Goal: Task Accomplishment & Management: Manage account settings

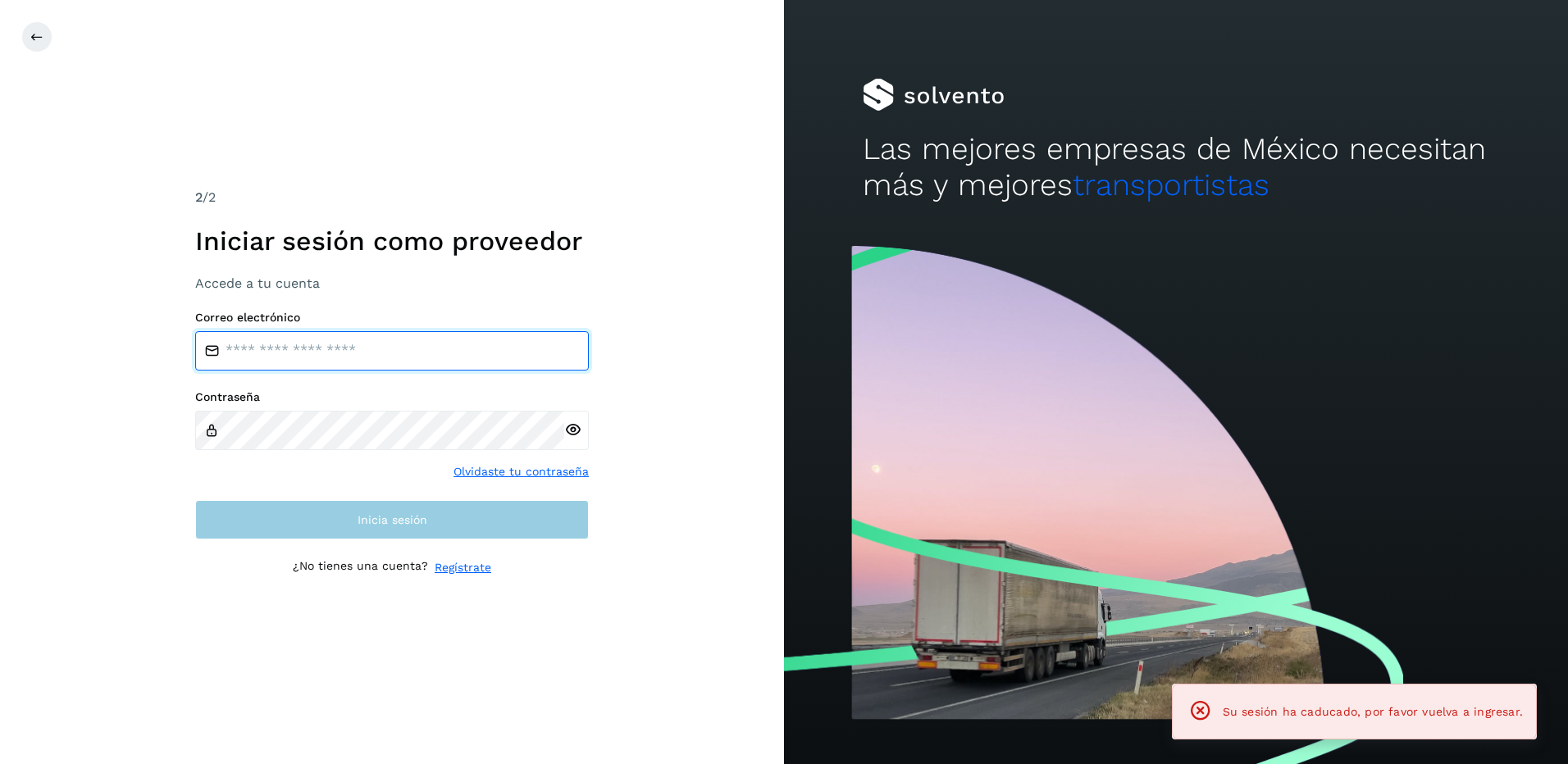
type input "**********"
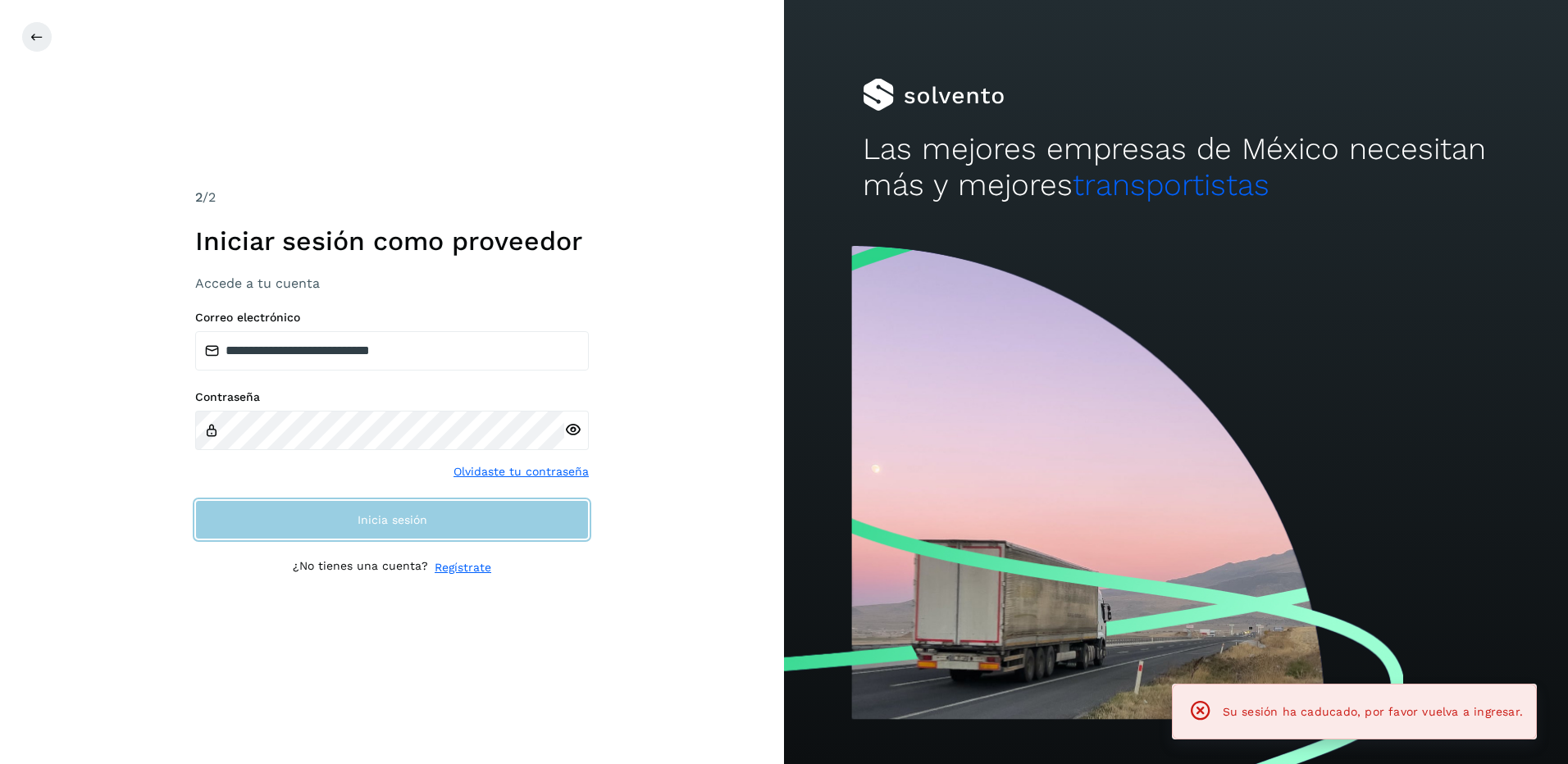
click at [412, 514] on span "Inicia sesión" at bounding box center [392, 519] width 70 height 11
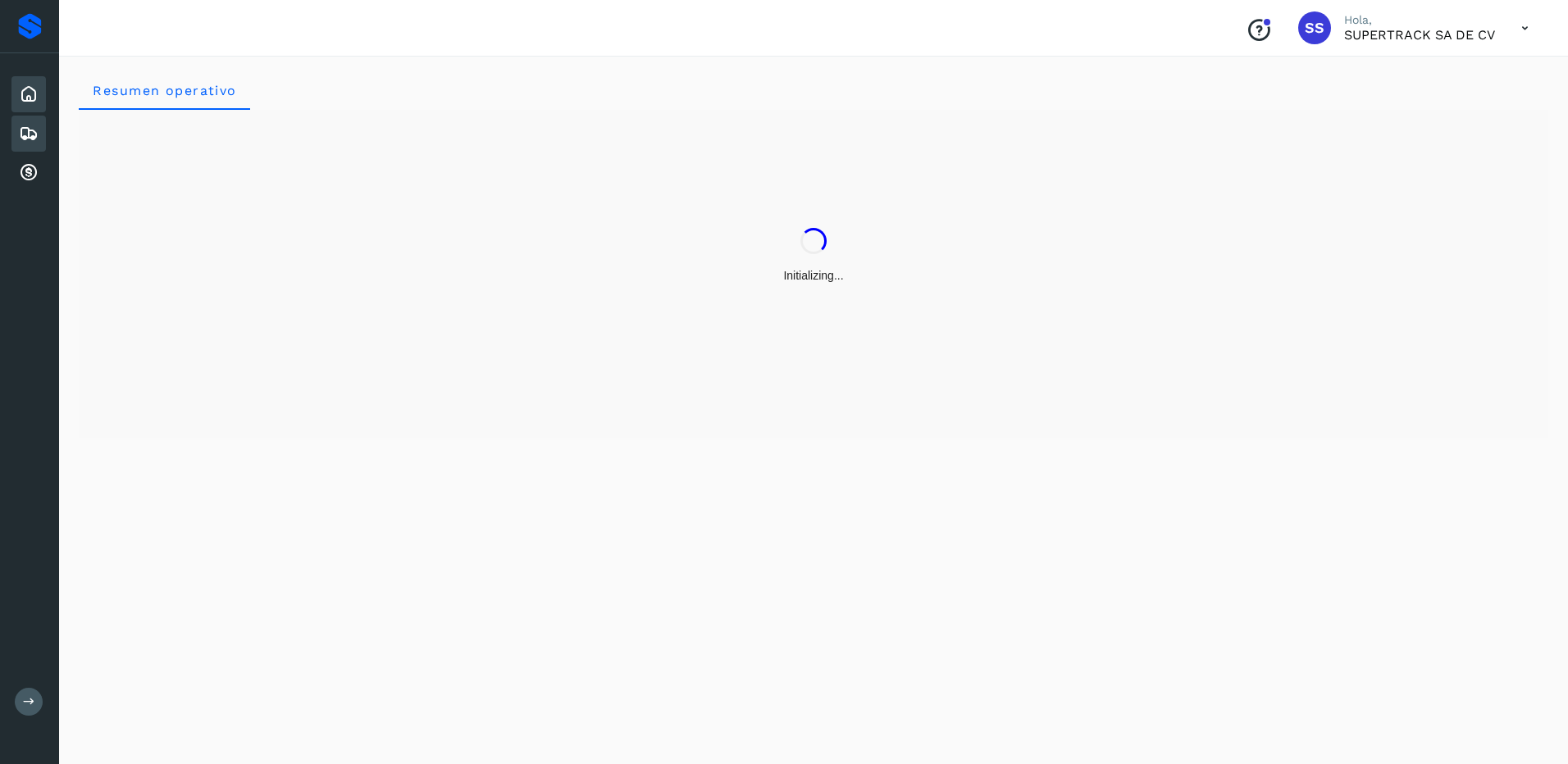
click at [41, 136] on div "Embarques" at bounding box center [28, 133] width 34 height 36
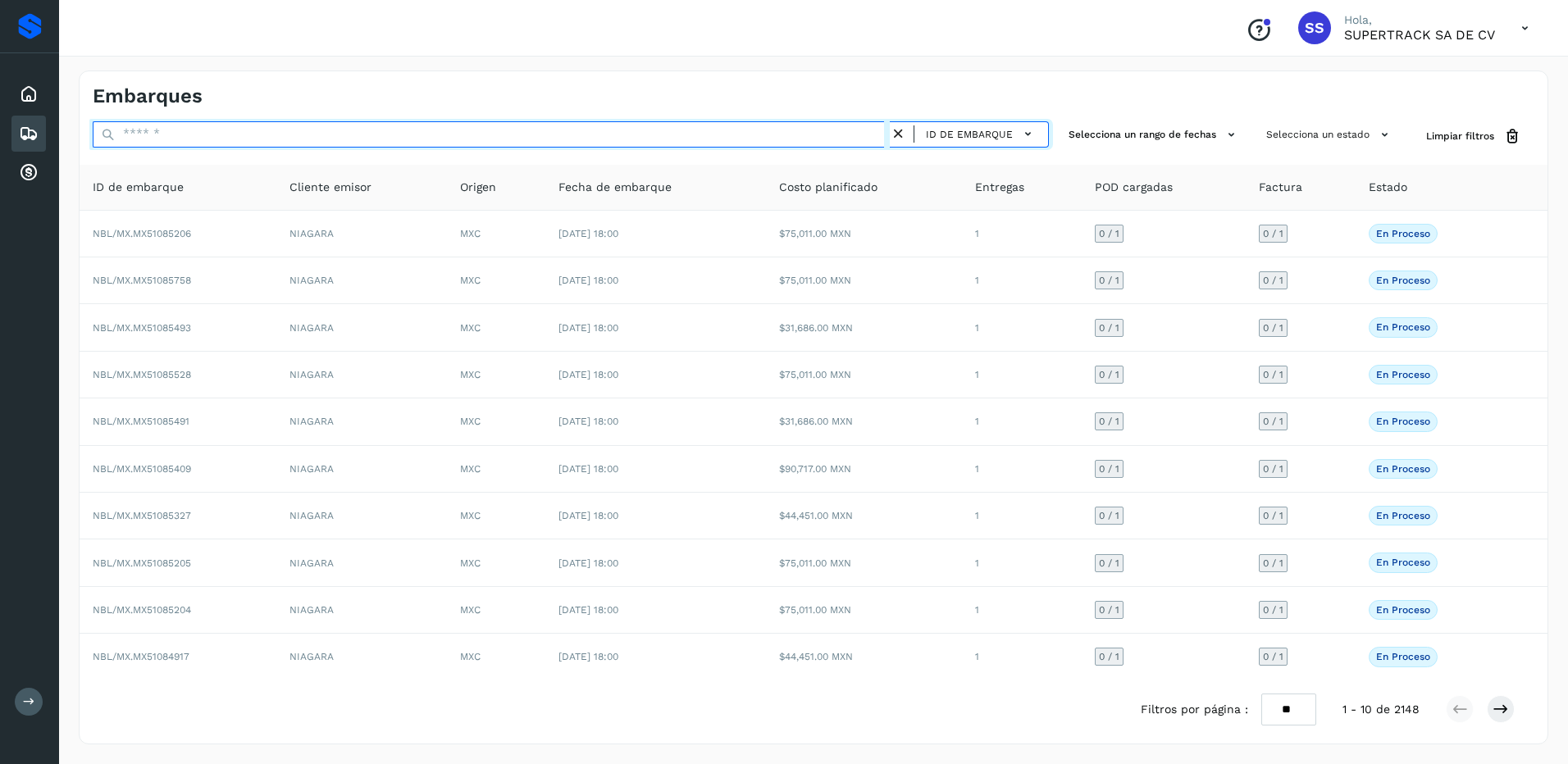
click at [189, 140] on input "text" at bounding box center [491, 135] width 797 height 26
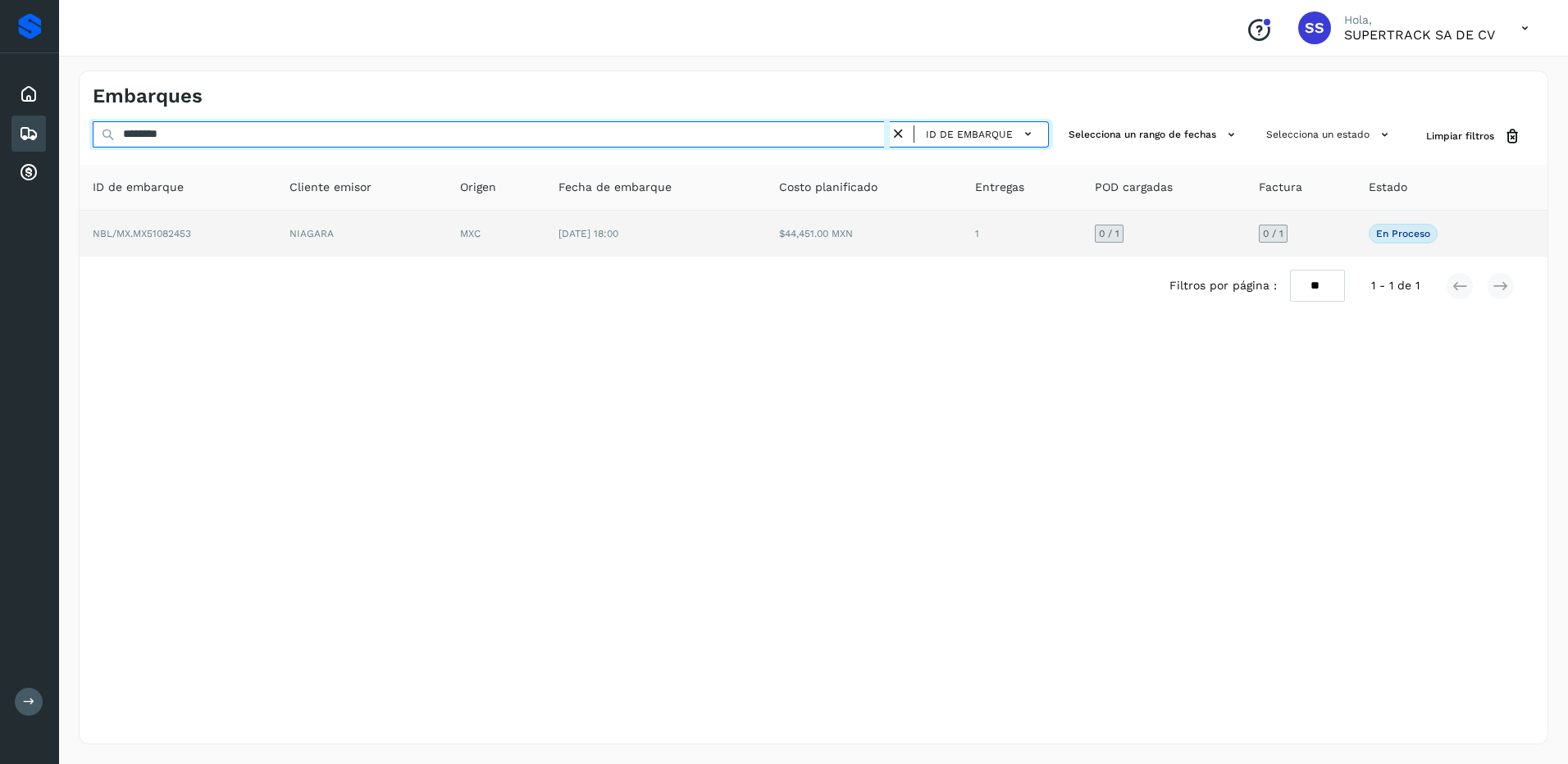
type input "********"
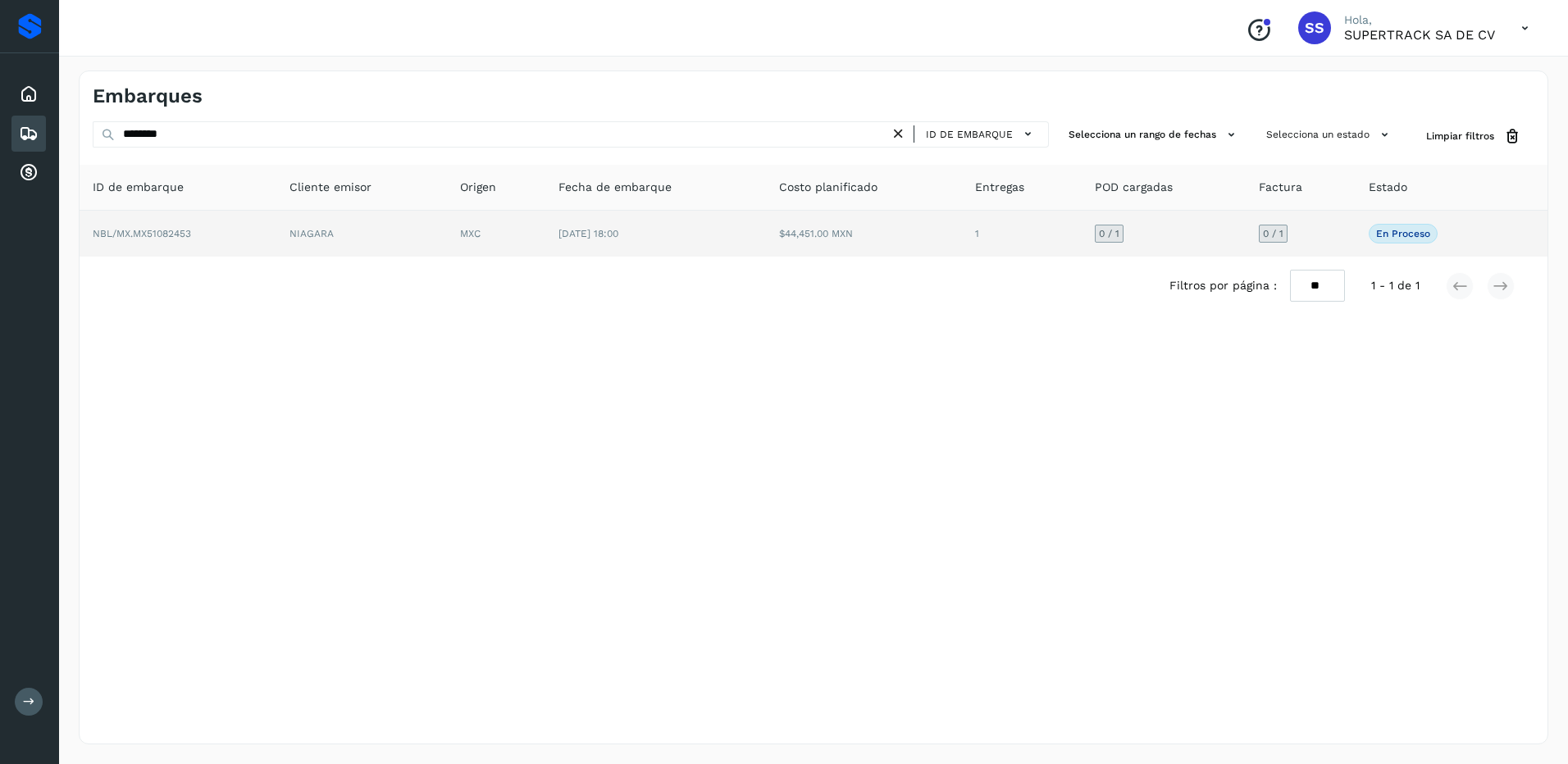
click at [585, 236] on span "[DATE] 18:00" at bounding box center [589, 234] width 60 height 11
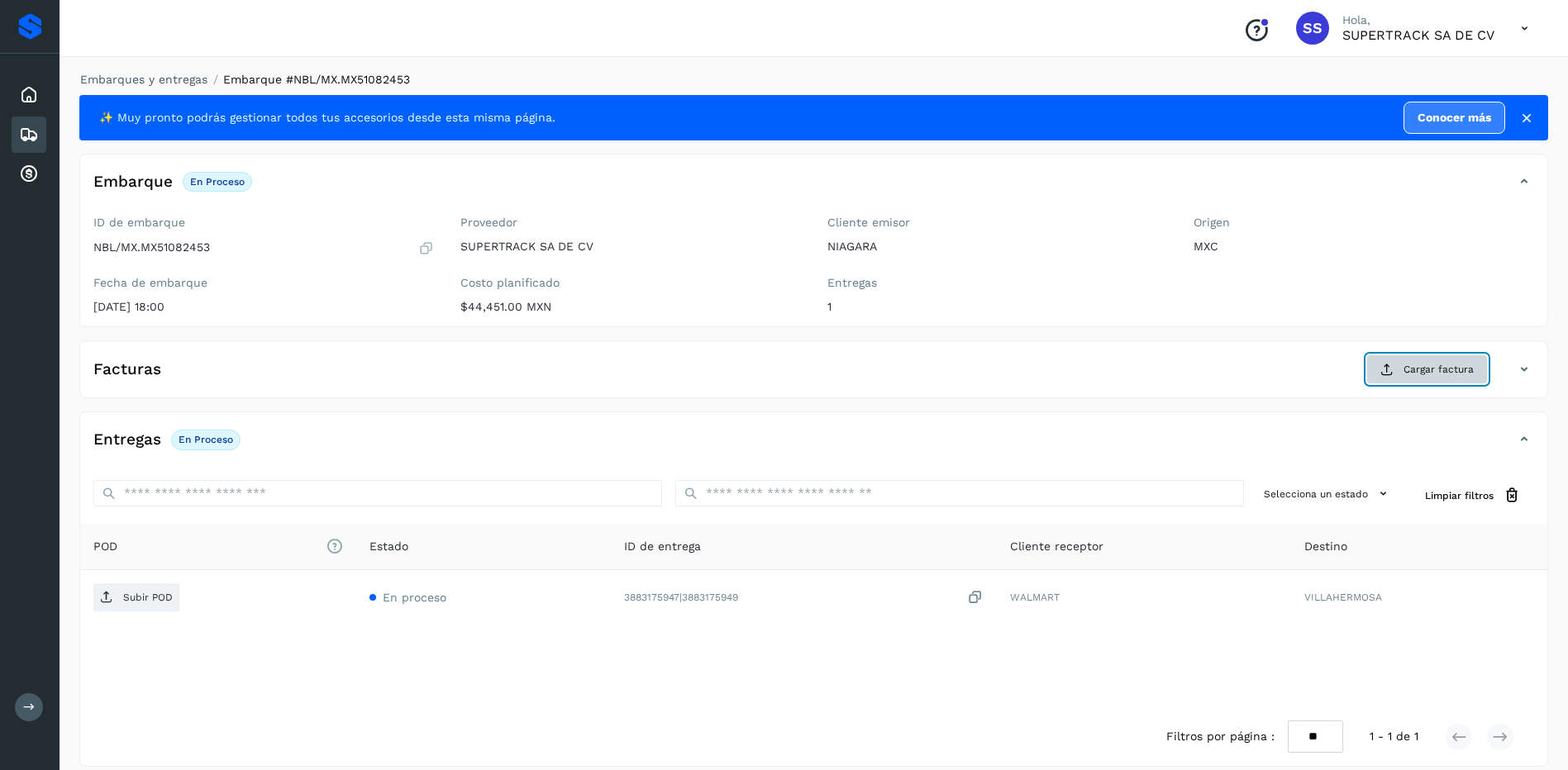
click at [1427, 373] on span "Cargar factura" at bounding box center [1438, 369] width 70 height 15
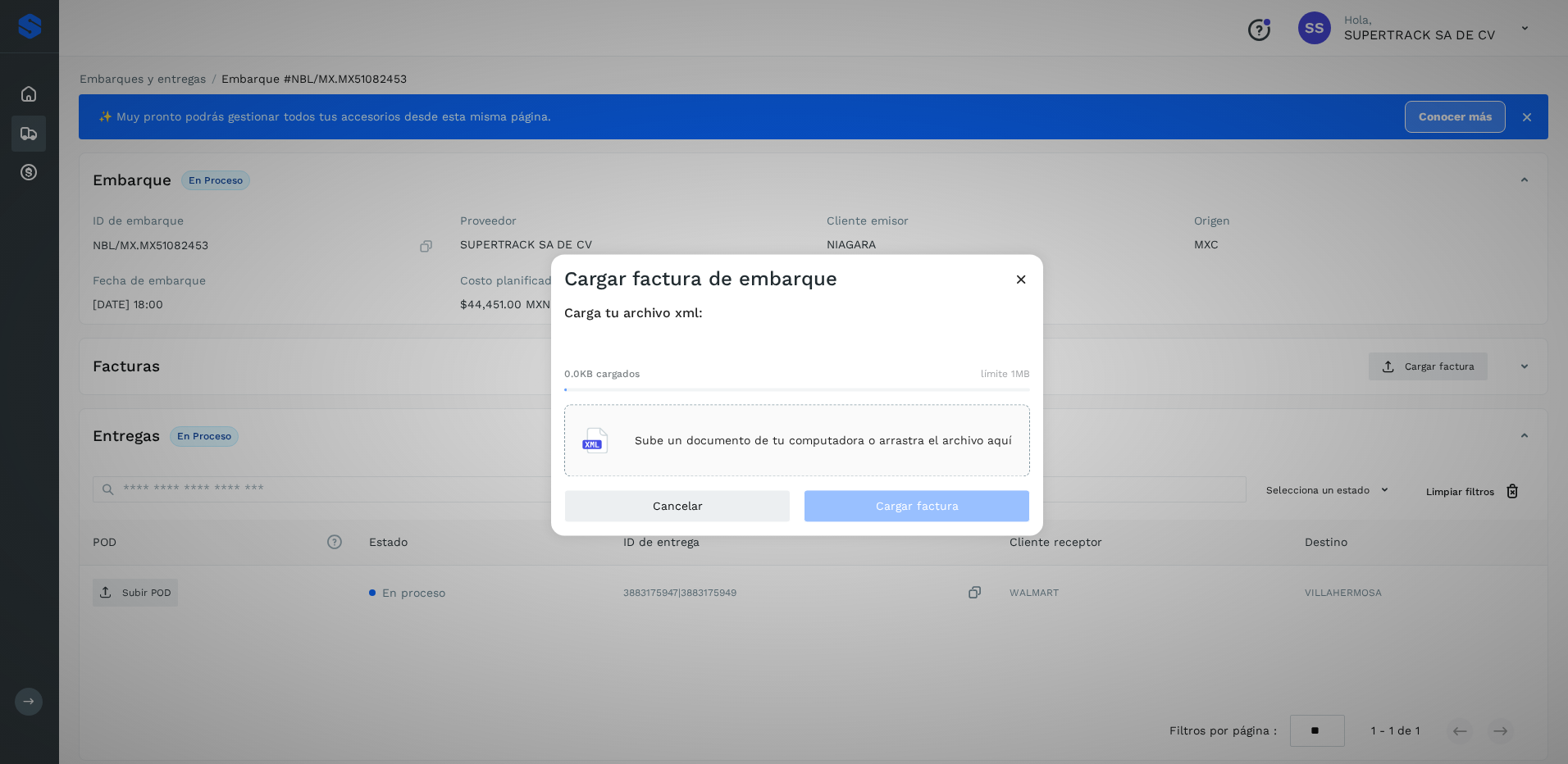
click at [704, 462] on div "Sube un documento de tu computadora o arrastra el archivo aquí" at bounding box center [797, 441] width 429 height 44
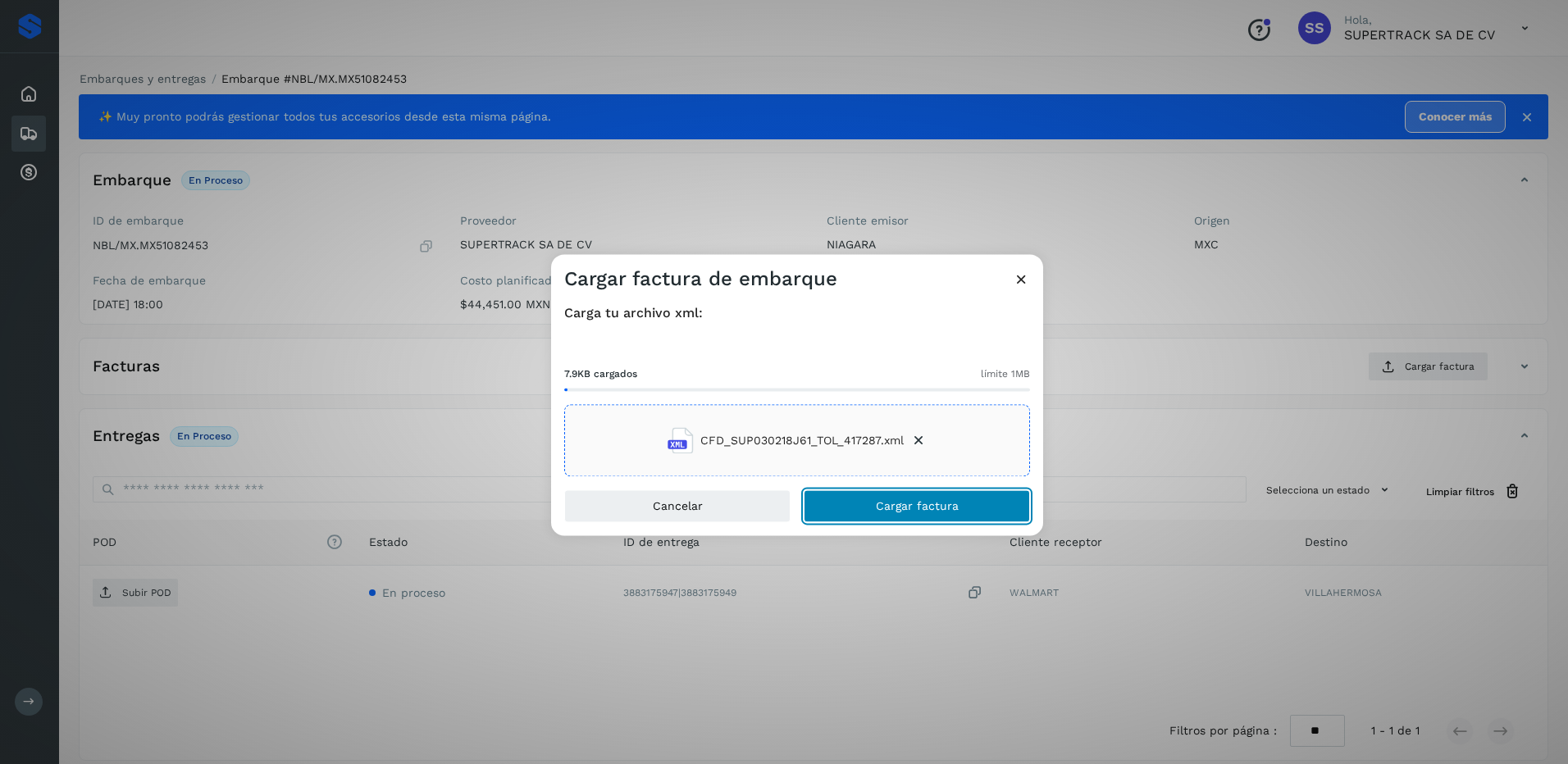
click at [918, 510] on span "Cargar factura" at bounding box center [918, 506] width 83 height 11
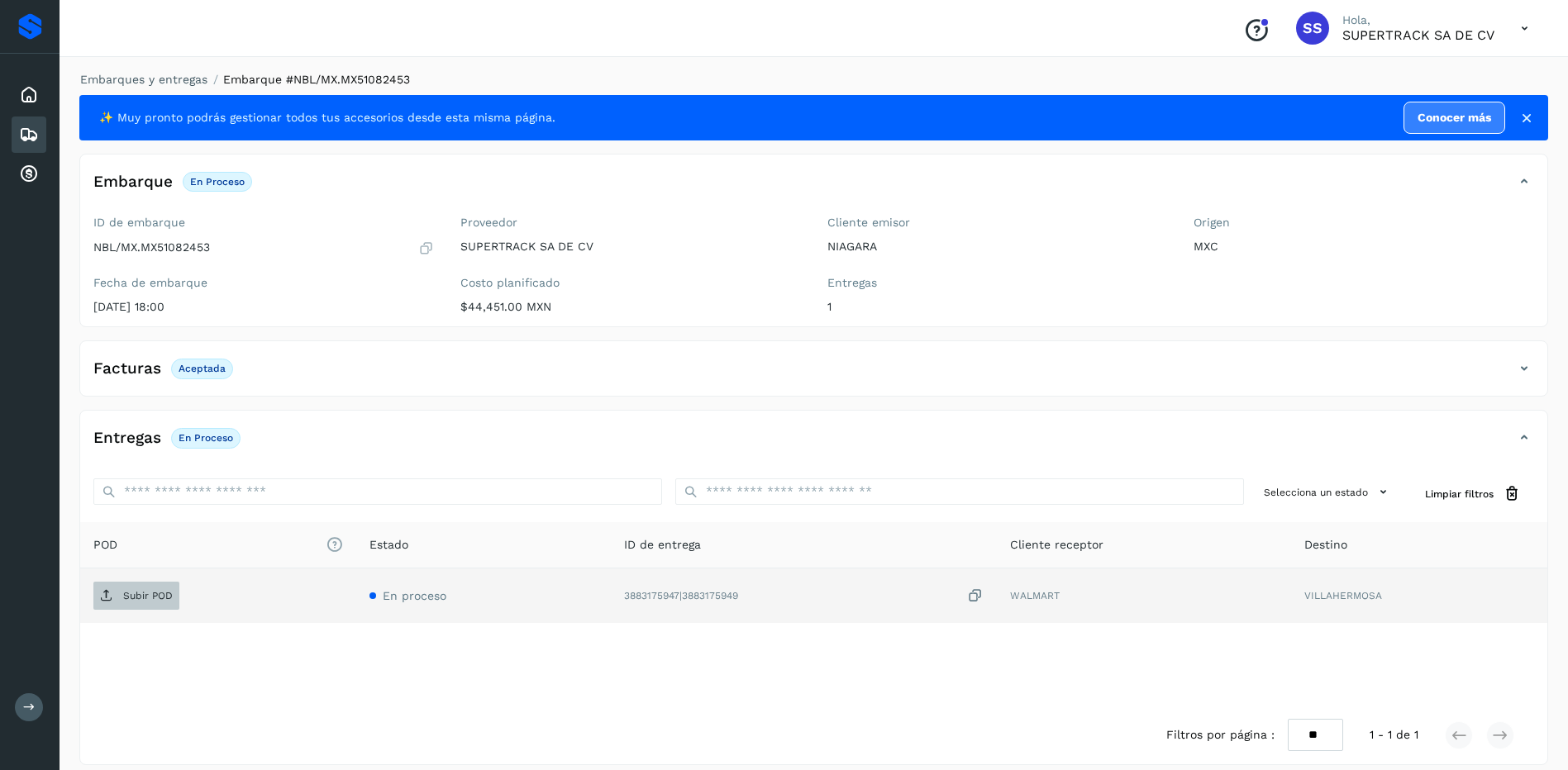
click at [169, 596] on p "Subir POD" at bounding box center [148, 595] width 50 height 12
click at [145, 82] on link "Embarques y entregas" at bounding box center [143, 79] width 127 height 13
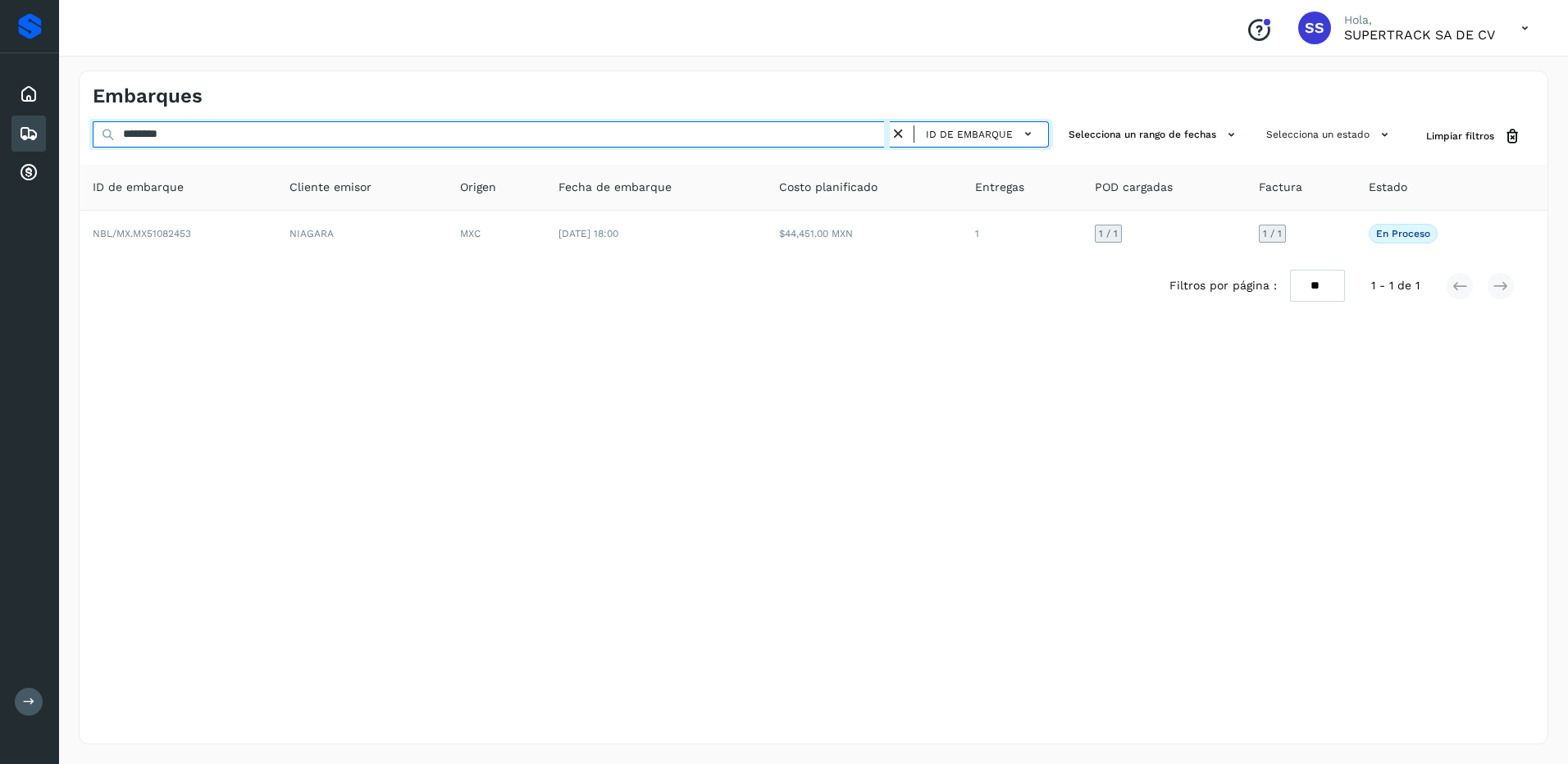
drag, startPoint x: 212, startPoint y: 145, endPoint x: 93, endPoint y: 131, distance: 119.8
click at [93, 131] on input "********" at bounding box center [491, 135] width 797 height 26
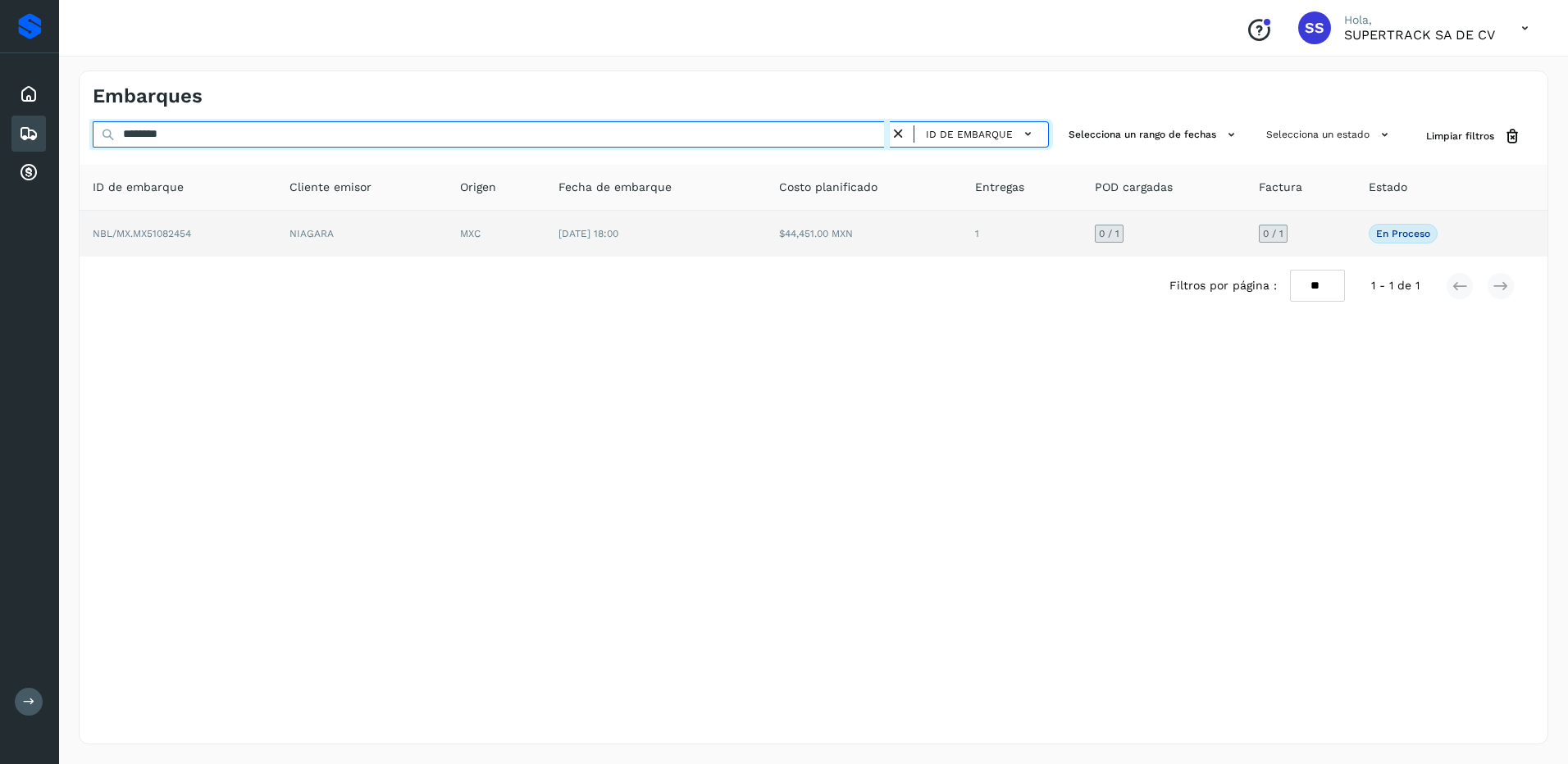
type input "********"
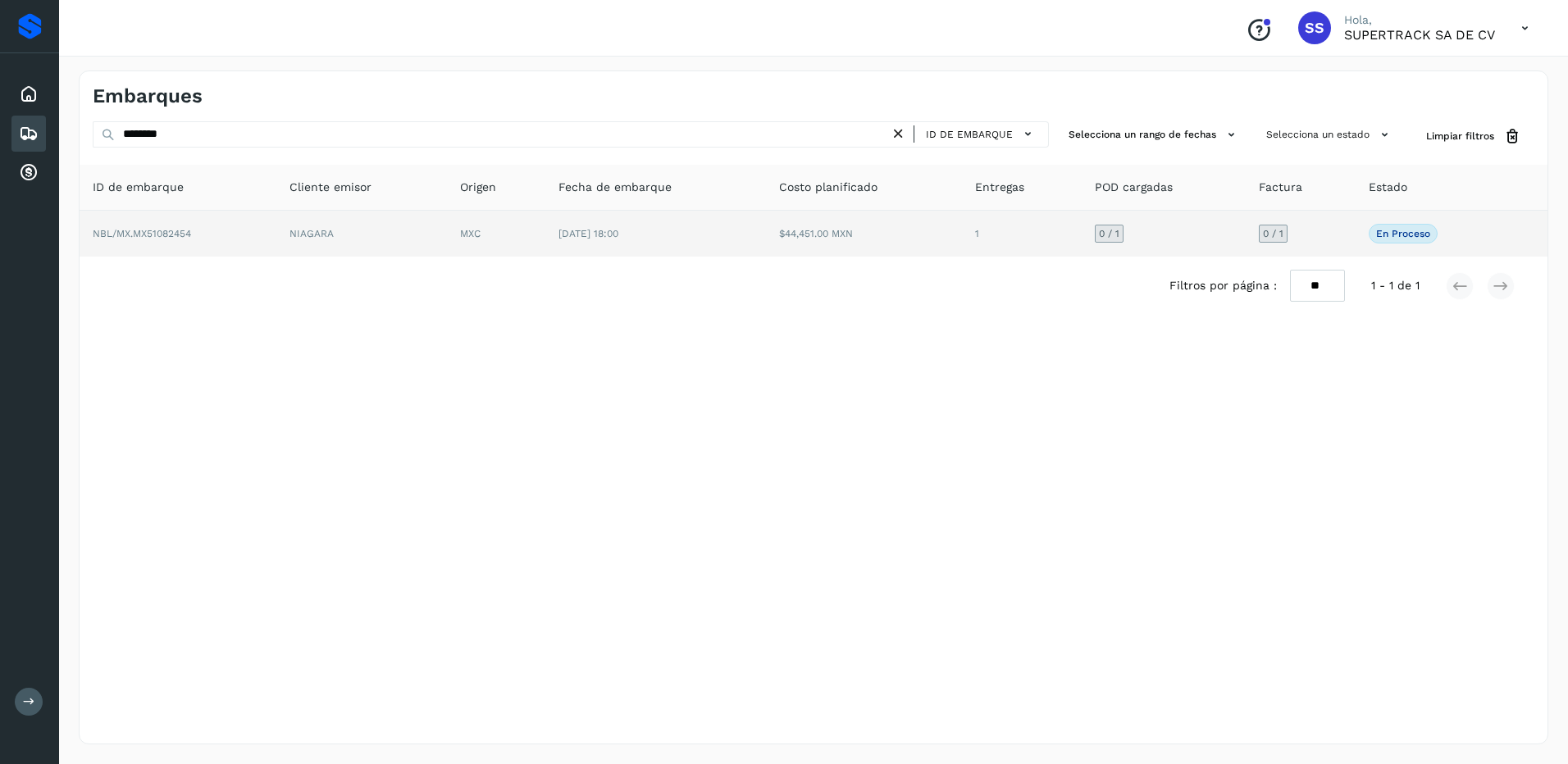
click at [286, 231] on td "NIAGARA" at bounding box center [362, 234] width 171 height 46
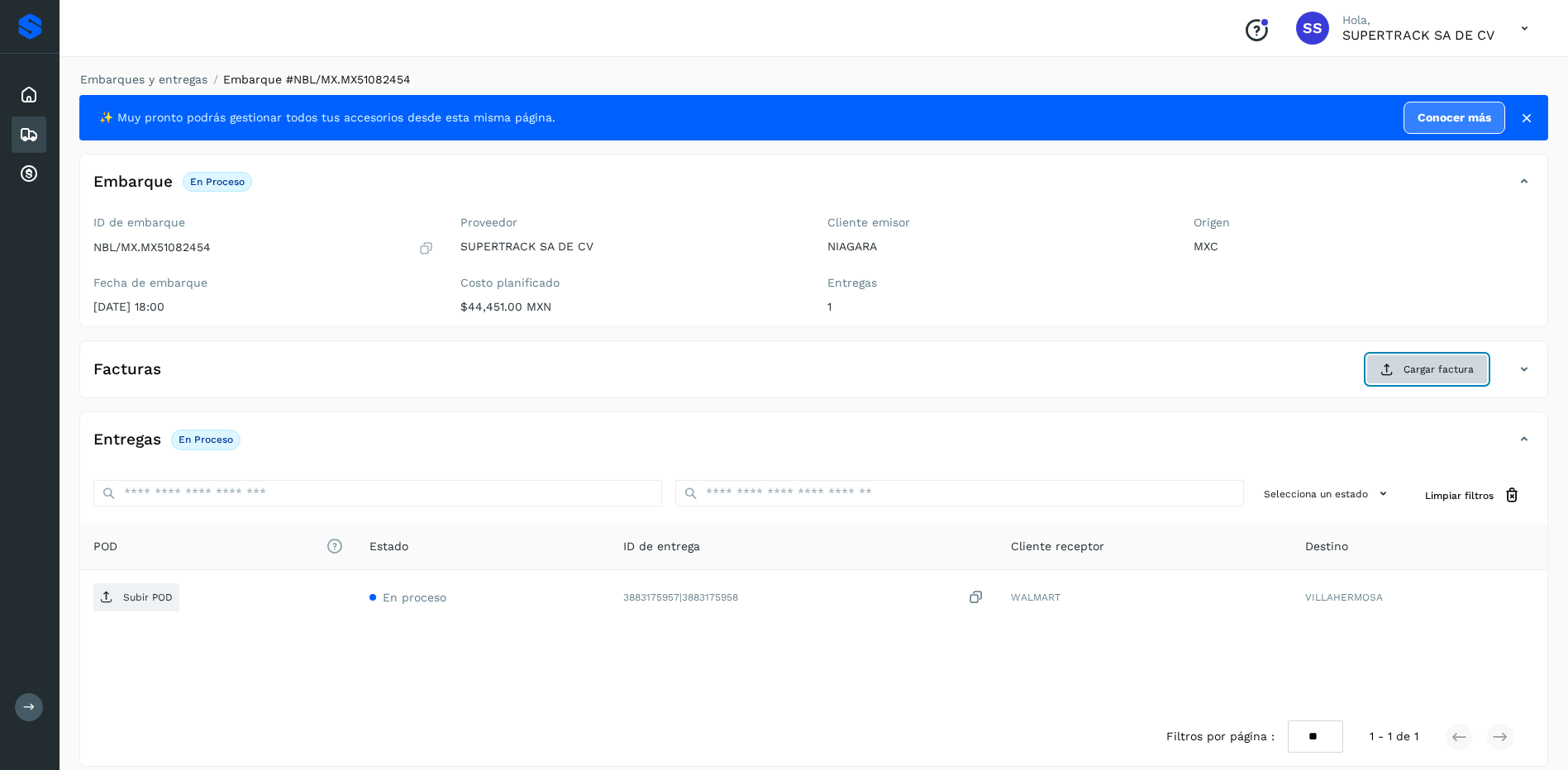
click at [1408, 378] on button "Cargar factura" at bounding box center [1427, 369] width 122 height 29
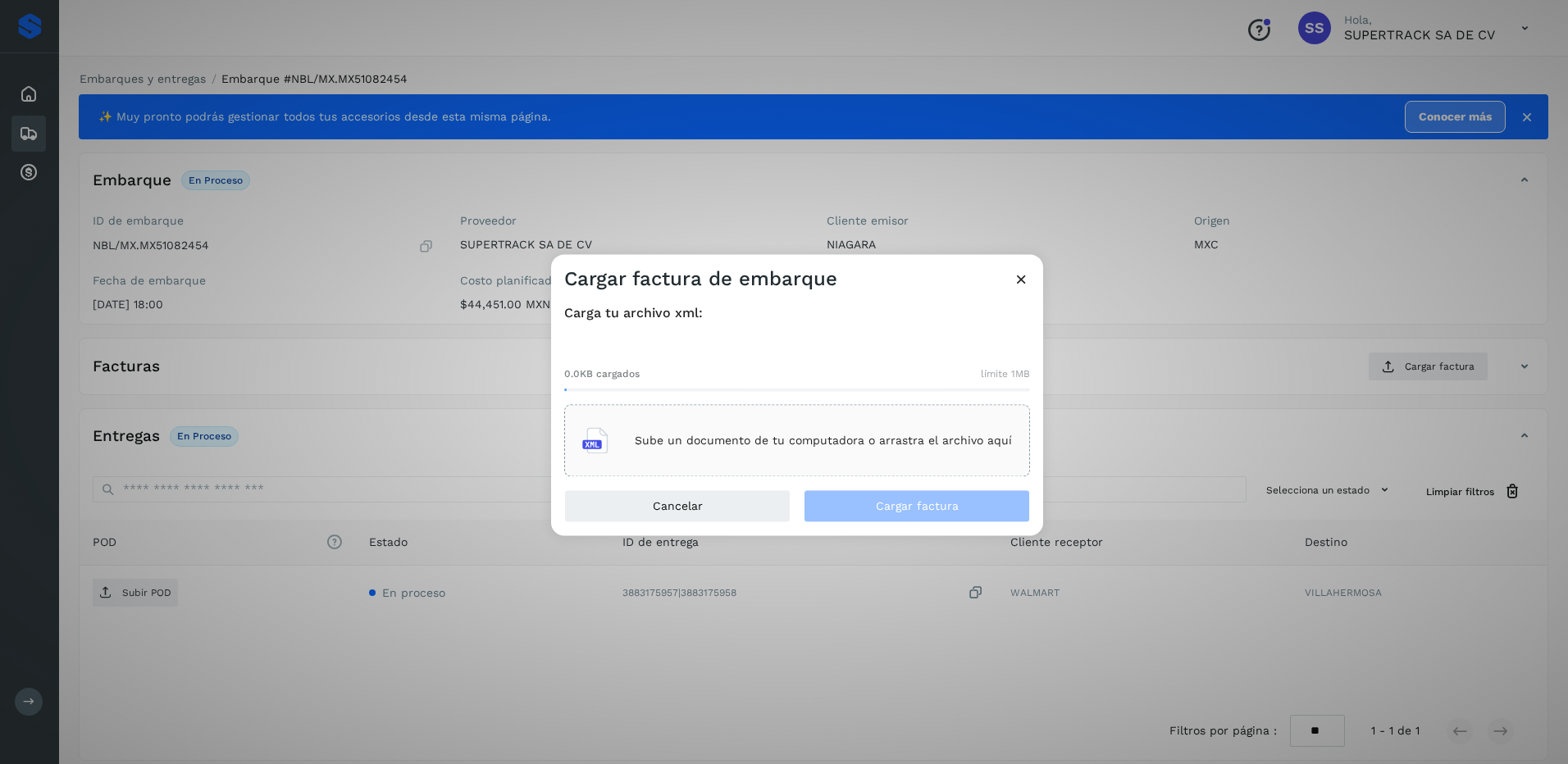
click at [720, 442] on p "Sube un documento de tu computadora o arrastra el archivo aquí" at bounding box center [823, 441] width 377 height 14
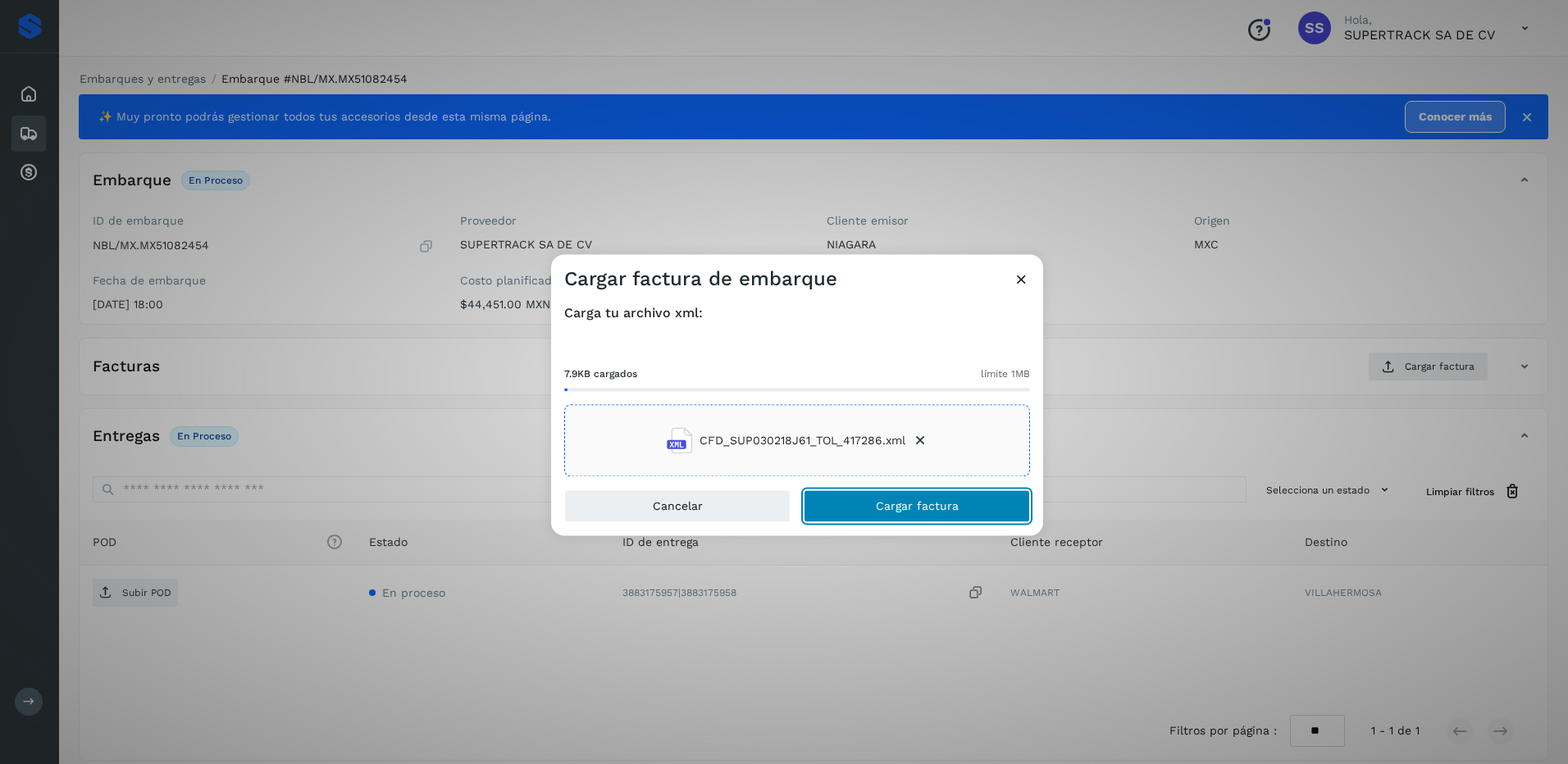
click at [910, 501] on span "Cargar factura" at bounding box center [918, 506] width 83 height 11
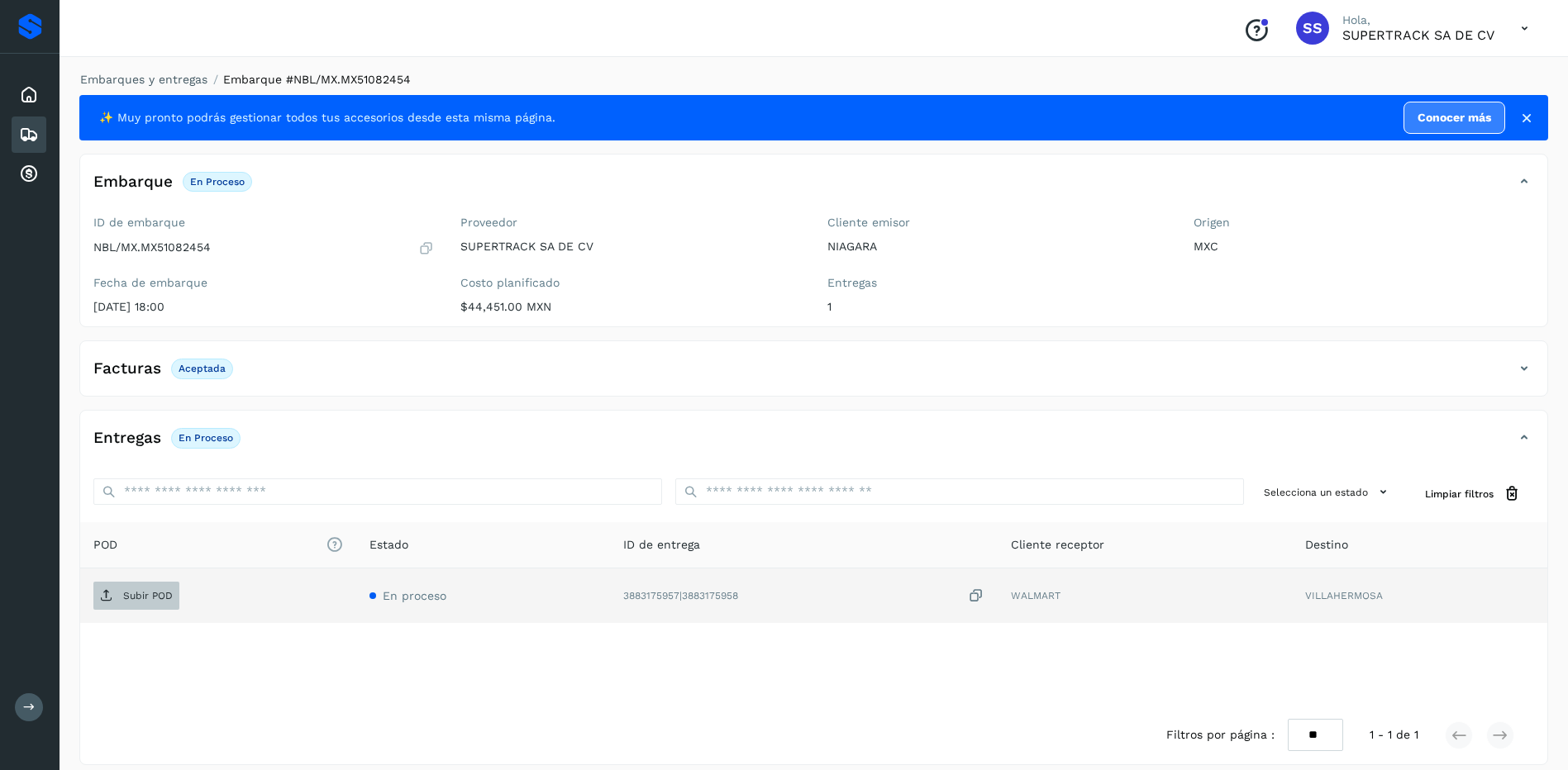
click at [139, 591] on p "Subir POD" at bounding box center [148, 595] width 50 height 12
click at [141, 83] on link "Embarques y entregas" at bounding box center [143, 79] width 127 height 13
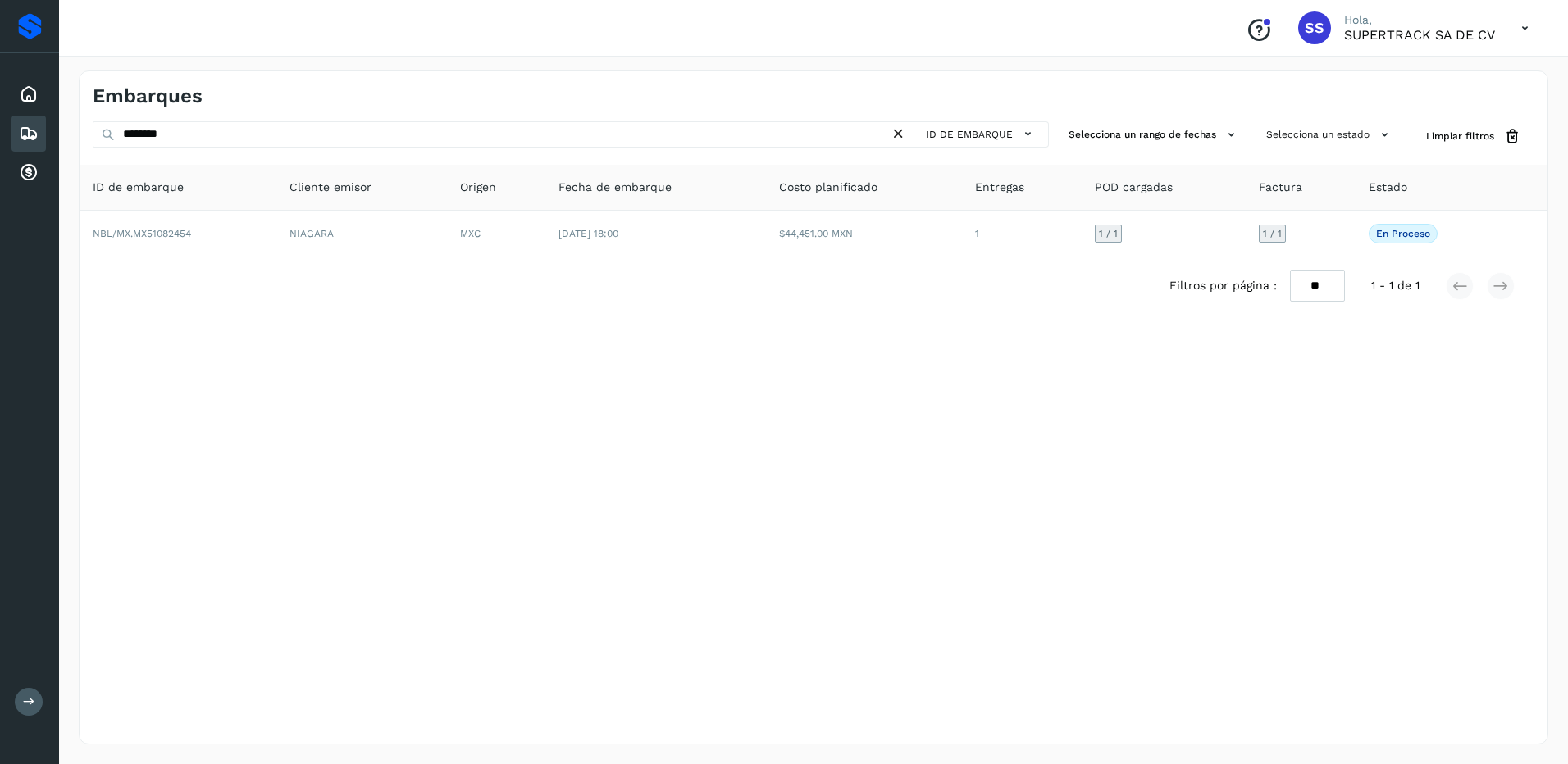
click at [214, 149] on div "******** ID de embarque" at bounding box center [570, 137] width 956 height 30
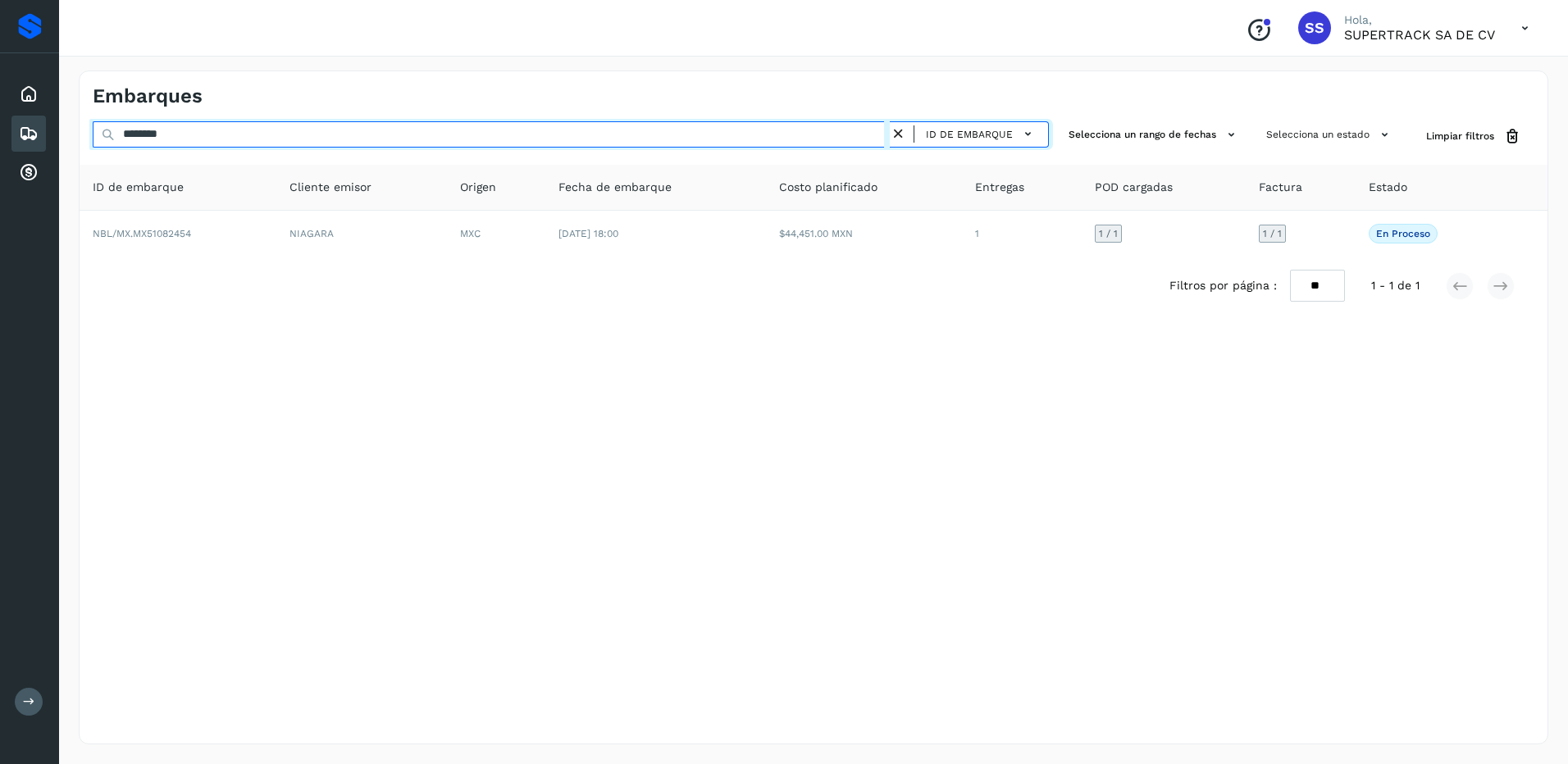
click at [64, 138] on div "Embarques ******** ID de embarque Selecciona un rango de fechas Selecciona un e…" at bounding box center [814, 407] width 1509 height 713
type input "********"
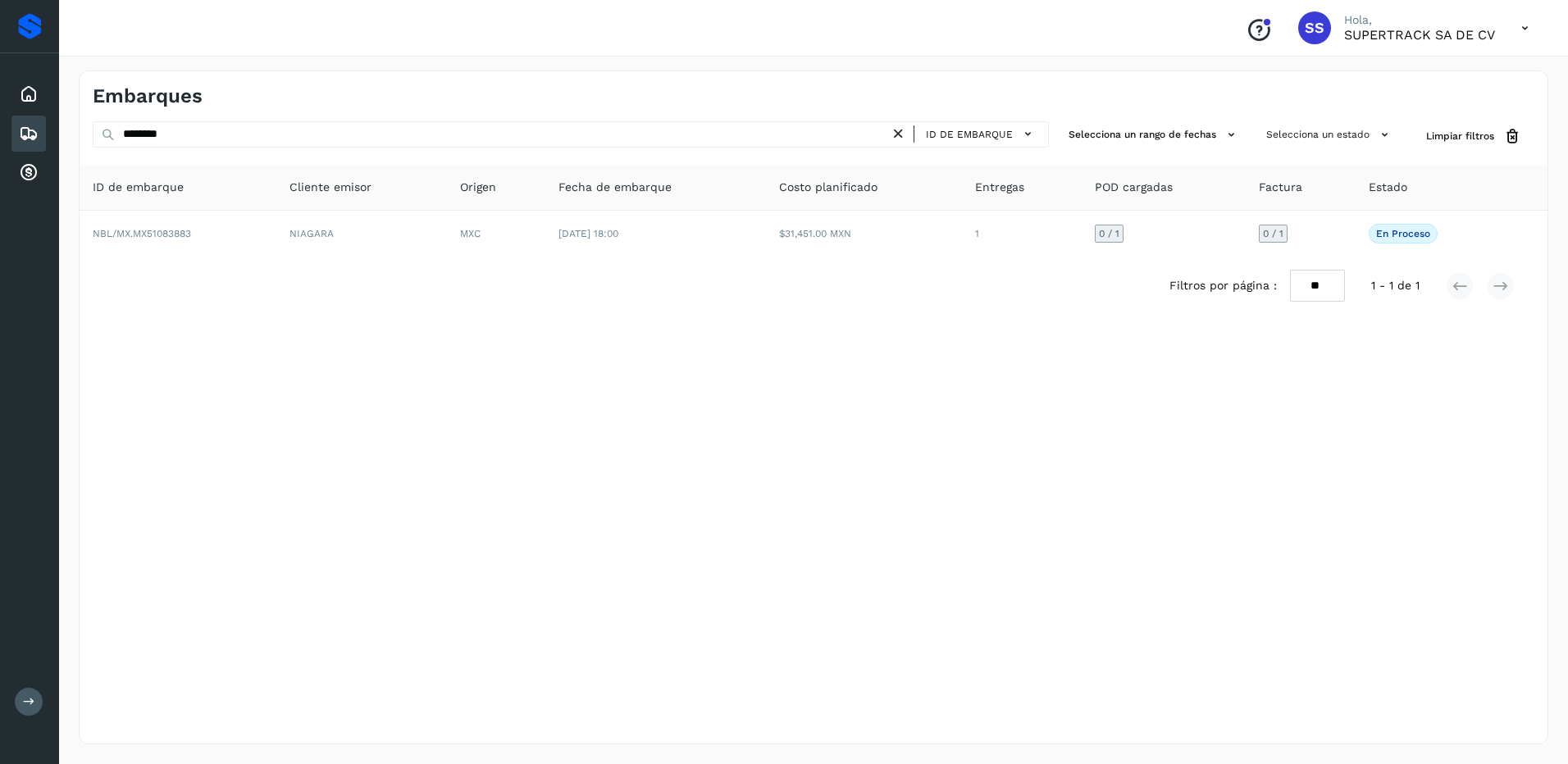
click at [647, 206] on th "Fecha de embarque" at bounding box center [655, 188] width 219 height 46
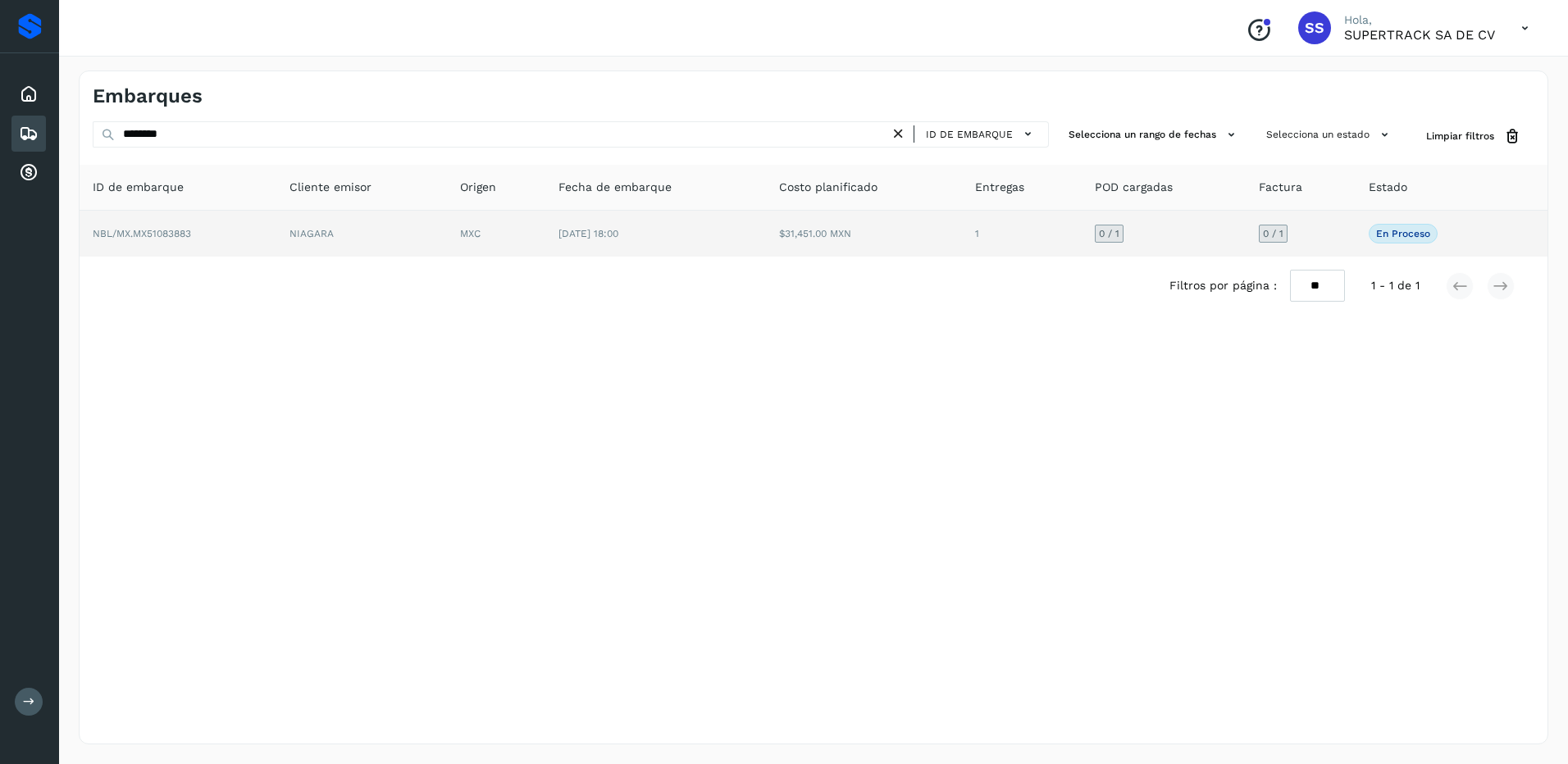
click at [650, 231] on td "[DATE] 18:00" at bounding box center [655, 234] width 219 height 46
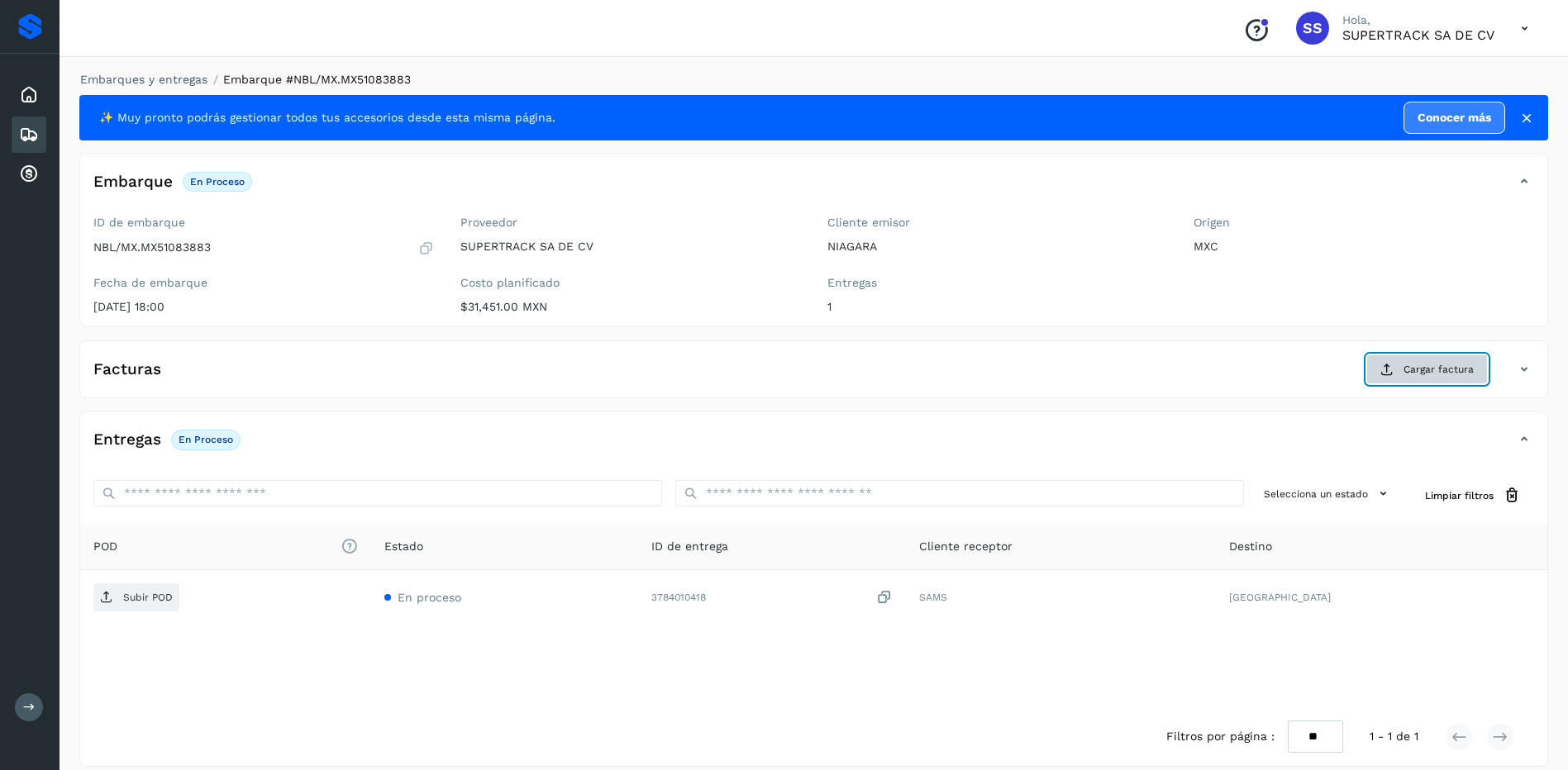
click at [1421, 361] on button "Cargar factura" at bounding box center [1427, 369] width 122 height 29
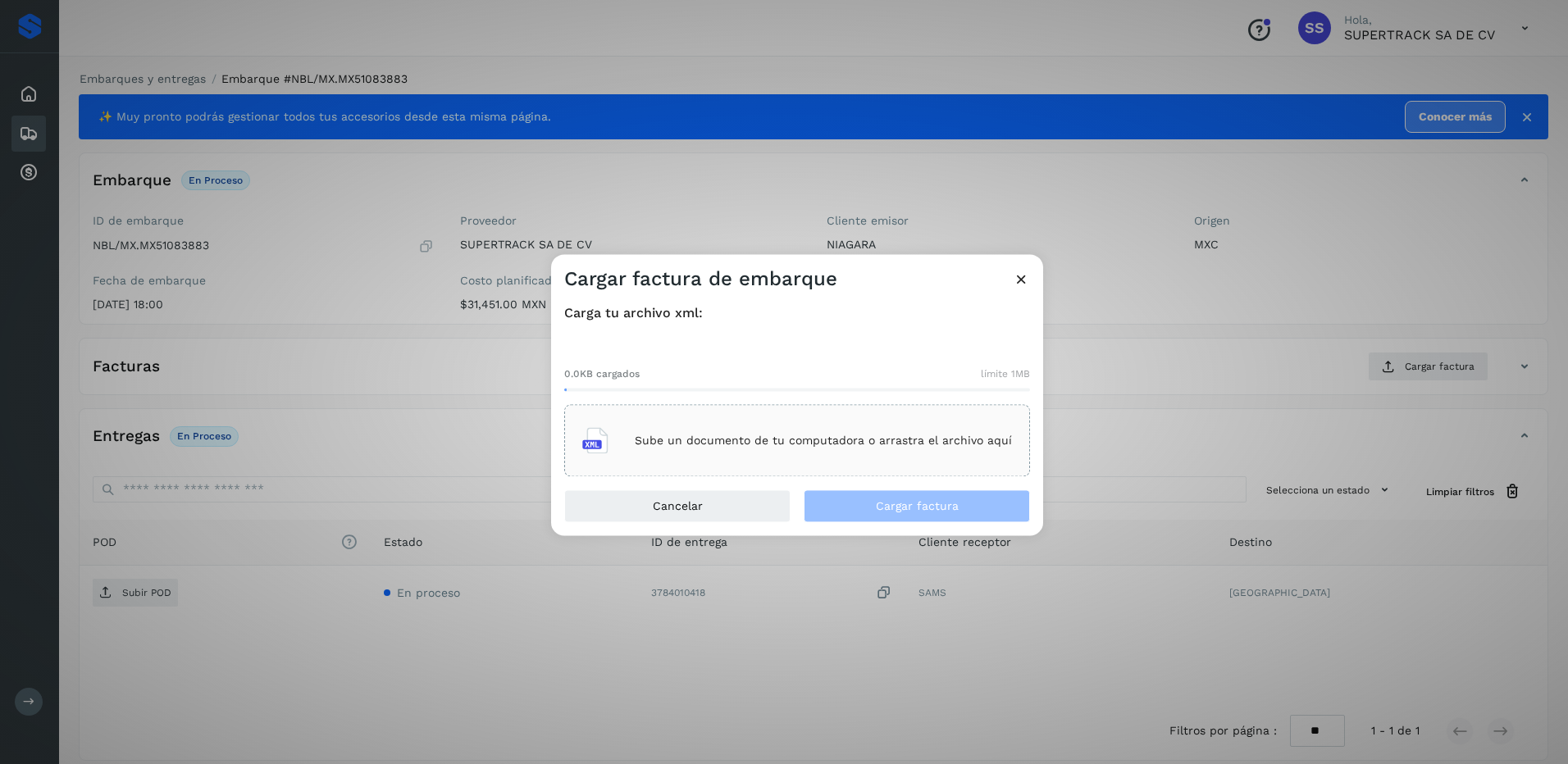
click at [791, 473] on div "Sube un documento de tu computadora o arrastra el archivo aquí" at bounding box center [797, 441] width 465 height 72
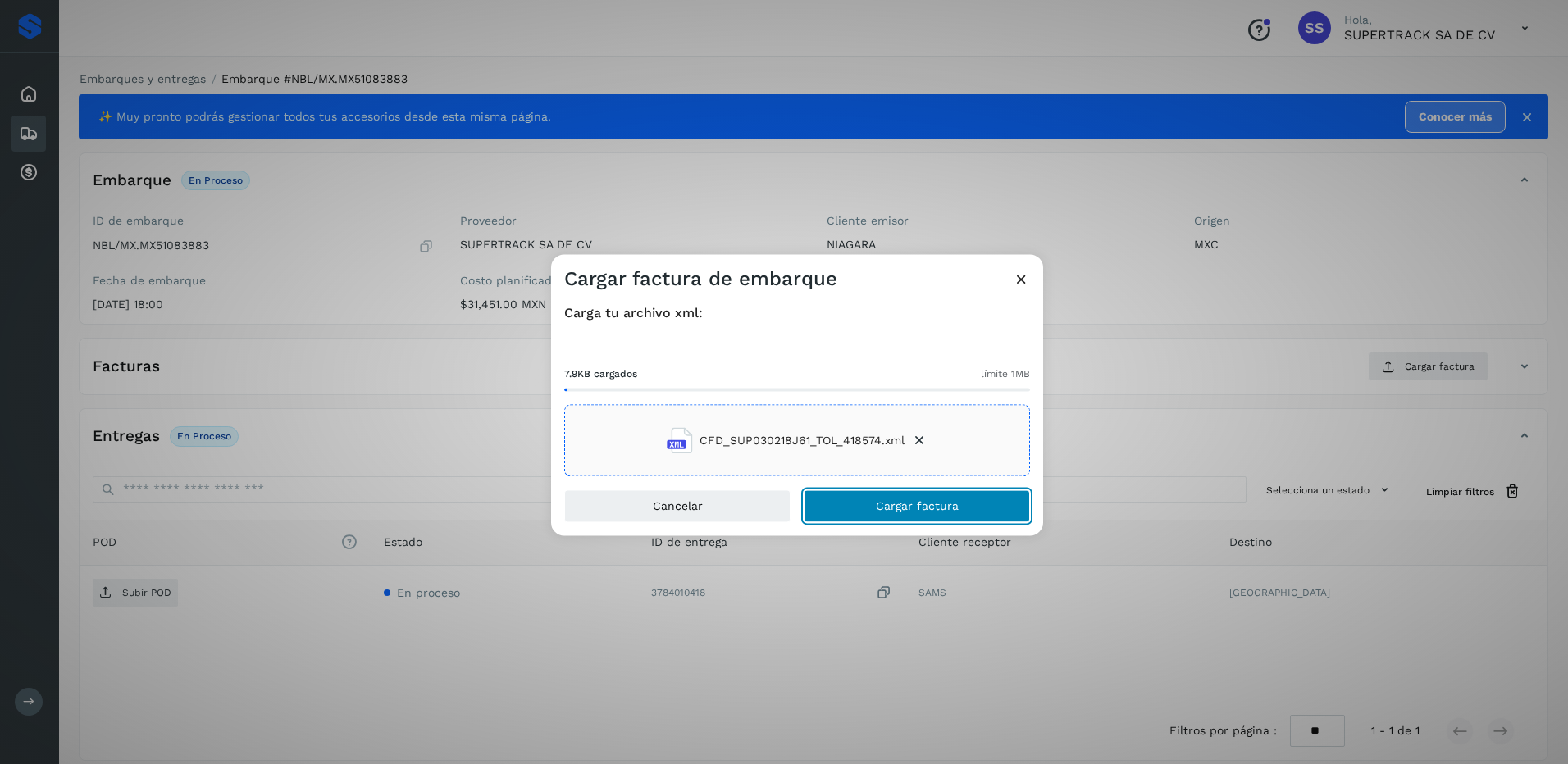
drag, startPoint x: 791, startPoint y: 473, endPoint x: 925, endPoint y: 514, distance: 140.1
click at [925, 514] on button "Cargar factura" at bounding box center [917, 506] width 227 height 33
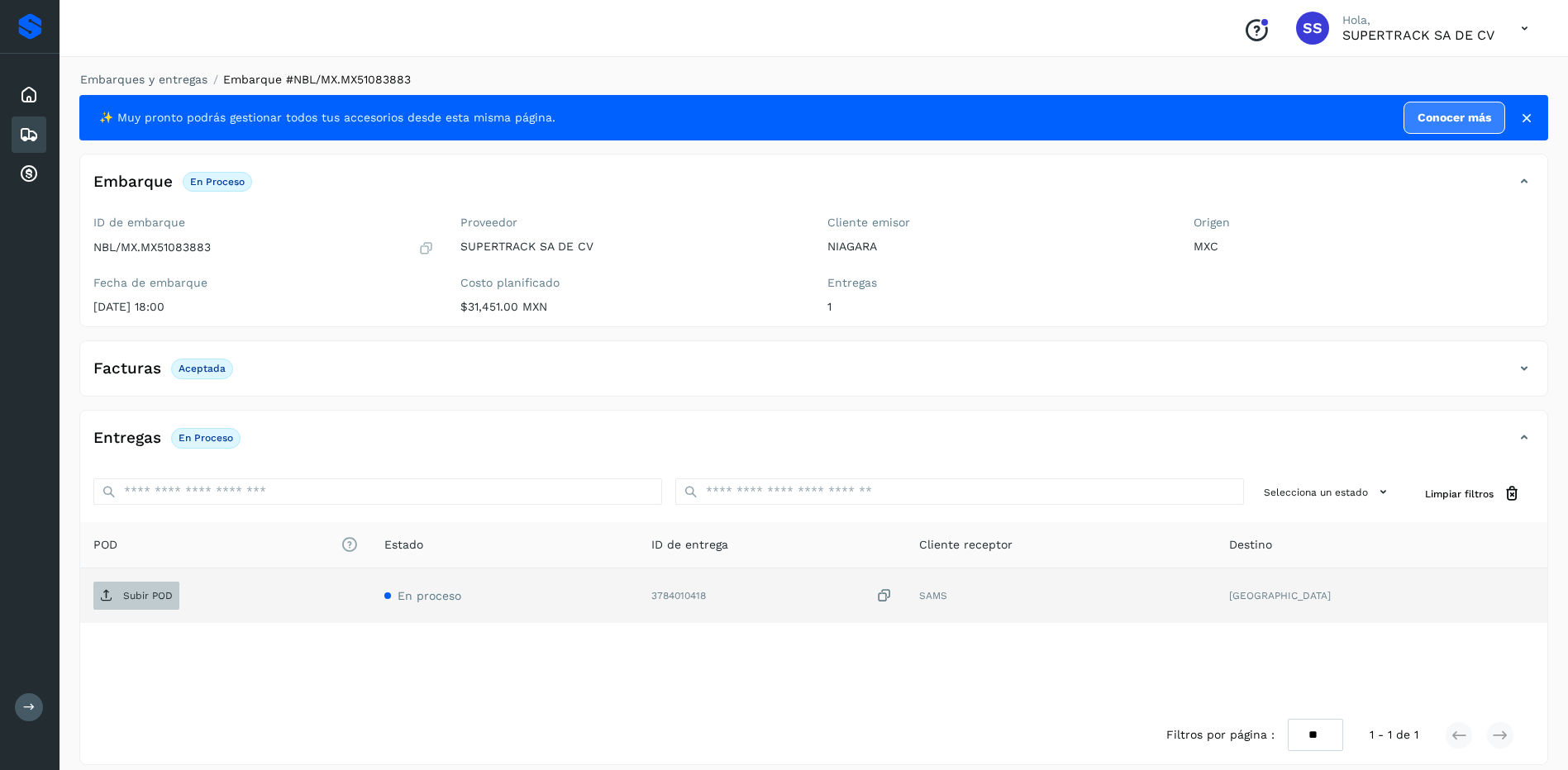
click at [159, 589] on span "Subir POD" at bounding box center [136, 596] width 86 height 27
click at [184, 80] on link "Embarques y entregas" at bounding box center [143, 79] width 127 height 13
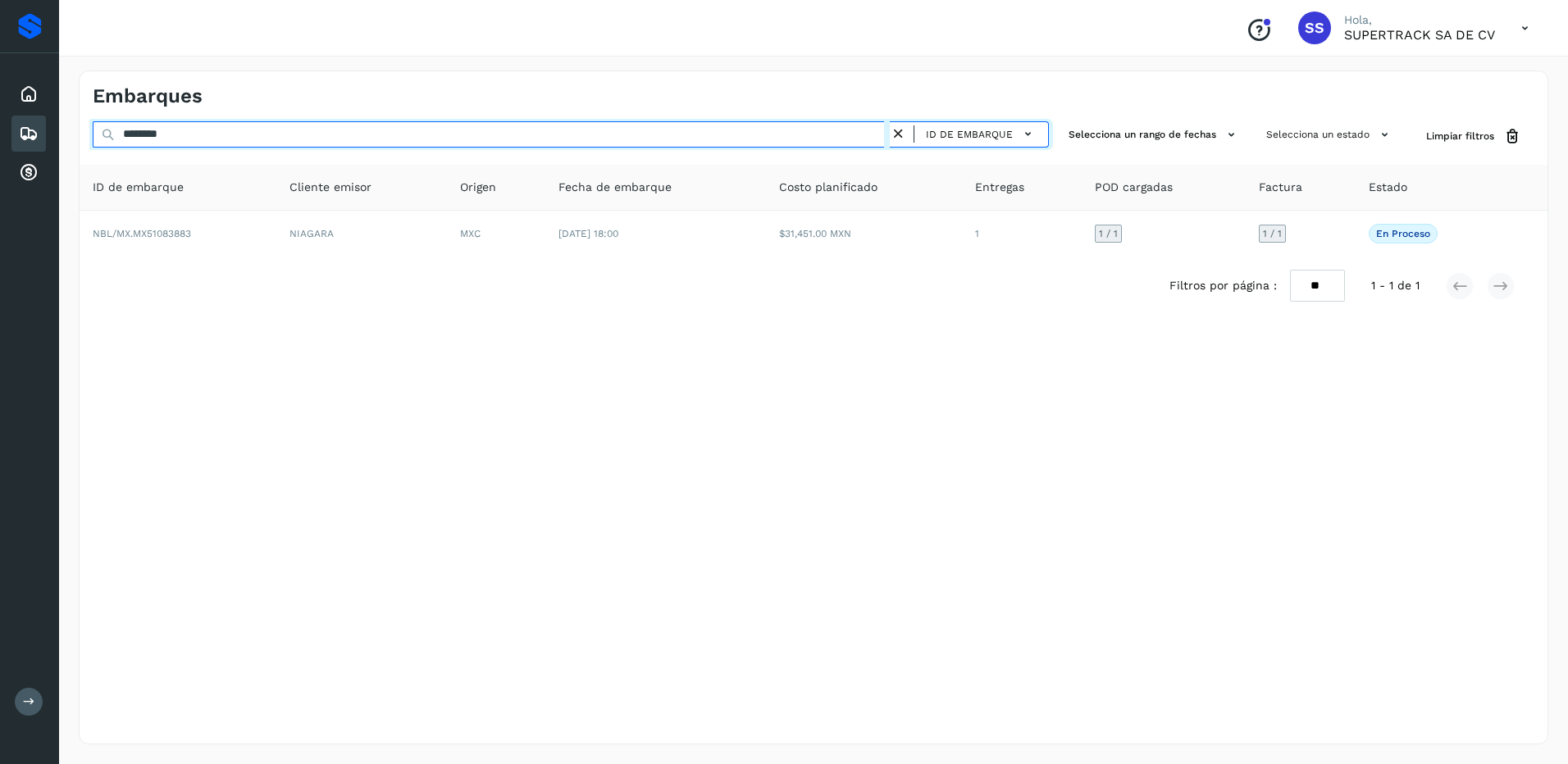
drag, startPoint x: 189, startPoint y: 125, endPoint x: 0, endPoint y: 110, distance: 189.6
click at [0, 115] on html "Proveedores Inicio Embarques Cuentas por cobrar Salir Conoce nuestros beneficio…" at bounding box center [784, 382] width 1568 height 764
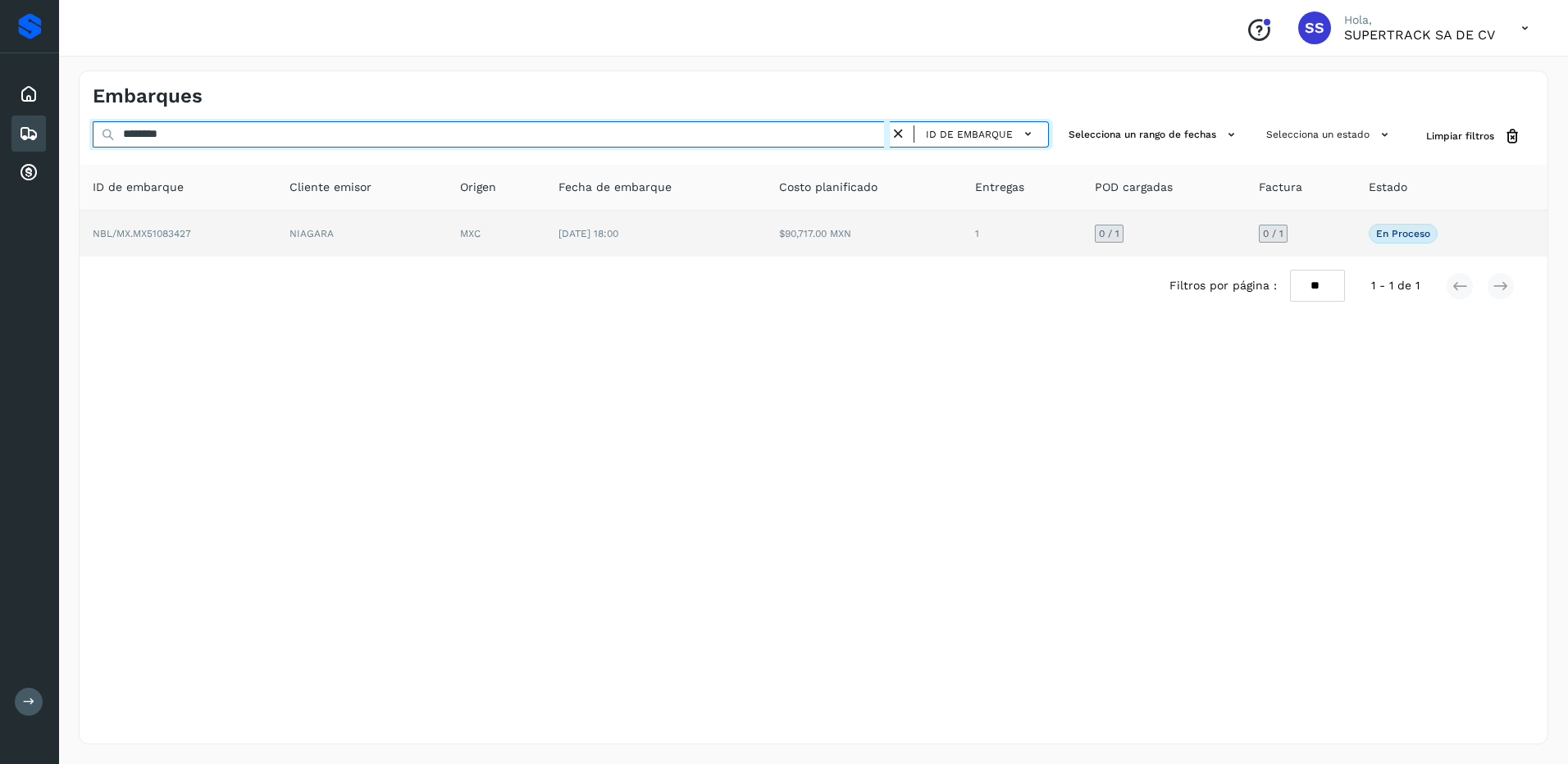
type input "********"
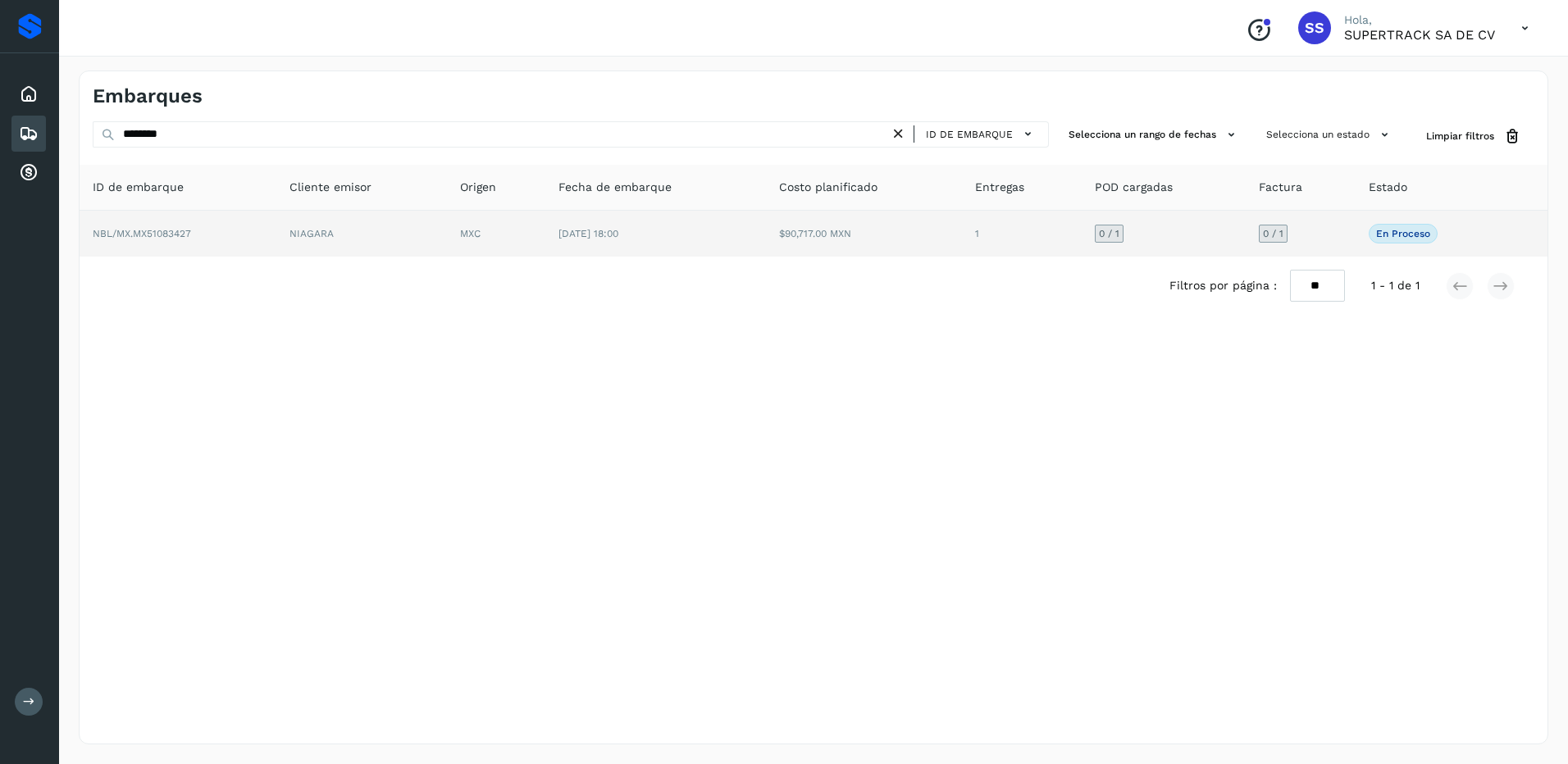
click at [1027, 253] on td "1" at bounding box center [1021, 234] width 119 height 46
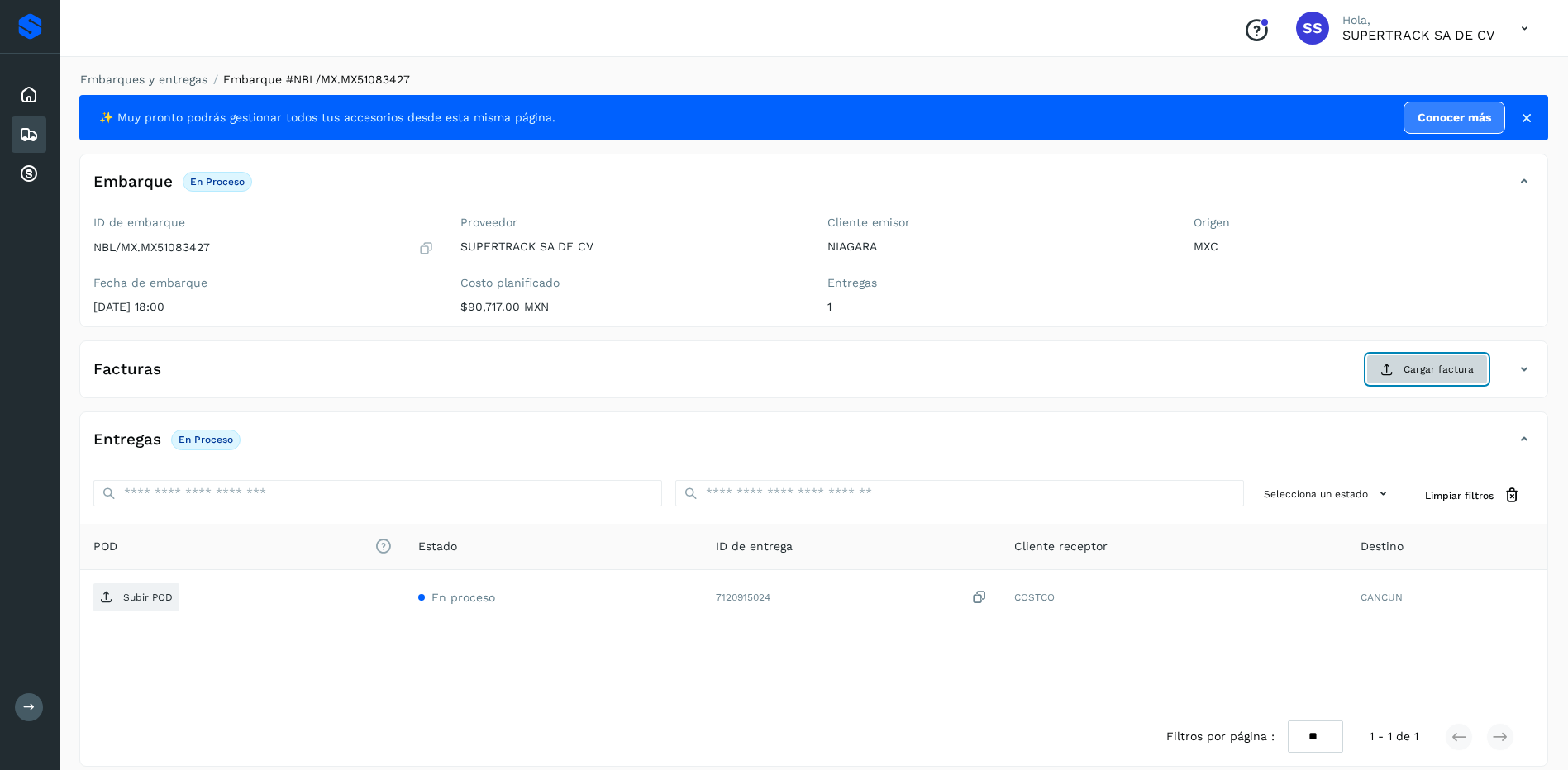
click at [1424, 361] on span "Cargar factura" at bounding box center [1438, 369] width 70 height 15
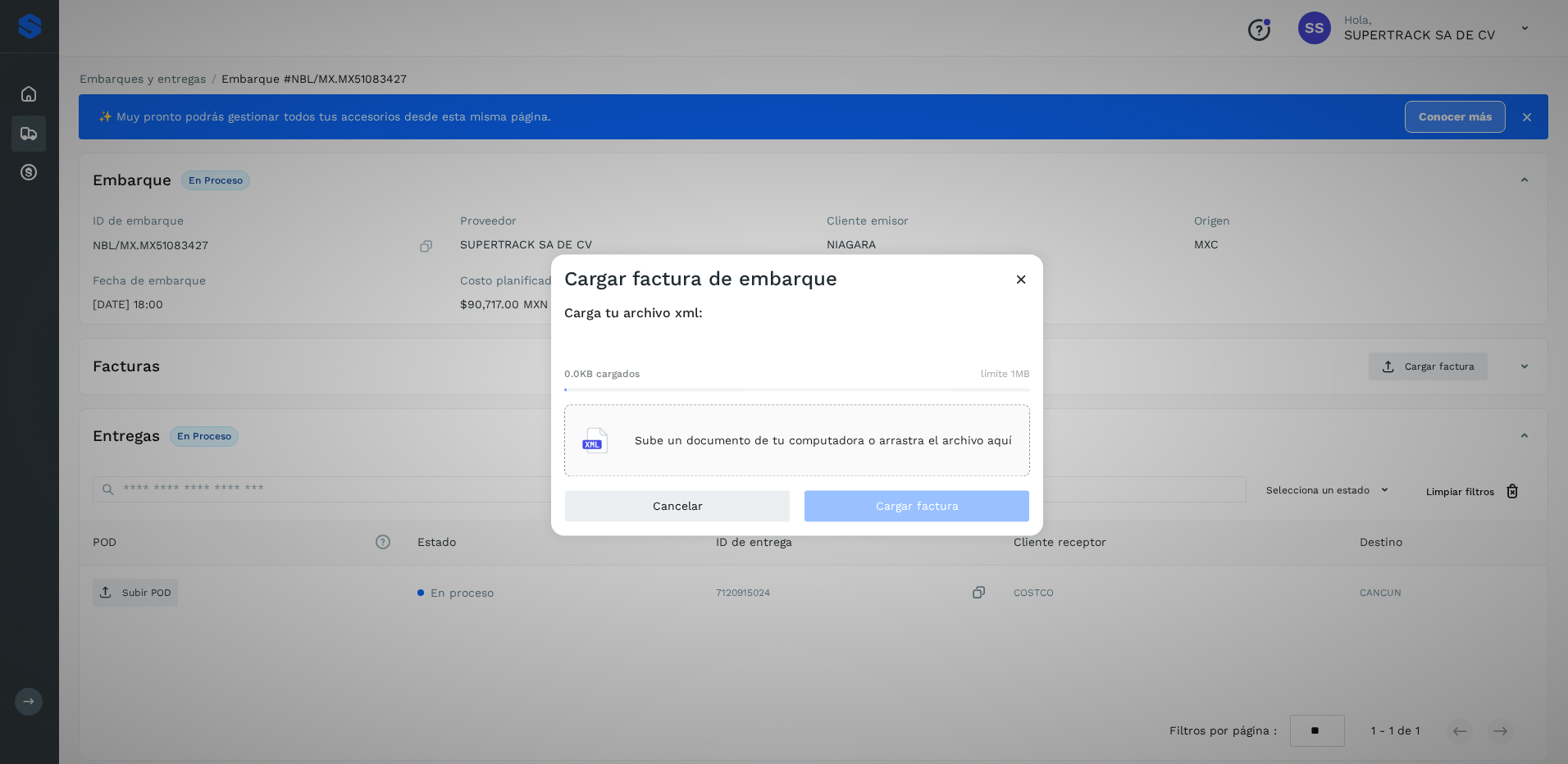
click at [881, 437] on p "Sube un documento de tu computadora o arrastra el archivo aquí" at bounding box center [823, 441] width 377 height 14
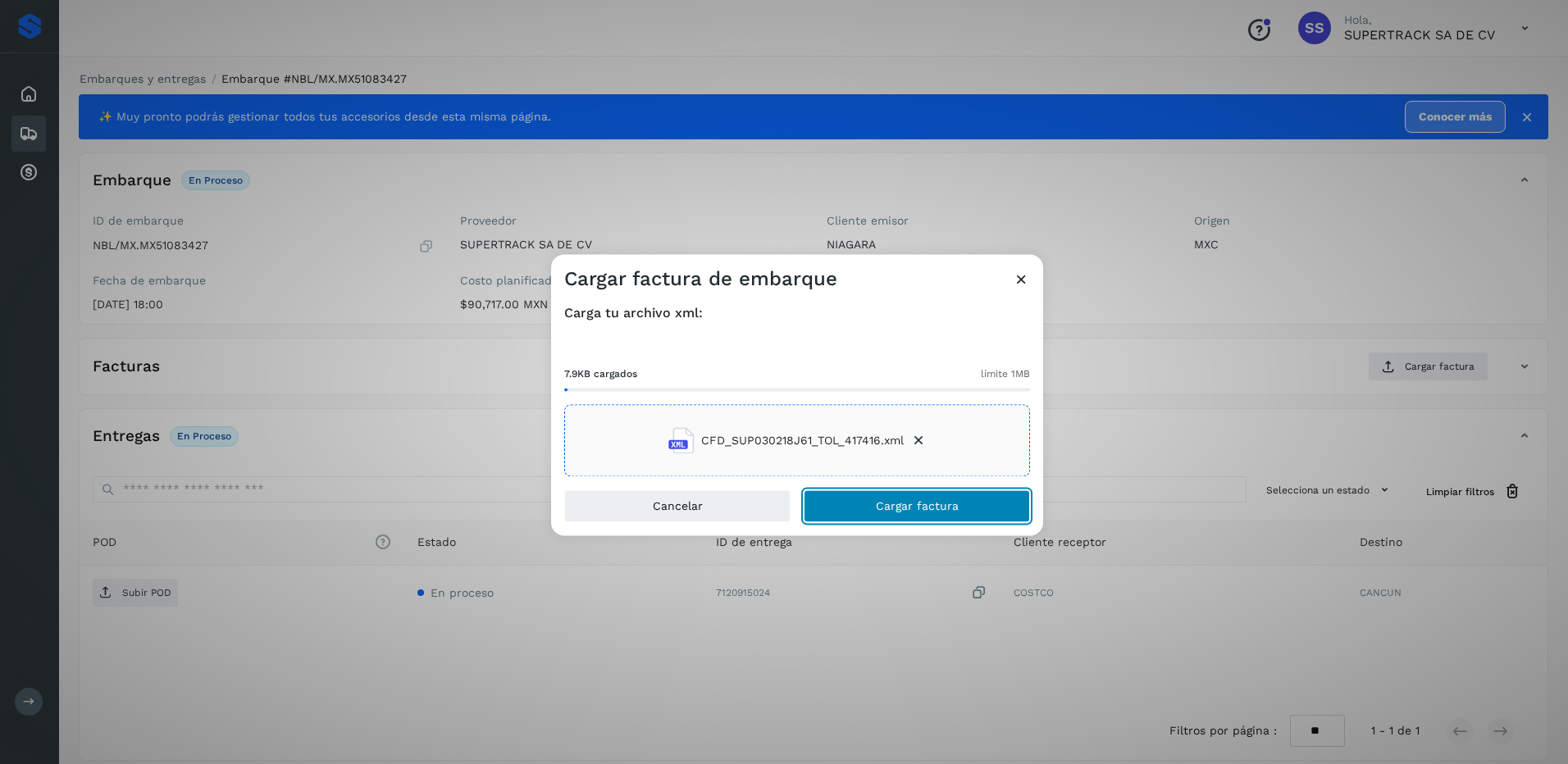
click at [900, 498] on button "Cargar factura" at bounding box center [917, 506] width 227 height 33
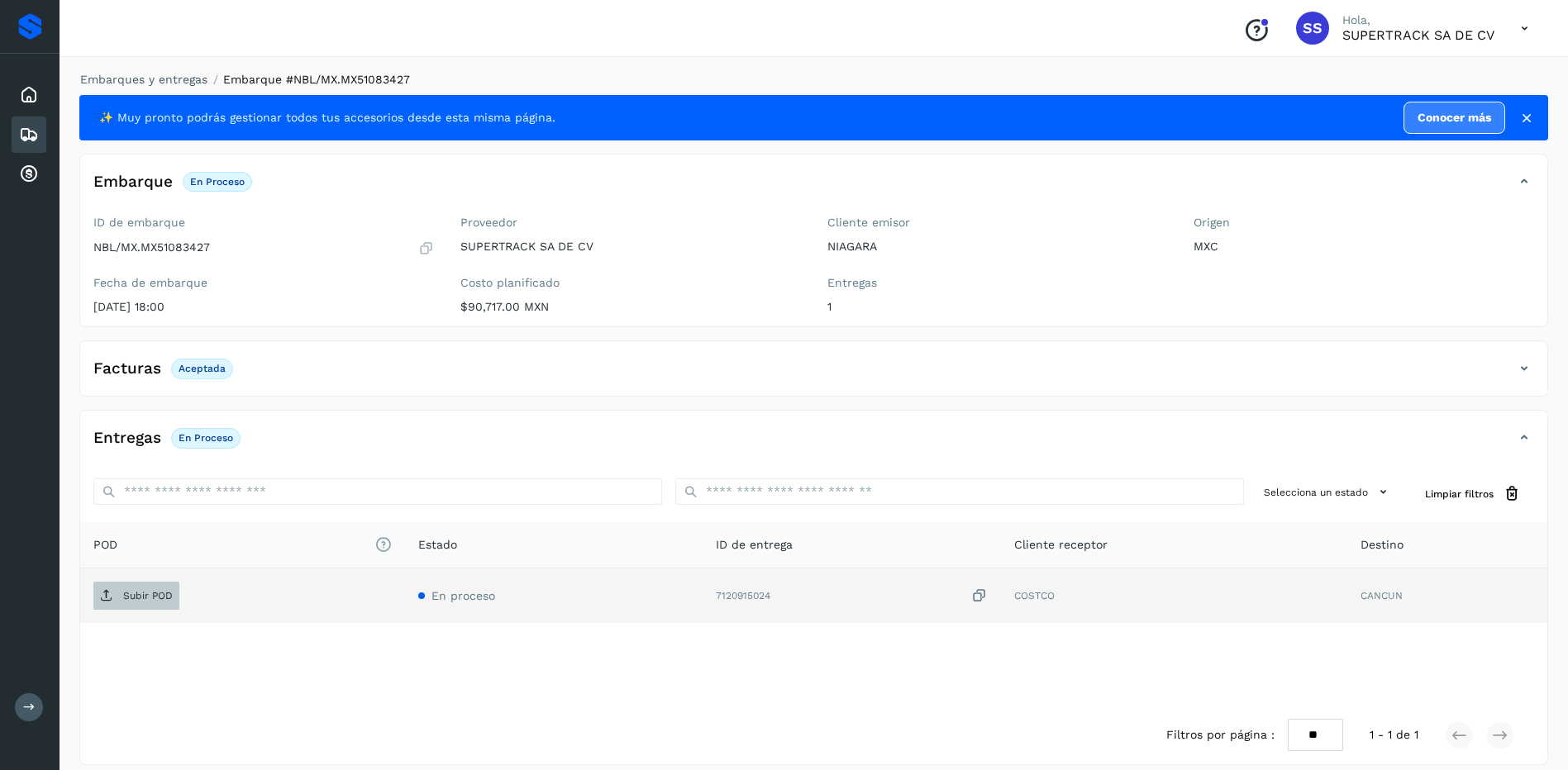
click at [158, 583] on span "Subir POD" at bounding box center [136, 596] width 86 height 27
click at [157, 79] on link "Embarques y entregas" at bounding box center [143, 79] width 127 height 13
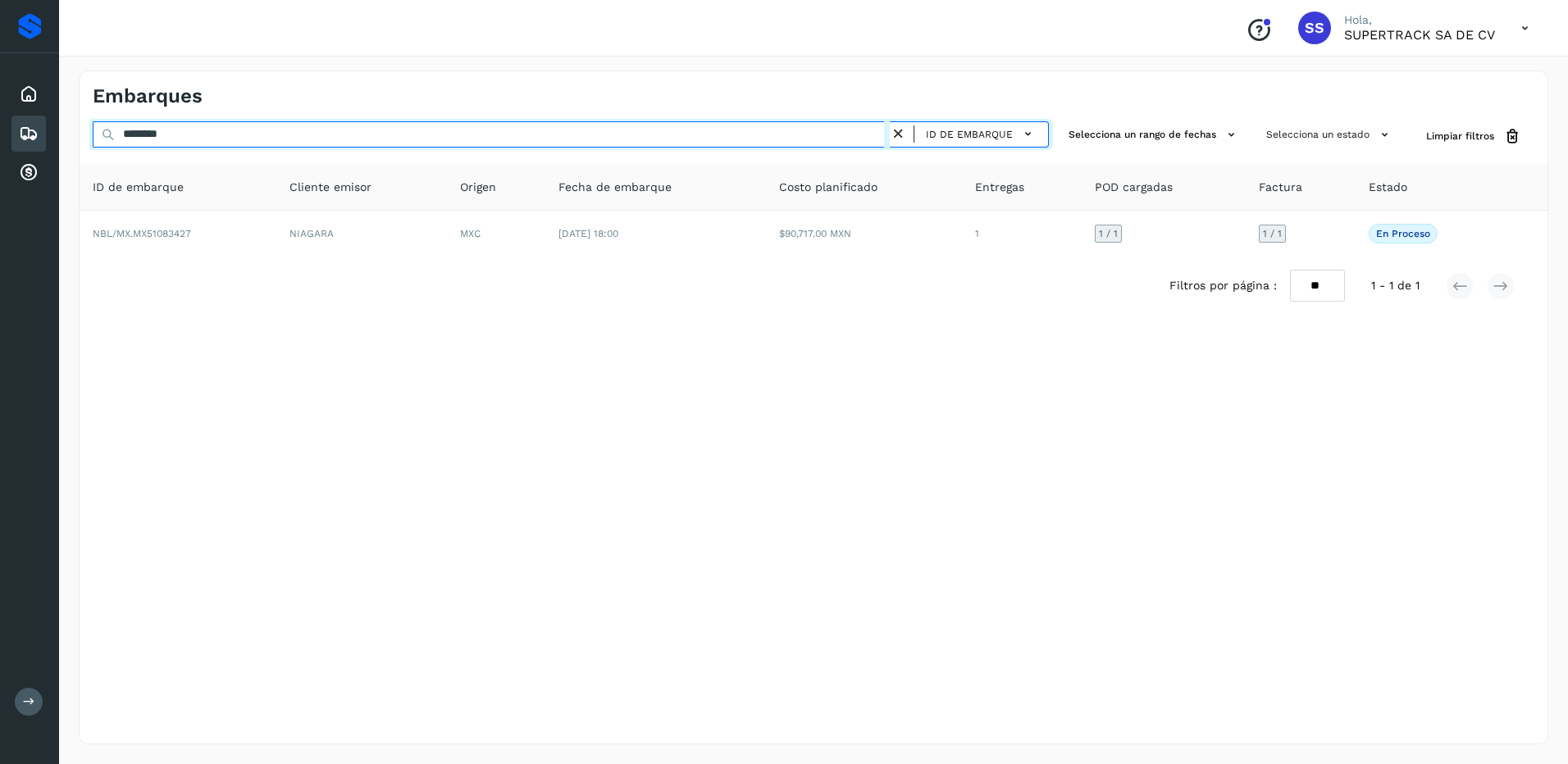
drag, startPoint x: 205, startPoint y: 141, endPoint x: 86, endPoint y: 135, distance: 119.2
click at [87, 135] on div "******** ID de embarque Selecciona un rango de fechas Selecciona un estado Limp…" at bounding box center [813, 137] width 1468 height 30
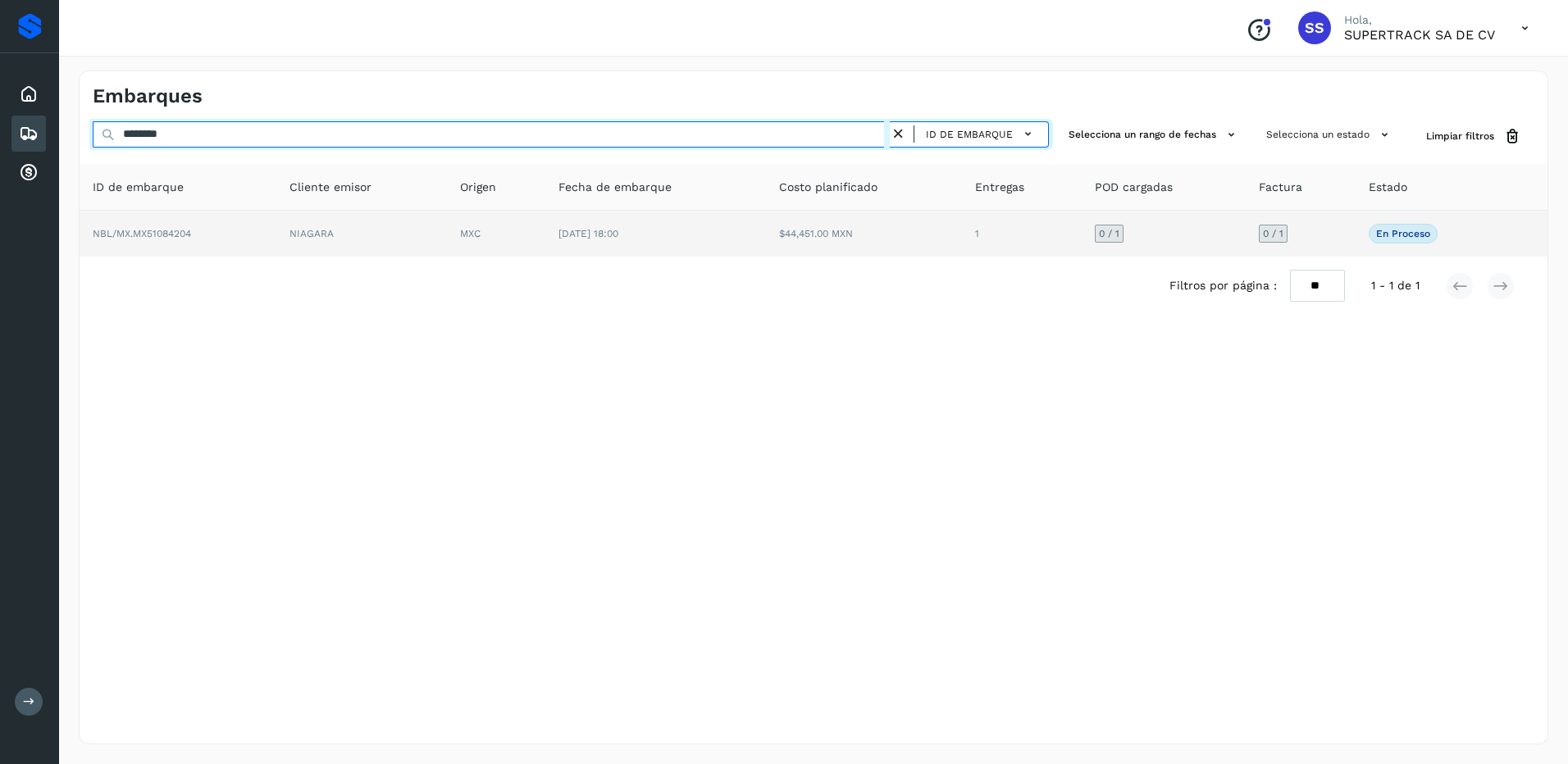
type input "********"
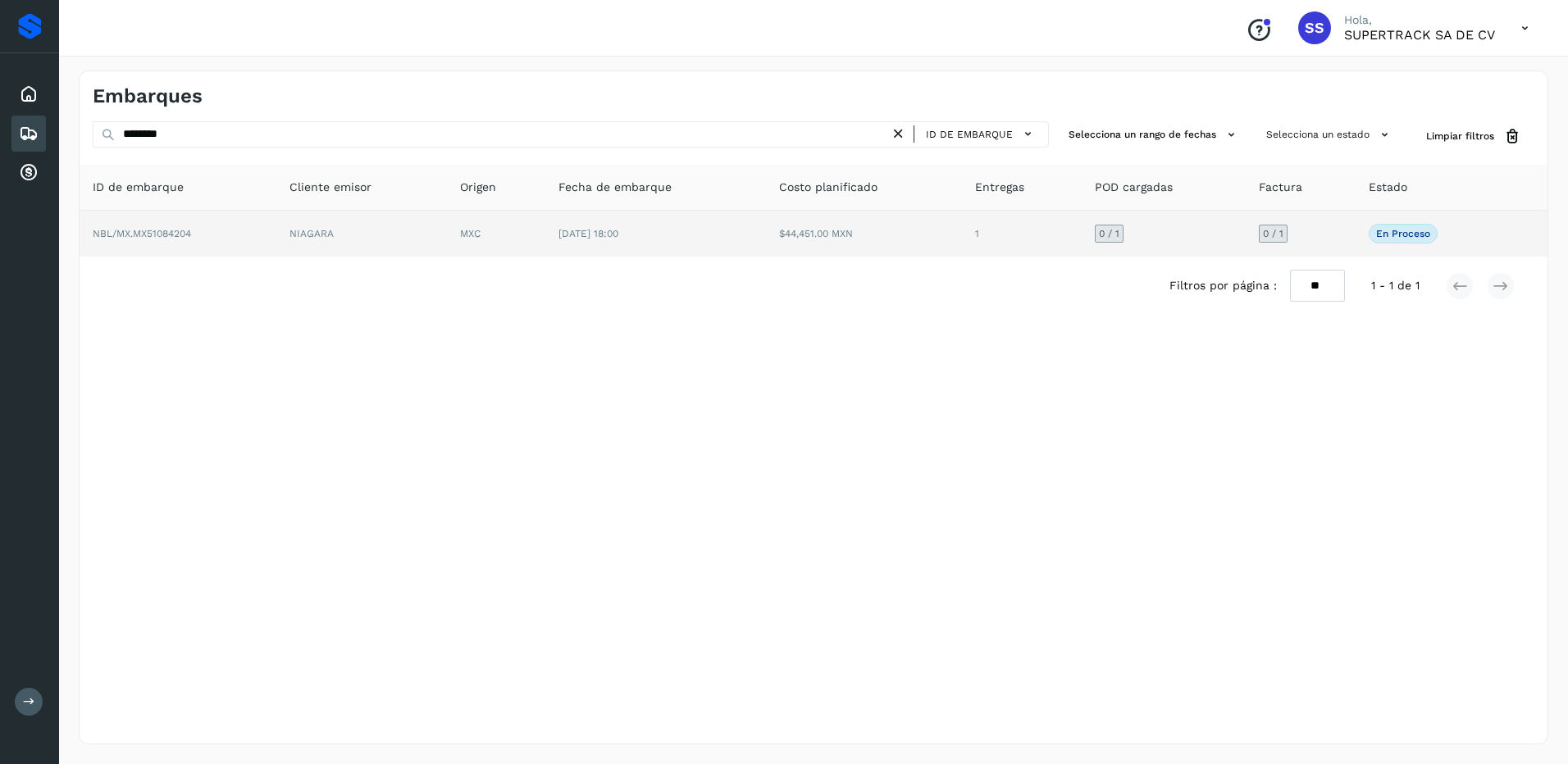
click at [662, 229] on td "[DATE] 18:00" at bounding box center [655, 234] width 219 height 46
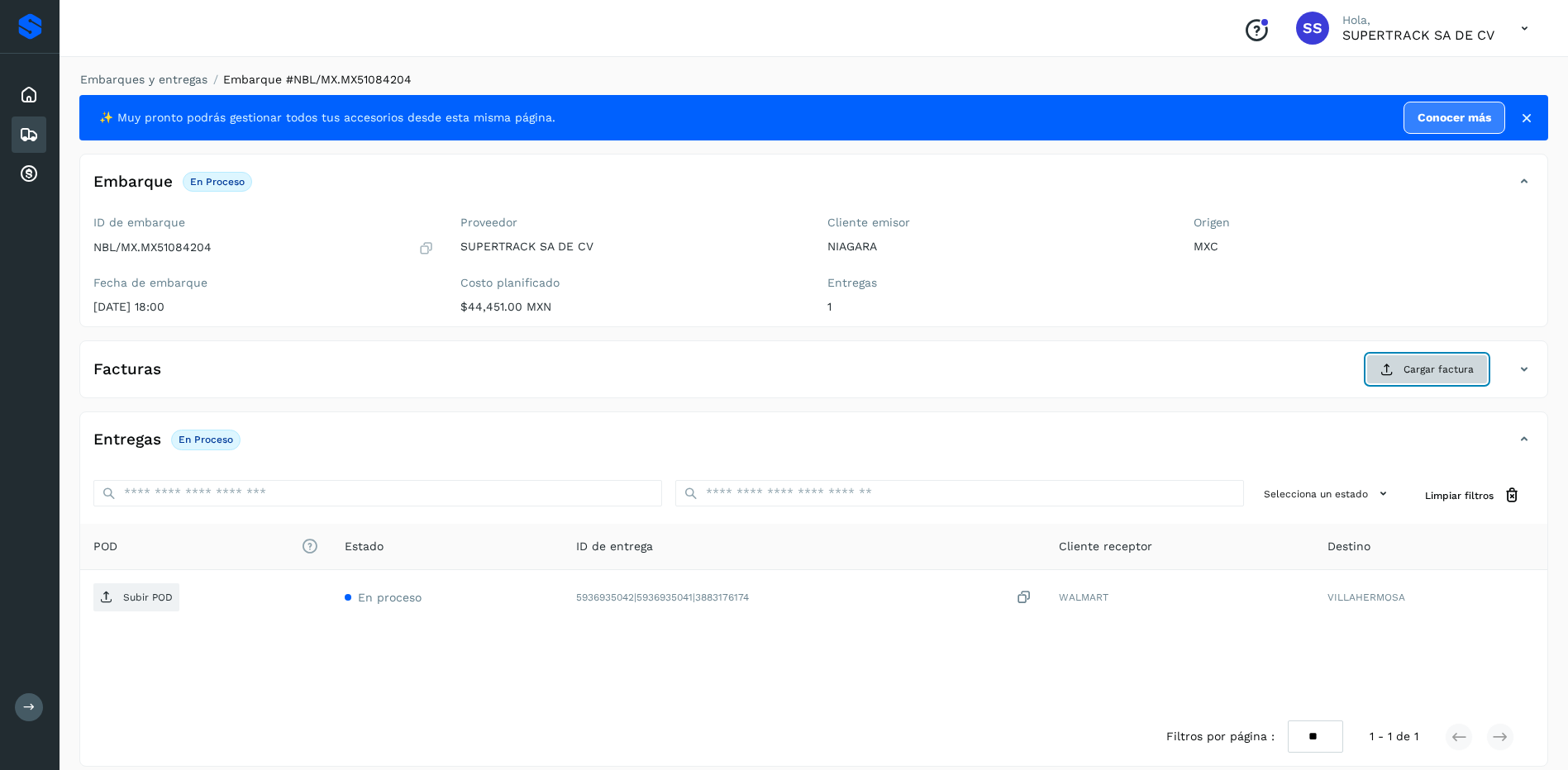
click at [1445, 362] on span "Cargar factura" at bounding box center [1438, 369] width 70 height 15
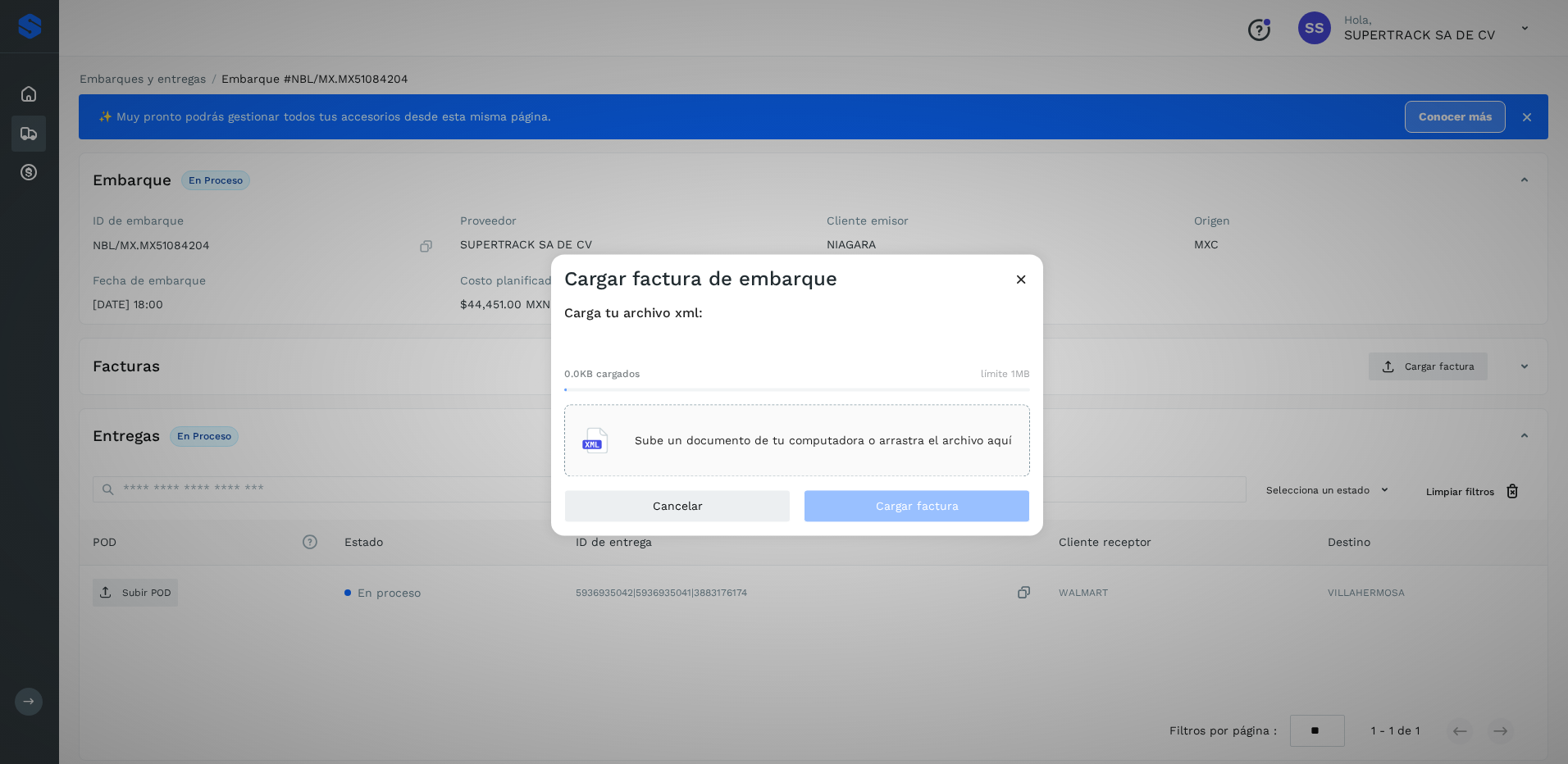
click at [742, 438] on p "Sube un documento de tu computadora o arrastra el archivo aquí" at bounding box center [823, 441] width 377 height 14
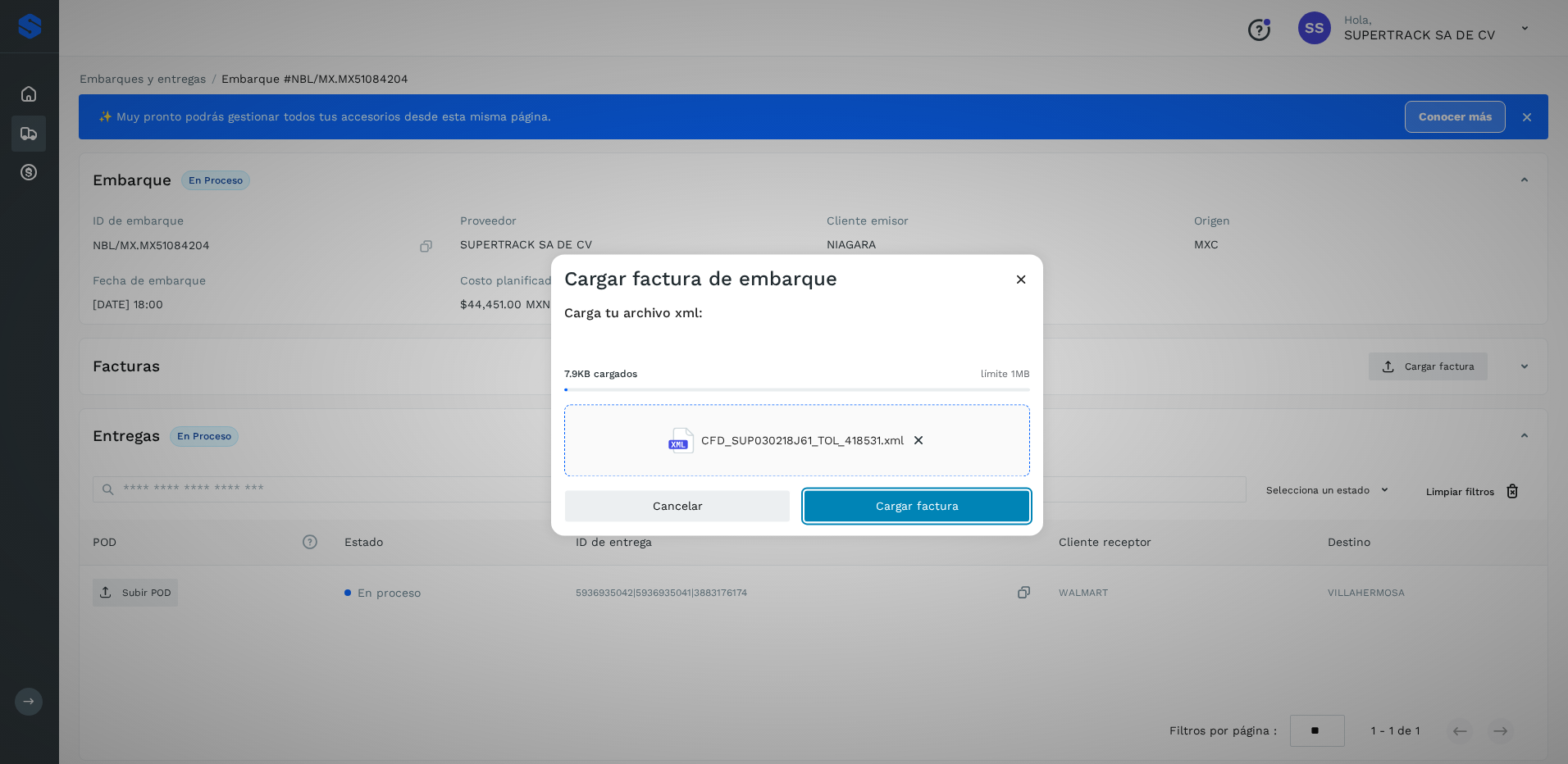
click at [933, 510] on span "Cargar factura" at bounding box center [918, 506] width 83 height 11
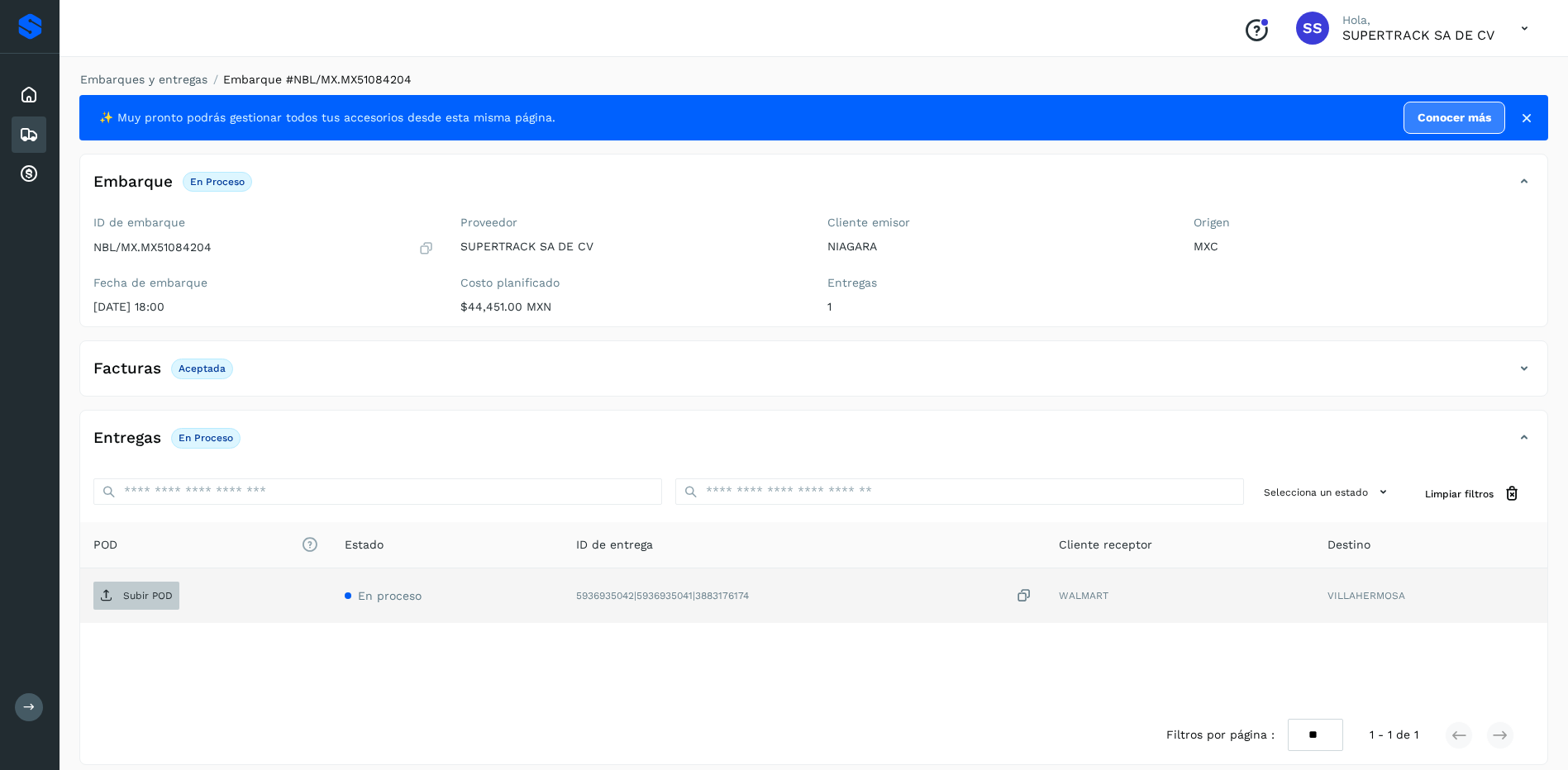
click at [134, 587] on span "Subir POD" at bounding box center [136, 596] width 86 height 27
click at [178, 82] on link "Embarques y entregas" at bounding box center [143, 79] width 127 height 13
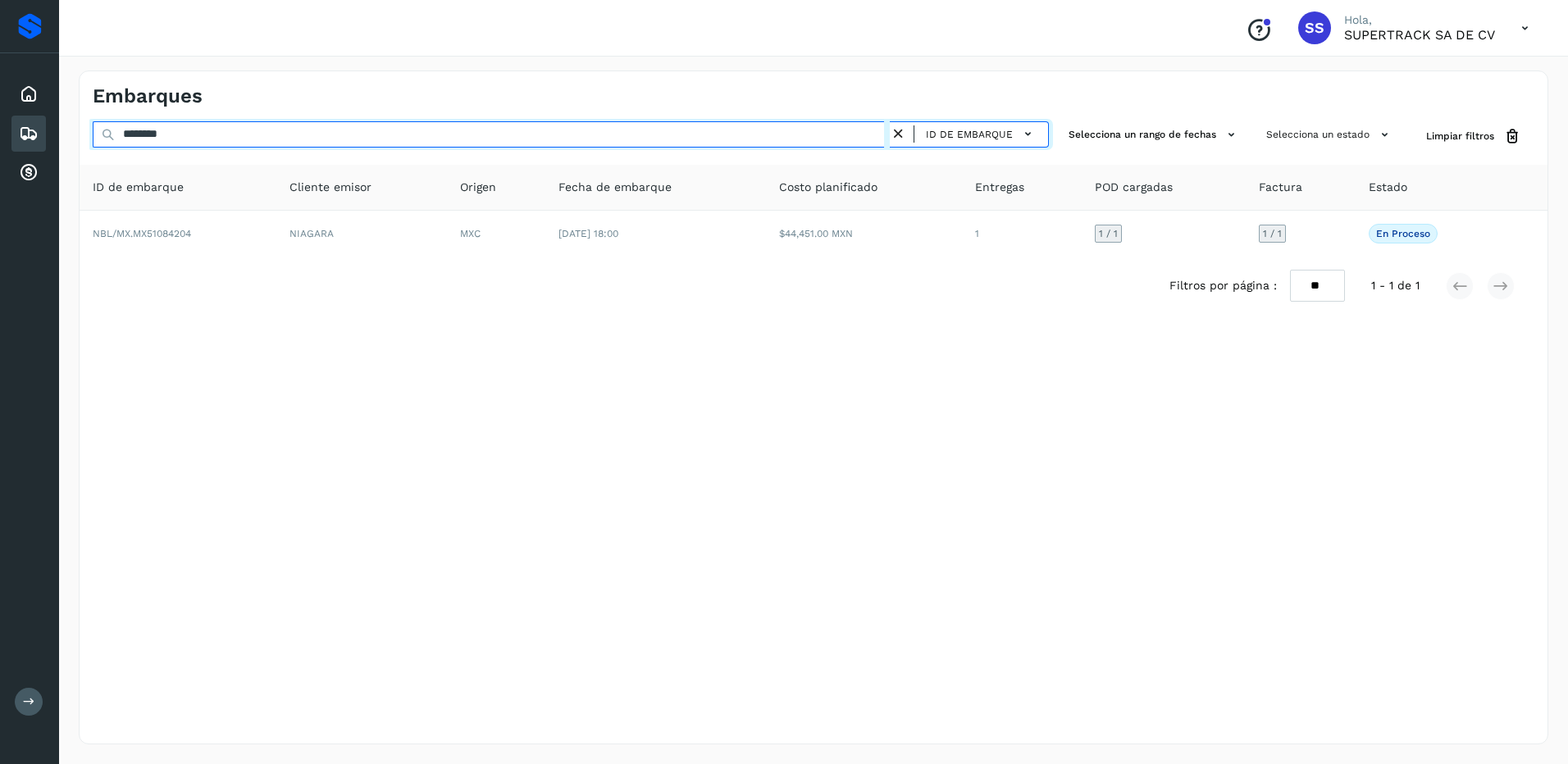
drag, startPoint x: 88, startPoint y: 134, endPoint x: 33, endPoint y: 123, distance: 56.1
click at [33, 123] on div "Proveedores Inicio Embarques Cuentas por cobrar Salir Conoce nuestros beneficio…" at bounding box center [784, 382] width 1568 height 764
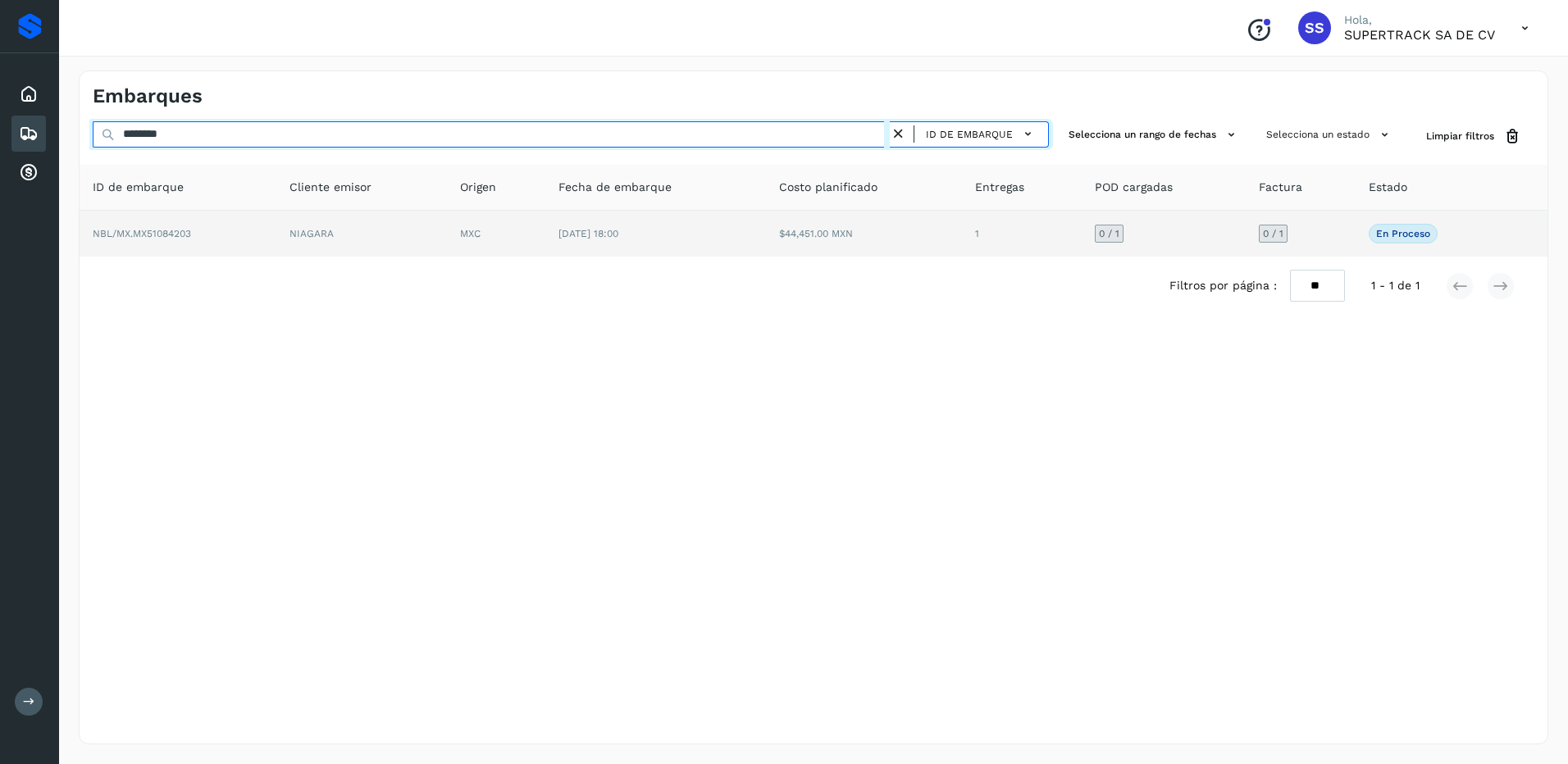
type input "********"
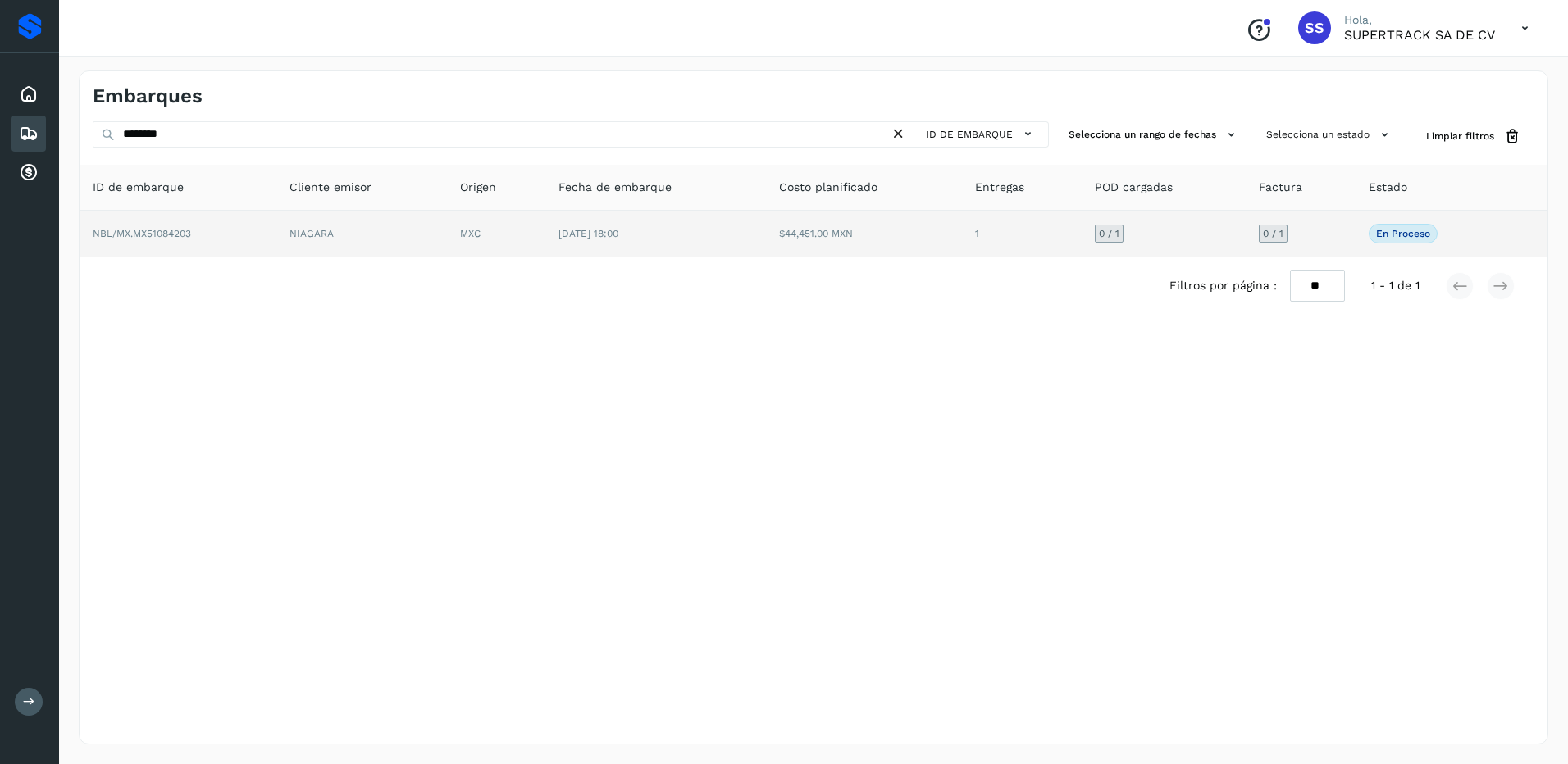
click at [598, 225] on td "[DATE] 18:00" at bounding box center [655, 234] width 219 height 46
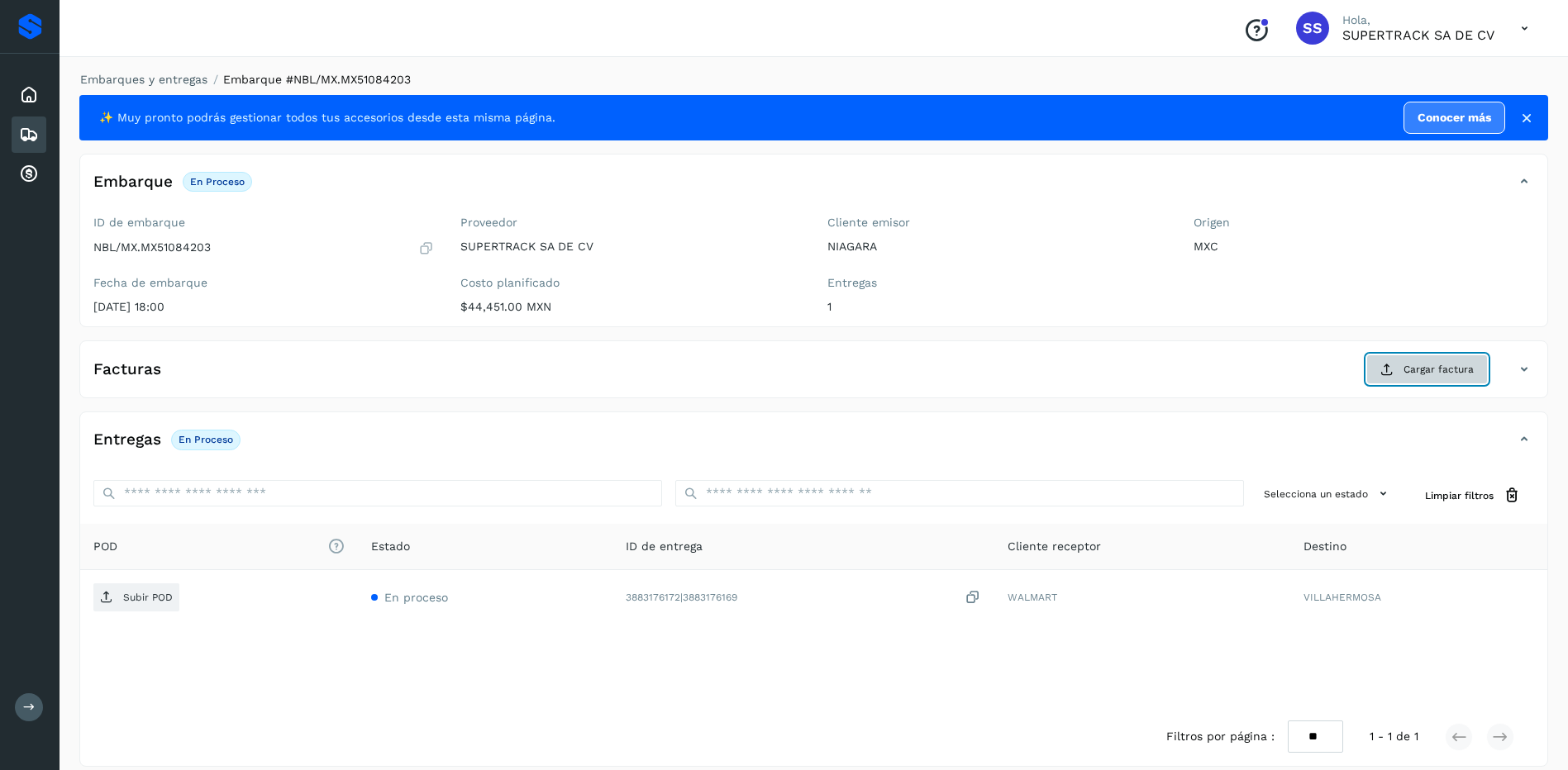
click at [1410, 366] on span "Cargar factura" at bounding box center [1438, 369] width 70 height 15
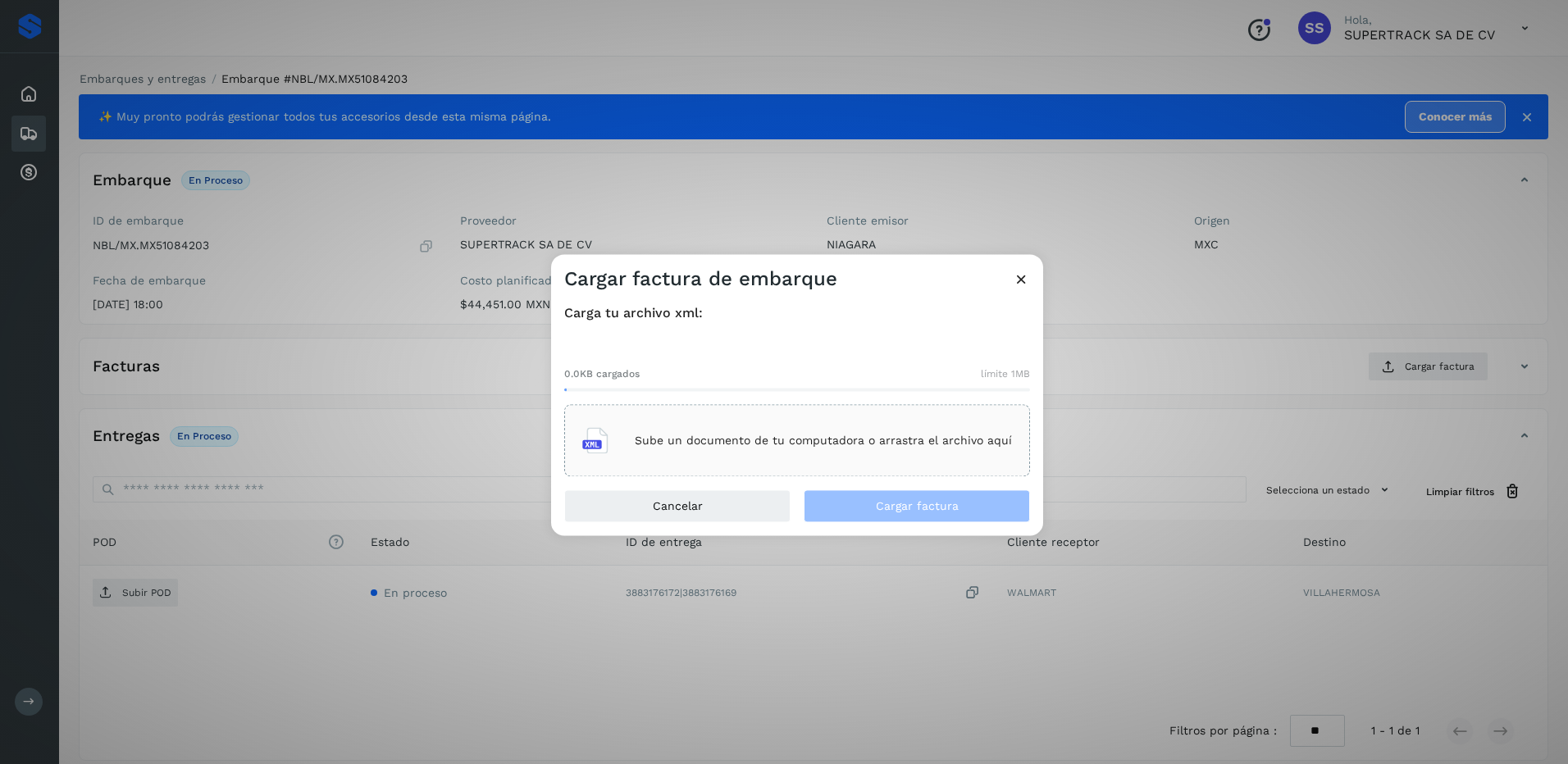
click at [799, 429] on div "Sube un documento de tu computadora o arrastra el archivo aquí" at bounding box center [797, 441] width 429 height 44
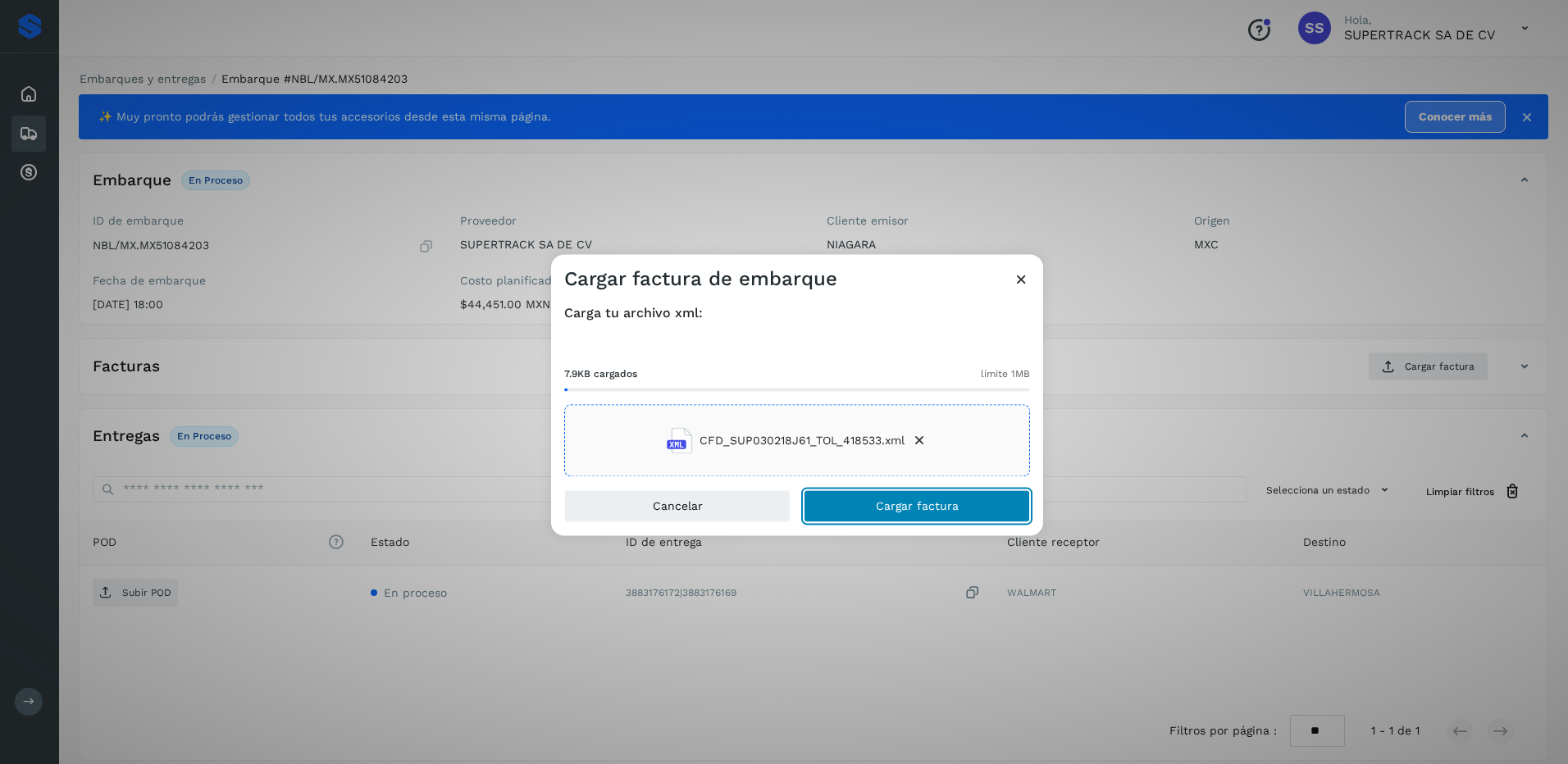
click at [917, 518] on button "Cargar factura" at bounding box center [917, 506] width 227 height 33
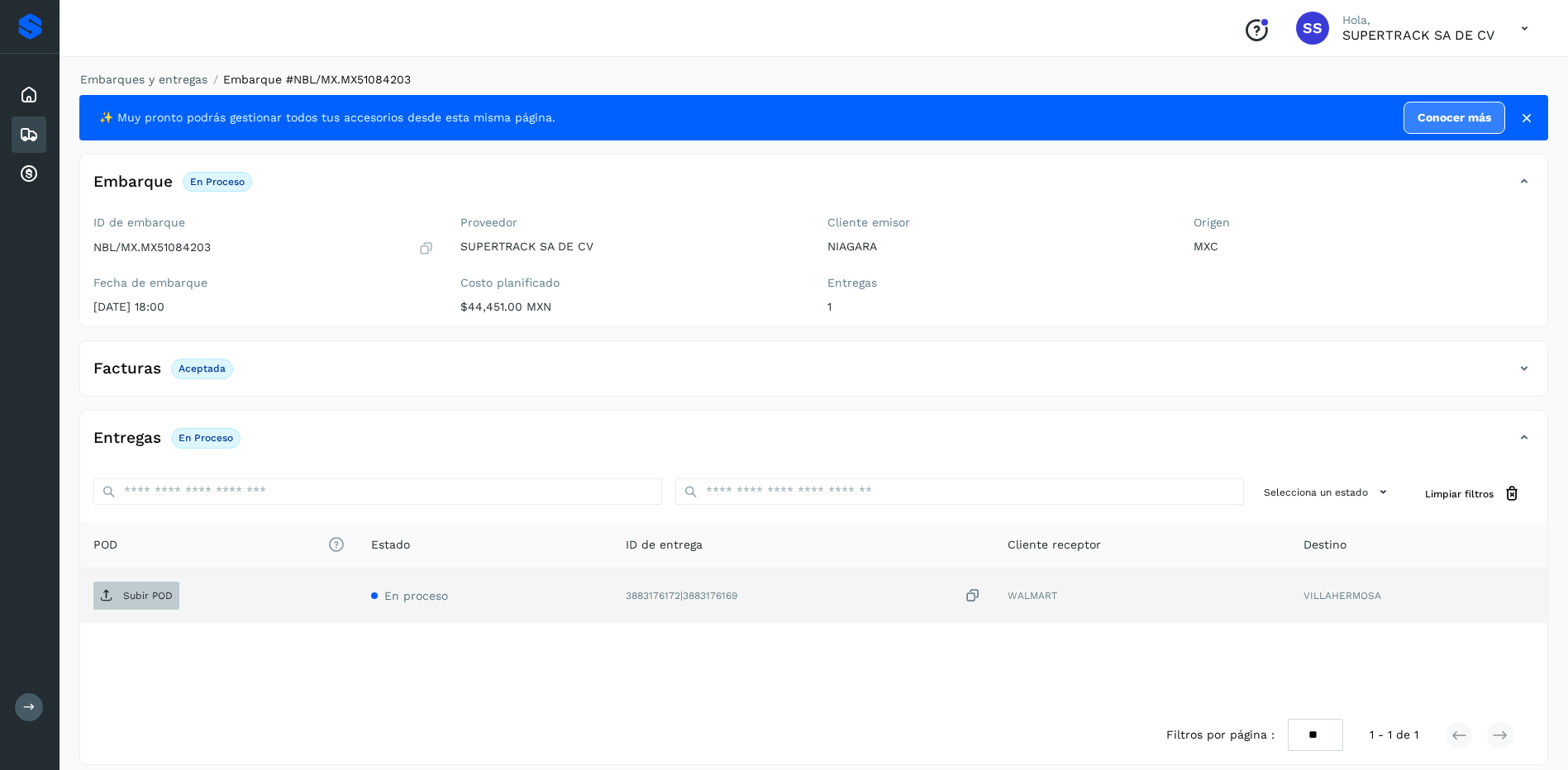
click at [161, 599] on p "Subir POD" at bounding box center [148, 595] width 50 height 12
click at [175, 79] on link "Embarques y entregas" at bounding box center [143, 79] width 127 height 13
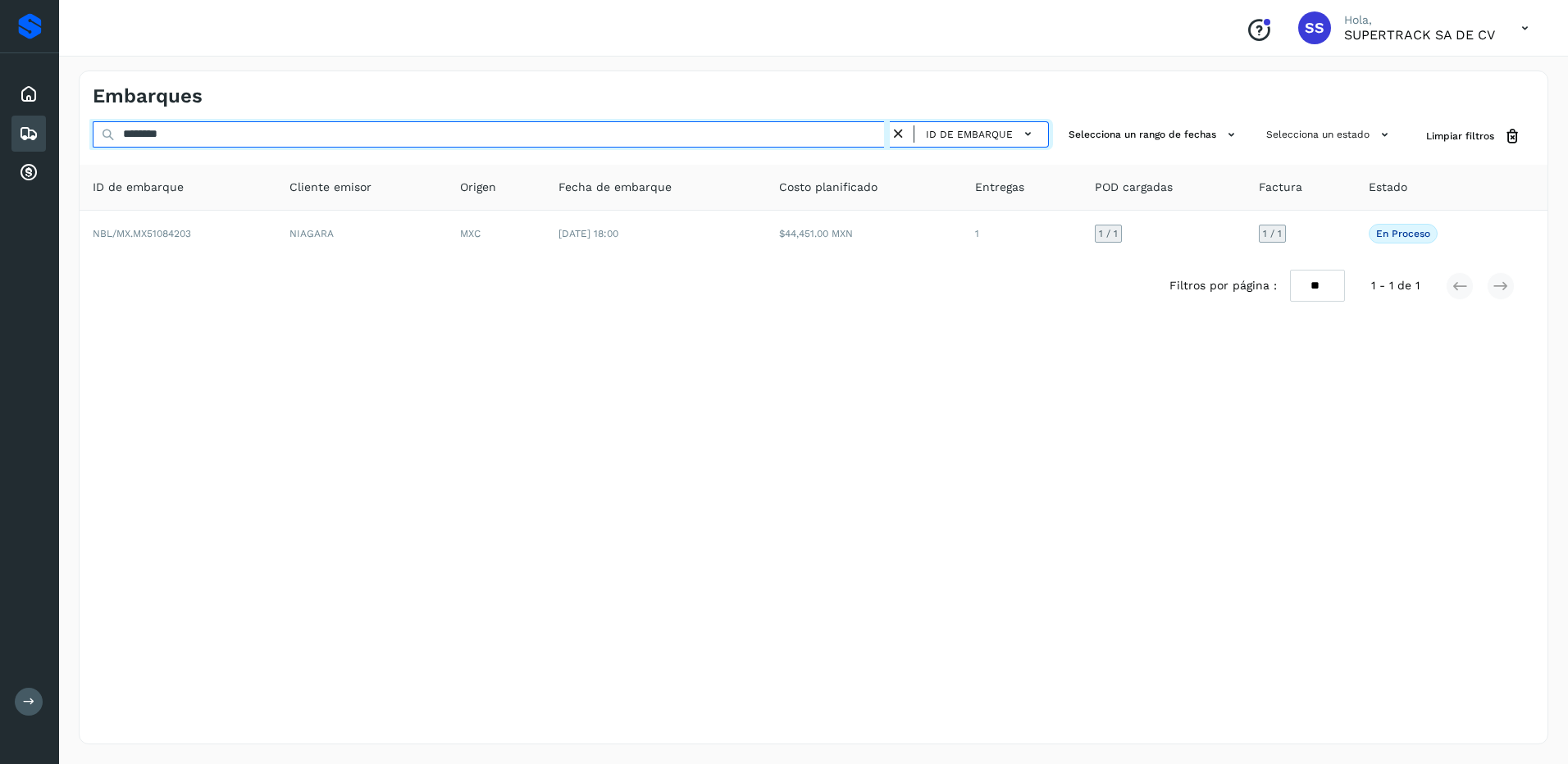
drag, startPoint x: 215, startPoint y: 137, endPoint x: 48, endPoint y: 137, distance: 167.0
click at [27, 137] on div "Proveedores Inicio Embarques Cuentas por cobrar Salir Conoce nuestros beneficio…" at bounding box center [784, 382] width 1568 height 764
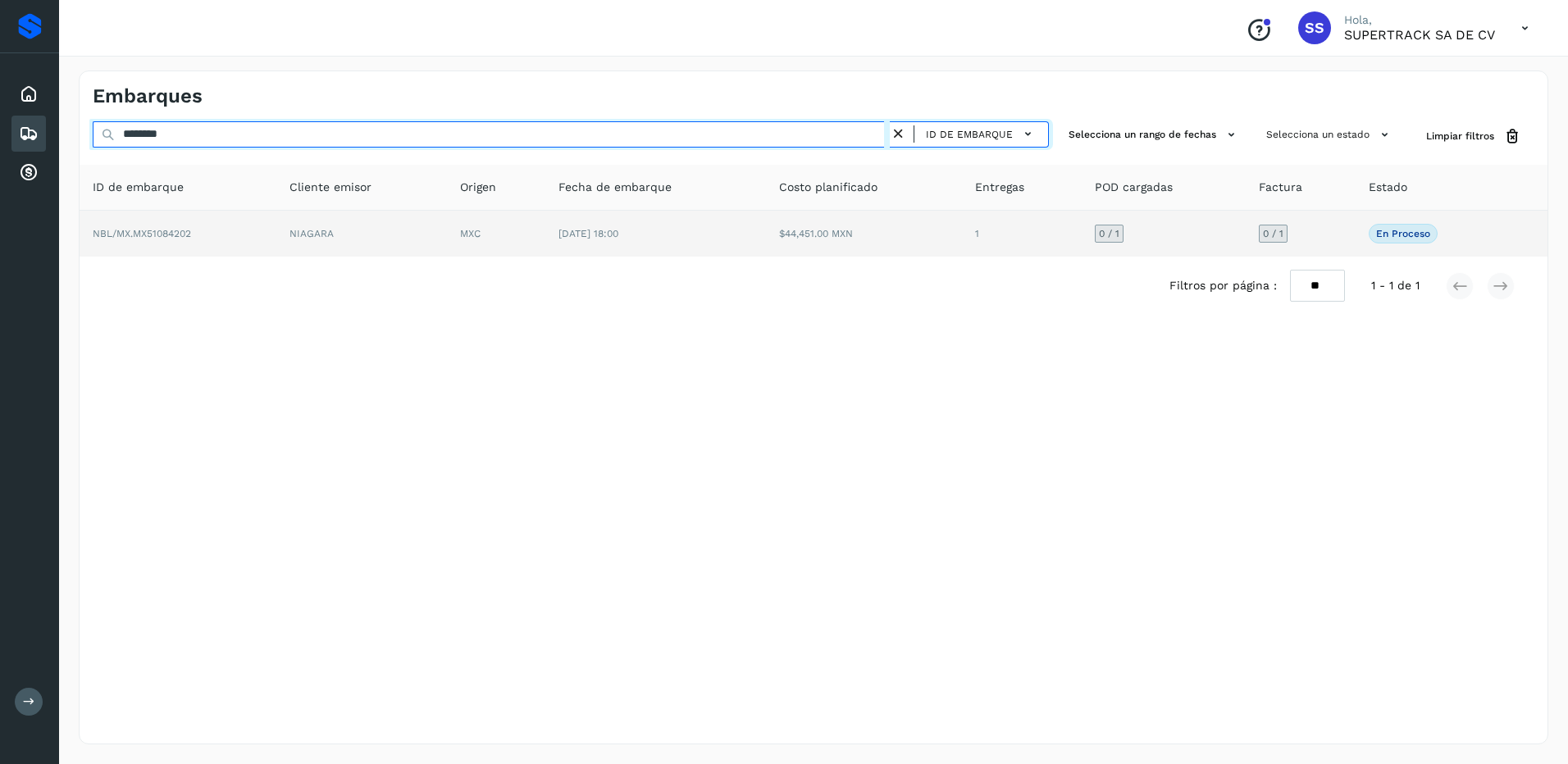
type input "********"
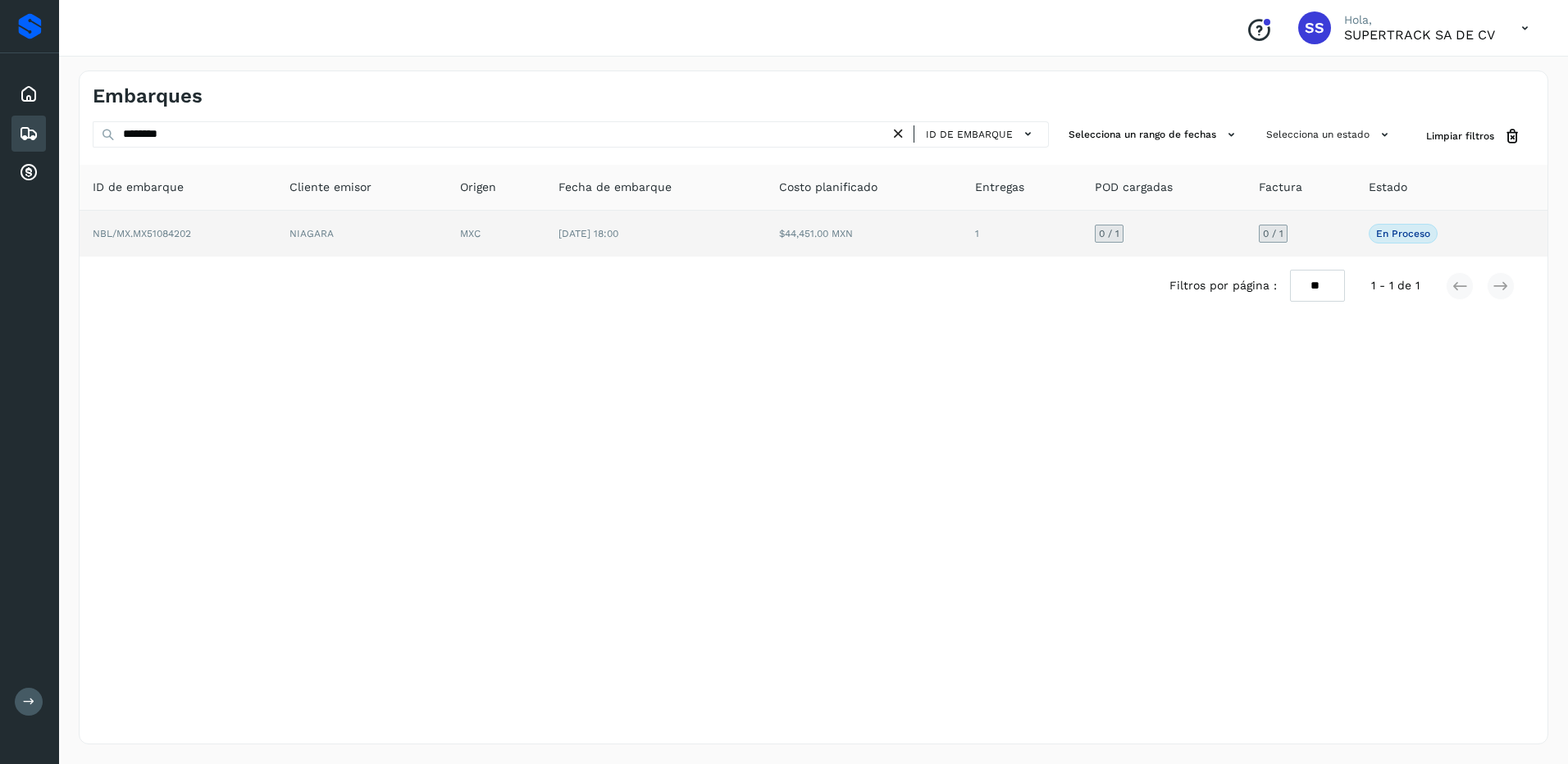
click at [687, 226] on td "[DATE] 18:00" at bounding box center [655, 234] width 219 height 46
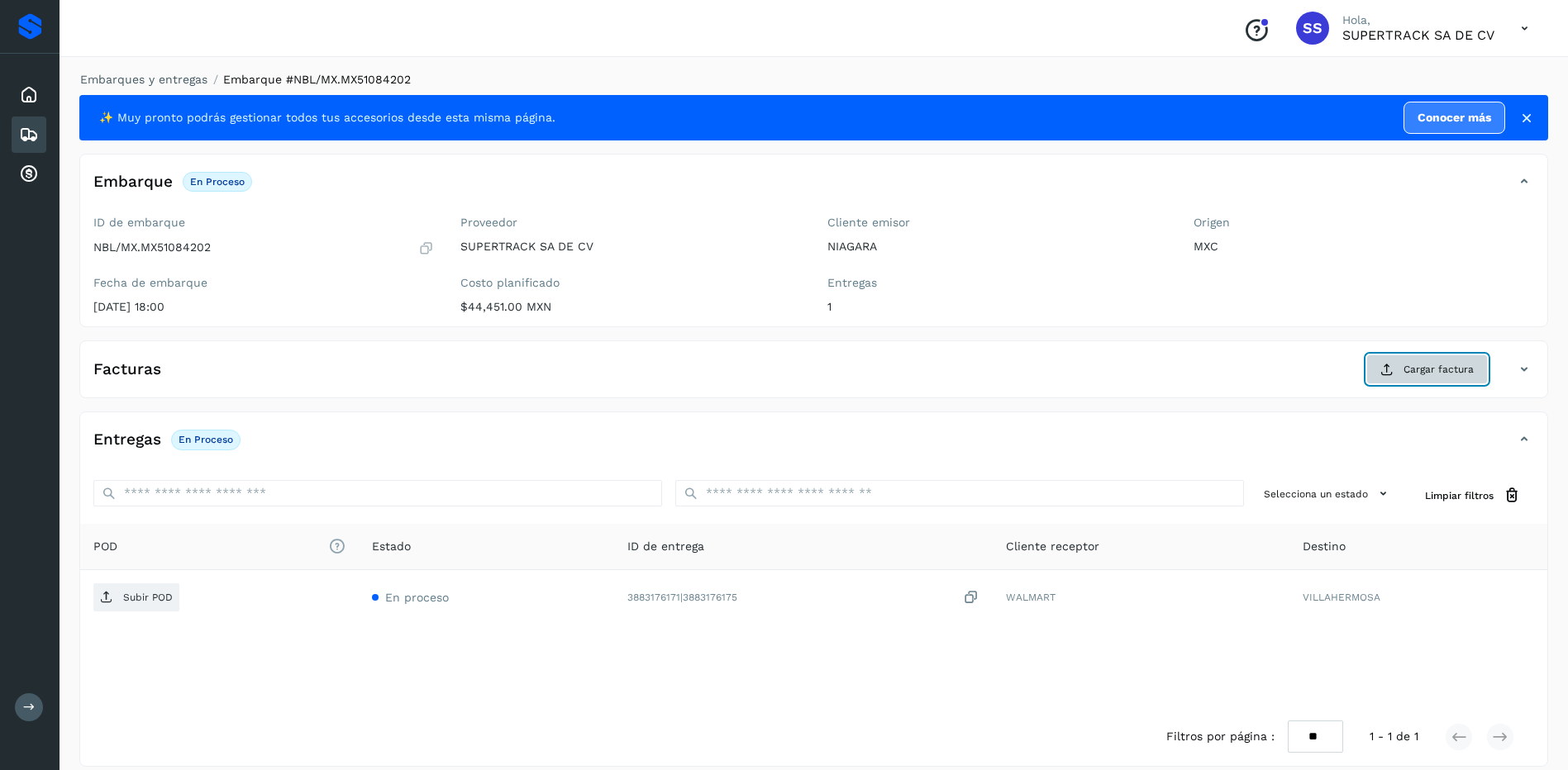
click at [1417, 368] on span "Cargar factura" at bounding box center [1438, 369] width 70 height 15
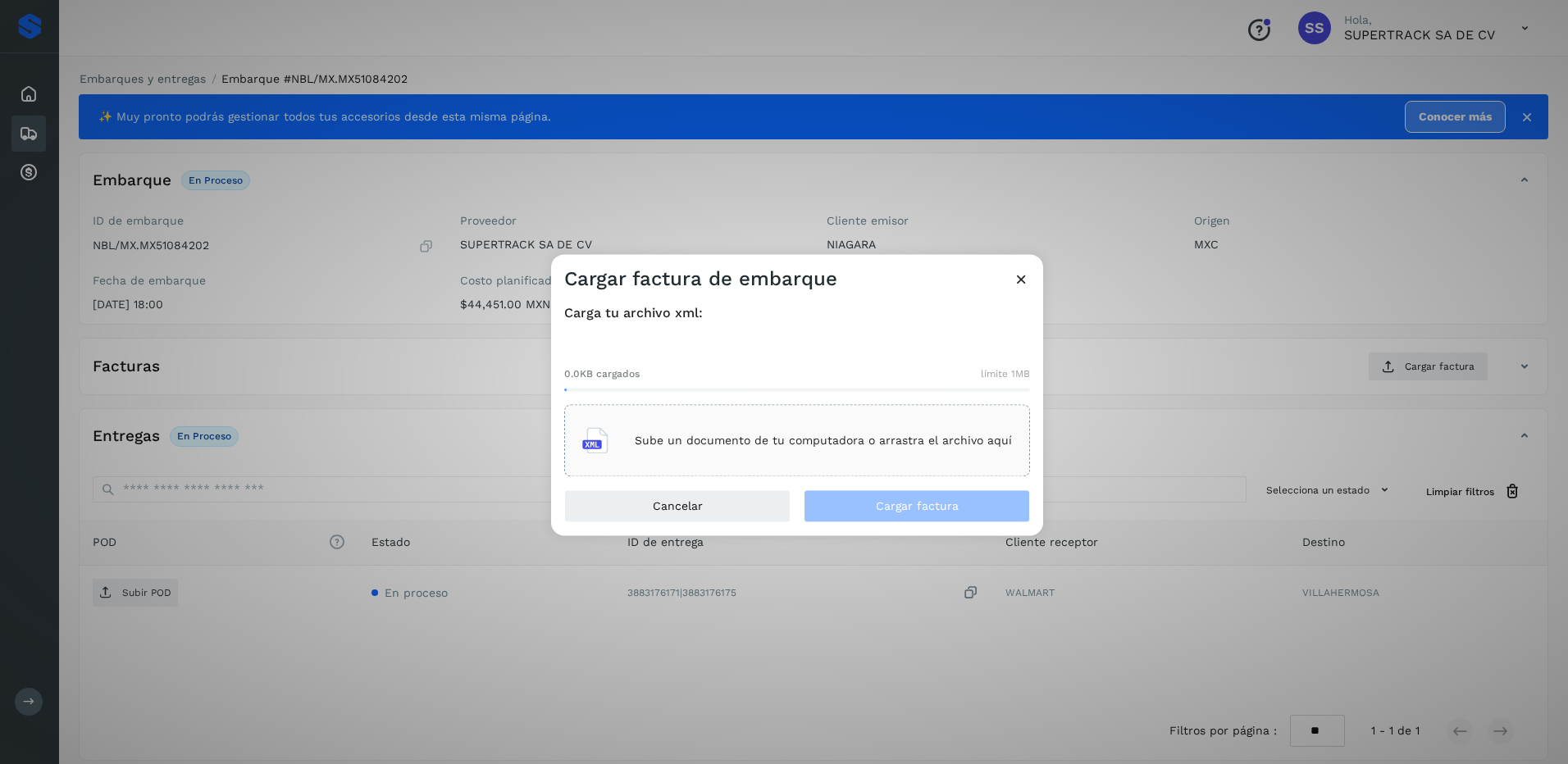
click at [759, 433] on div "Sube un documento de tu computadora o arrastra el archivo aquí" at bounding box center [797, 441] width 429 height 44
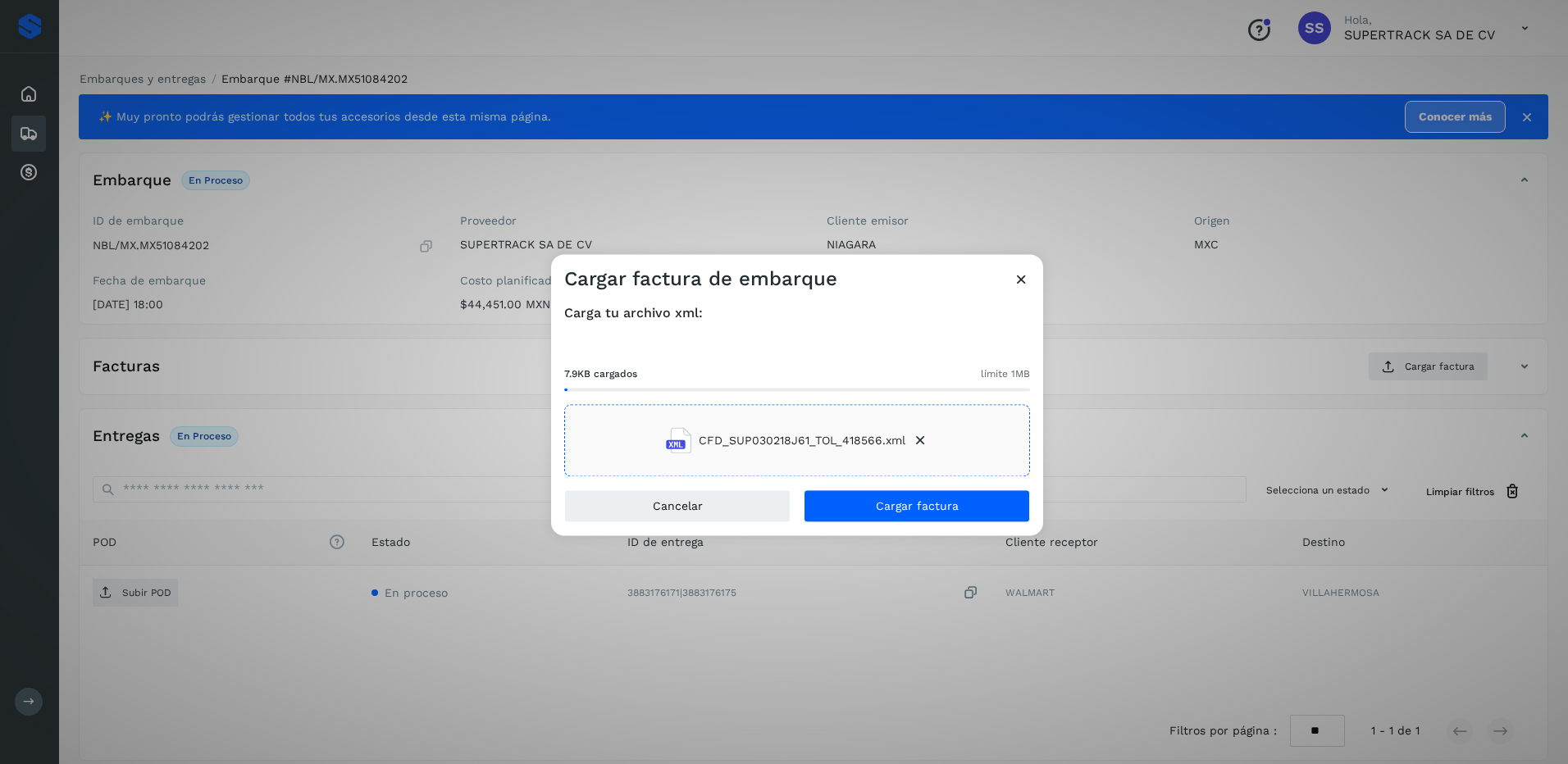
click at [926, 488] on div "Carga tu archivo xml: 7.9KB cargados límite 1MB CFD_SUP030218J61_TOL_418566.xml" at bounding box center [797, 390] width 492 height 197
click at [935, 512] on span "Cargar factura" at bounding box center [918, 506] width 83 height 11
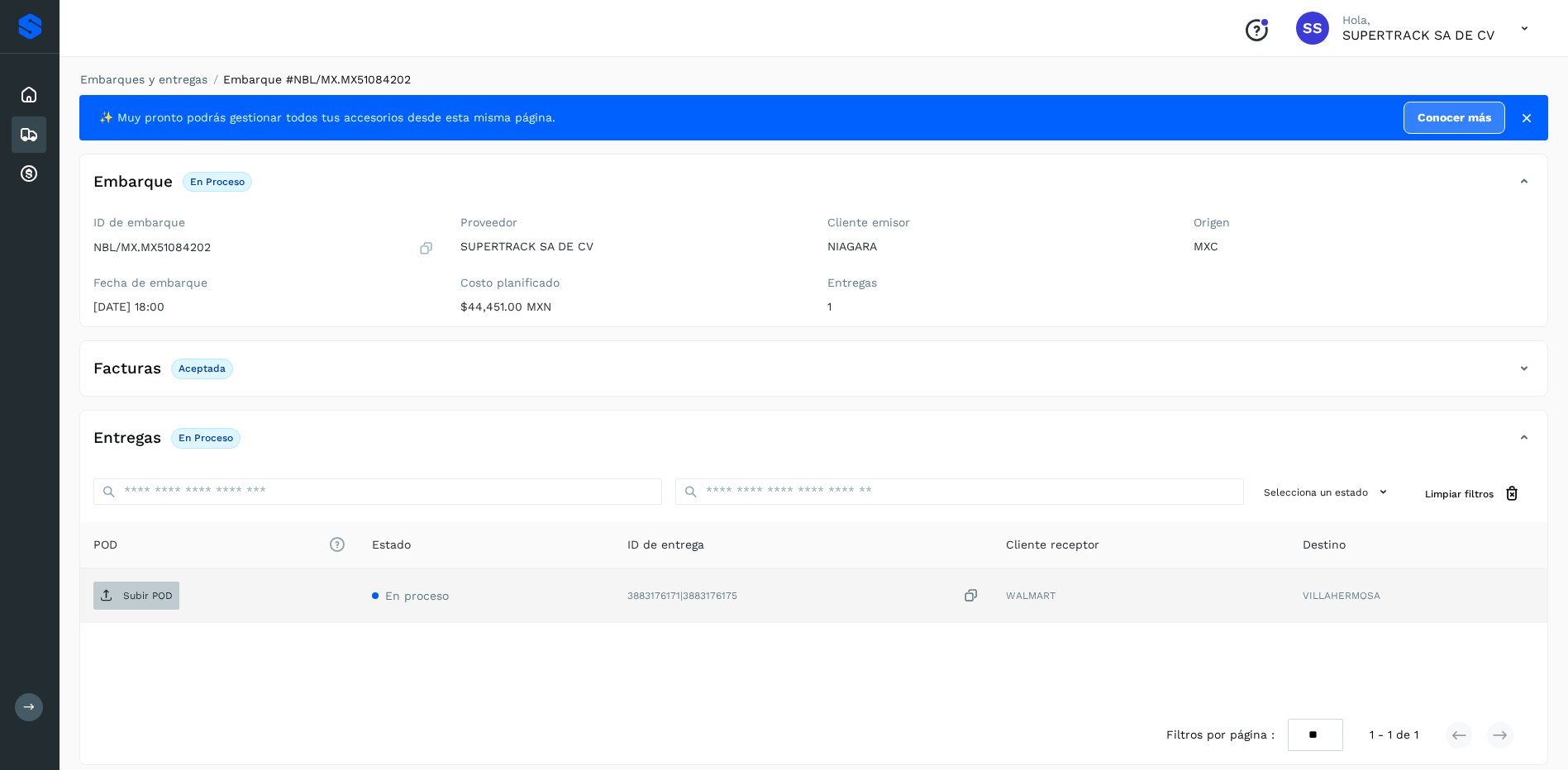
click at [163, 608] on span "Subir POD" at bounding box center [136, 596] width 86 height 27
click at [172, 80] on link "Embarques y entregas" at bounding box center [143, 79] width 127 height 13
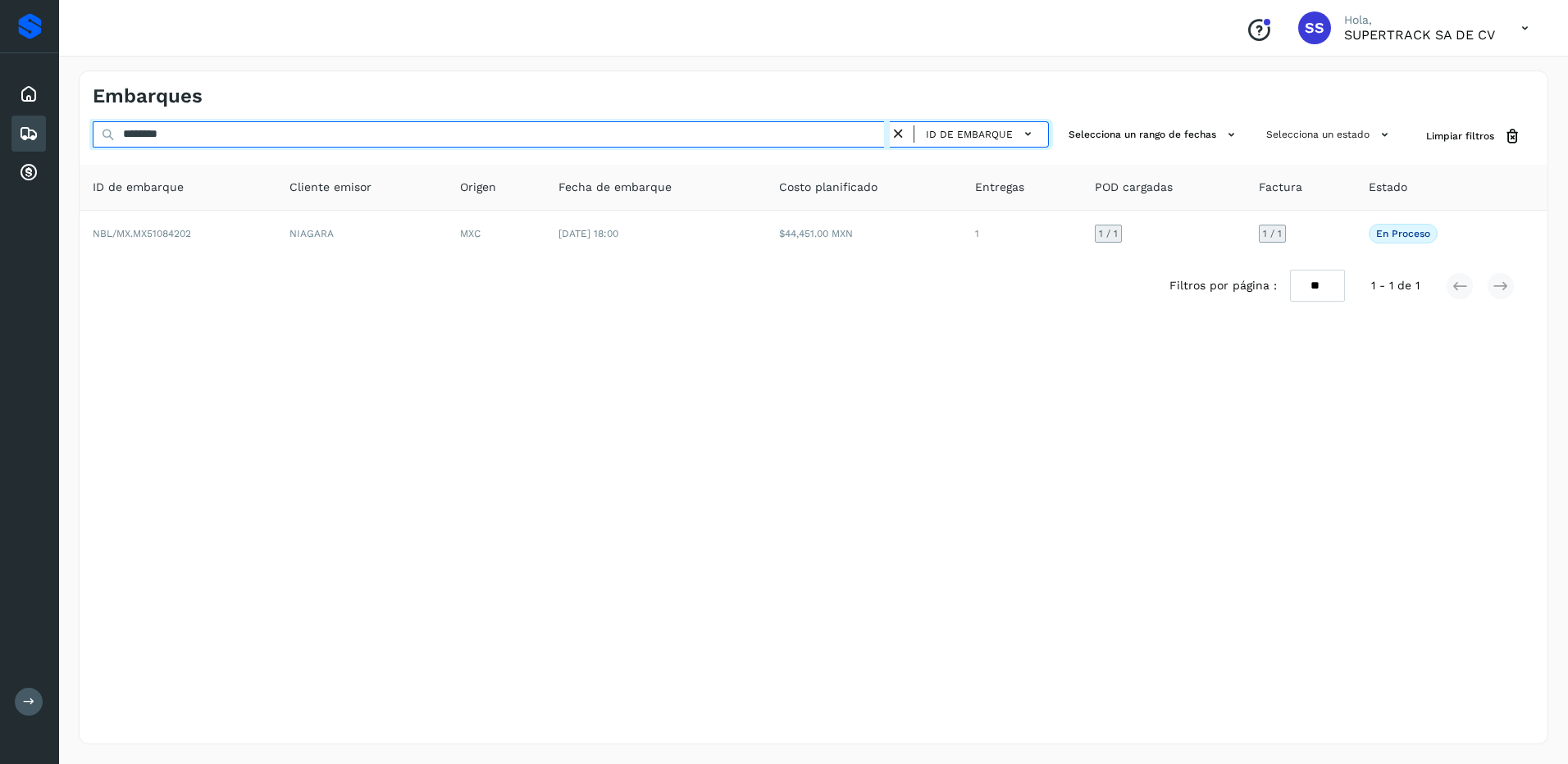
drag, startPoint x: 197, startPoint y: 137, endPoint x: 58, endPoint y: 134, distance: 139.0
click at [58, 134] on div "Proveedores Inicio Embarques Cuentas por cobrar Salir Conoce nuestros beneficio…" at bounding box center [784, 382] width 1568 height 764
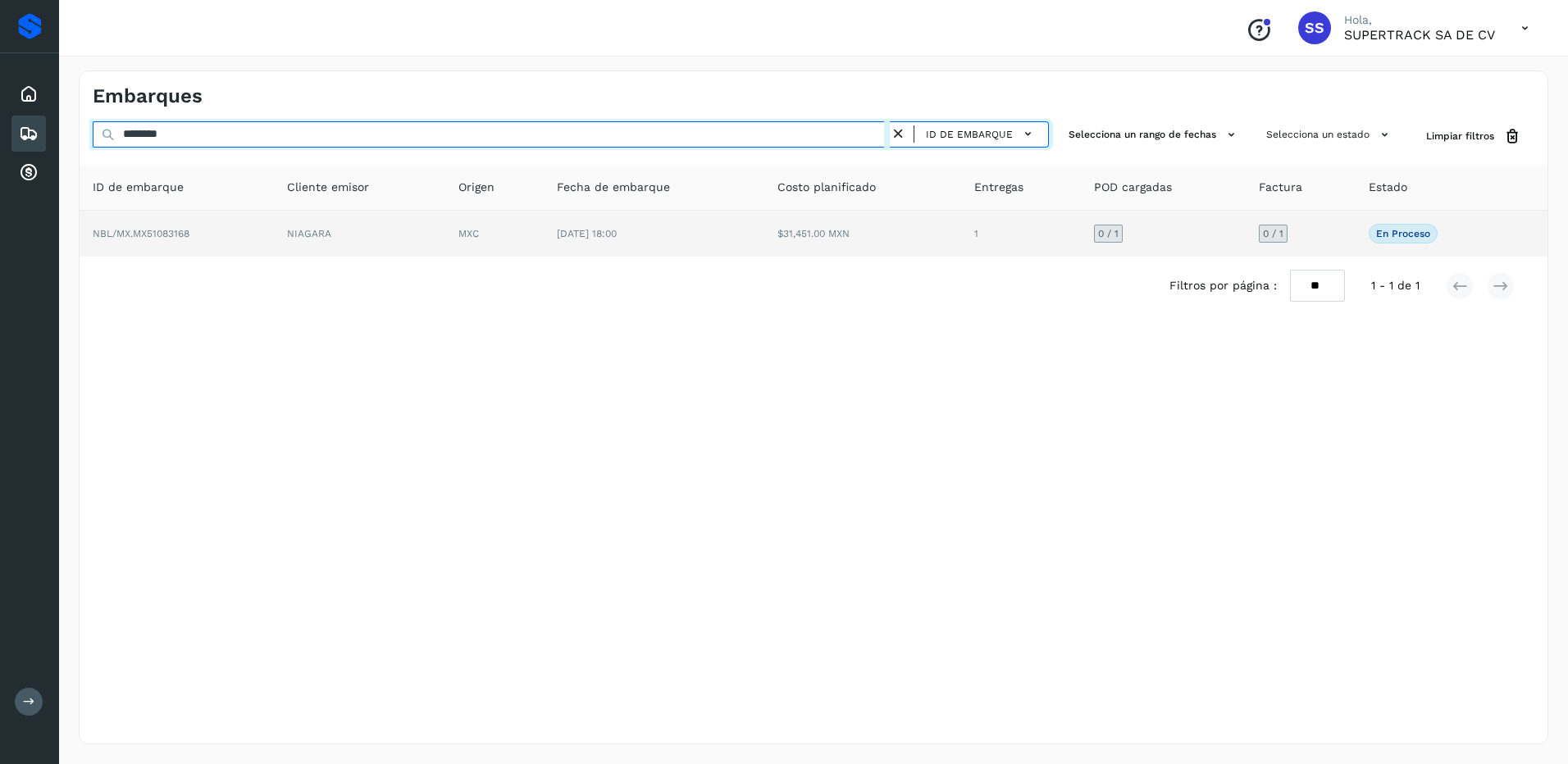
type input "********"
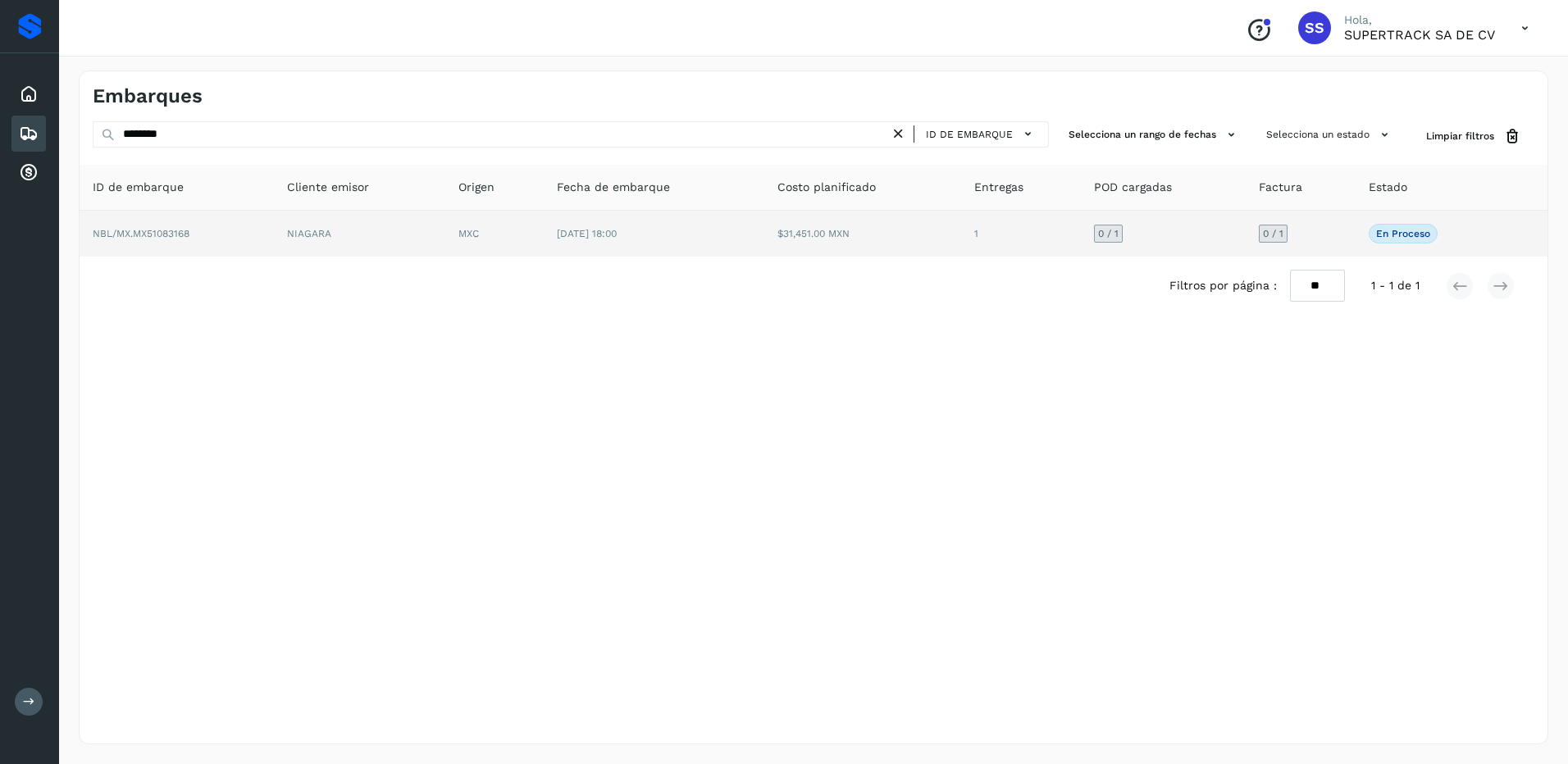
click at [304, 219] on td "NIAGARA" at bounding box center [360, 234] width 171 height 46
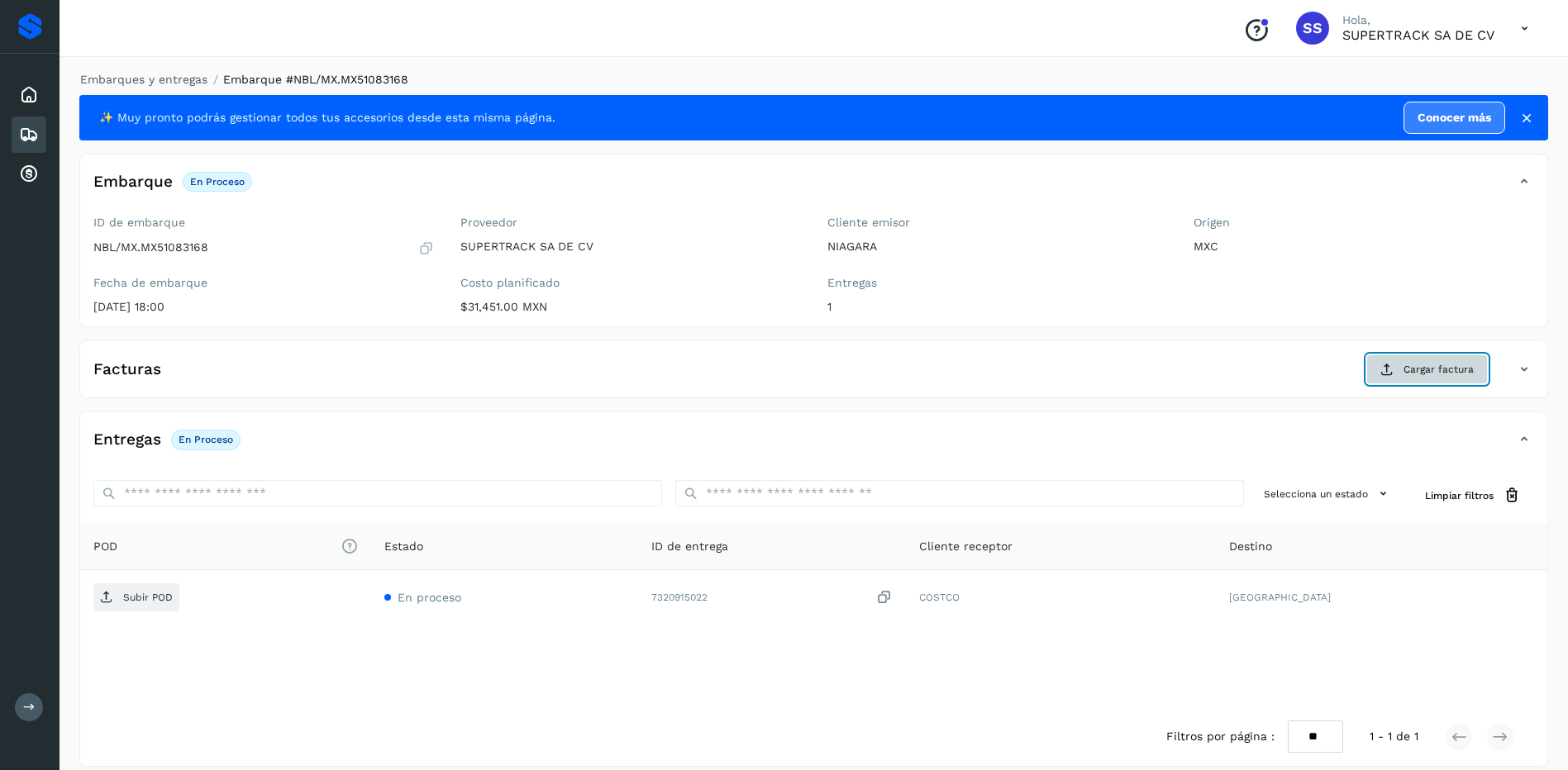
click at [1391, 368] on icon at bounding box center [1387, 369] width 13 height 13
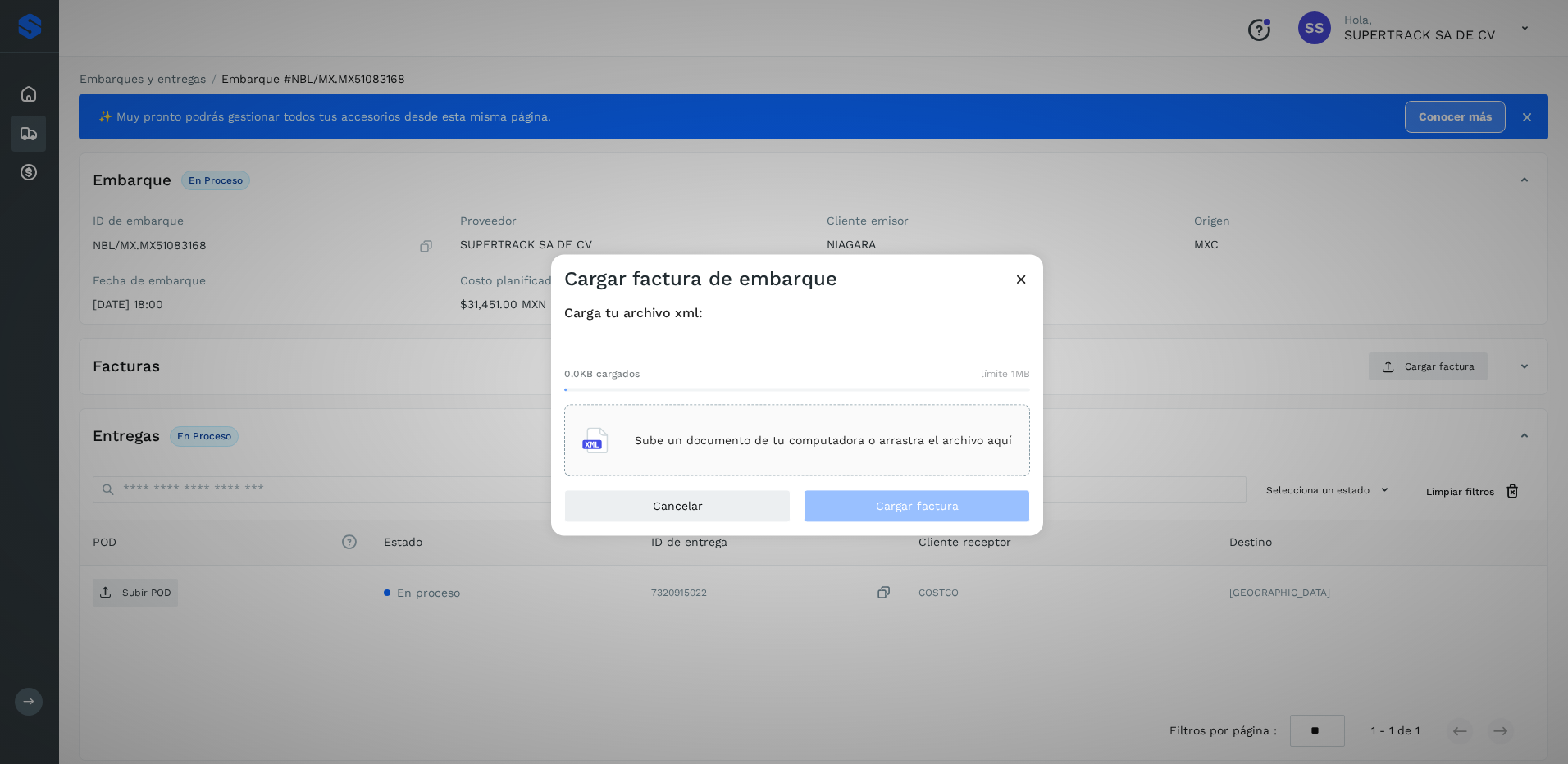
click at [708, 439] on p "Sube un documento de tu computadora o arrastra el archivo aquí" at bounding box center [823, 441] width 377 height 14
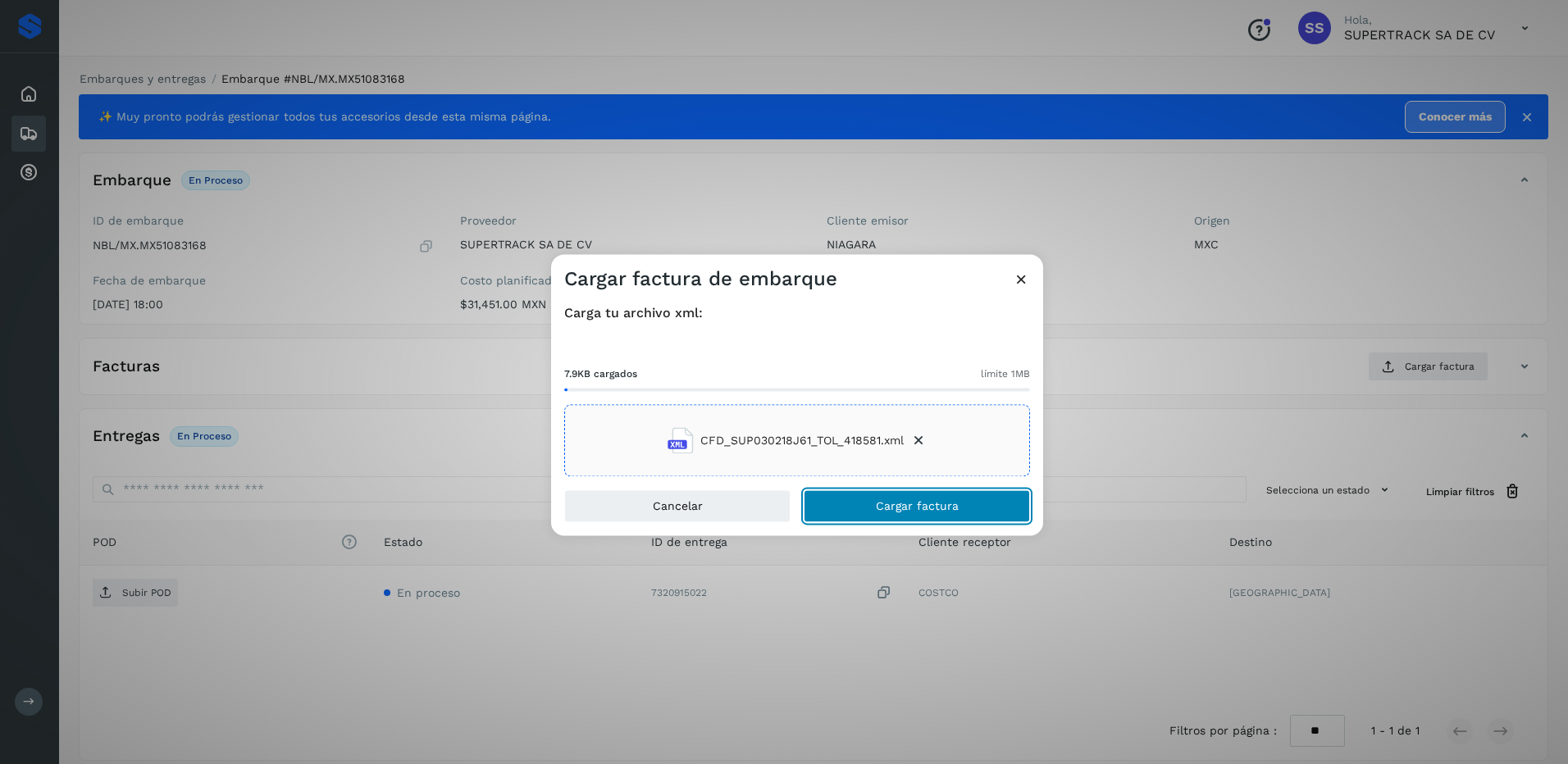
click at [900, 517] on button "Cargar factura" at bounding box center [917, 506] width 227 height 33
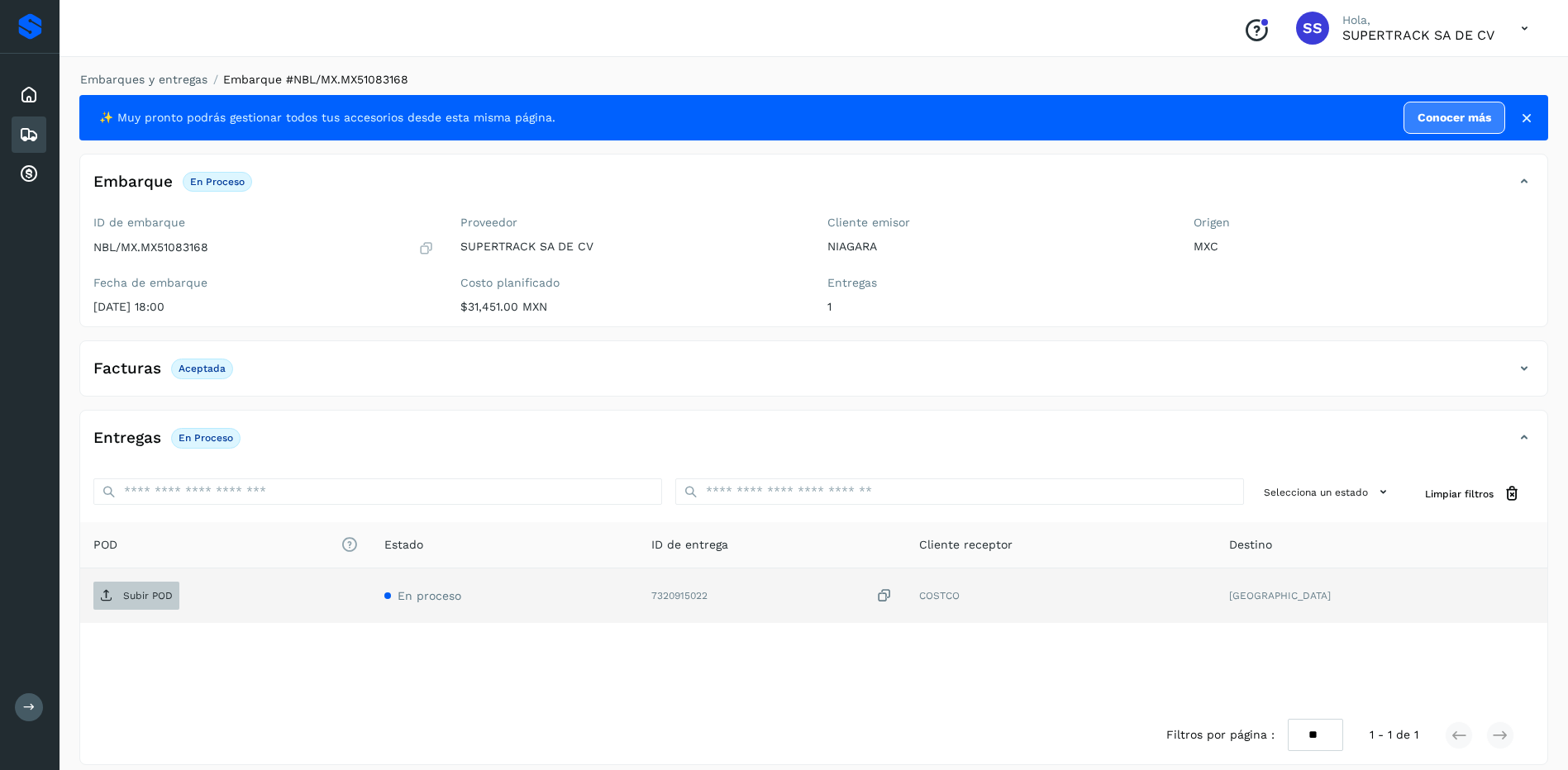
click at [137, 604] on span "Subir POD" at bounding box center [136, 596] width 86 height 27
click at [171, 74] on link "Embarques y entregas" at bounding box center [143, 79] width 127 height 13
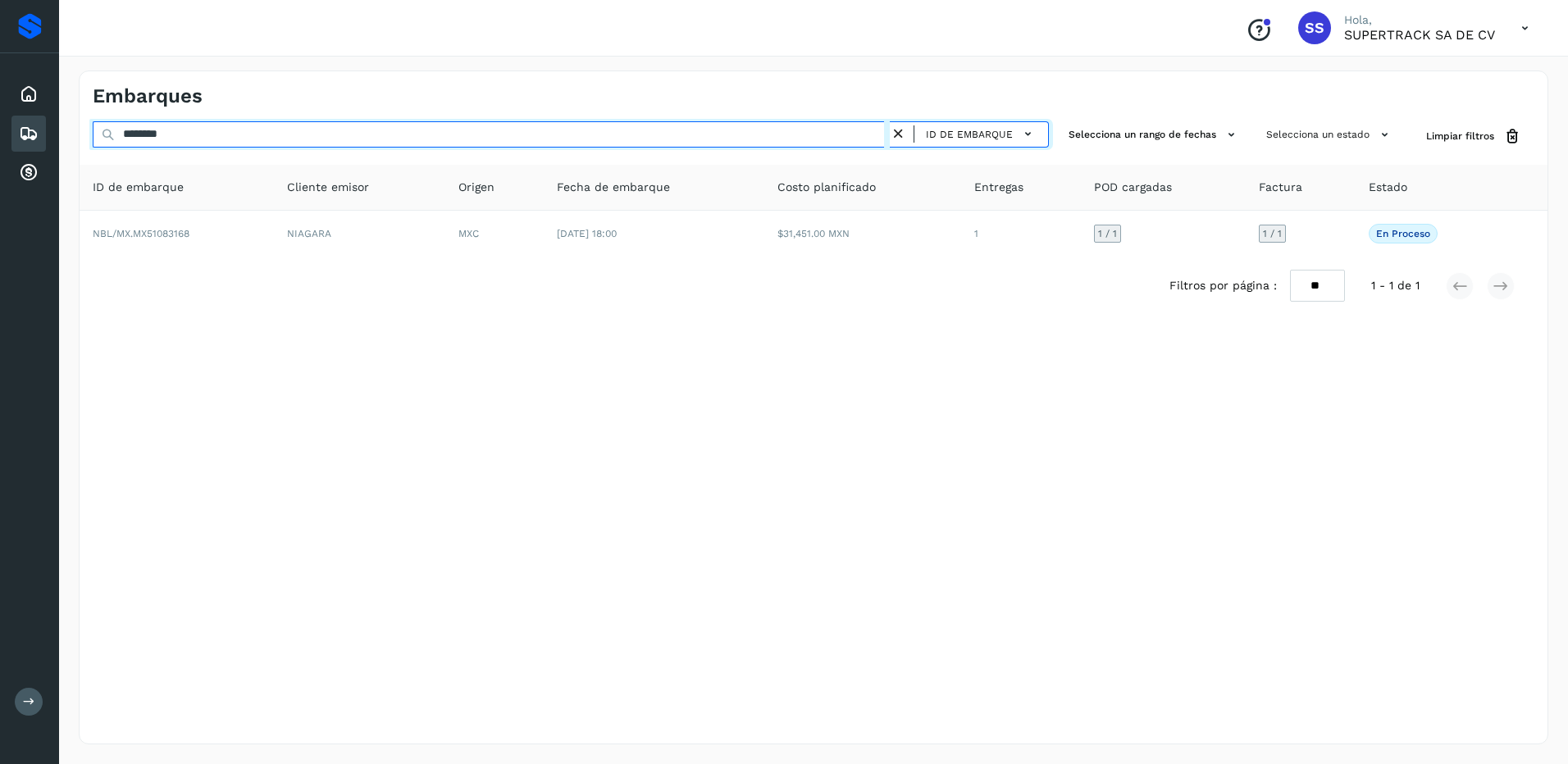
drag, startPoint x: 187, startPoint y: 136, endPoint x: 36, endPoint y: 125, distance: 151.4
click at [32, 130] on div "Proveedores Inicio Embarques Cuentas por cobrar Salir Conoce nuestros beneficio…" at bounding box center [784, 382] width 1568 height 764
type input "*"
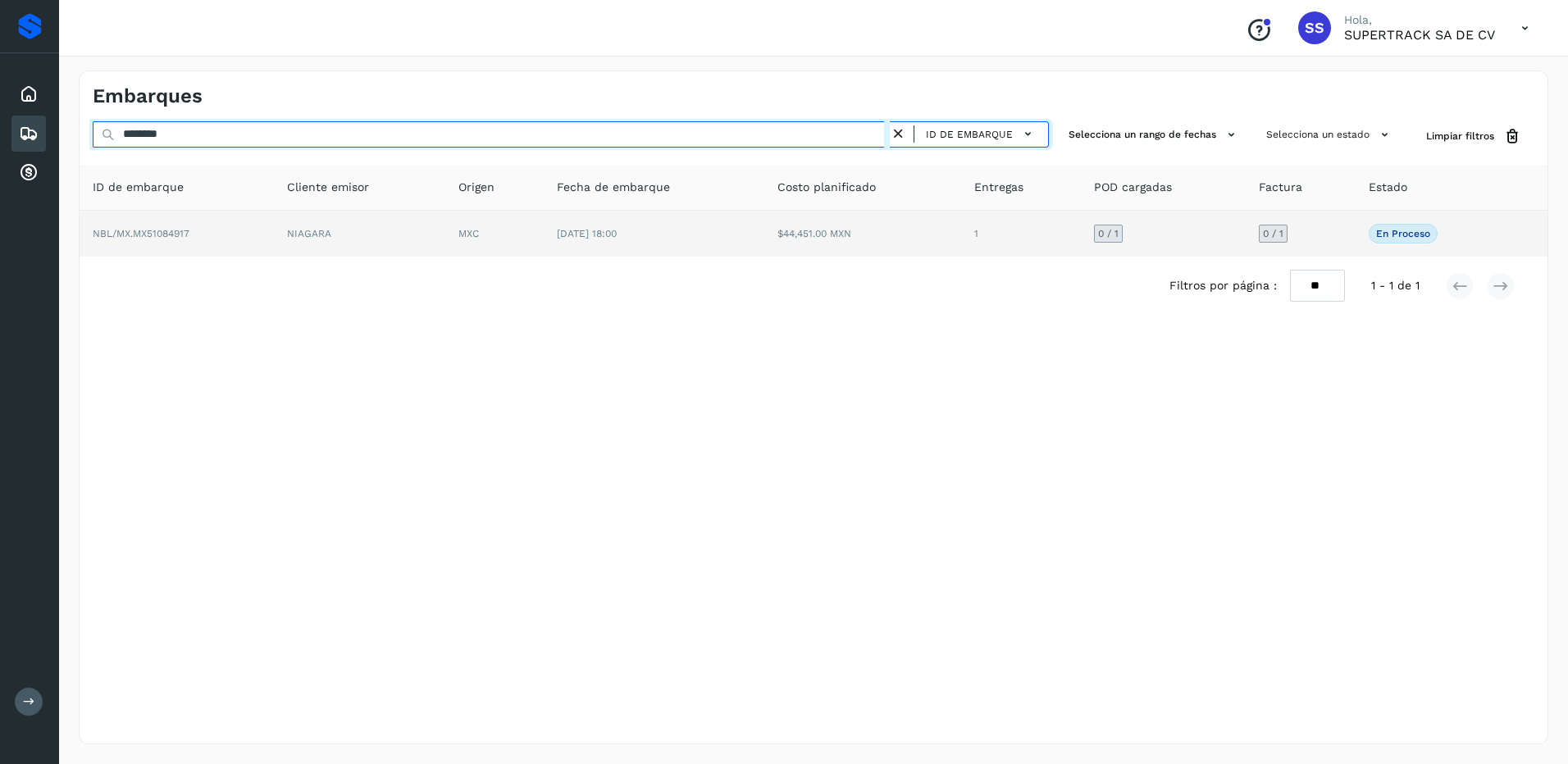
type input "********"
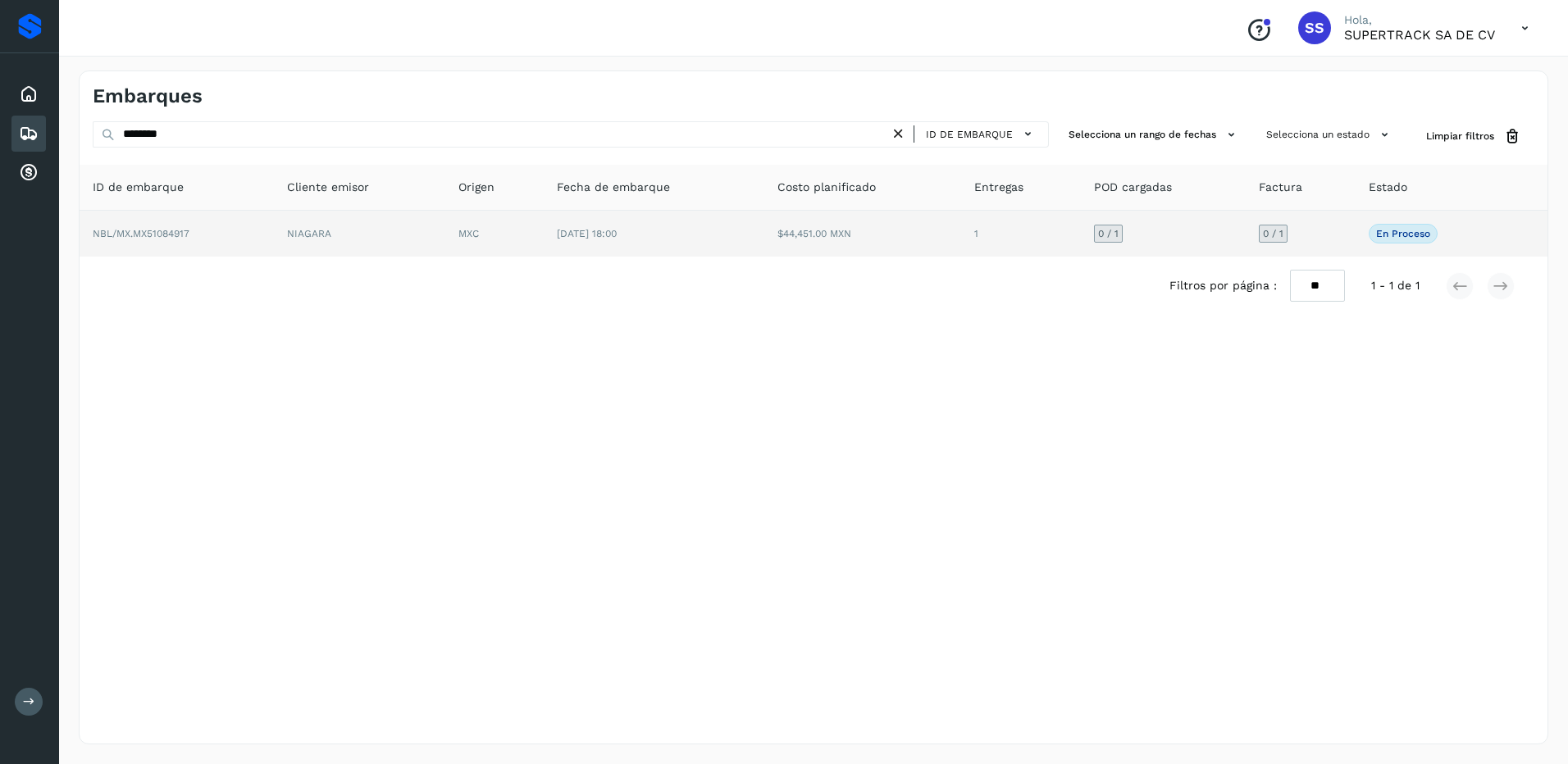
click at [658, 218] on td "[DATE] 18:00" at bounding box center [654, 234] width 220 height 46
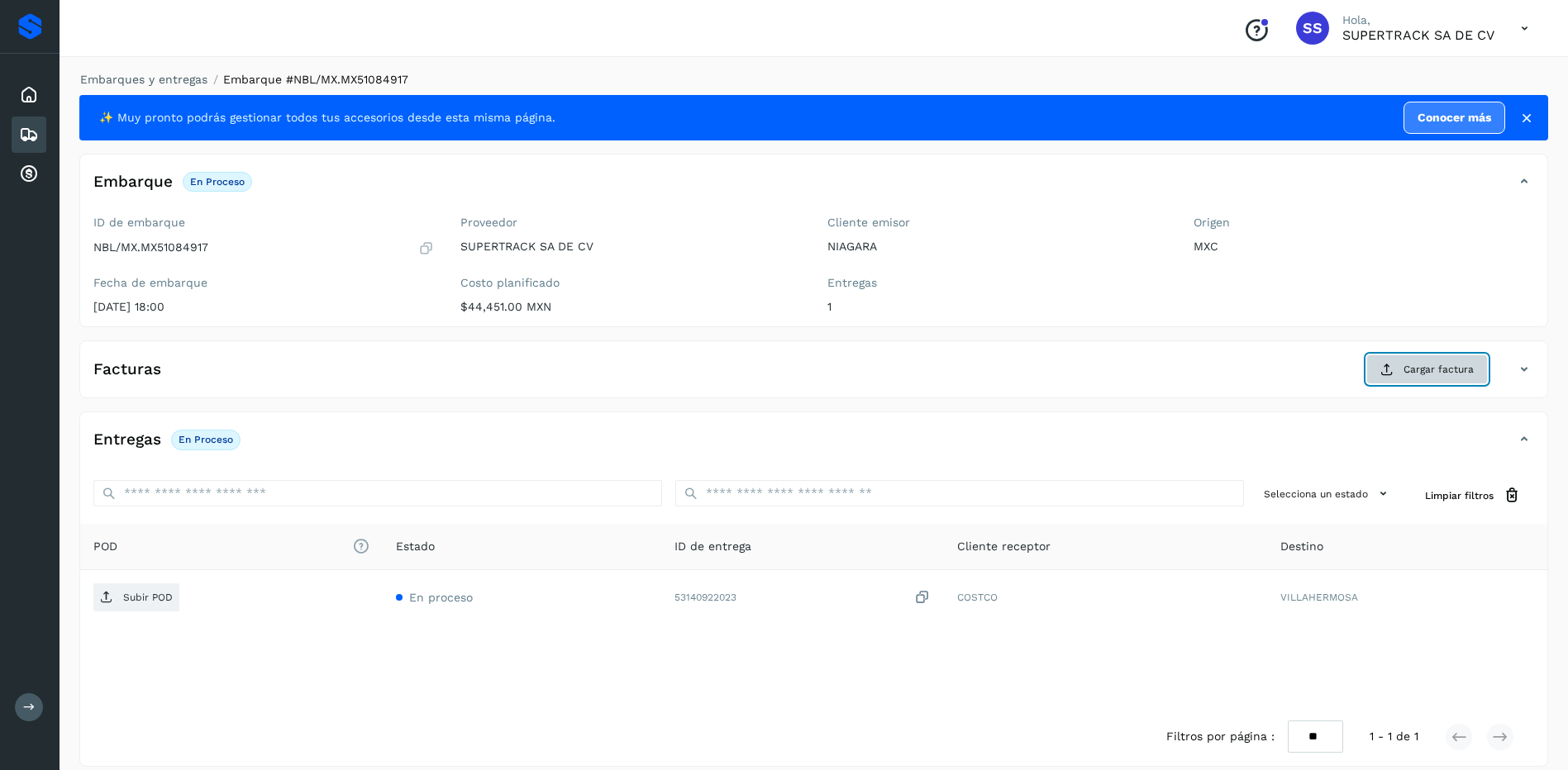
click at [1405, 372] on span "Cargar factura" at bounding box center [1438, 369] width 70 height 15
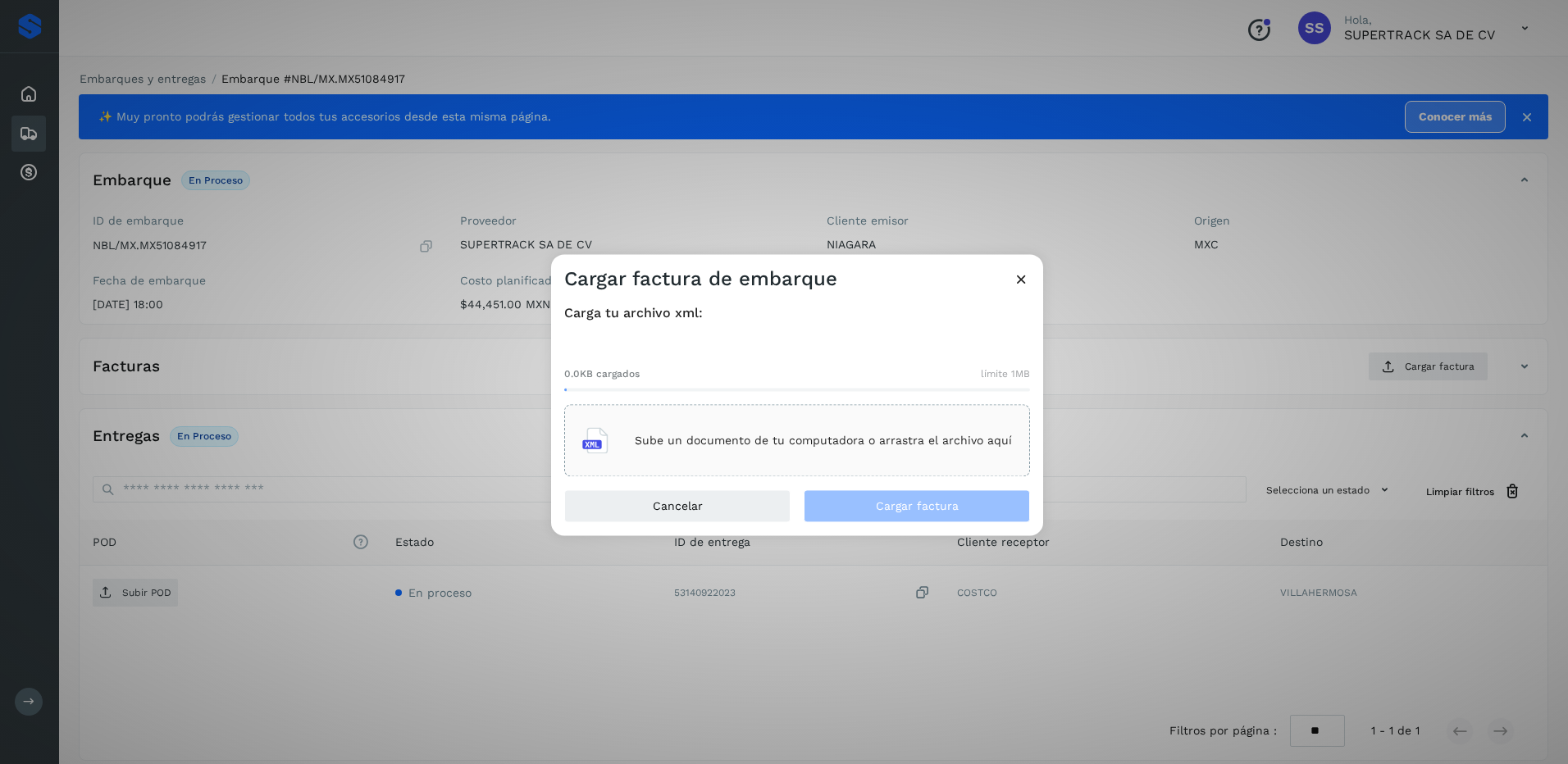
click at [832, 453] on div "Sube un documento de tu computadora o arrastra el archivo aquí" at bounding box center [797, 441] width 429 height 44
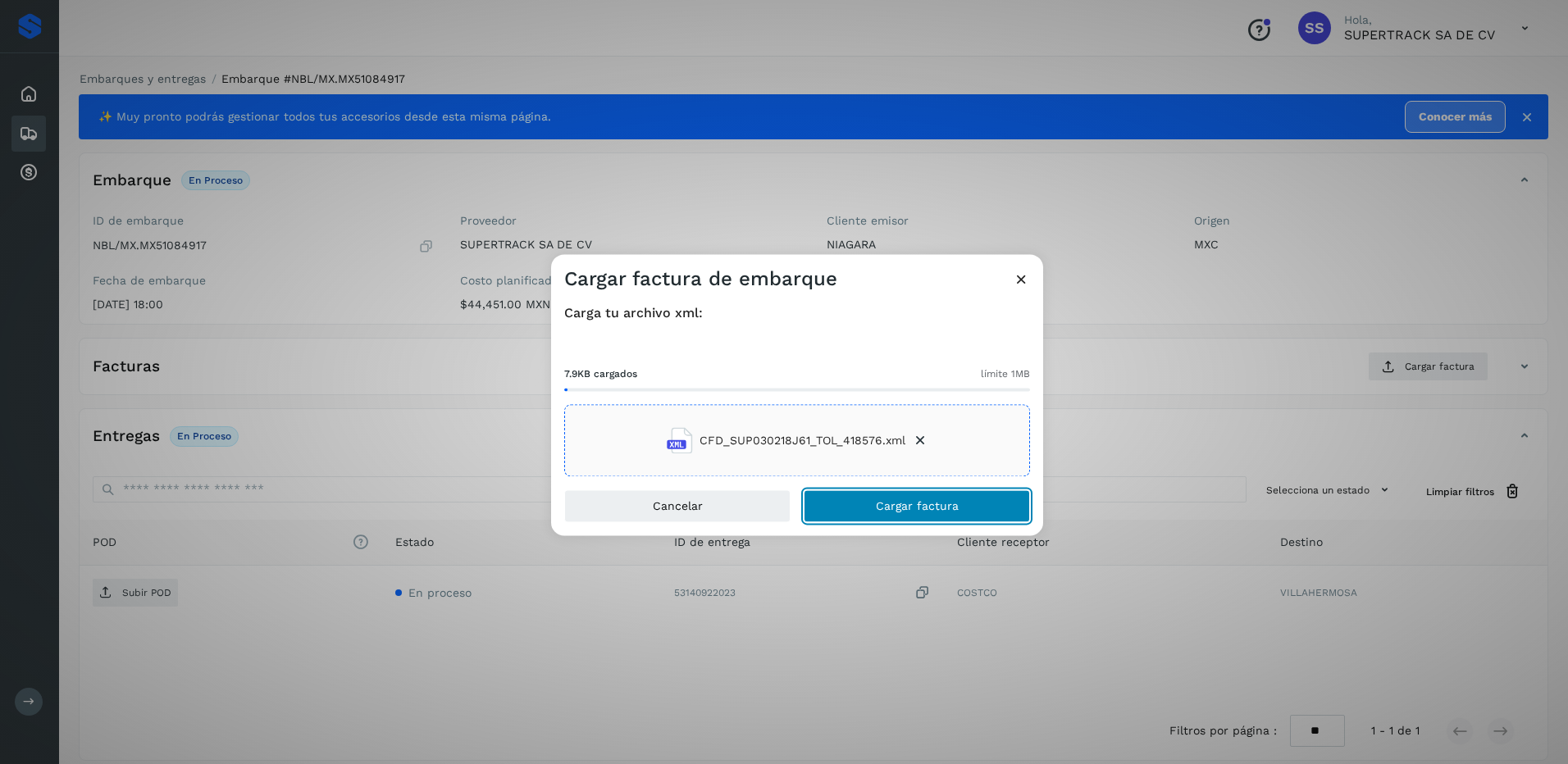
click at [903, 496] on button "Cargar factura" at bounding box center [917, 506] width 227 height 33
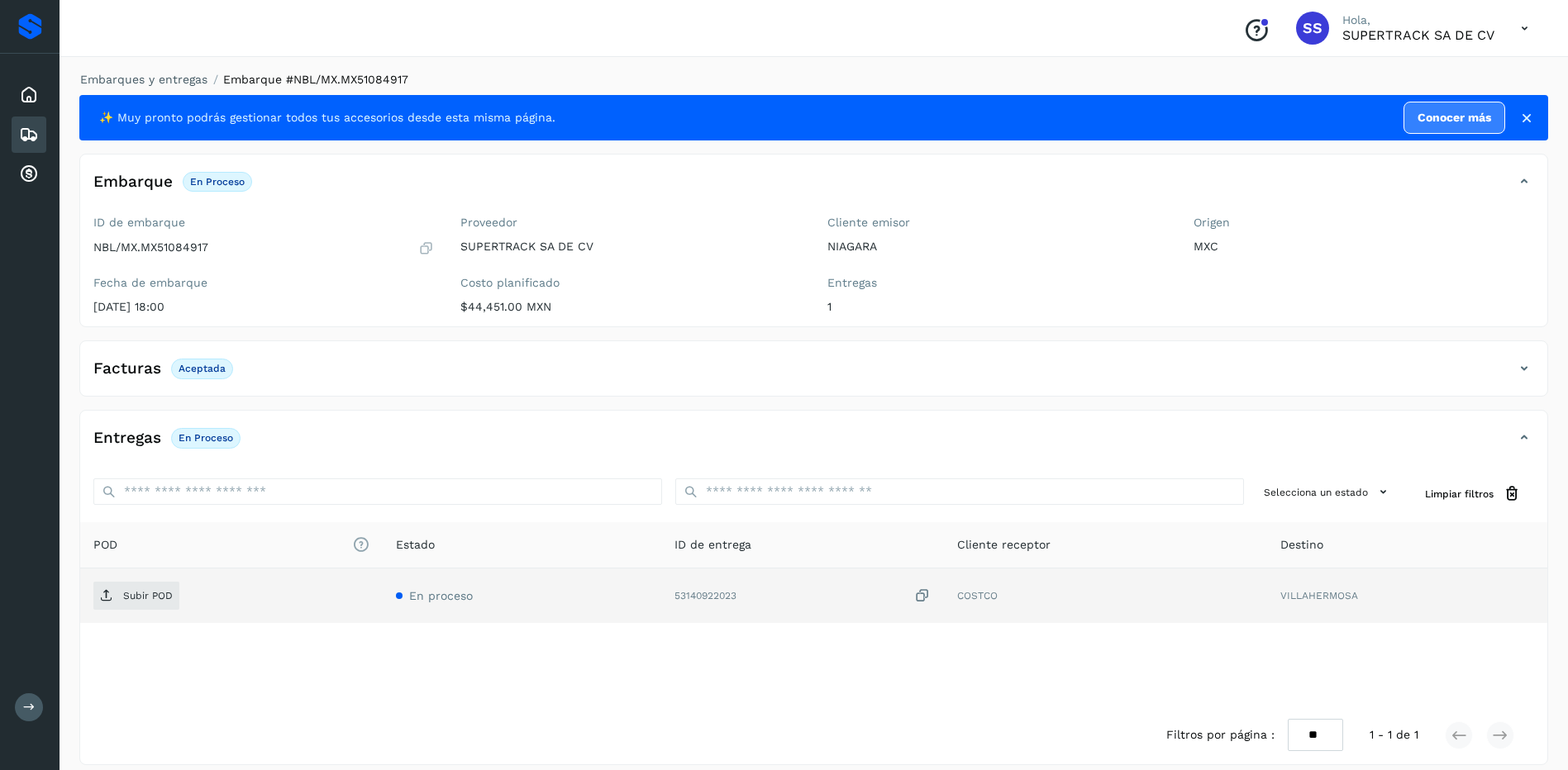
click at [137, 576] on td "Subir POD" at bounding box center [231, 595] width 302 height 54
click at [143, 590] on p "Subir POD" at bounding box center [148, 595] width 50 height 12
click at [148, 75] on link "Embarques y entregas" at bounding box center [143, 79] width 127 height 13
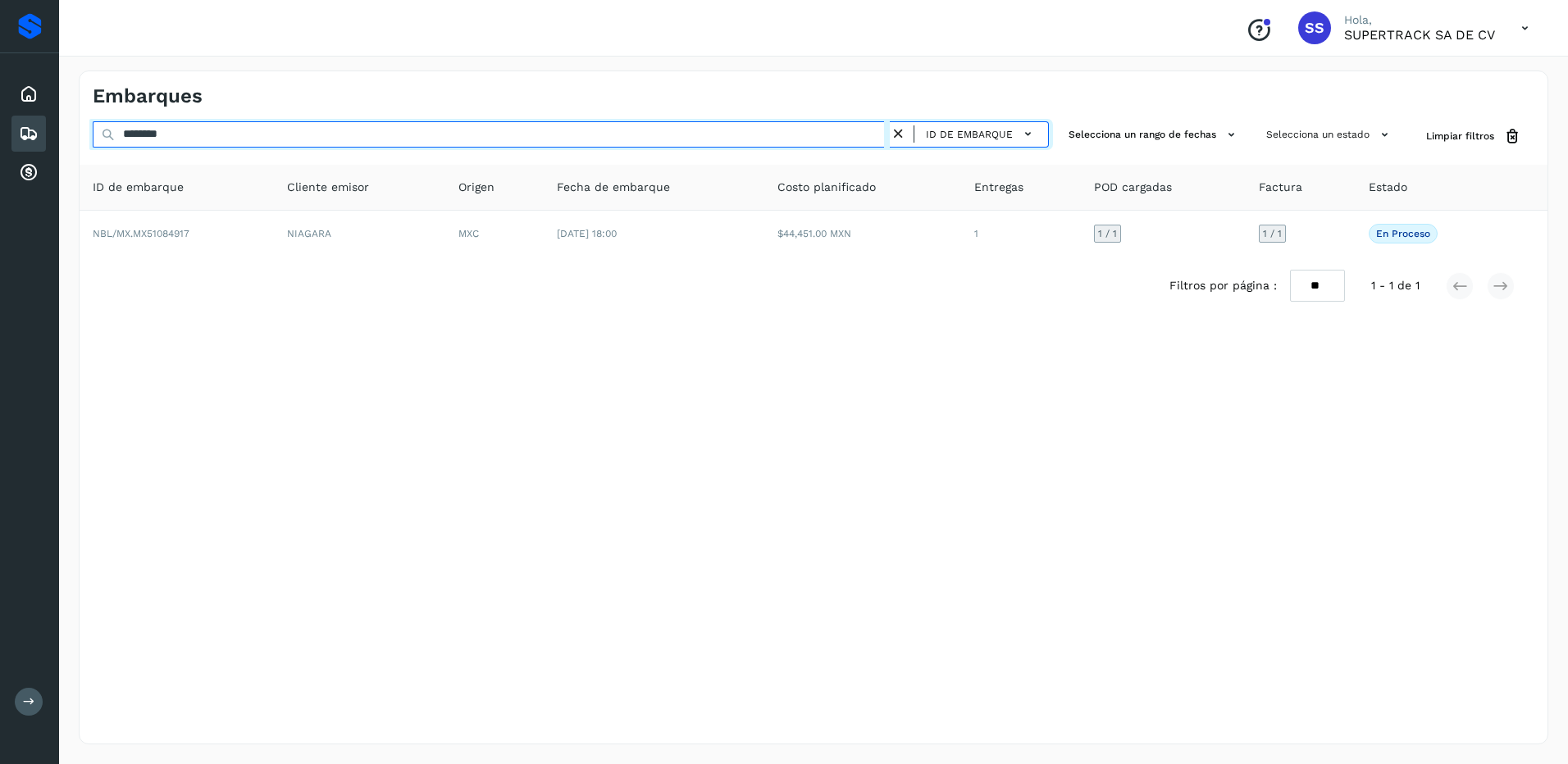
drag, startPoint x: 197, startPoint y: 134, endPoint x: 11, endPoint y: 94, distance: 190.3
click at [11, 96] on div "Proveedores Inicio Embarques Cuentas por cobrar Salir Conoce nuestros beneficio…" at bounding box center [784, 382] width 1568 height 764
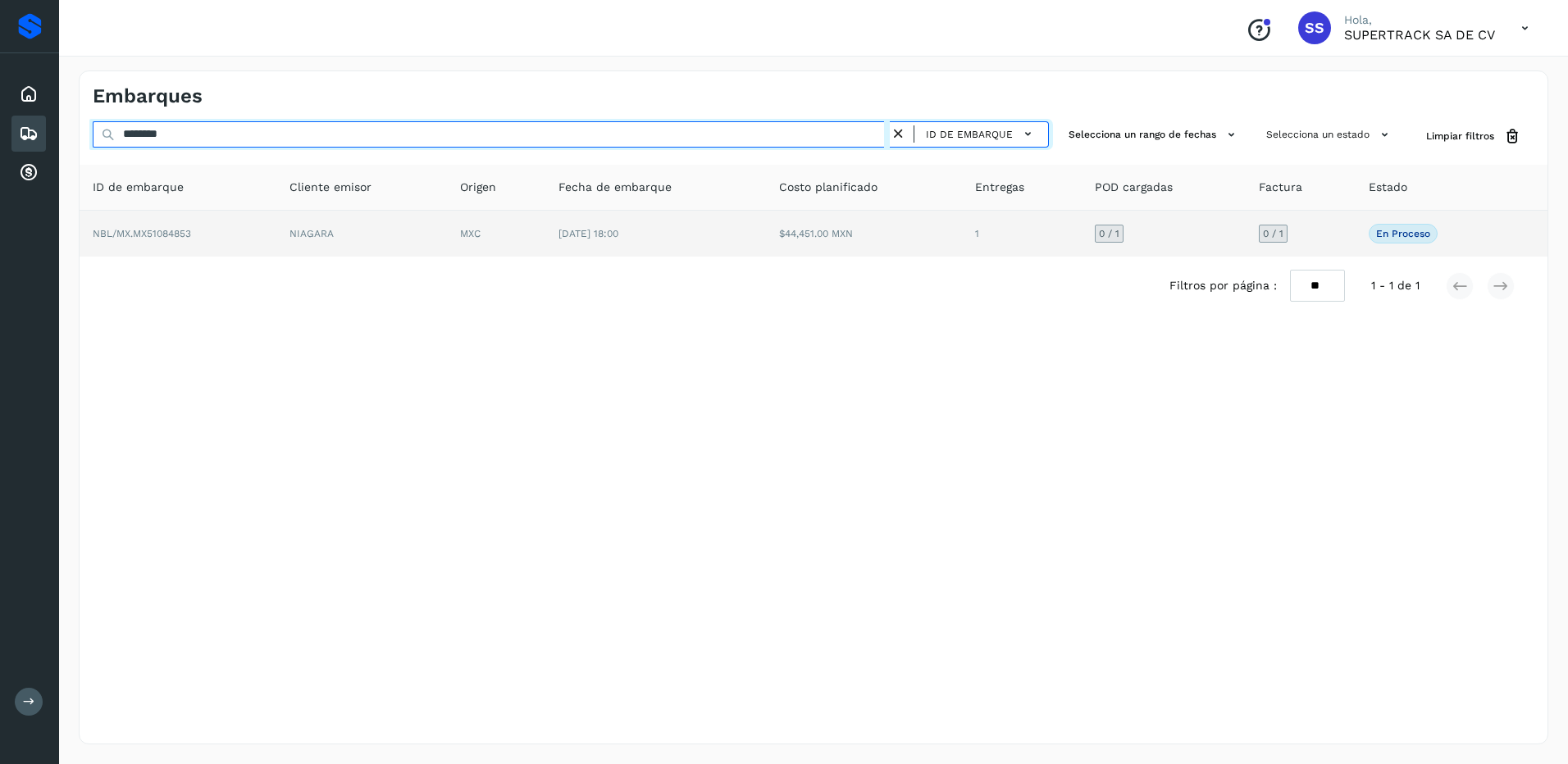
type input "********"
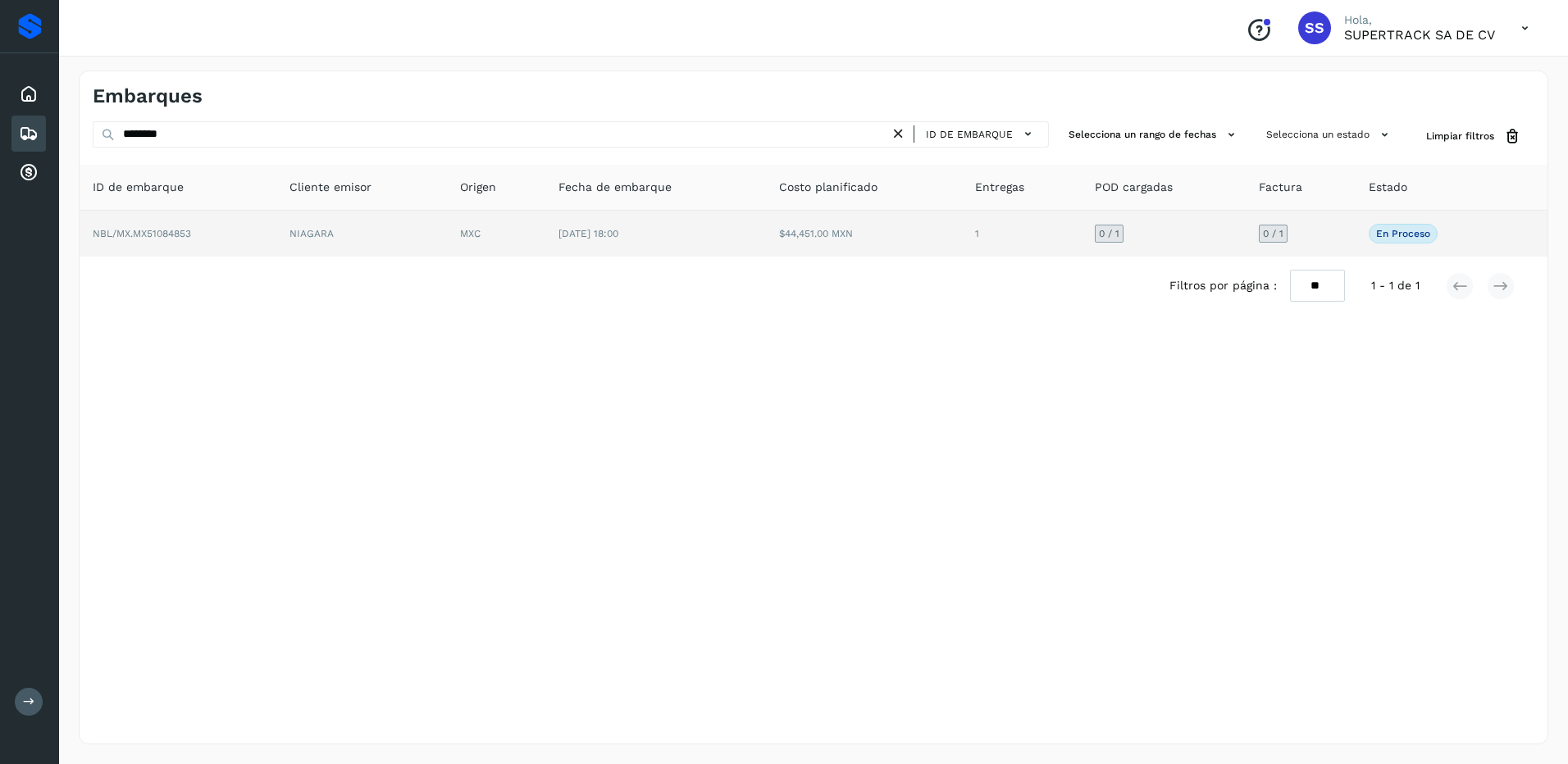
click at [485, 246] on td "MXC" at bounding box center [496, 234] width 99 height 46
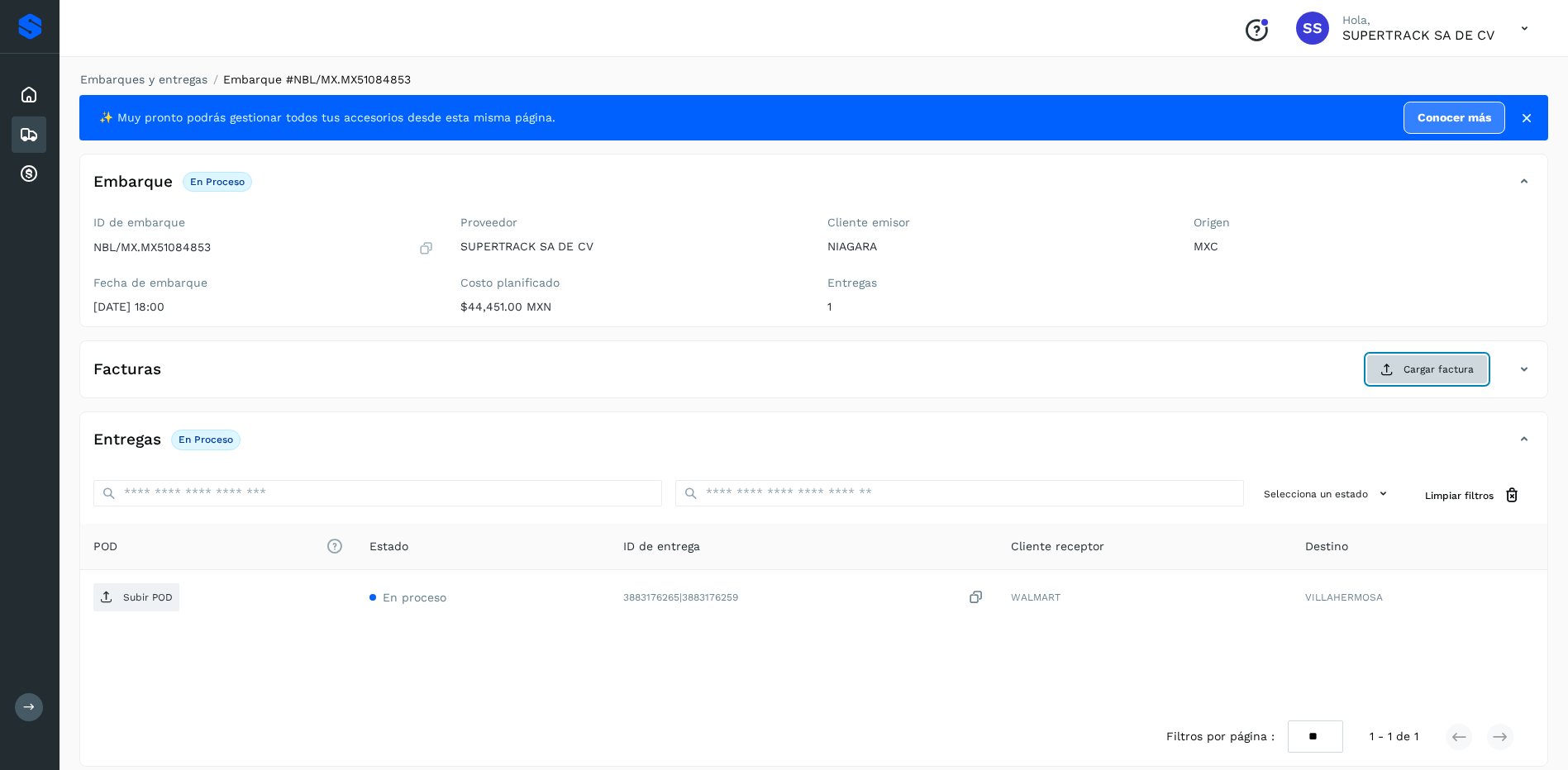
click at [1432, 374] on span "Cargar factura" at bounding box center [1438, 369] width 70 height 15
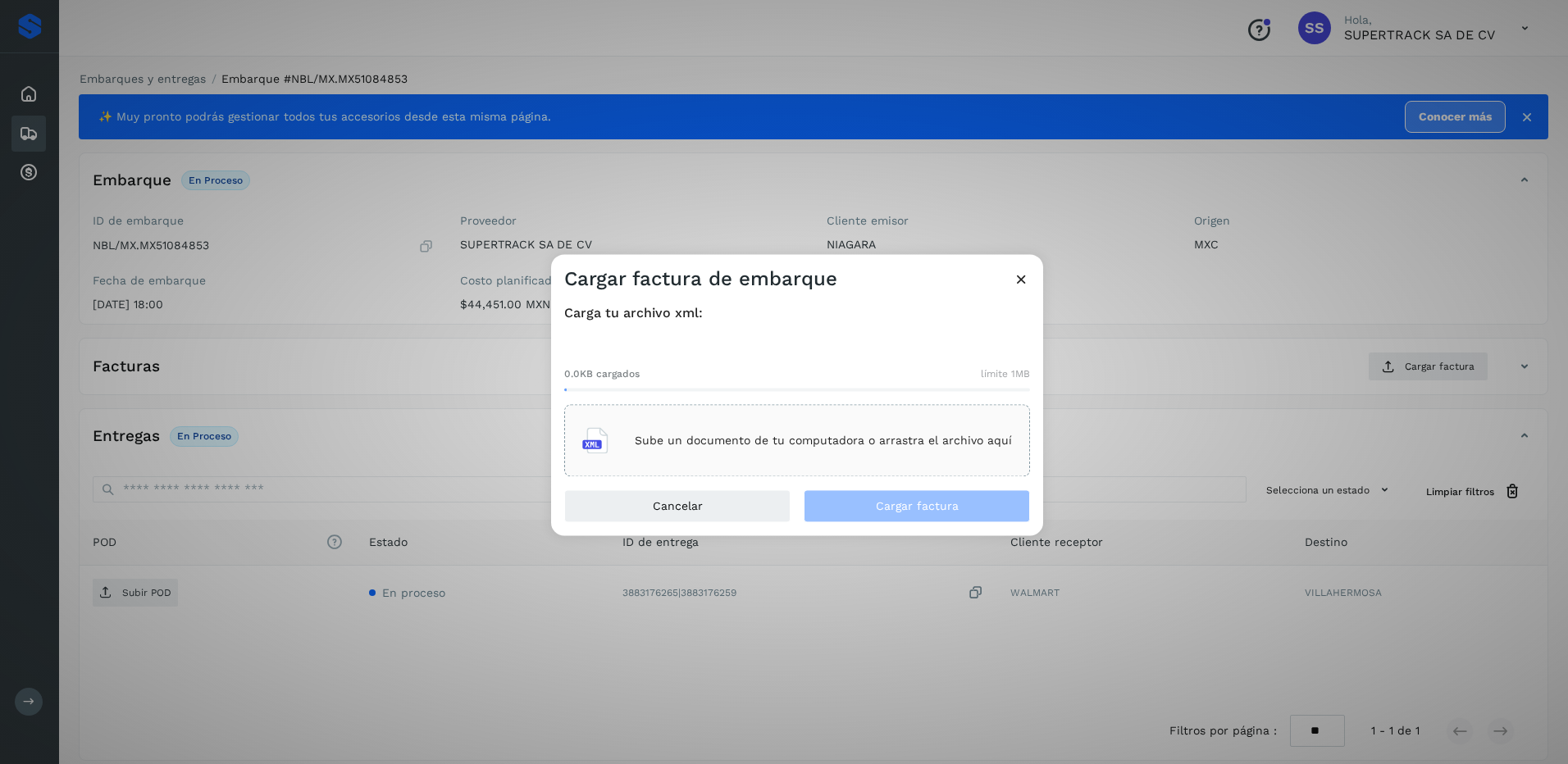
click at [700, 457] on div "Sube un documento de tu computadora o arrastra el archivo aquí" at bounding box center [797, 441] width 429 height 44
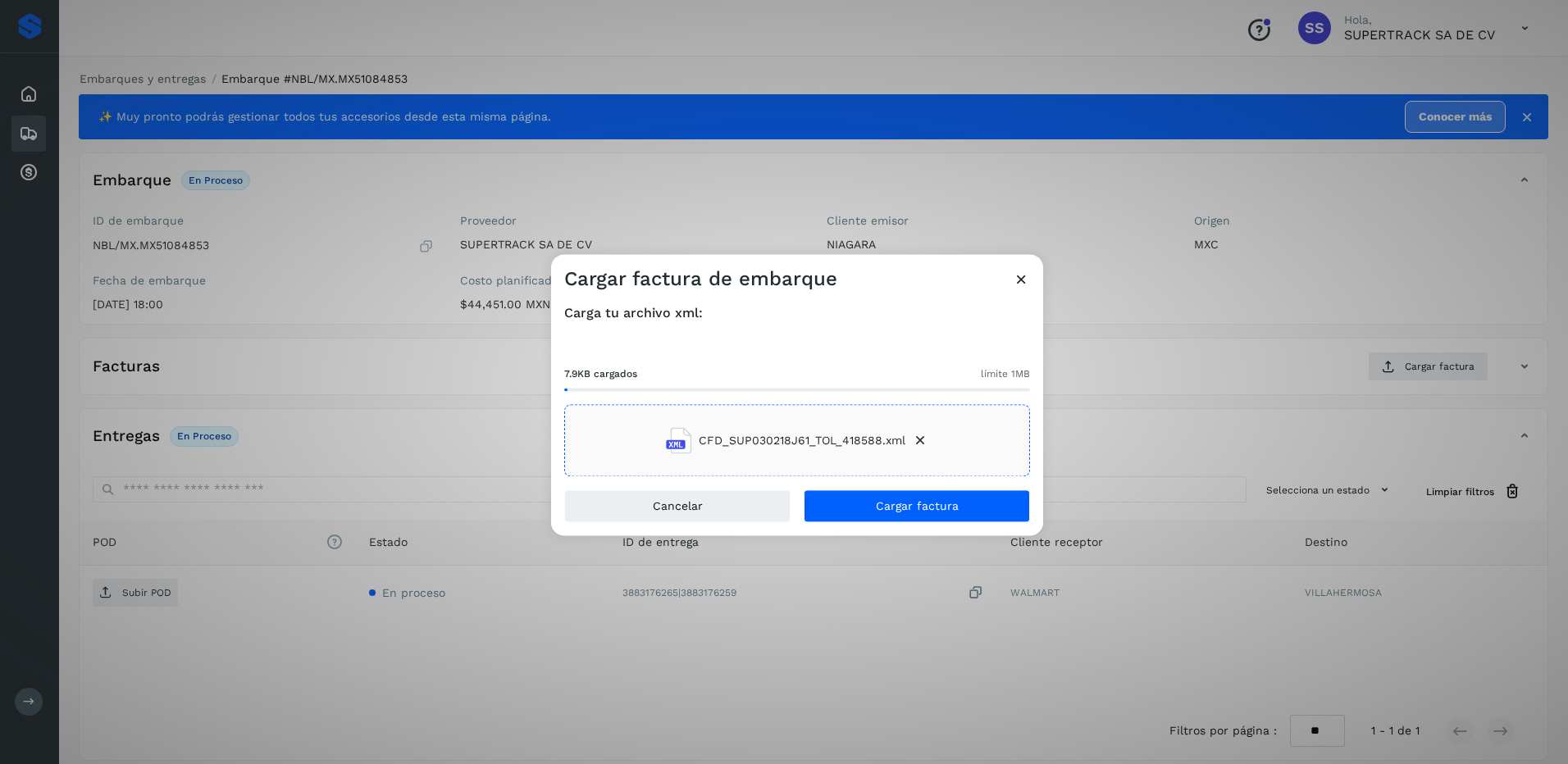
click at [936, 526] on div "Cancelar Cargar factura" at bounding box center [797, 513] width 492 height 46
click at [929, 516] on button "Cargar factura" at bounding box center [917, 506] width 227 height 33
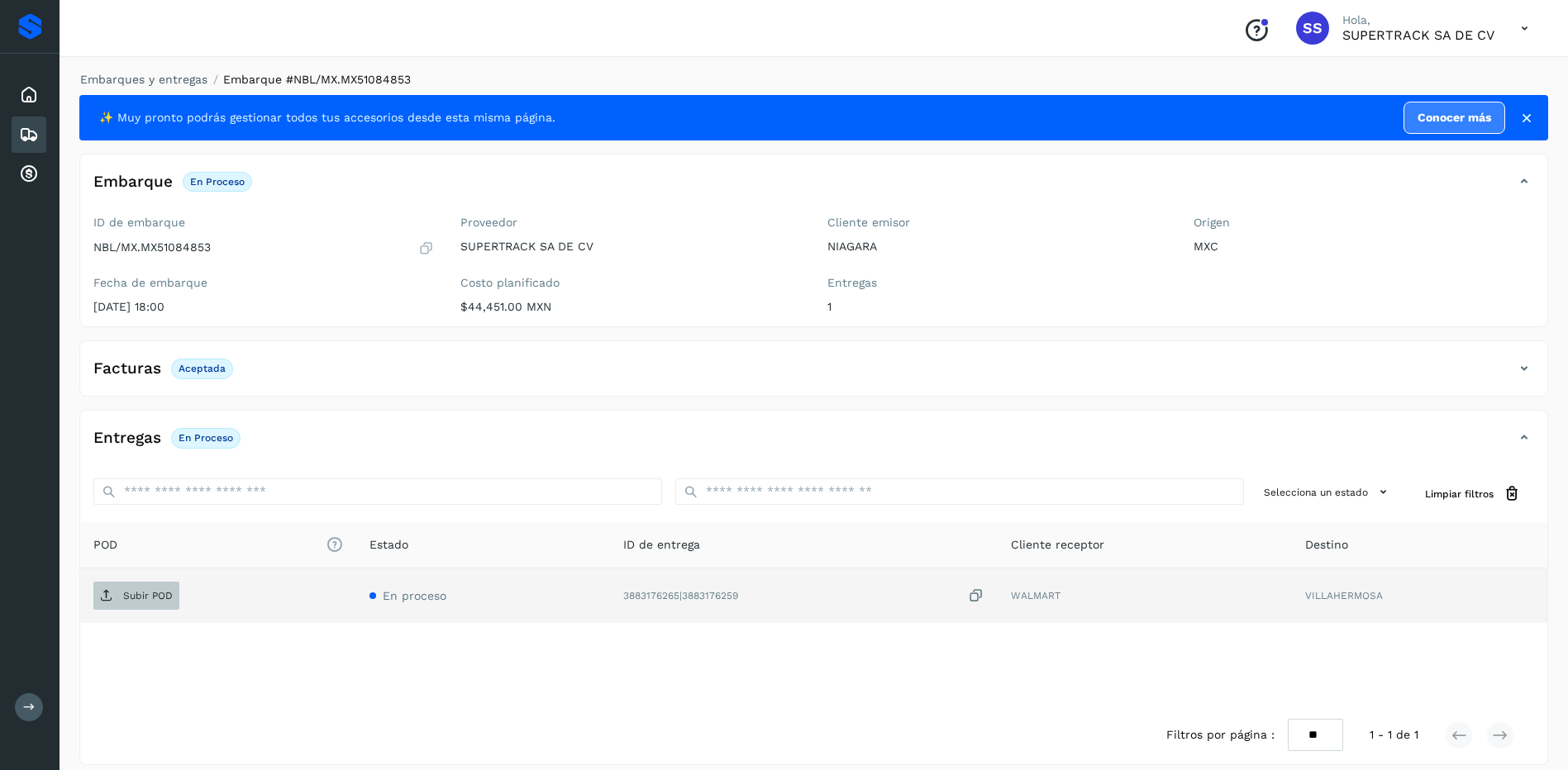
click at [137, 590] on p "Subir POD" at bounding box center [148, 595] width 50 height 12
click at [139, 77] on link "Embarques y entregas" at bounding box center [143, 79] width 127 height 13
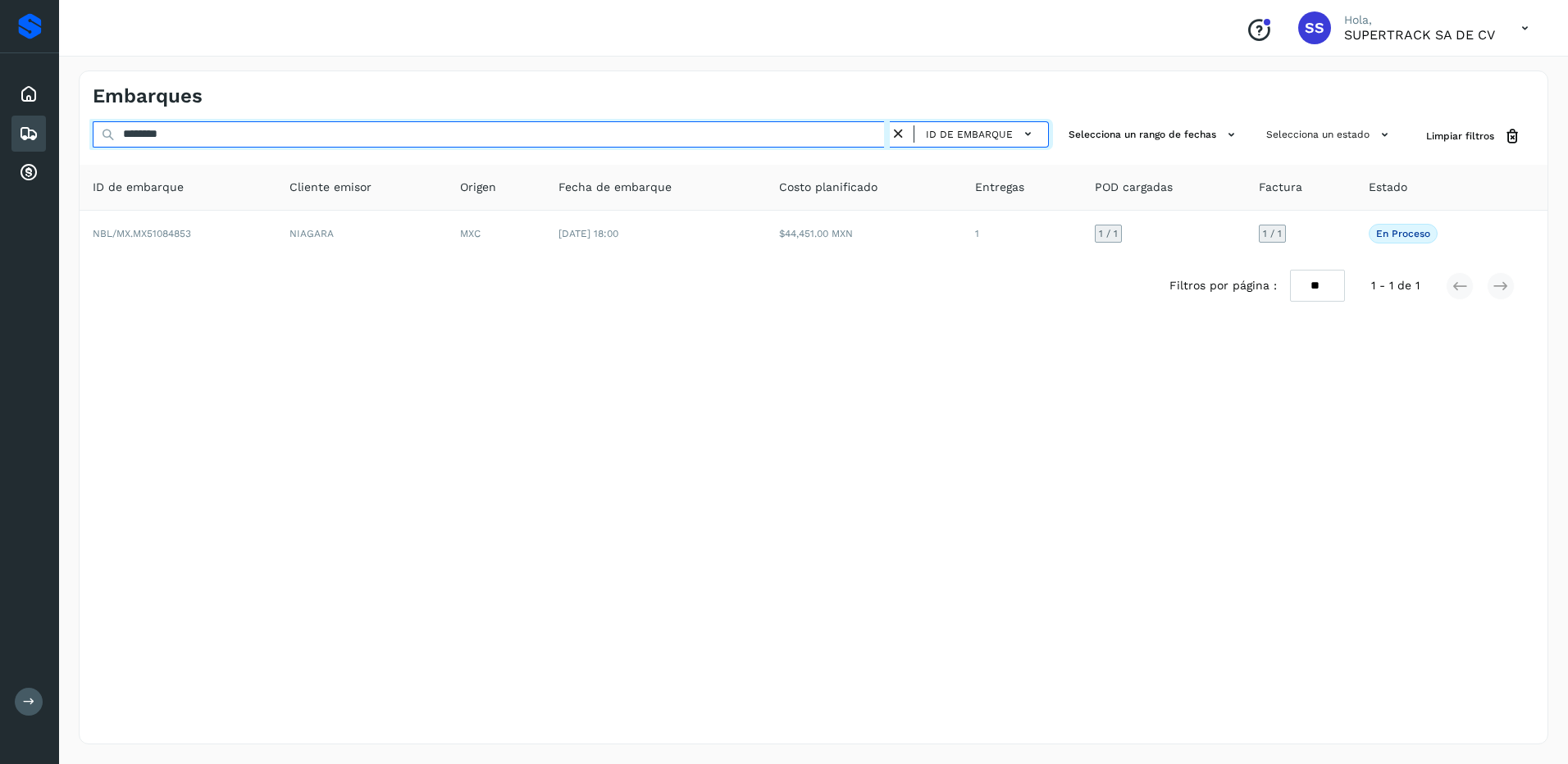
drag, startPoint x: 234, startPoint y: 145, endPoint x: 70, endPoint y: 140, distance: 164.1
click at [68, 140] on div "Embarques ******** ID de embarque Selecciona un rango de fechas Selecciona un e…" at bounding box center [814, 407] width 1509 height 713
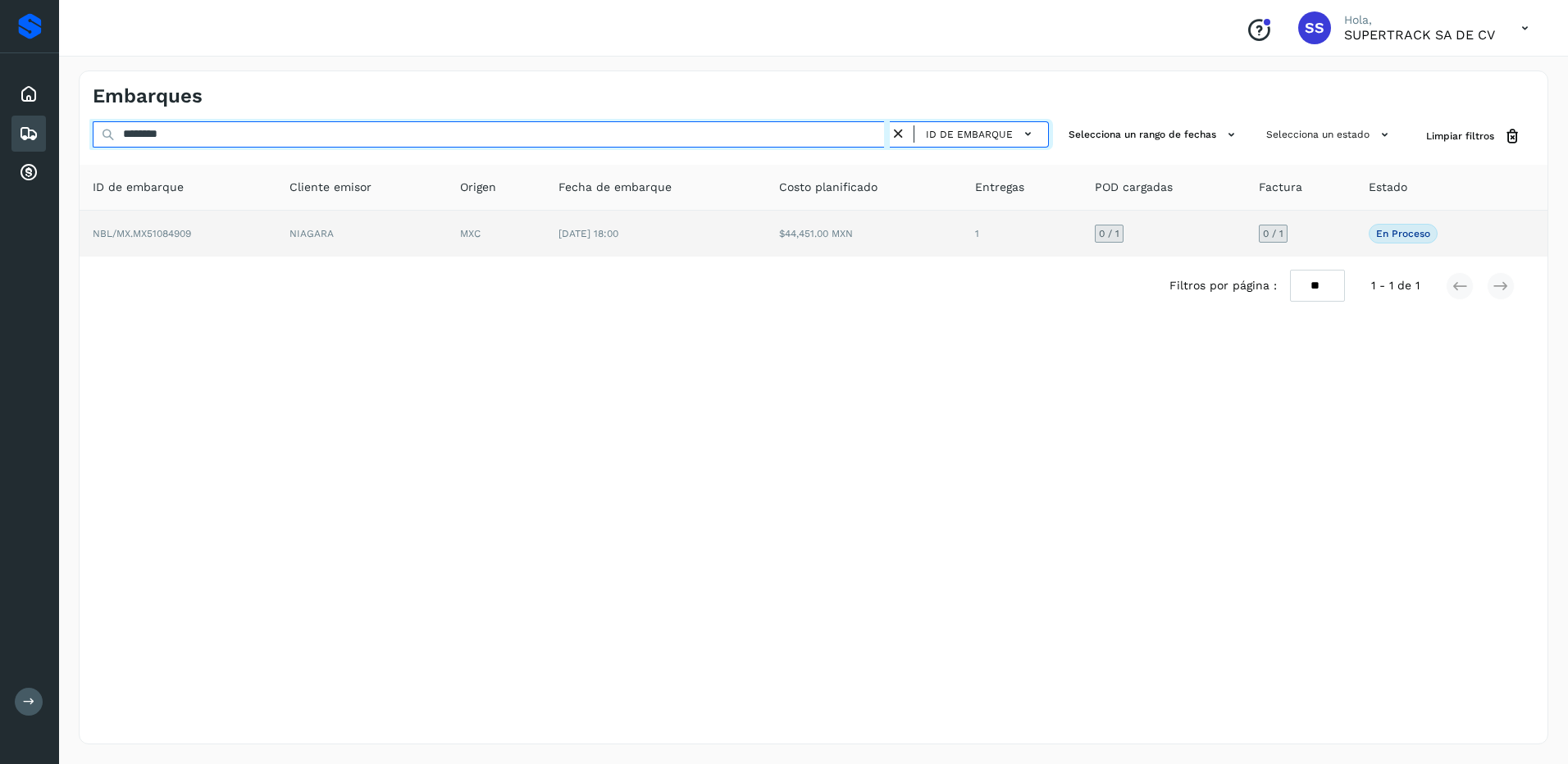
type input "********"
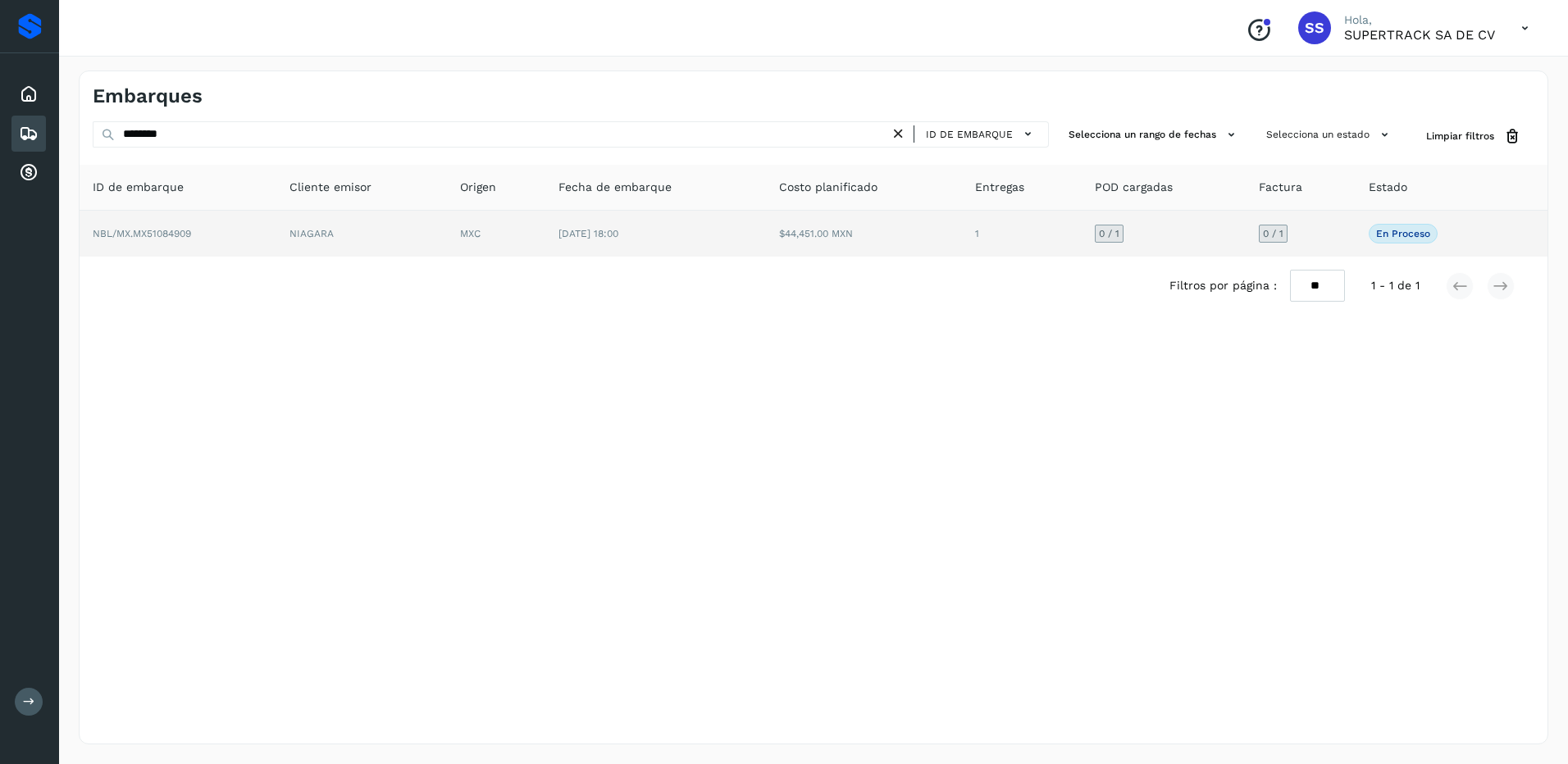
click at [758, 245] on td "[DATE] 18:00" at bounding box center [655, 234] width 219 height 46
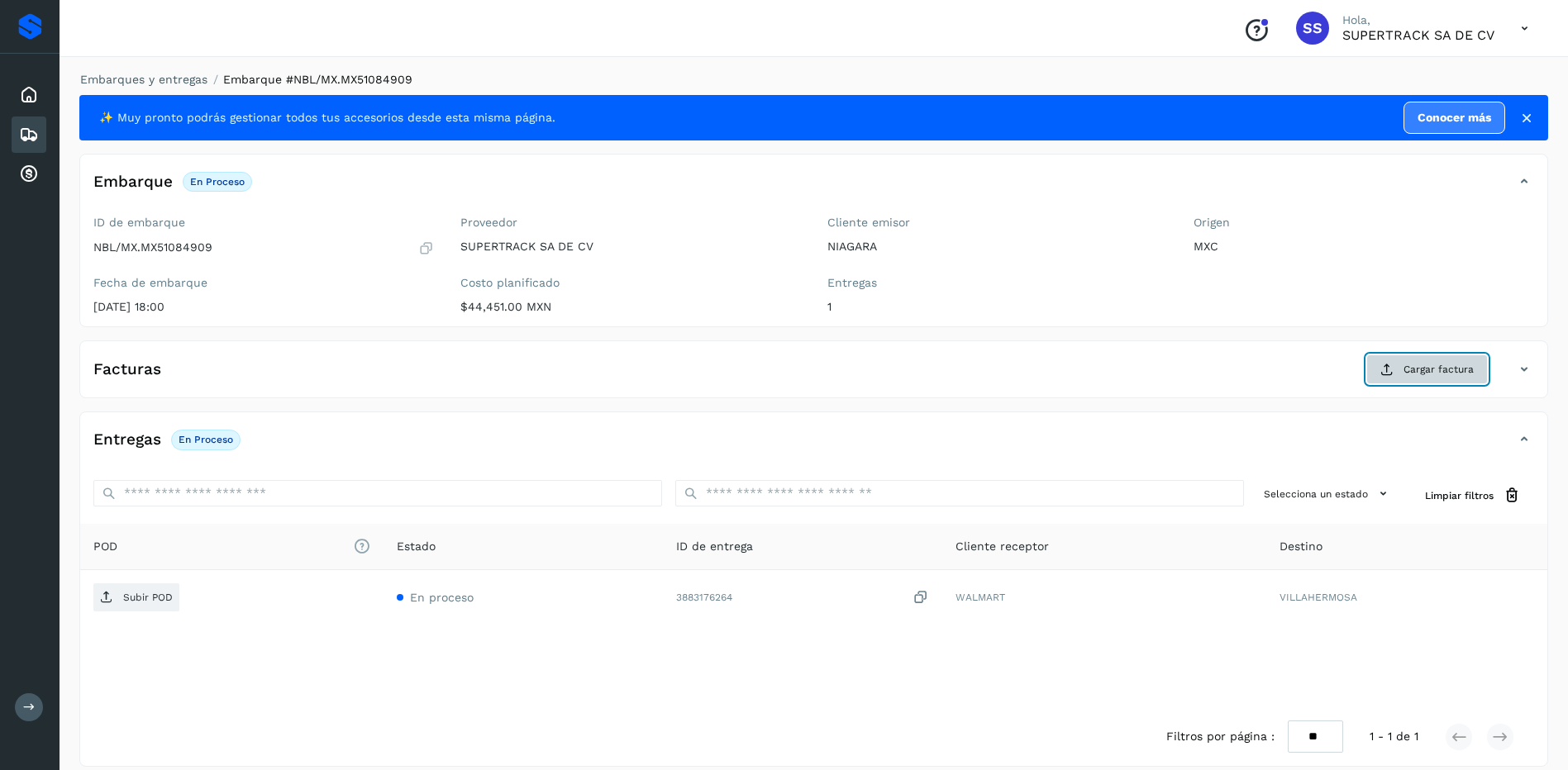
click at [1413, 361] on button "Cargar factura" at bounding box center [1427, 369] width 122 height 29
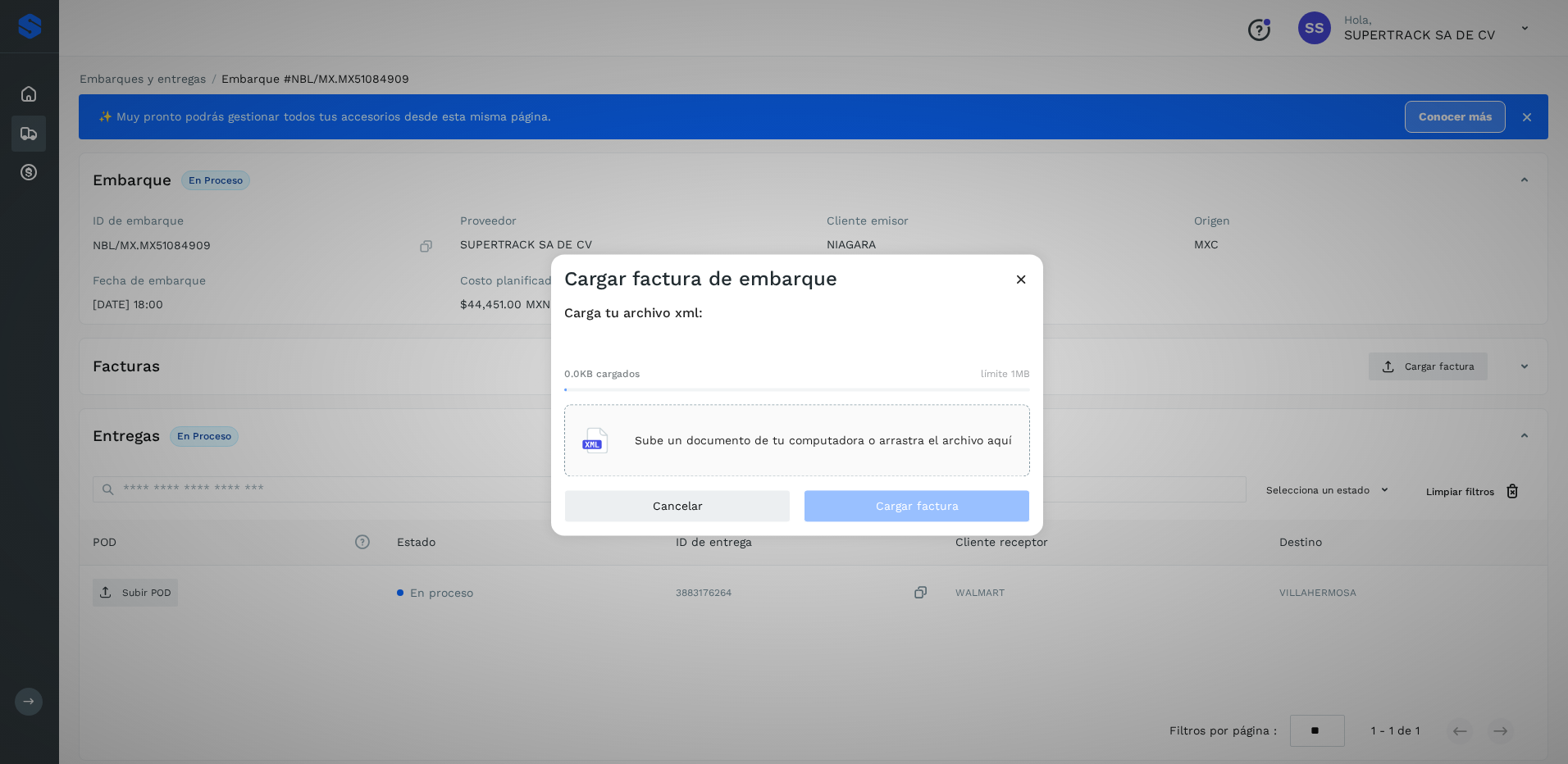
click at [868, 414] on div "Sube un documento de tu computadora o arrastra el archivo aquí" at bounding box center [797, 441] width 465 height 72
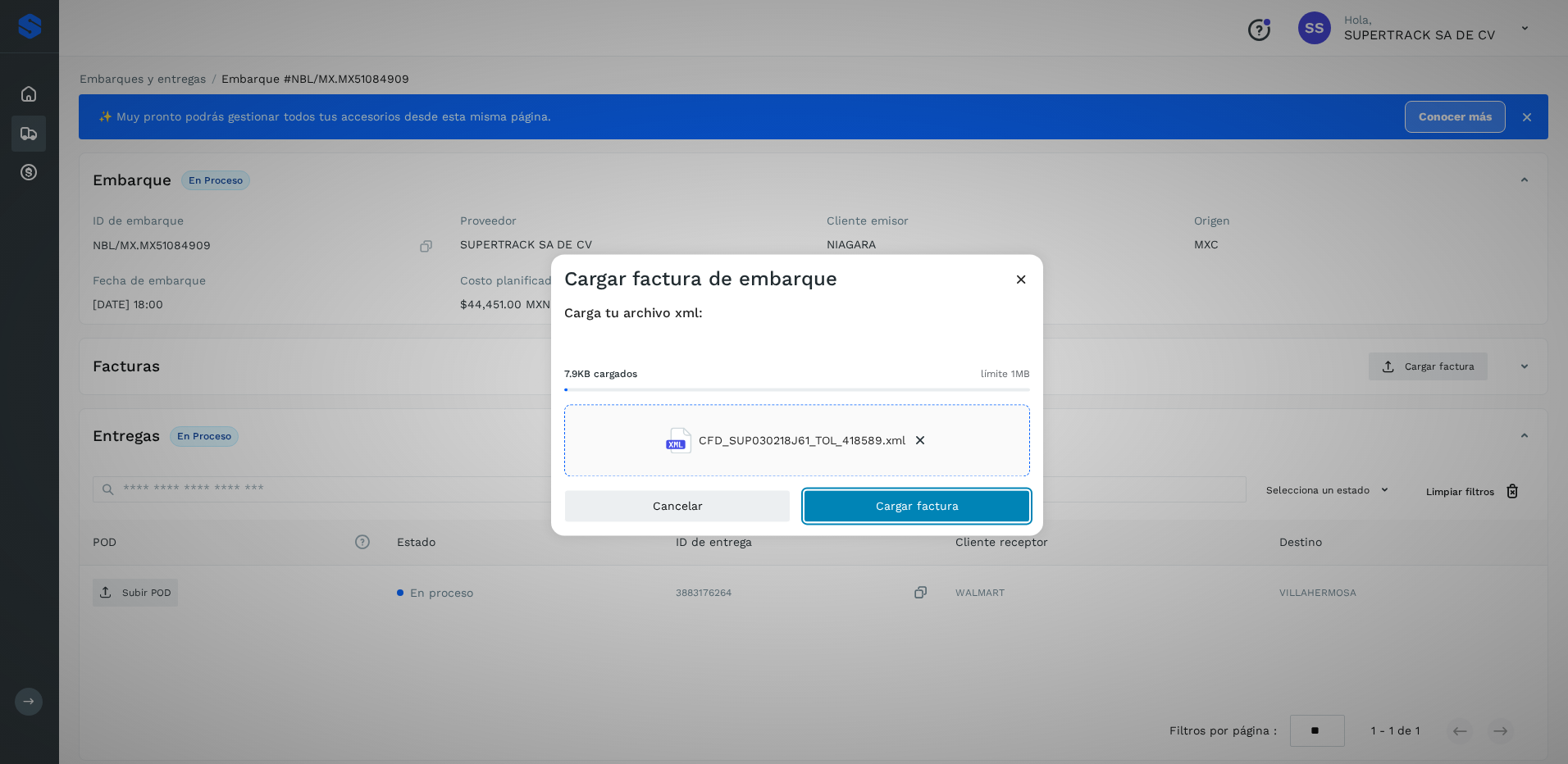
click at [919, 516] on button "Cargar factura" at bounding box center [917, 506] width 227 height 33
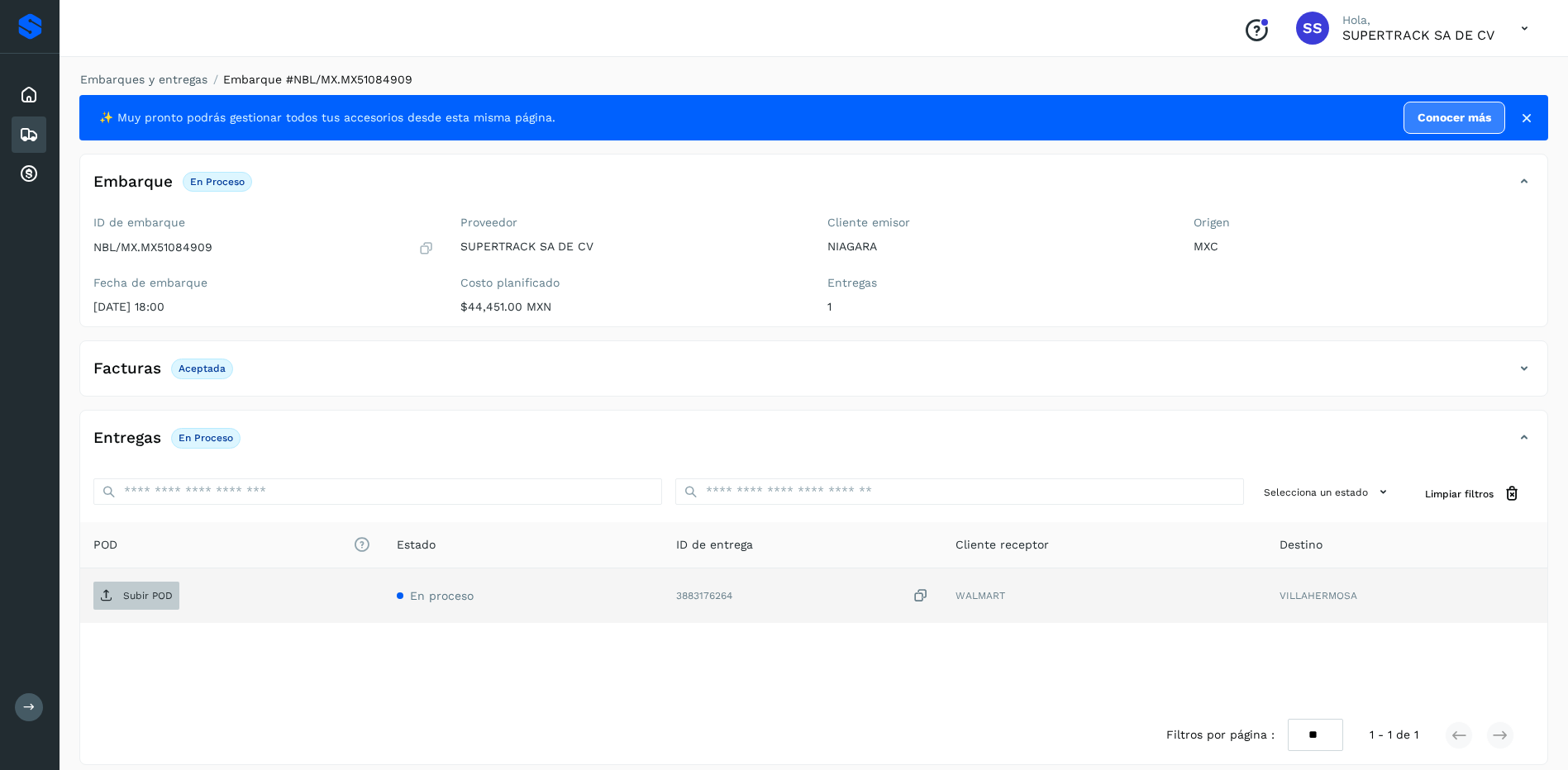
click at [152, 591] on p "Subir POD" at bounding box center [148, 595] width 50 height 12
click at [173, 84] on link "Embarques y entregas" at bounding box center [143, 79] width 127 height 13
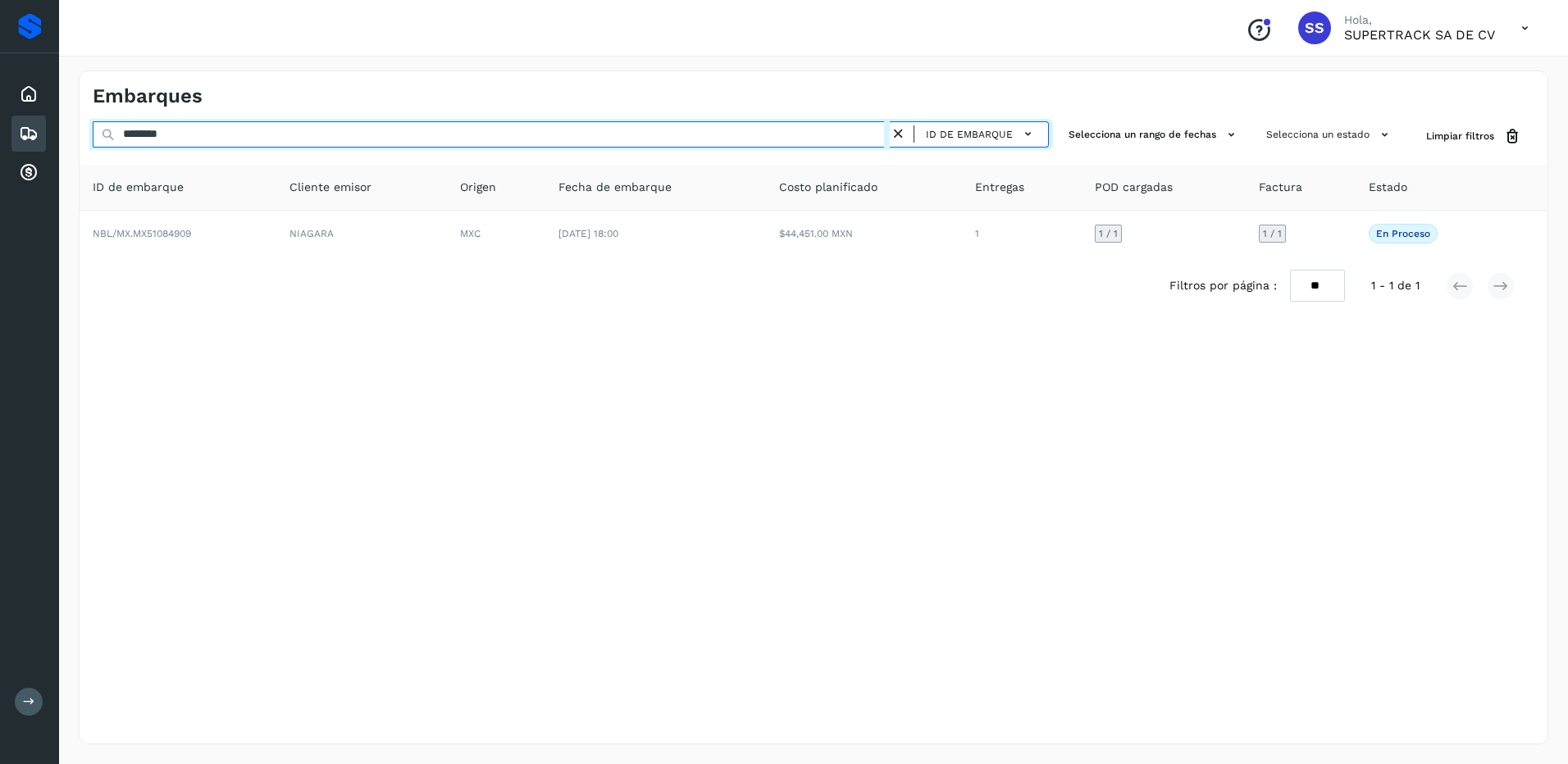
drag, startPoint x: 247, startPoint y: 139, endPoint x: 73, endPoint y: 140, distance: 174.0
click at [73, 140] on div "Embarques ******** ID de embarque Selecciona un rango de fechas Selecciona un e…" at bounding box center [814, 407] width 1509 height 713
click at [181, 129] on input "********" at bounding box center [491, 135] width 797 height 26
drag, startPoint x: 187, startPoint y: 131, endPoint x: 101, endPoint y: 131, distance: 86.0
click at [101, 131] on div "******** ID de embarque" at bounding box center [570, 137] width 956 height 30
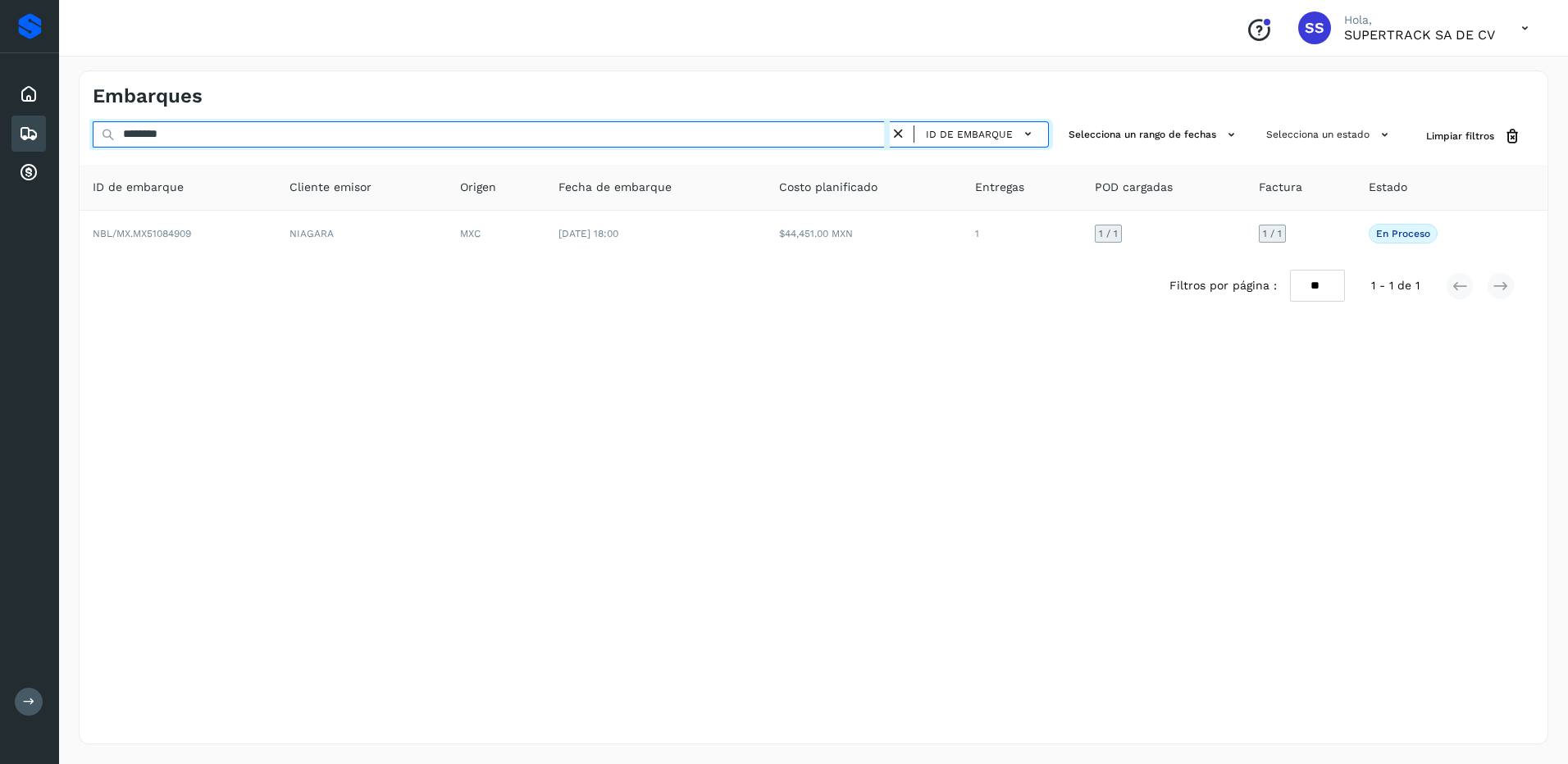
click at [178, 131] on input "********" at bounding box center [491, 135] width 797 height 26
drag, startPoint x: 184, startPoint y: 133, endPoint x: 93, endPoint y: 134, distance: 91.0
click at [93, 134] on input "********" at bounding box center [491, 135] width 797 height 26
click at [187, 136] on input "********" at bounding box center [491, 135] width 797 height 26
drag, startPoint x: 187, startPoint y: 136, endPoint x: 89, endPoint y: 137, distance: 98.0
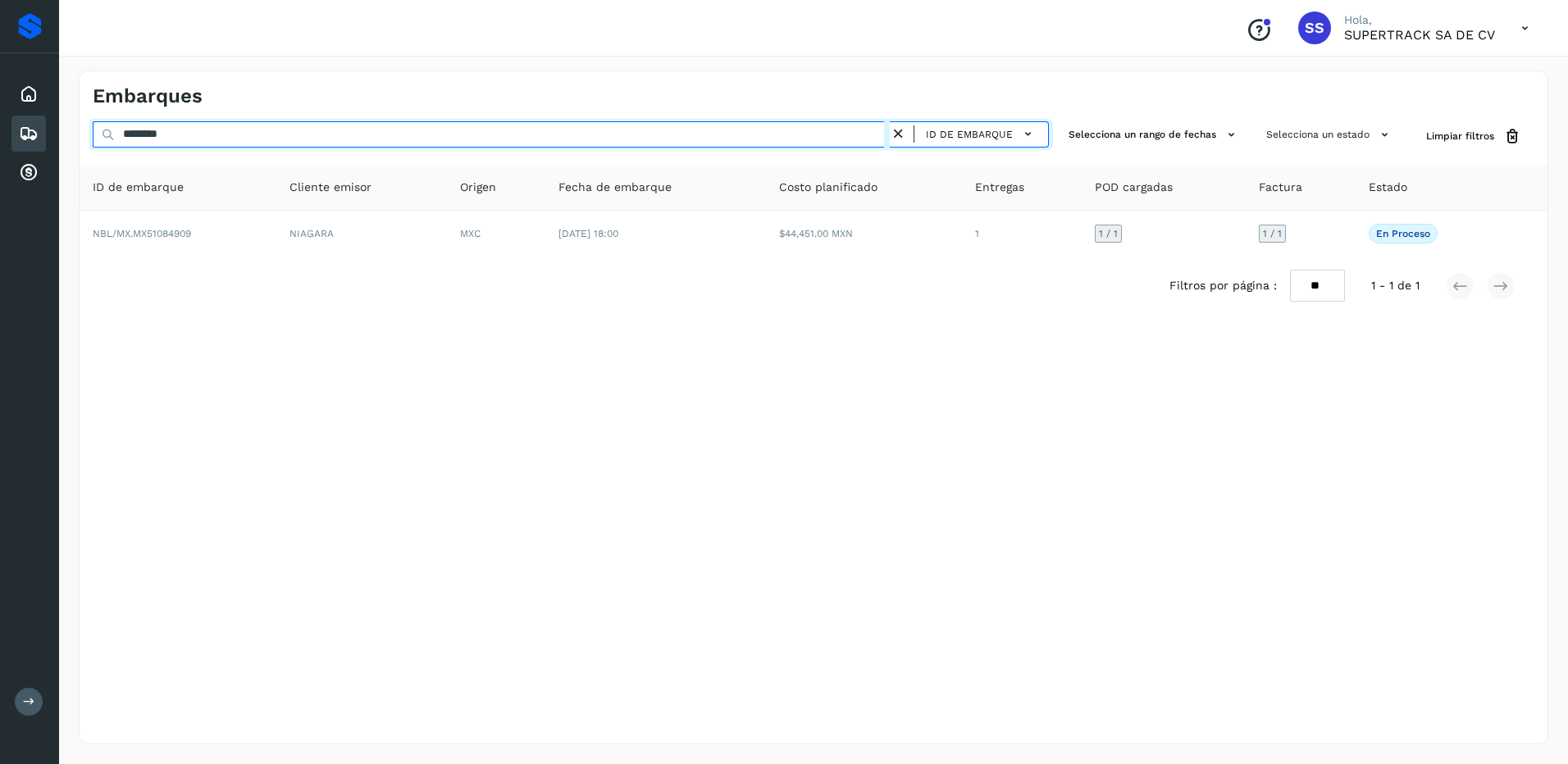
click at [89, 137] on div "******** ID de embarque Selecciona un rango de fechas Selecciona un estado Limp…" at bounding box center [813, 137] width 1468 height 30
click at [187, 131] on input "********" at bounding box center [491, 135] width 797 height 26
drag, startPoint x: 187, startPoint y: 132, endPoint x: 73, endPoint y: 134, distance: 114.0
click at [73, 134] on div "Embarques ******** ID de embarque Selecciona un rango de fechas Selecciona un e…" at bounding box center [814, 407] width 1509 height 713
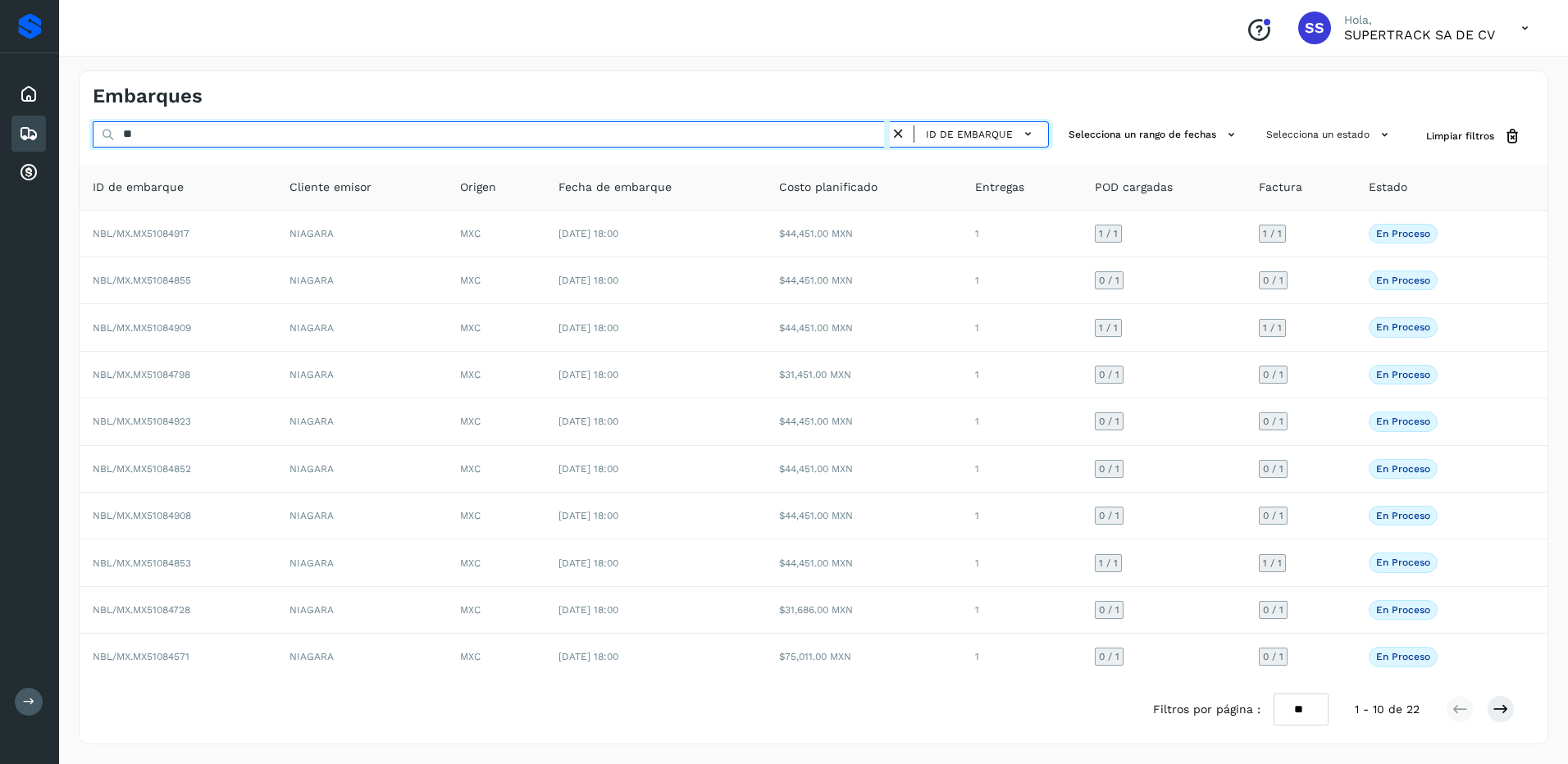
type input "*"
click at [162, 130] on input "text" at bounding box center [491, 135] width 797 height 26
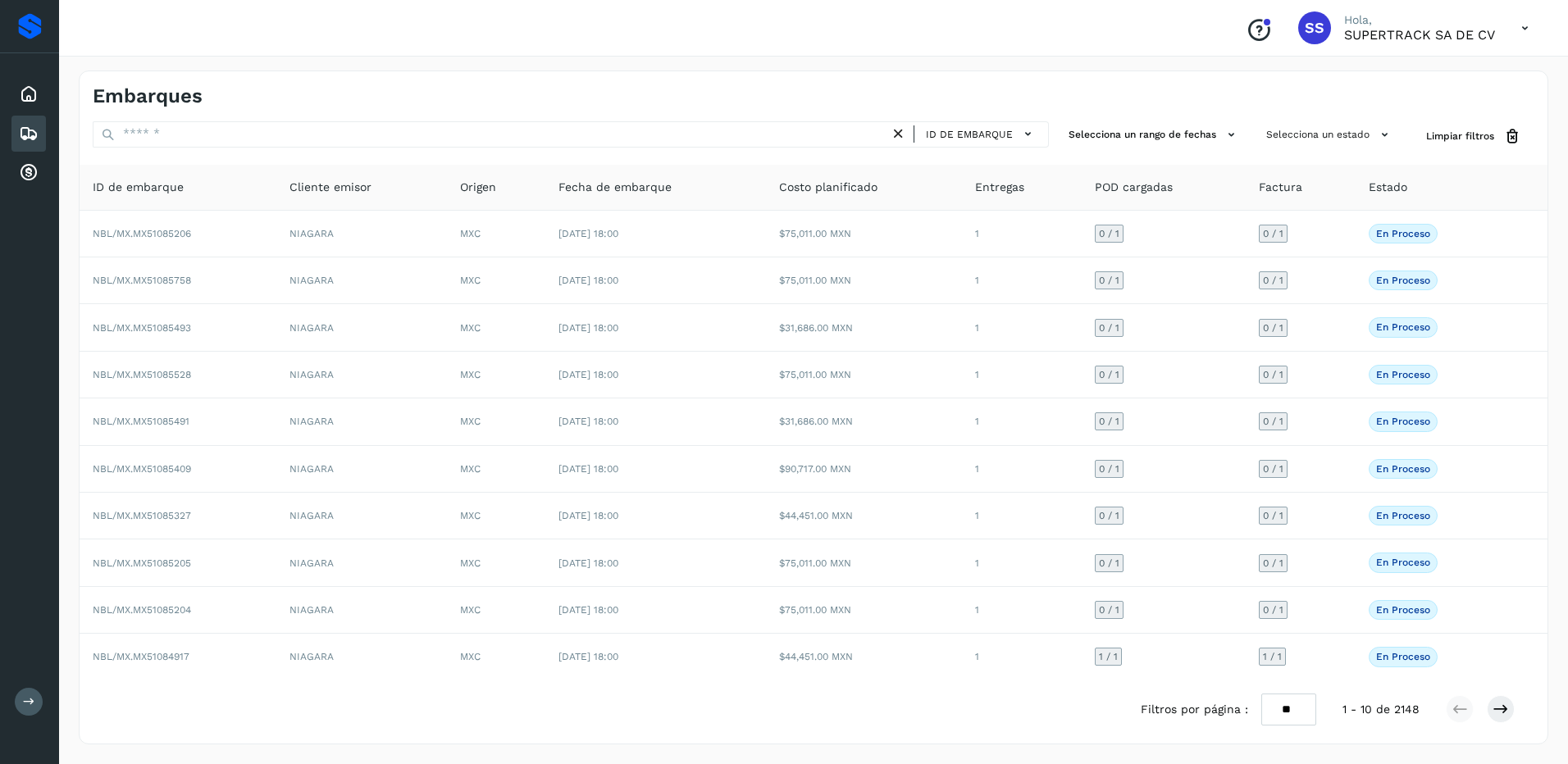
click at [256, 148] on div "ID de embarque" at bounding box center [570, 137] width 956 height 30
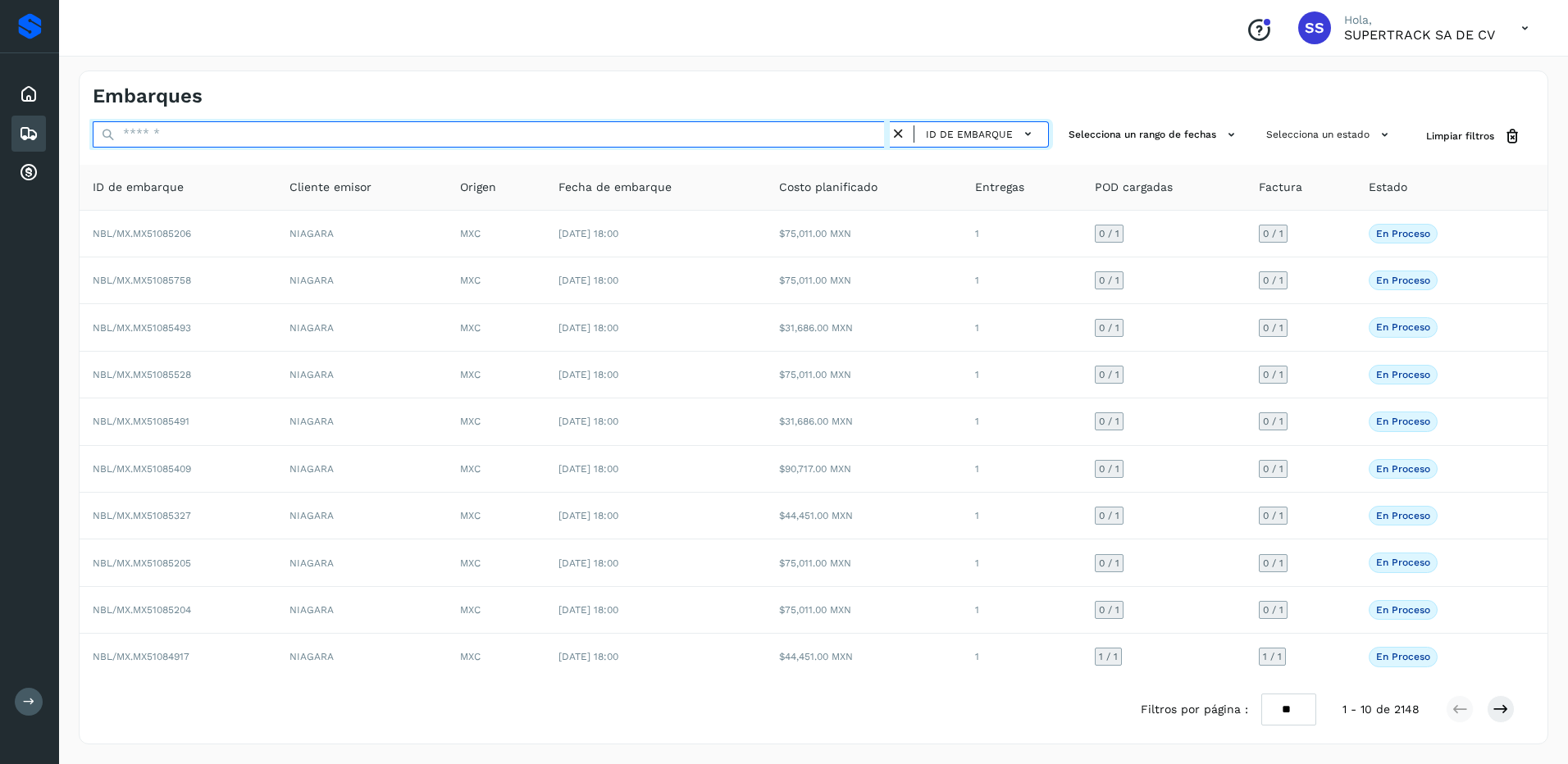
click at [242, 122] on input "text" at bounding box center [491, 135] width 797 height 26
click at [198, 140] on input "text" at bounding box center [491, 135] width 797 height 26
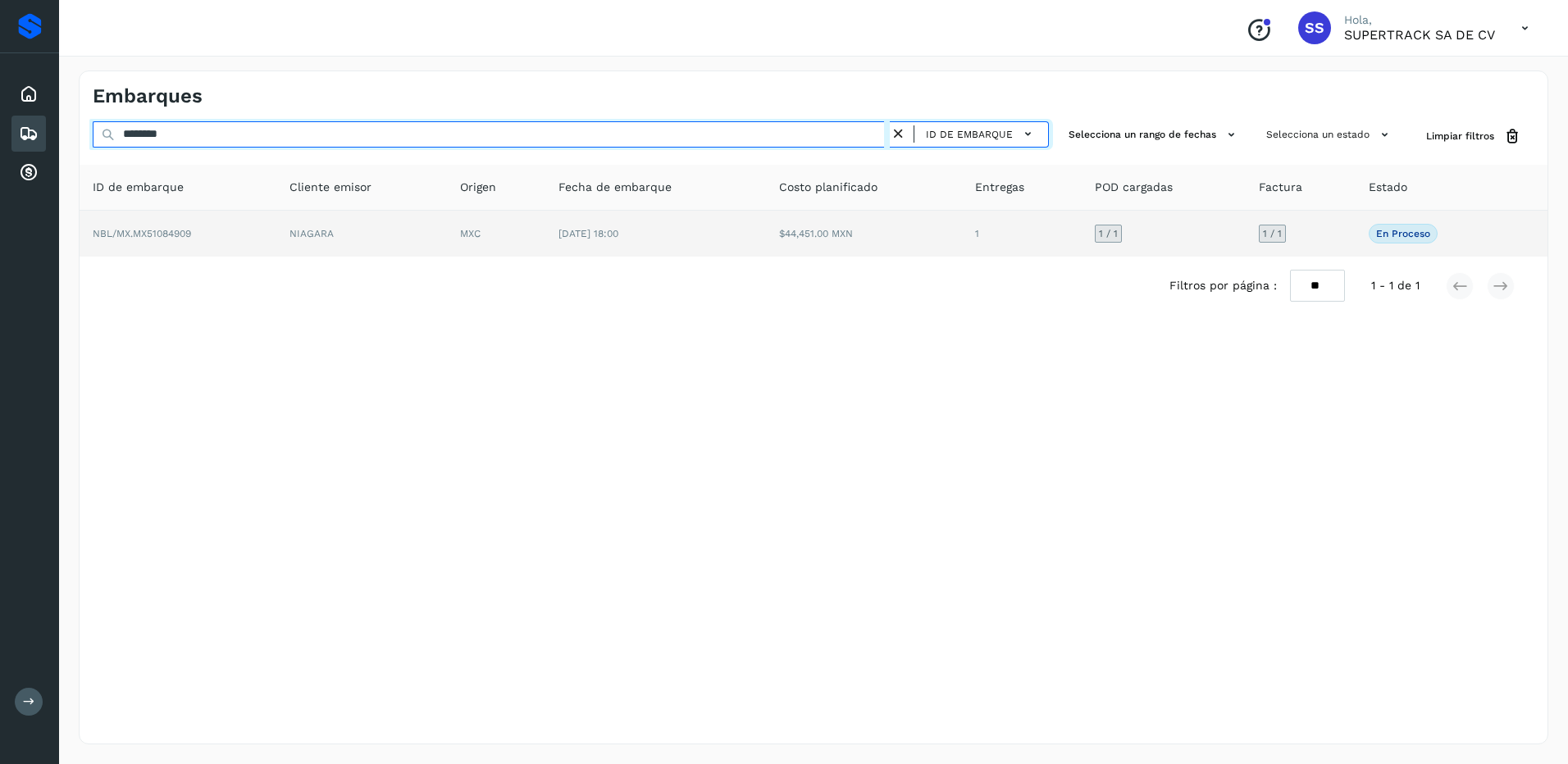
type input "********"
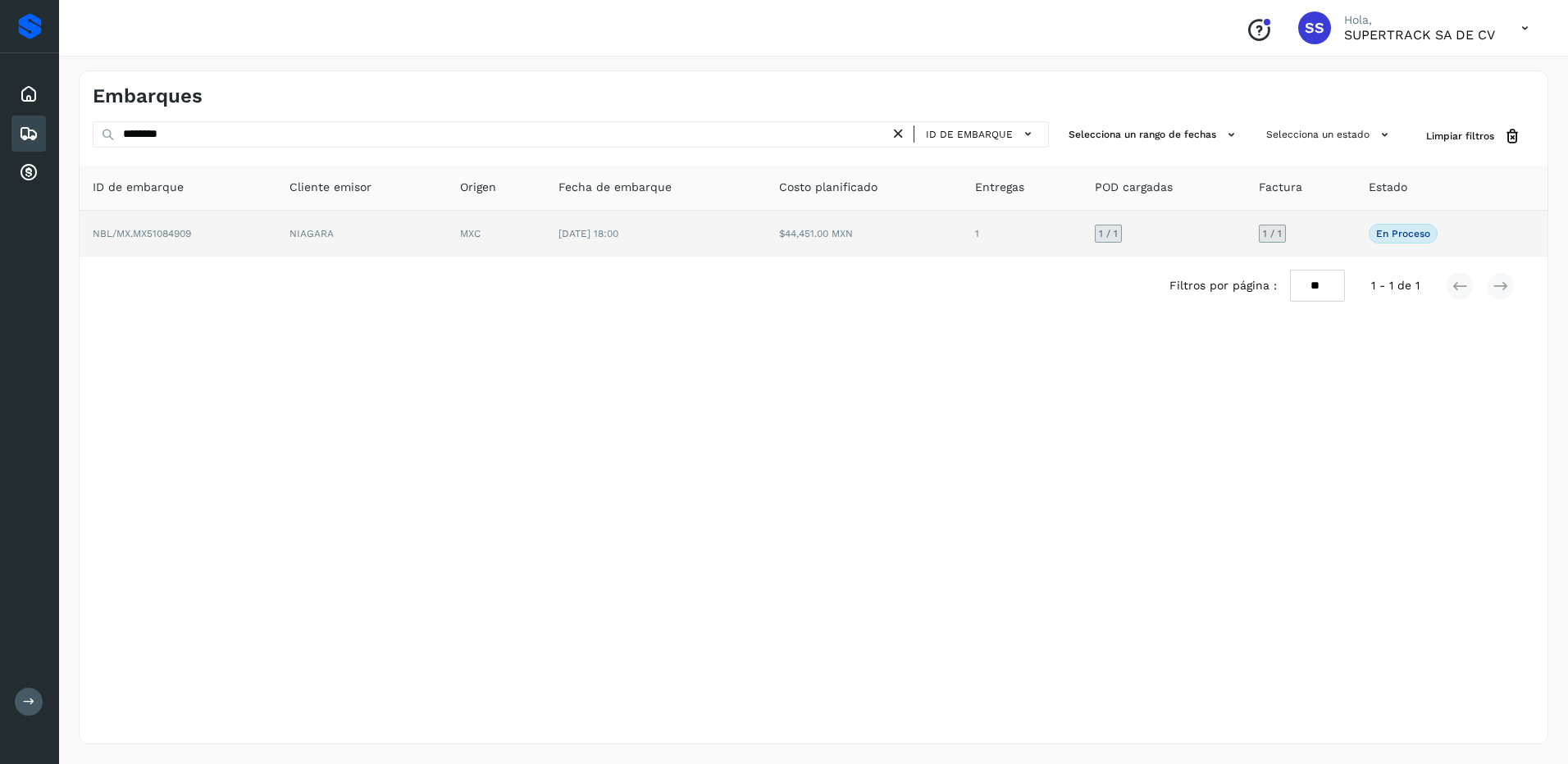
click at [774, 250] on td "$44,451.00 MXN" at bounding box center [864, 234] width 197 height 46
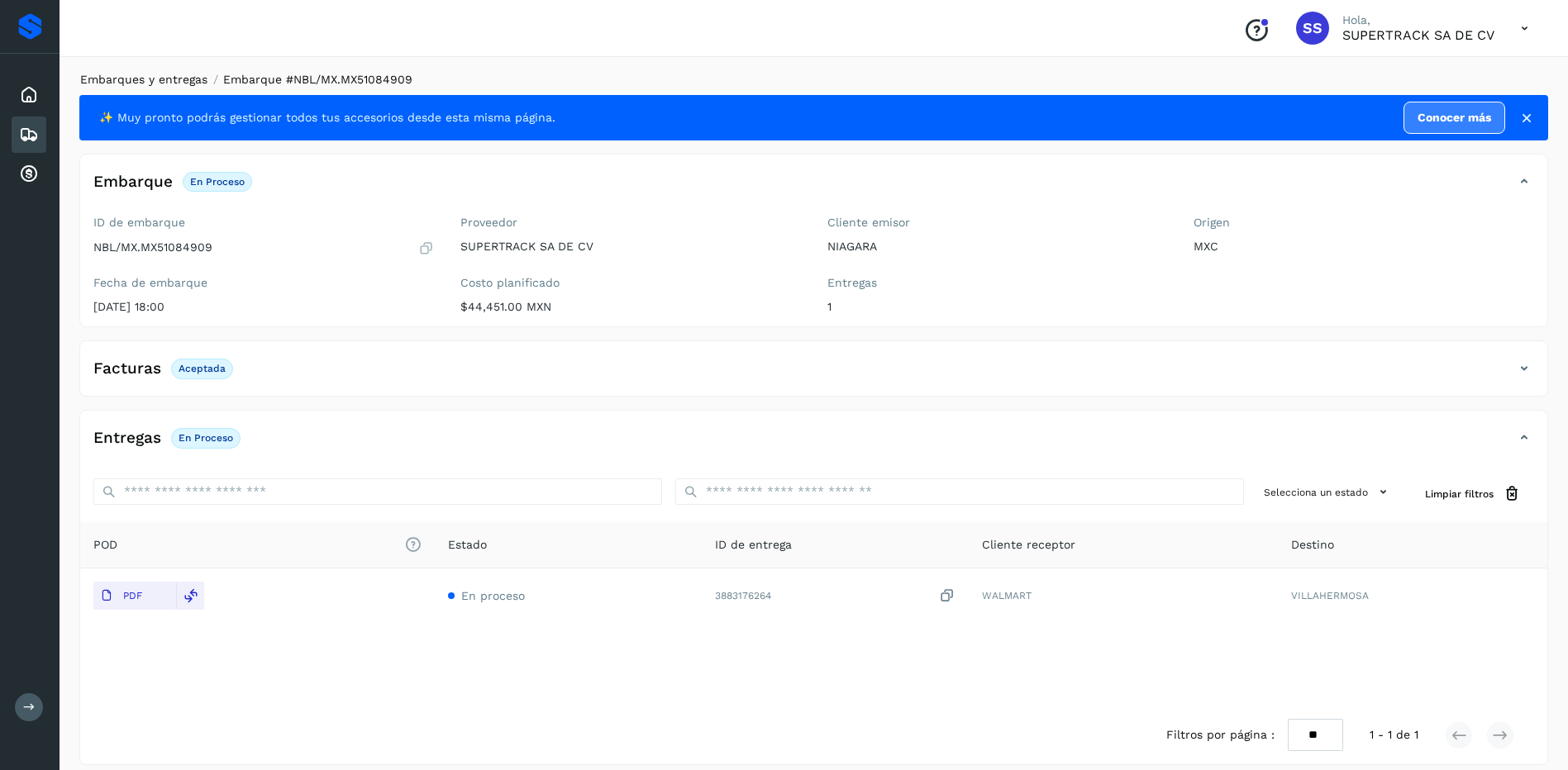
click at [149, 78] on link "Embarques y entregas" at bounding box center [143, 79] width 127 height 13
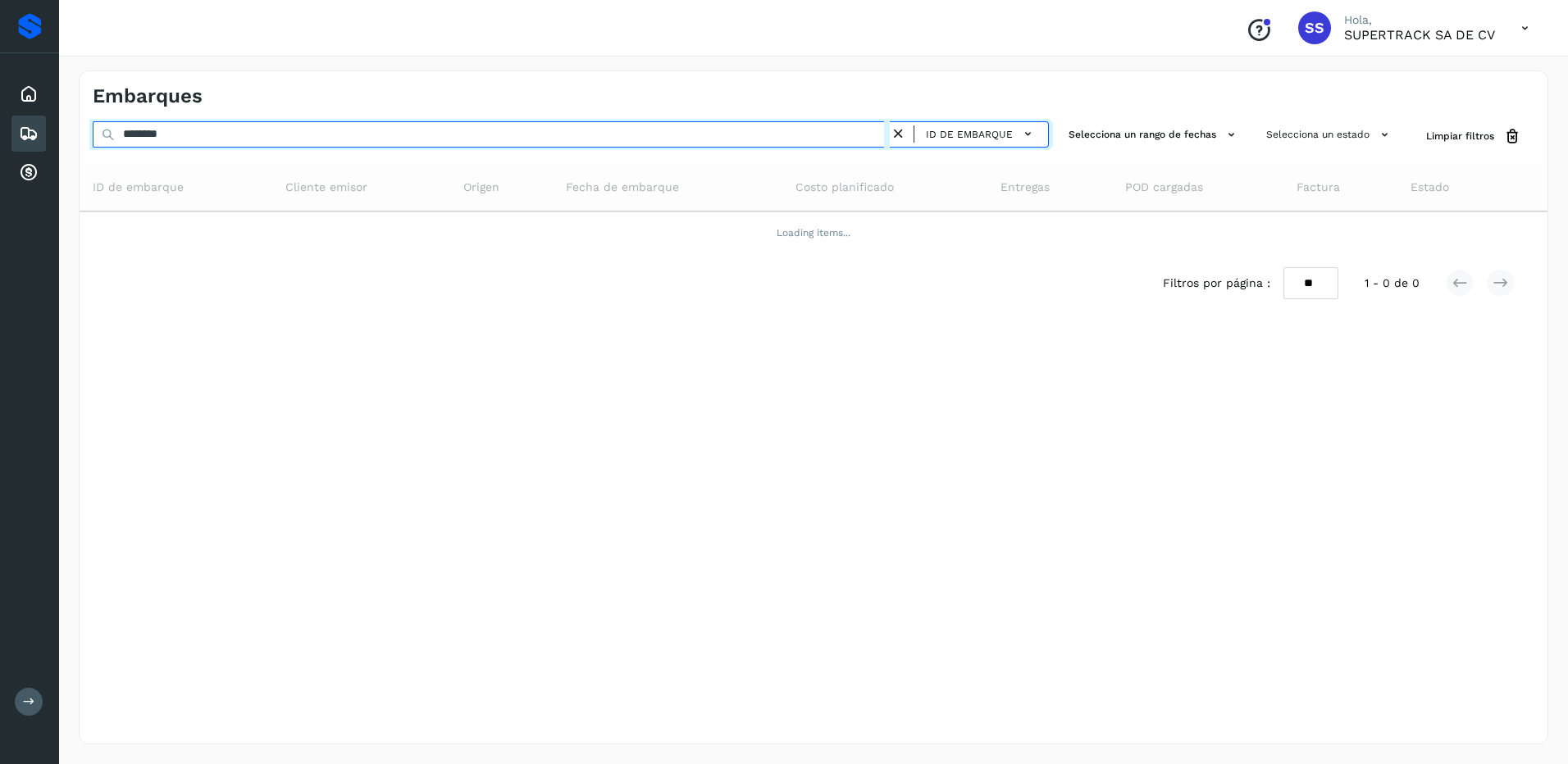
drag, startPoint x: 218, startPoint y: 137, endPoint x: 0, endPoint y: 115, distance: 219.1
click at [0, 115] on html "Proveedores Inicio Embarques Cuentas por cobrar Salir Conoce nuestros beneficio…" at bounding box center [784, 382] width 1568 height 764
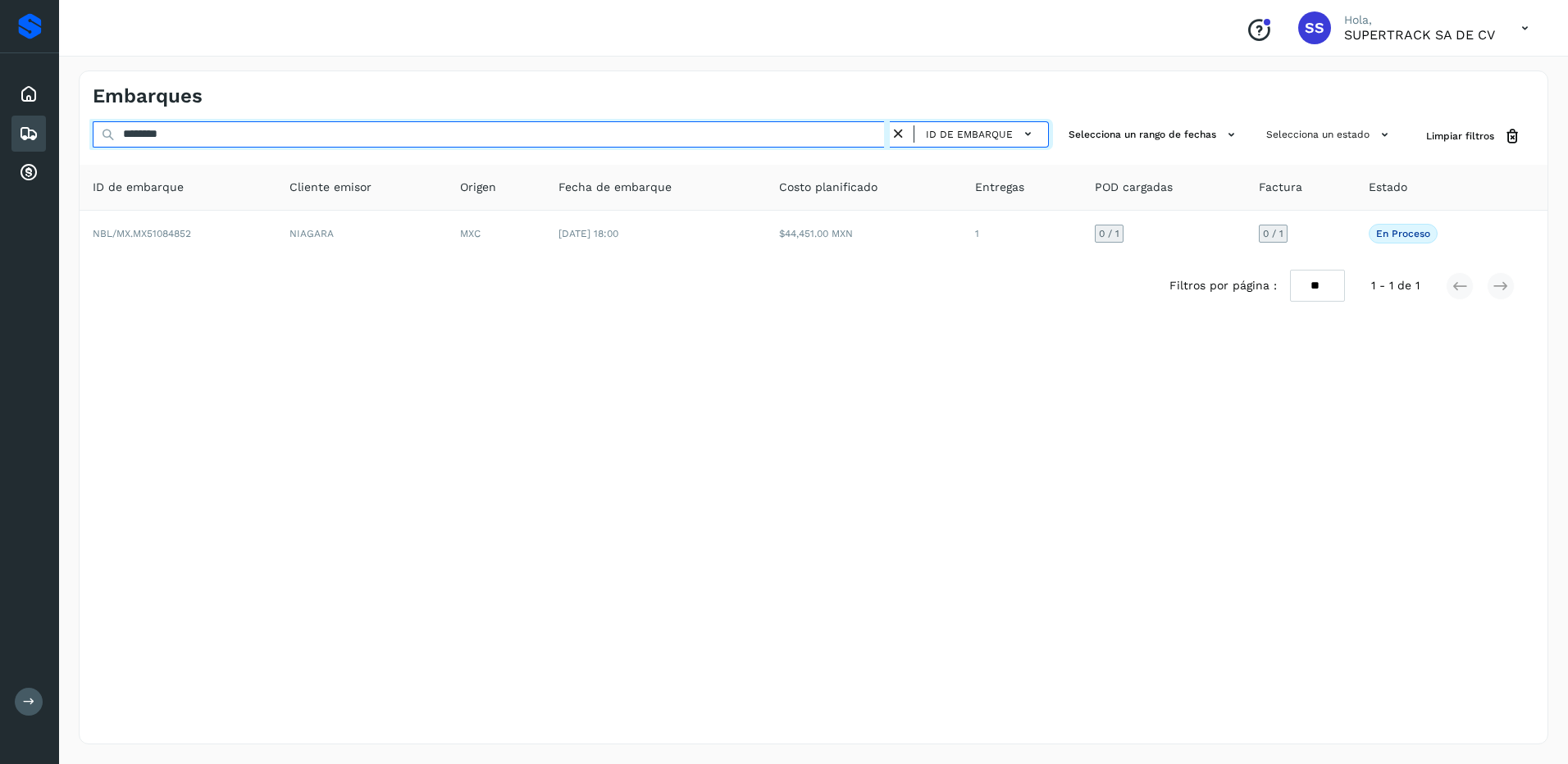
type input "********"
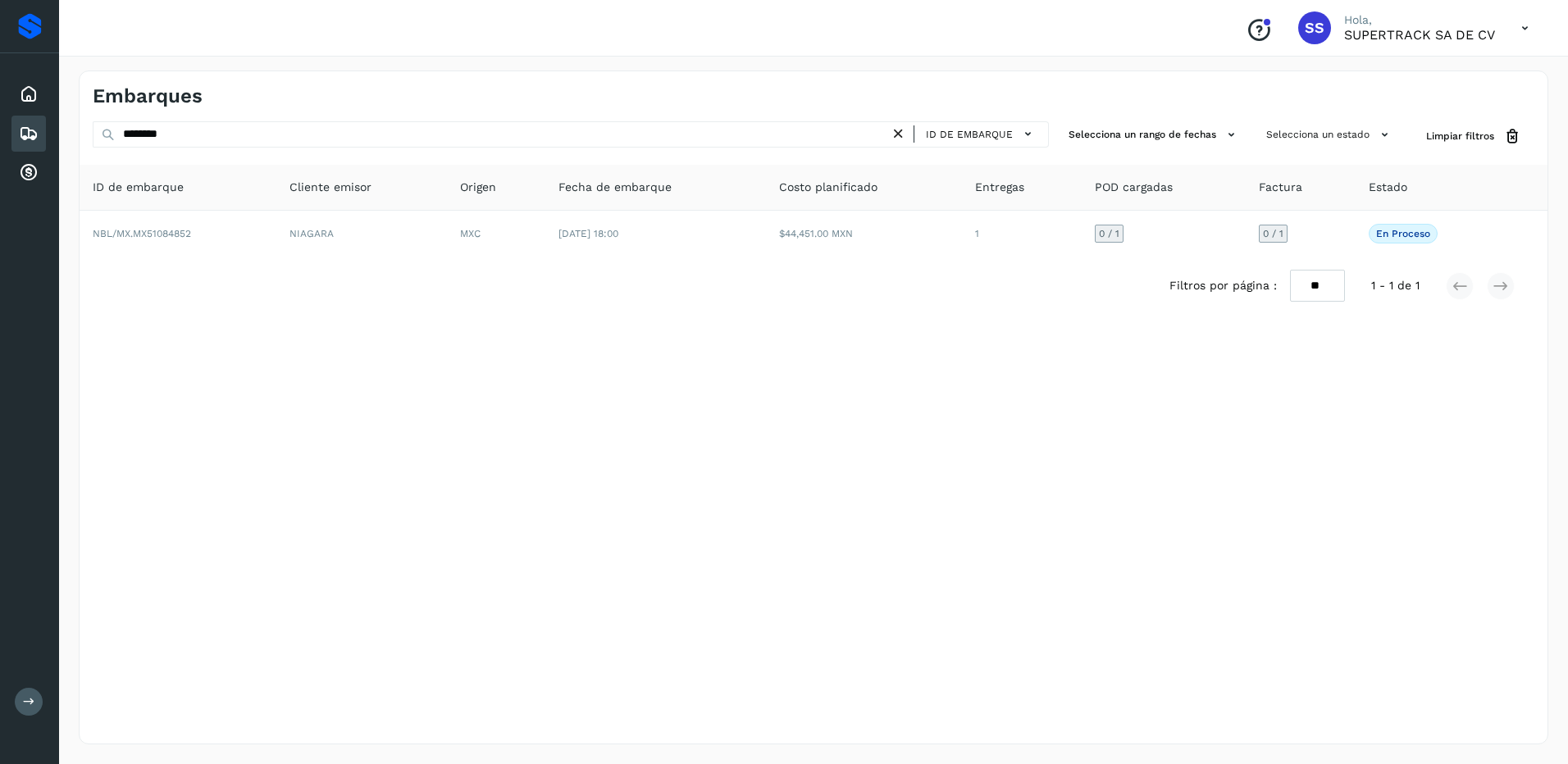
click at [1226, 258] on div "Filtros por página : ** ** ** 1 - 1 de 1" at bounding box center [813, 286] width 1468 height 58
click at [1160, 256] on div "Filtros por página : ** ** ** 1 - 1 de 1" at bounding box center [813, 286] width 1468 height 58
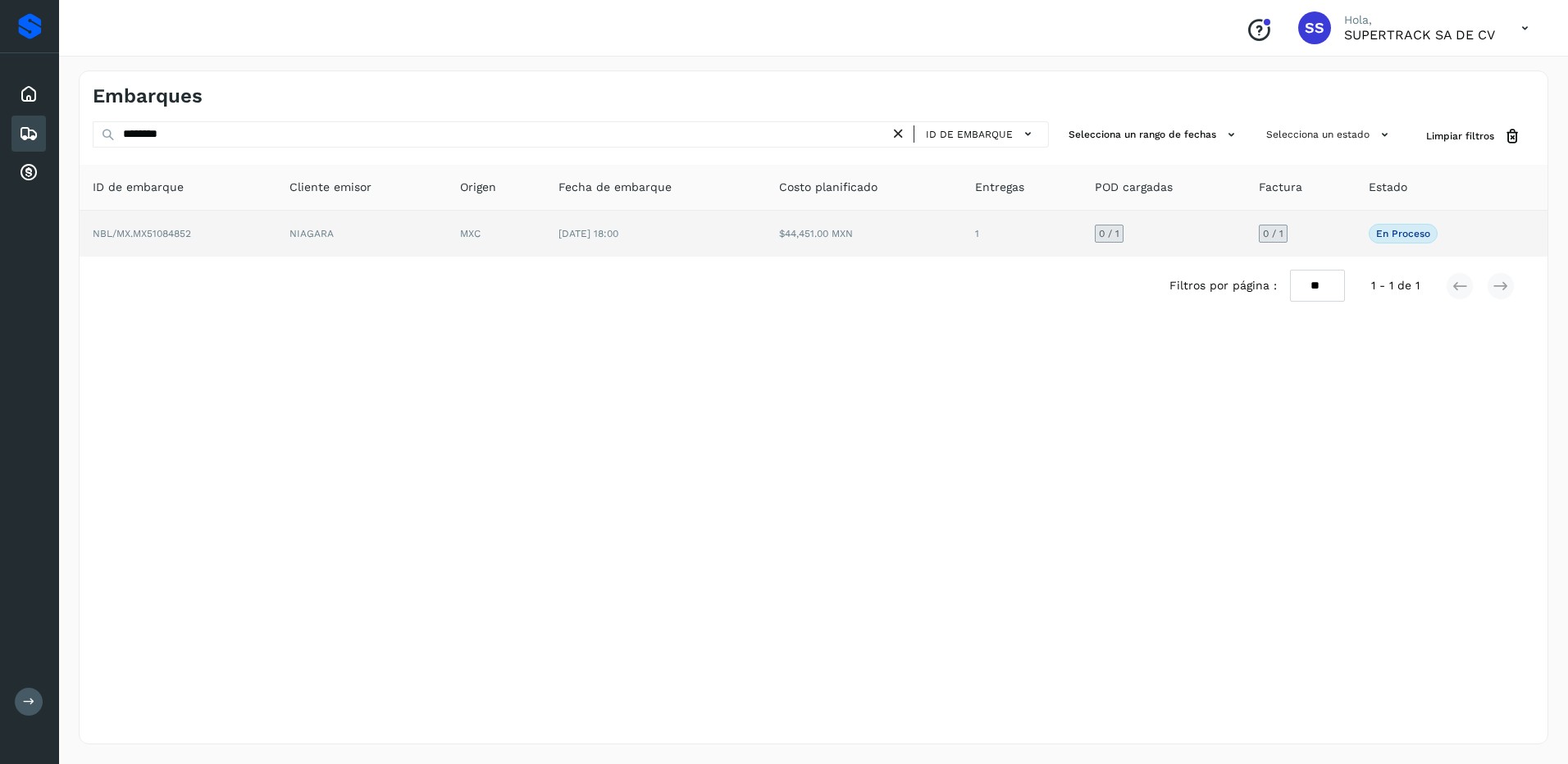
click at [1149, 253] on td "0 / 1" at bounding box center [1163, 234] width 164 height 46
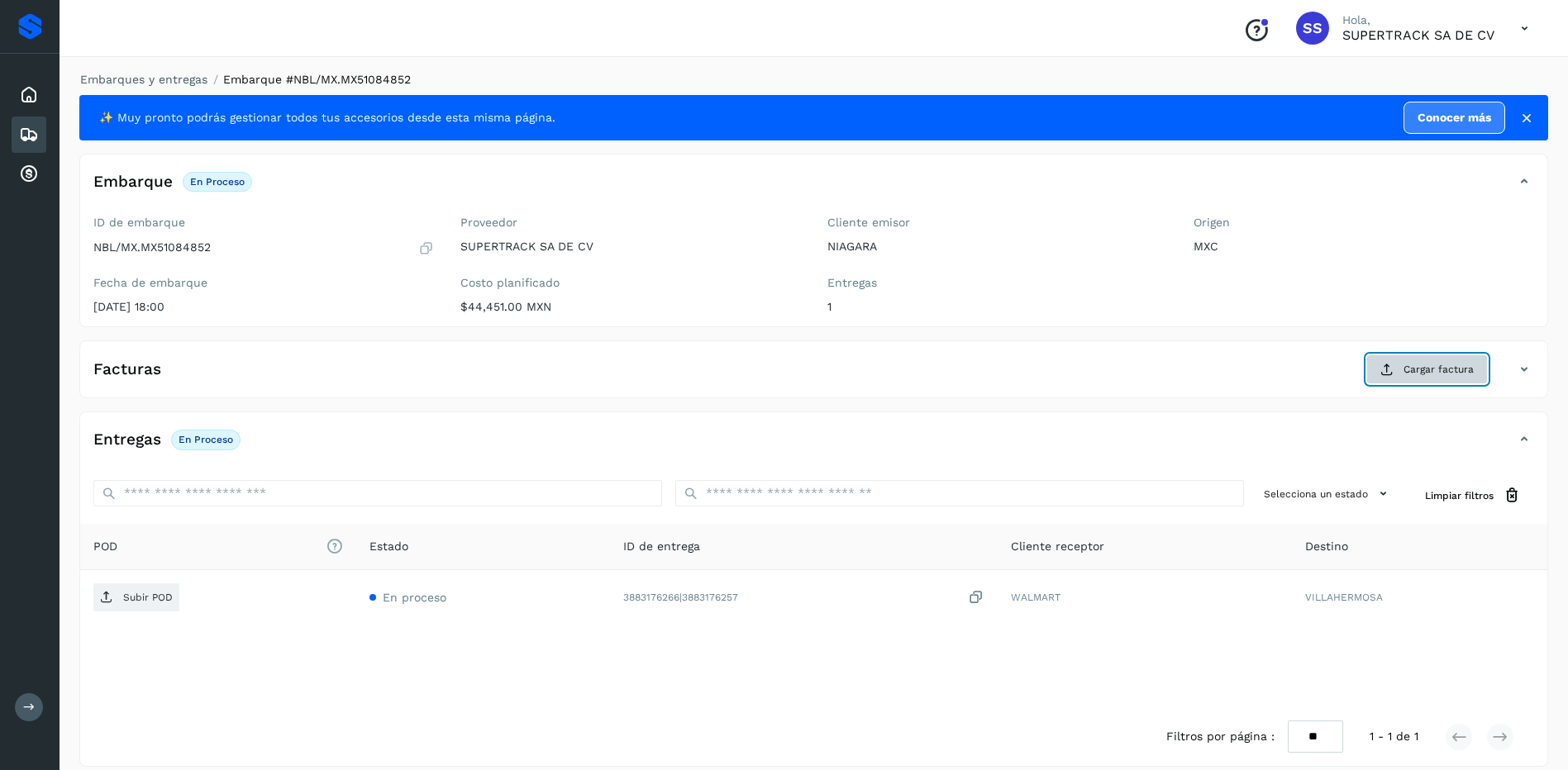
click at [1413, 371] on span "Cargar factura" at bounding box center [1438, 369] width 70 height 15
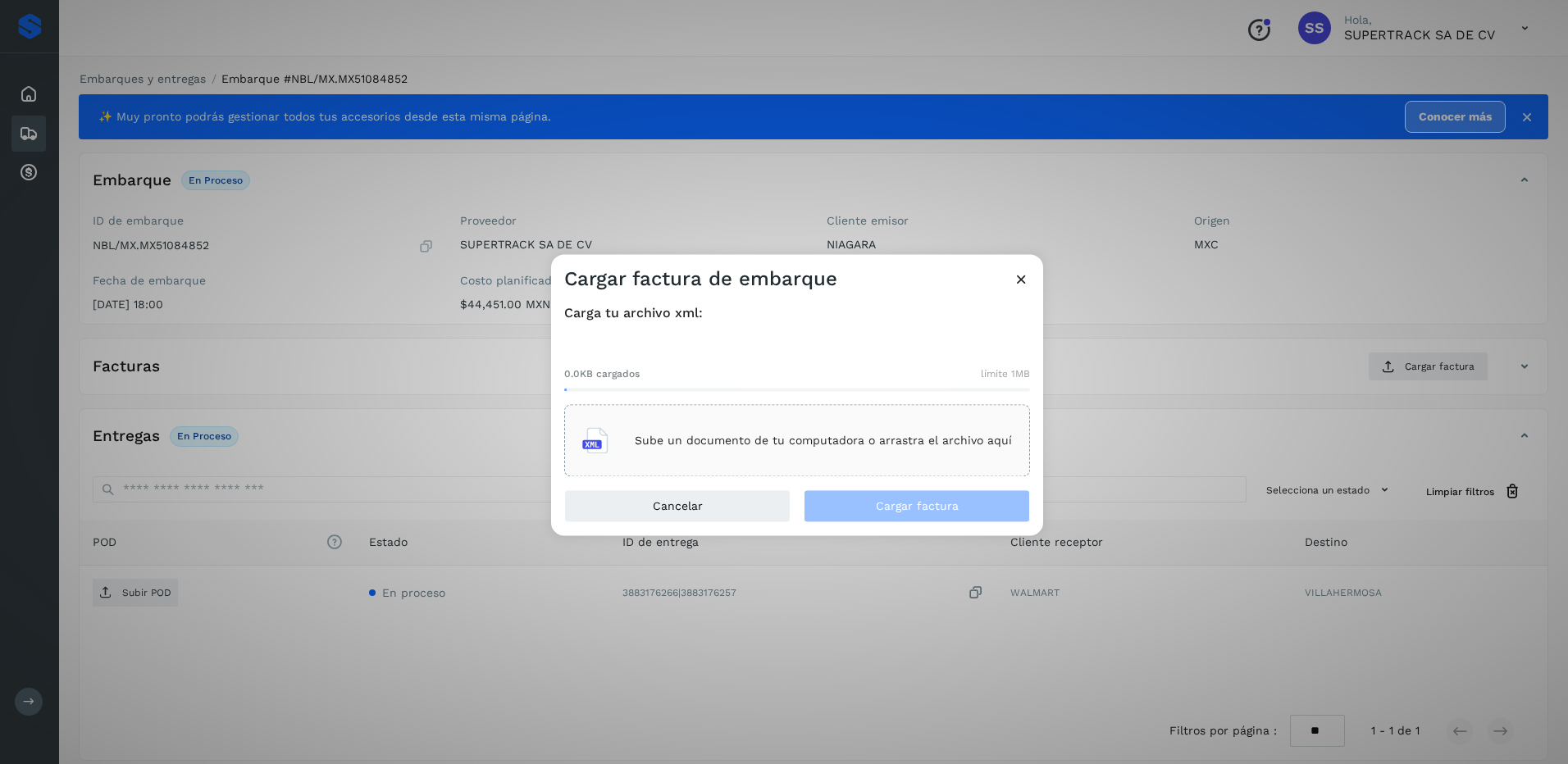
click at [751, 429] on div "Sube un documento de tu computadora o arrastra el archivo aquí" at bounding box center [797, 441] width 429 height 44
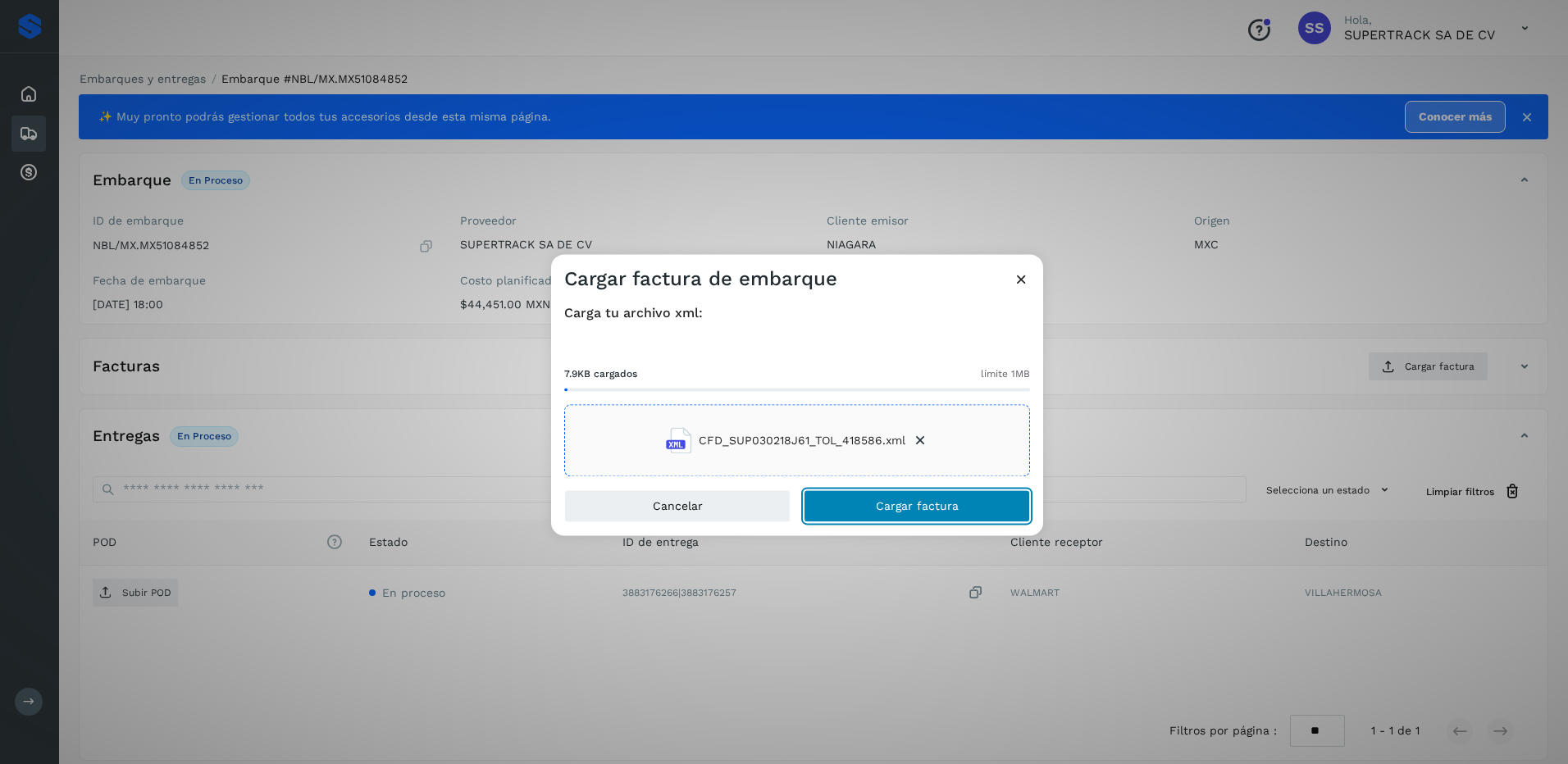
click at [905, 513] on button "Cargar factura" at bounding box center [917, 506] width 227 height 33
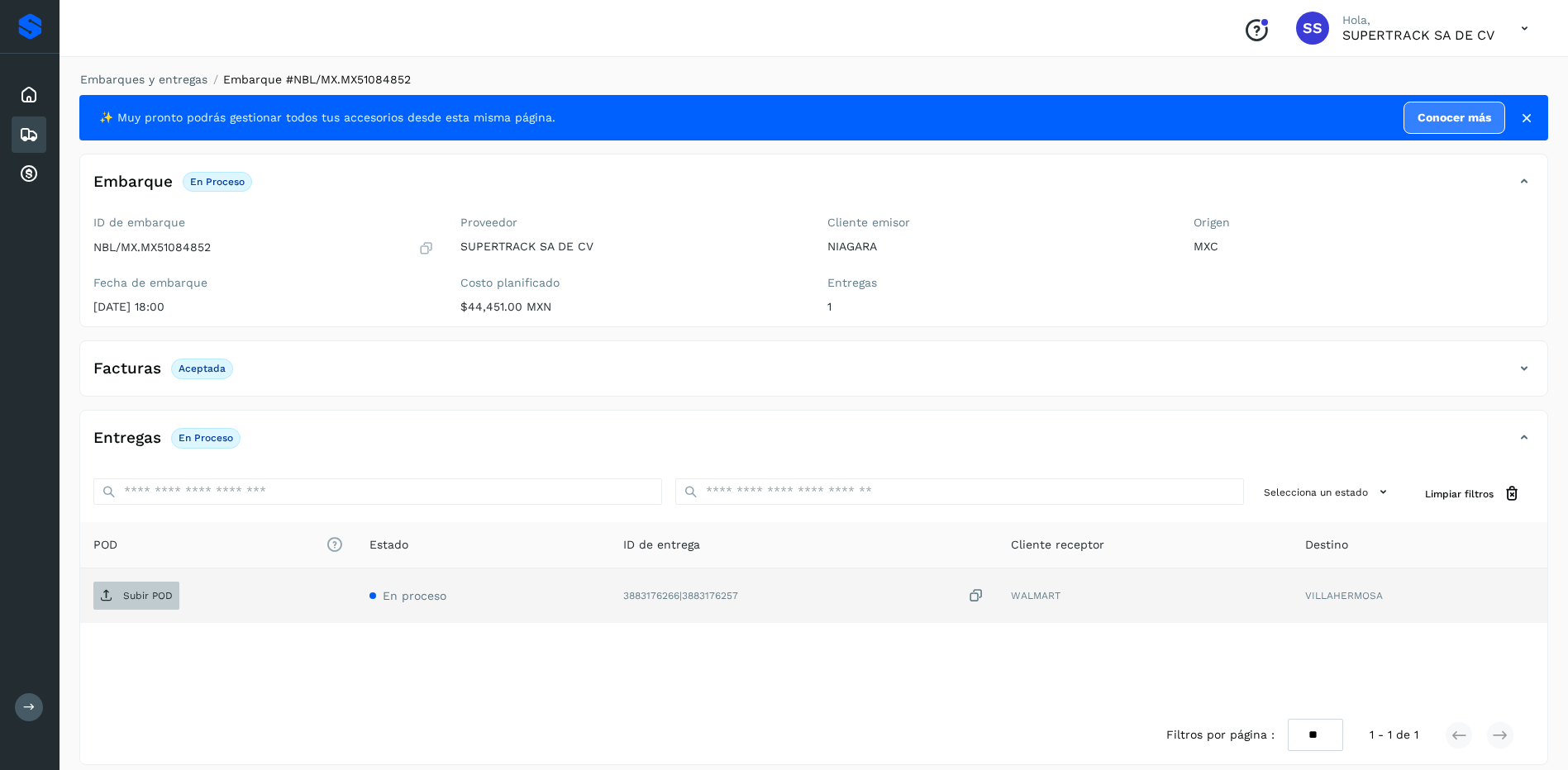
click at [167, 607] on span "Subir POD" at bounding box center [136, 596] width 86 height 27
click at [1142, 579] on td "WALMART" at bounding box center [1160, 595] width 283 height 54
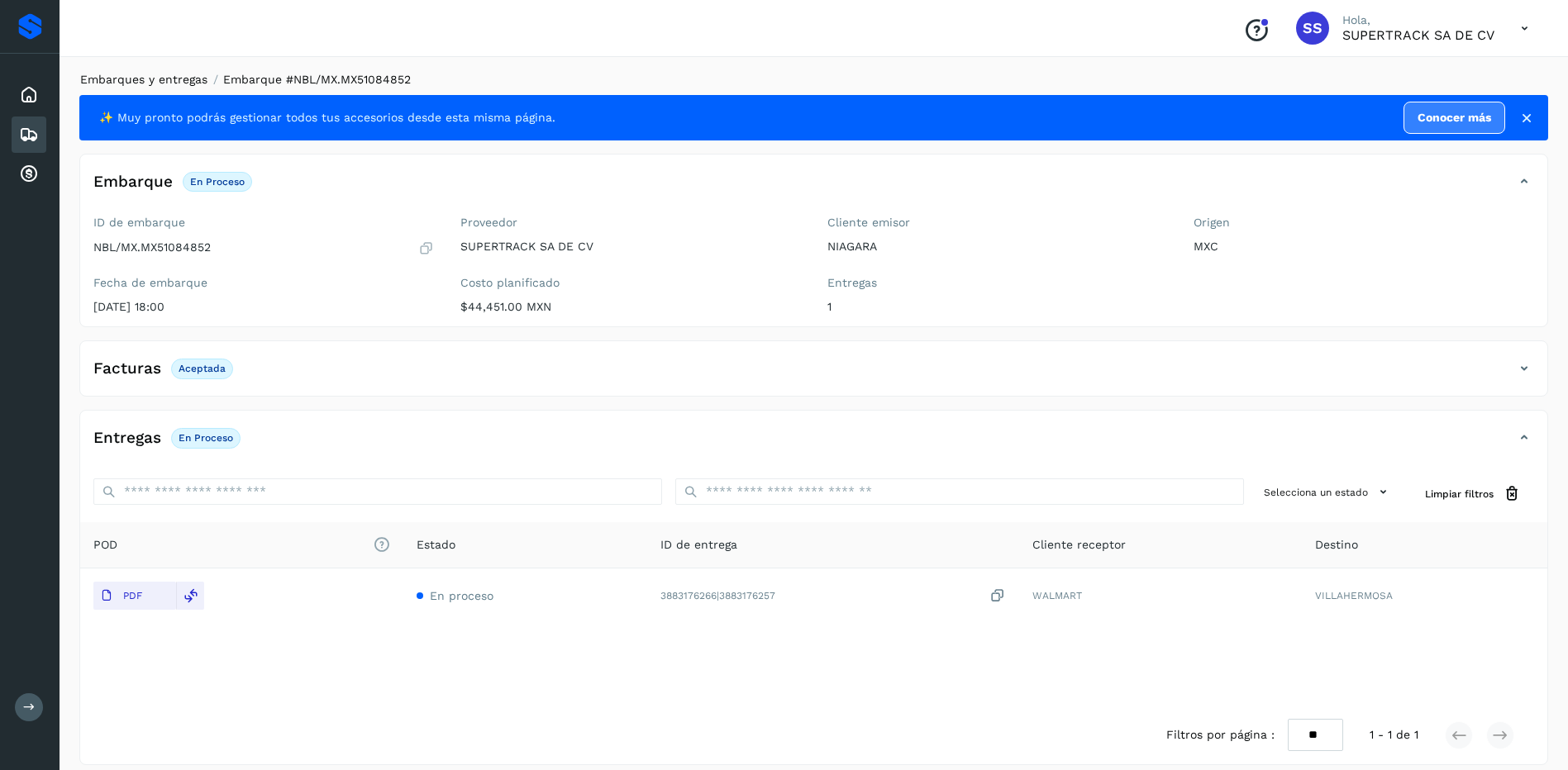
click at [194, 77] on link "Embarques y entregas" at bounding box center [143, 79] width 127 height 13
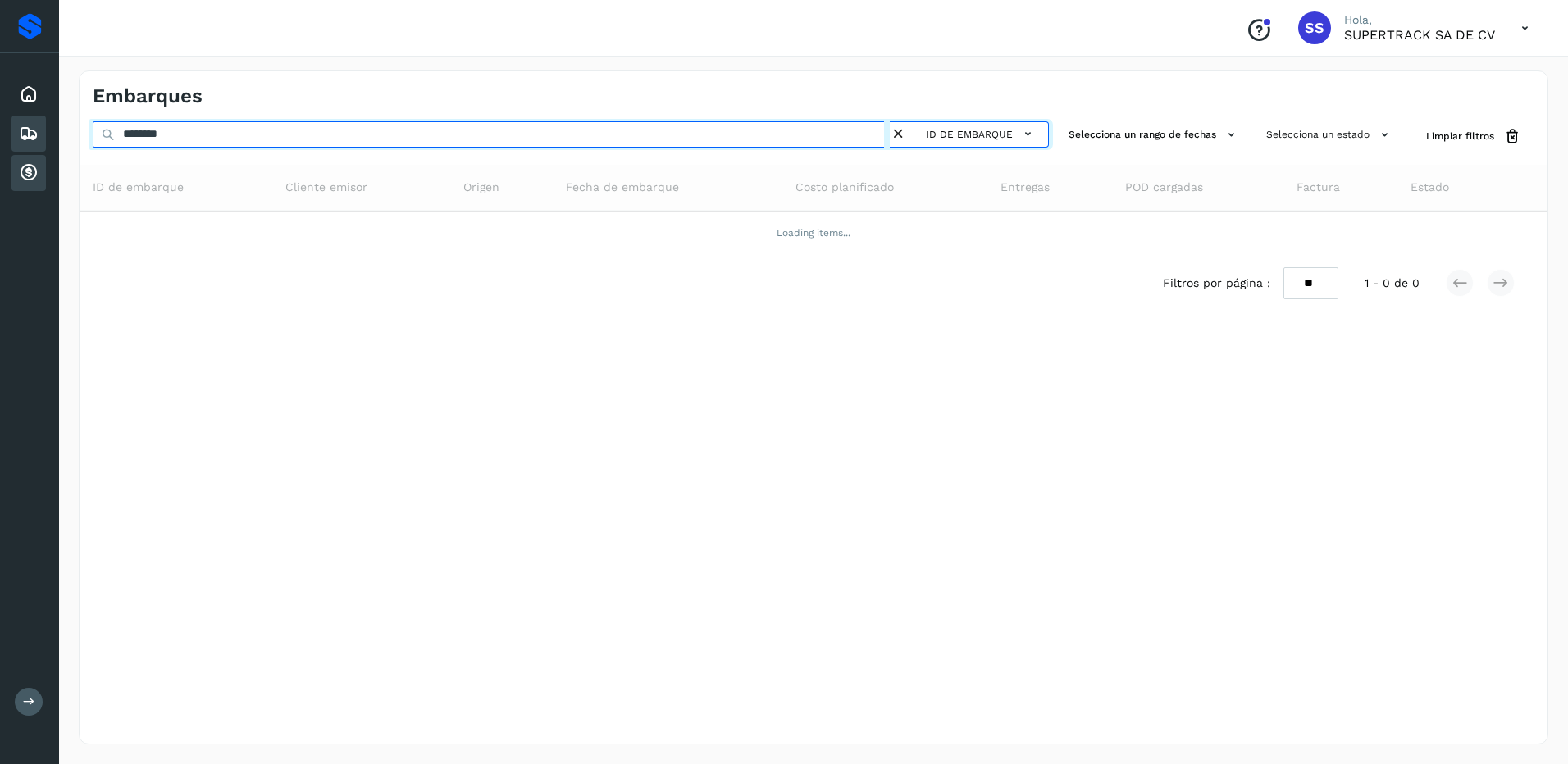
drag, startPoint x: 234, startPoint y: 136, endPoint x: 44, endPoint y: 157, distance: 191.2
click at [41, 160] on div "Proveedores Inicio Embarques Cuentas por cobrar Salir Conoce nuestros beneficio…" at bounding box center [784, 382] width 1568 height 764
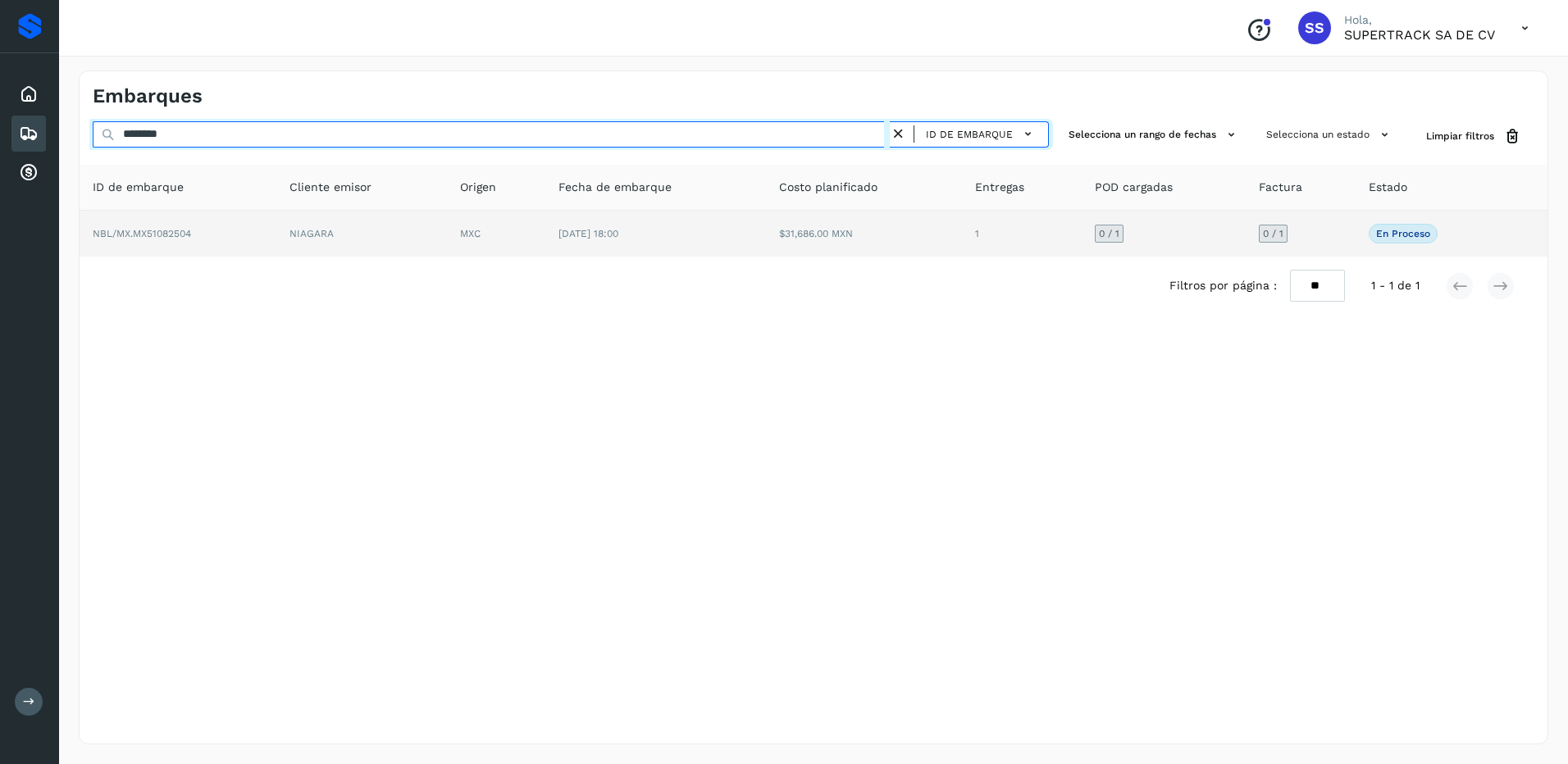
type input "********"
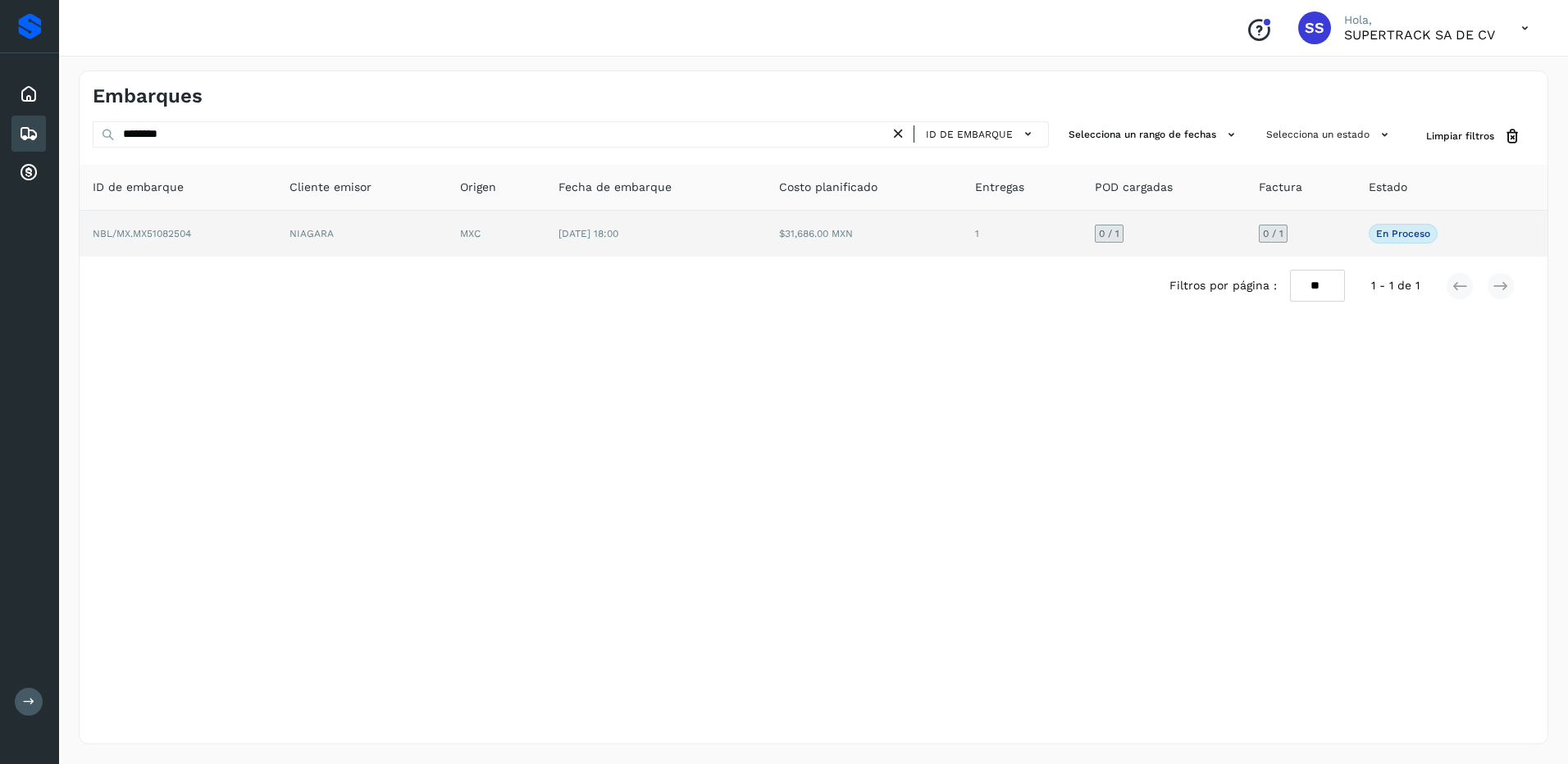
click at [316, 223] on td "NIAGARA" at bounding box center [362, 234] width 171 height 46
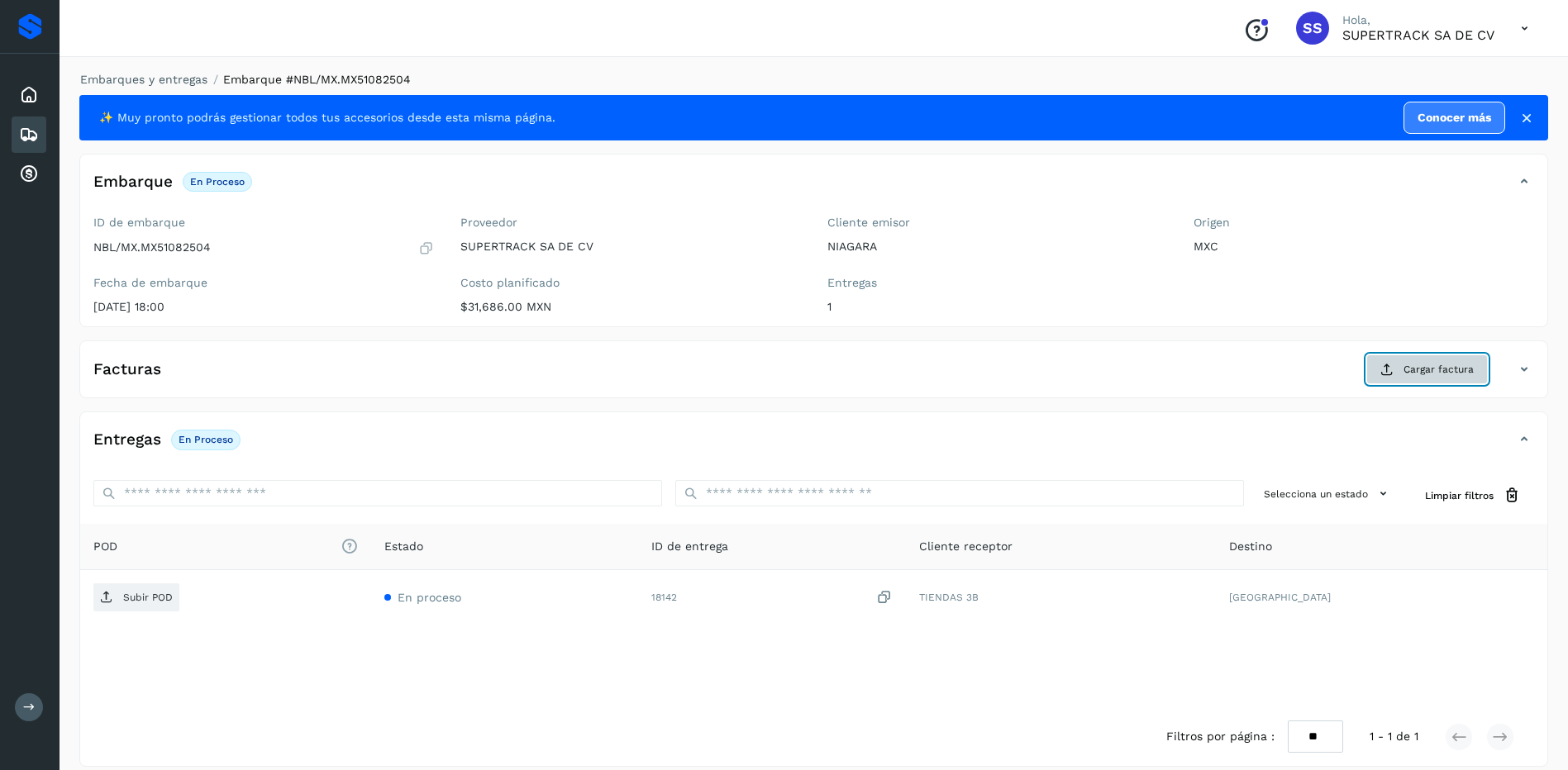
click at [1437, 372] on span "Cargar factura" at bounding box center [1438, 369] width 70 height 15
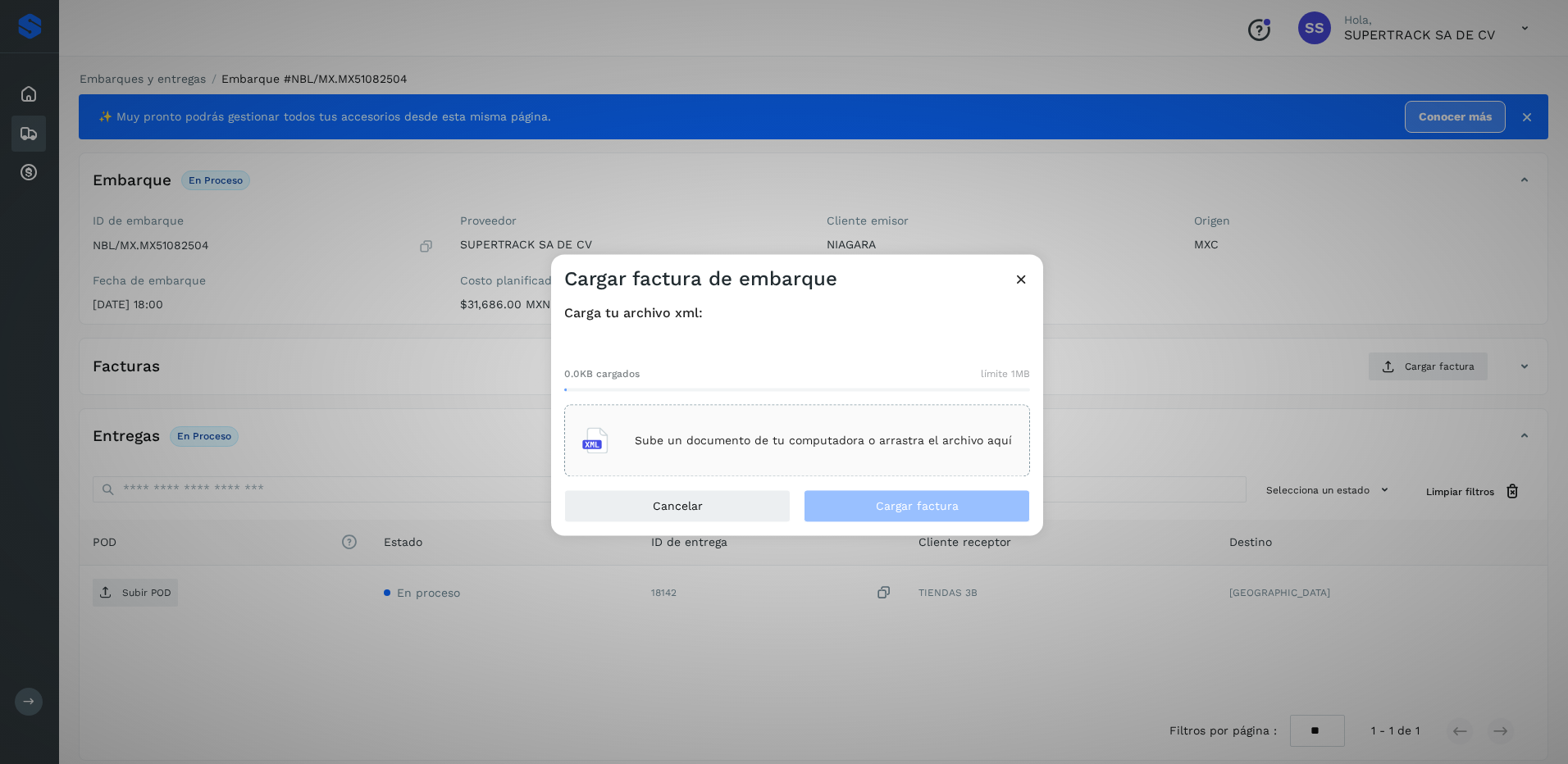
click at [718, 457] on div "Sube un documento de tu computadora o arrastra el archivo aquí" at bounding box center [797, 441] width 429 height 44
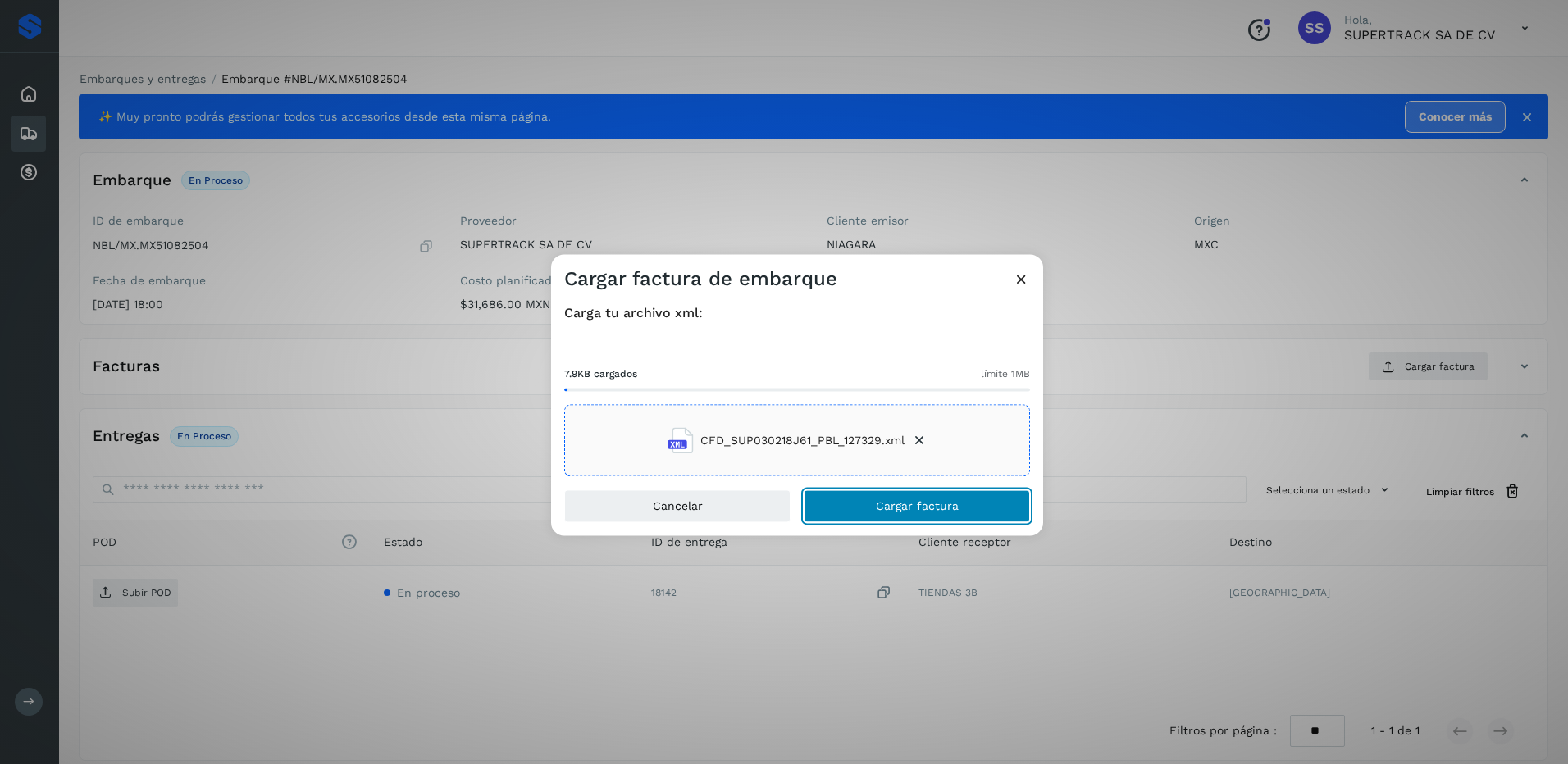
click at [920, 497] on button "Cargar factura" at bounding box center [917, 506] width 227 height 33
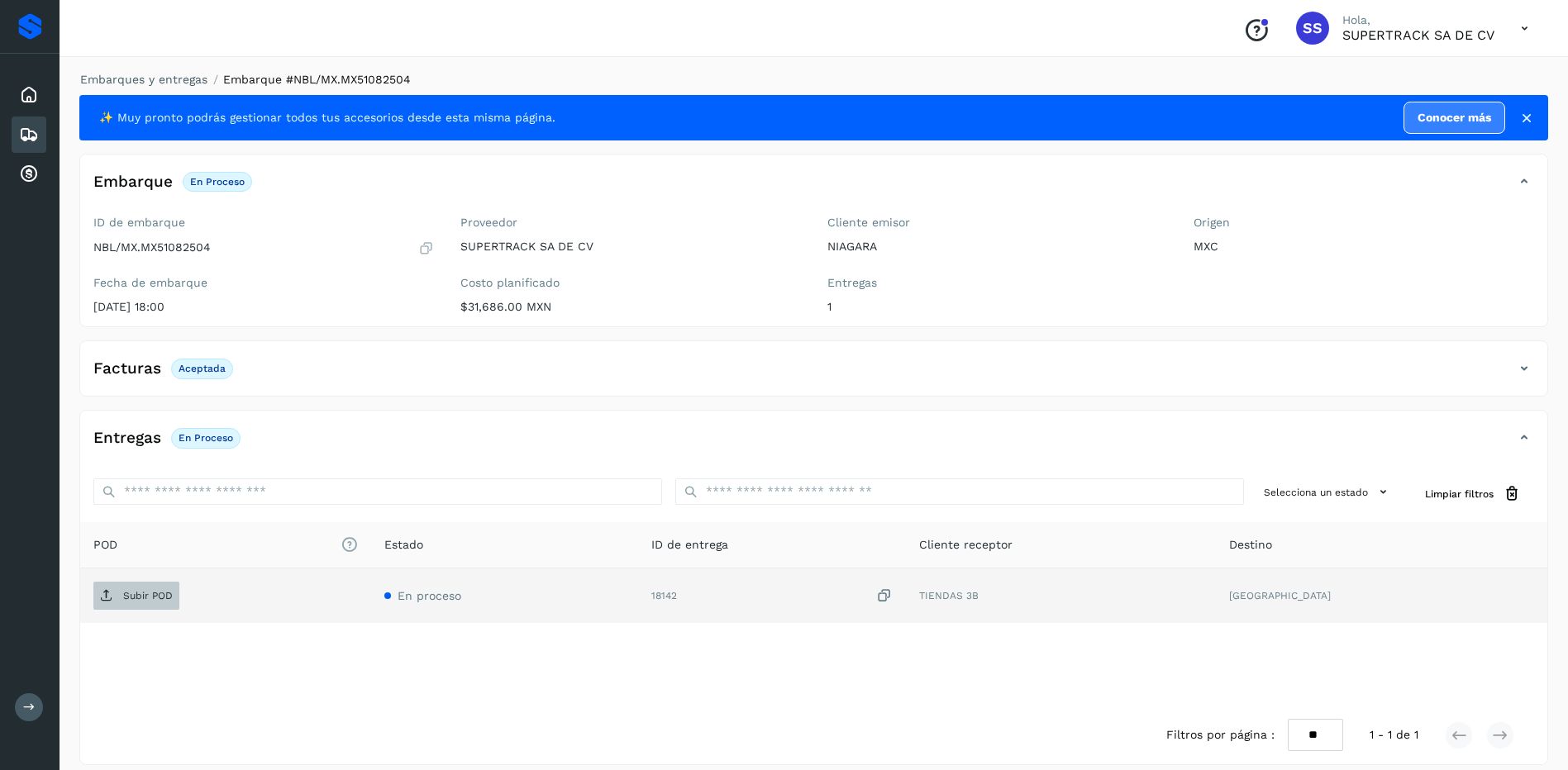
click at [123, 583] on span "Subir POD" at bounding box center [136, 596] width 86 height 27
click at [160, 83] on link "Embarques y entregas" at bounding box center [143, 79] width 127 height 13
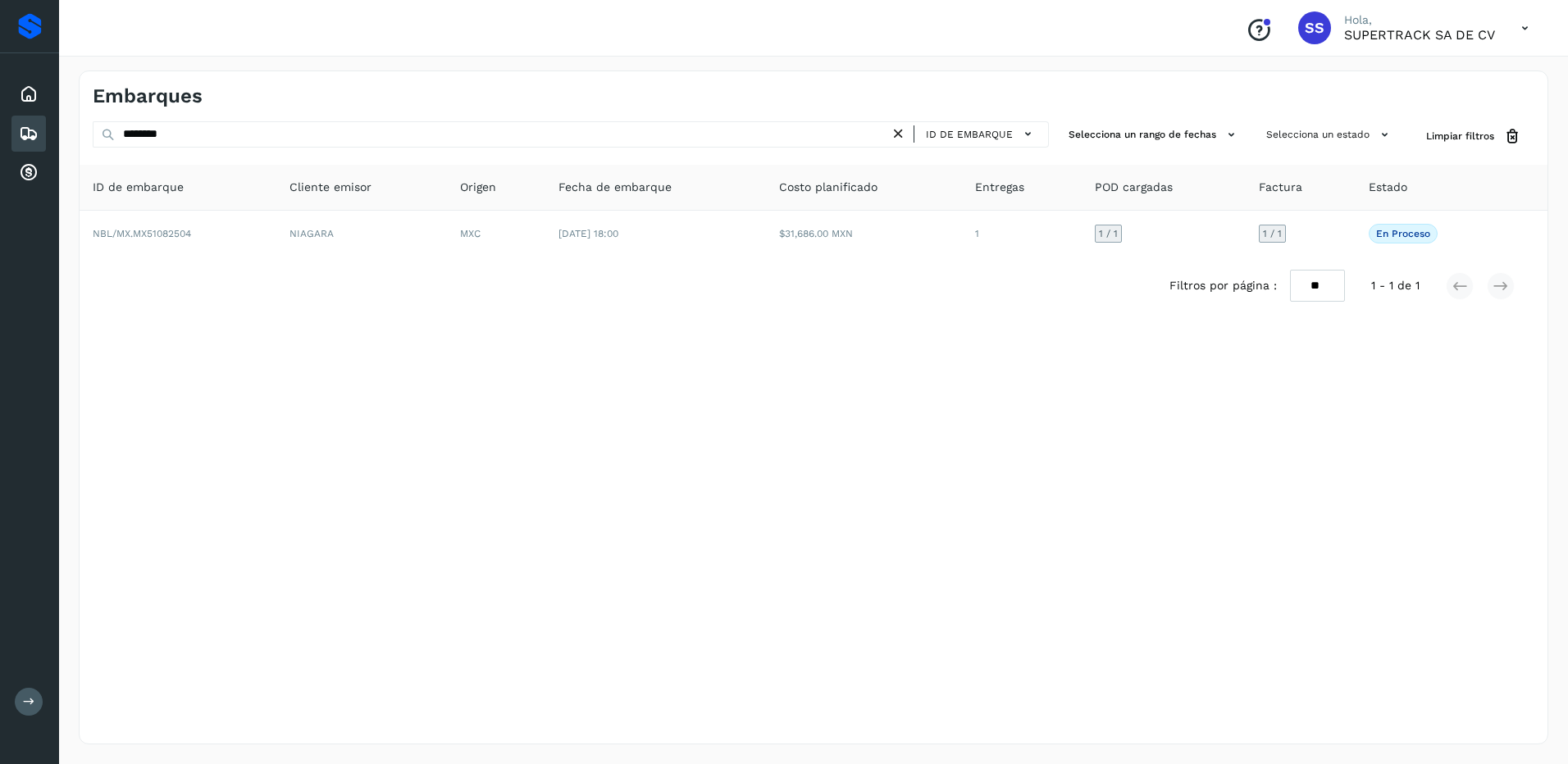
click at [901, 145] on div "ID de embarque" at bounding box center [969, 135] width 159 height 26
click at [898, 140] on icon at bounding box center [898, 134] width 18 height 18
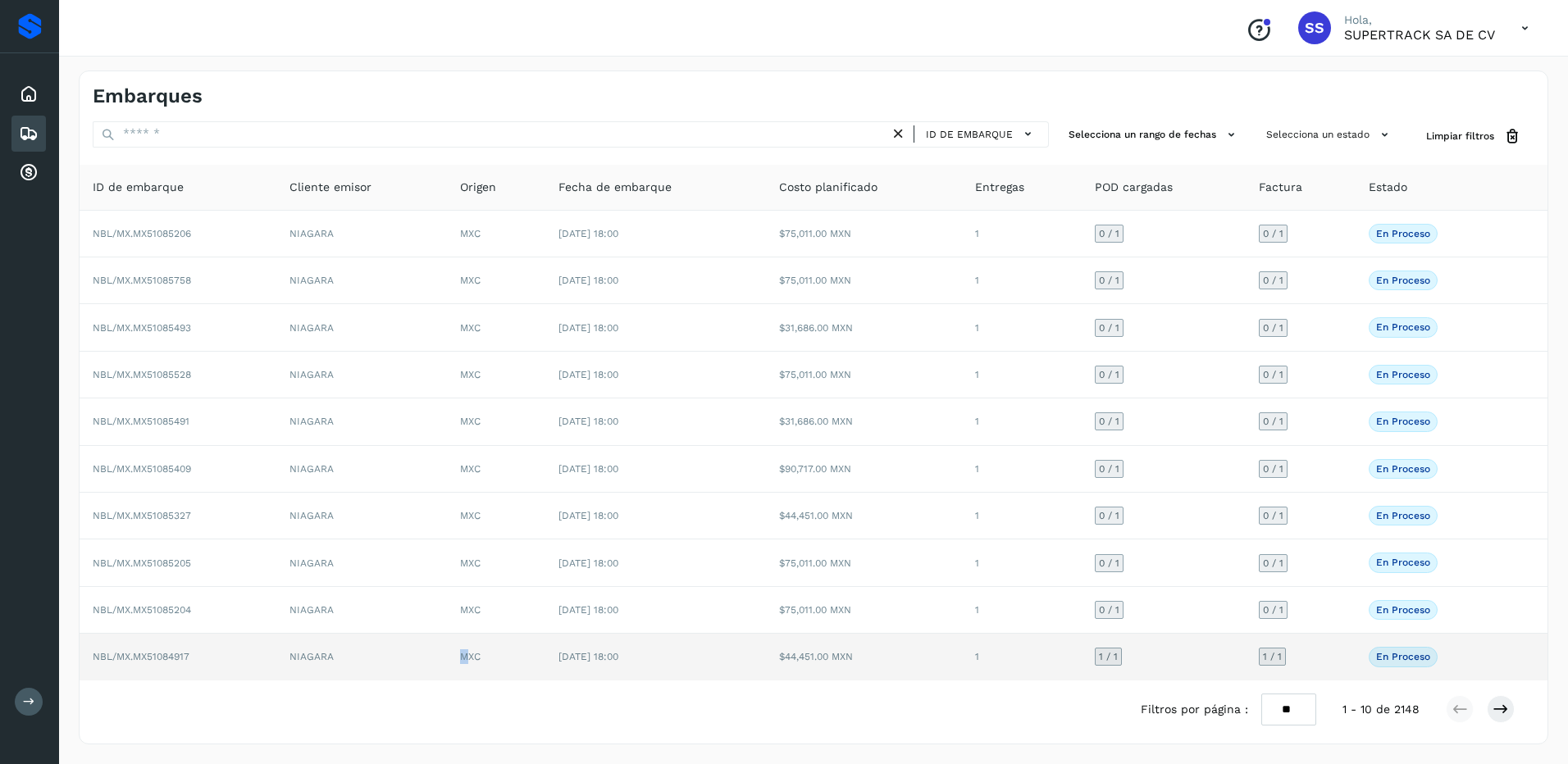
drag, startPoint x: 460, startPoint y: 642, endPoint x: 469, endPoint y: 670, distance: 29.4
click at [469, 670] on td "MXC" at bounding box center [496, 656] width 99 height 46
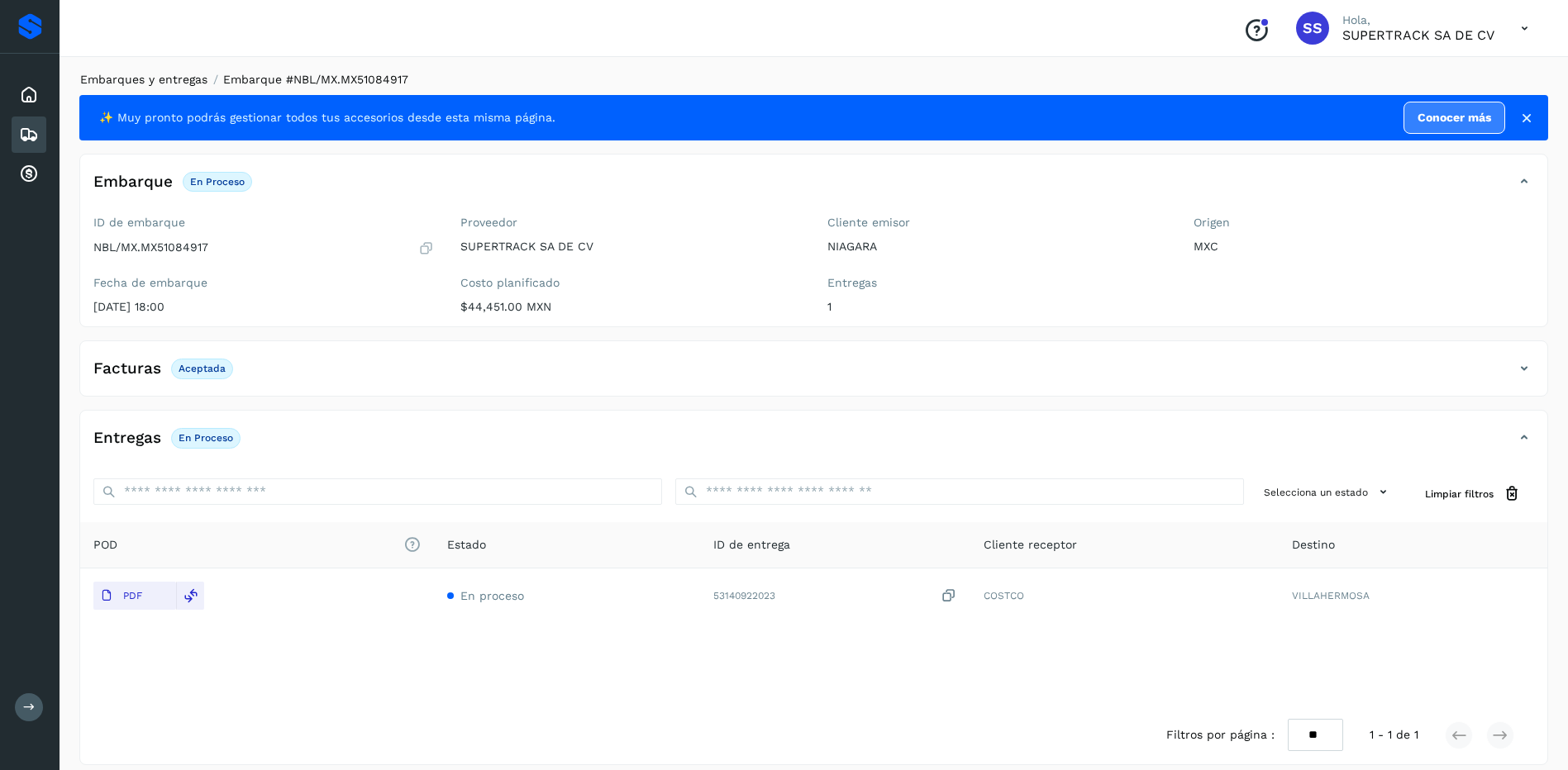
click at [164, 75] on link "Embarques y entregas" at bounding box center [143, 79] width 127 height 13
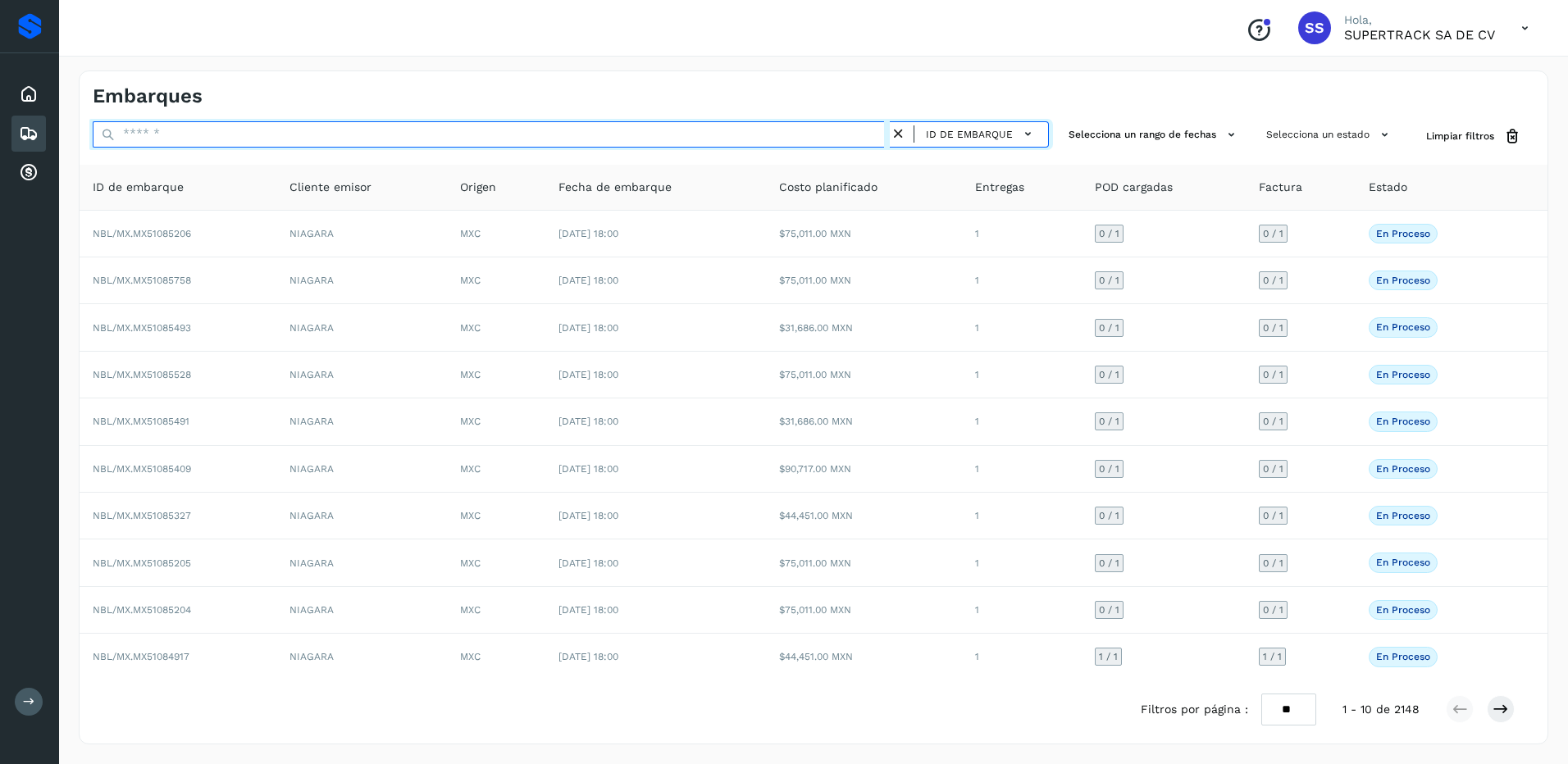
click at [169, 130] on input "text" at bounding box center [491, 135] width 797 height 26
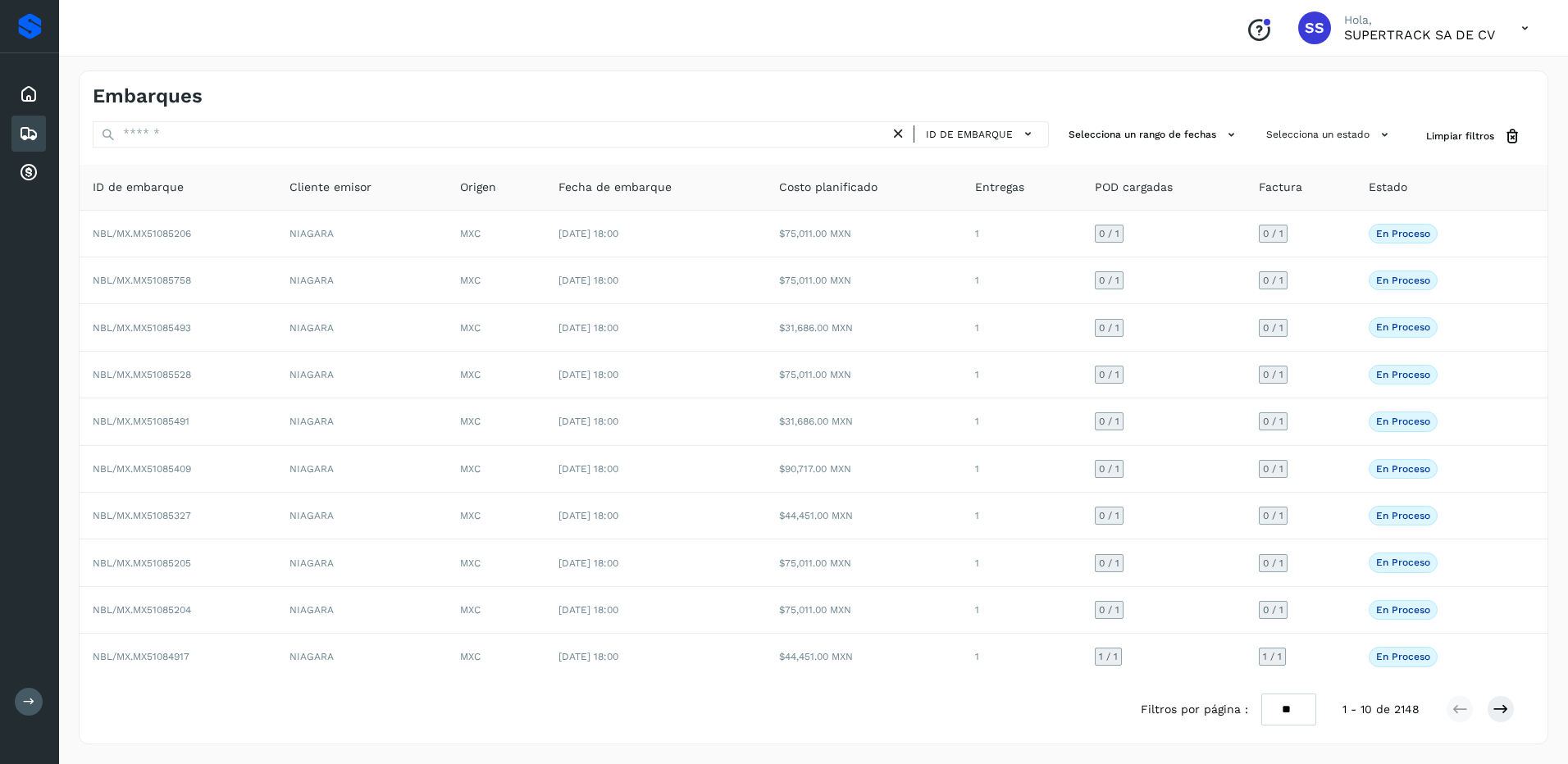
drag, startPoint x: 92, startPoint y: 185, endPoint x: 242, endPoint y: 193, distance: 150.2
click at [258, 181] on th "ID de embarque" at bounding box center [177, 188] width 197 height 46
drag, startPoint x: 286, startPoint y: 190, endPoint x: 457, endPoint y: 190, distance: 171.0
click at [457, 190] on tr "ID de embarque Cliente emisor Origen Fecha de embarque Costo planificado Entreg…" at bounding box center [813, 188] width 1468 height 46
click at [428, 196] on th "Cliente emisor" at bounding box center [362, 188] width 171 height 46
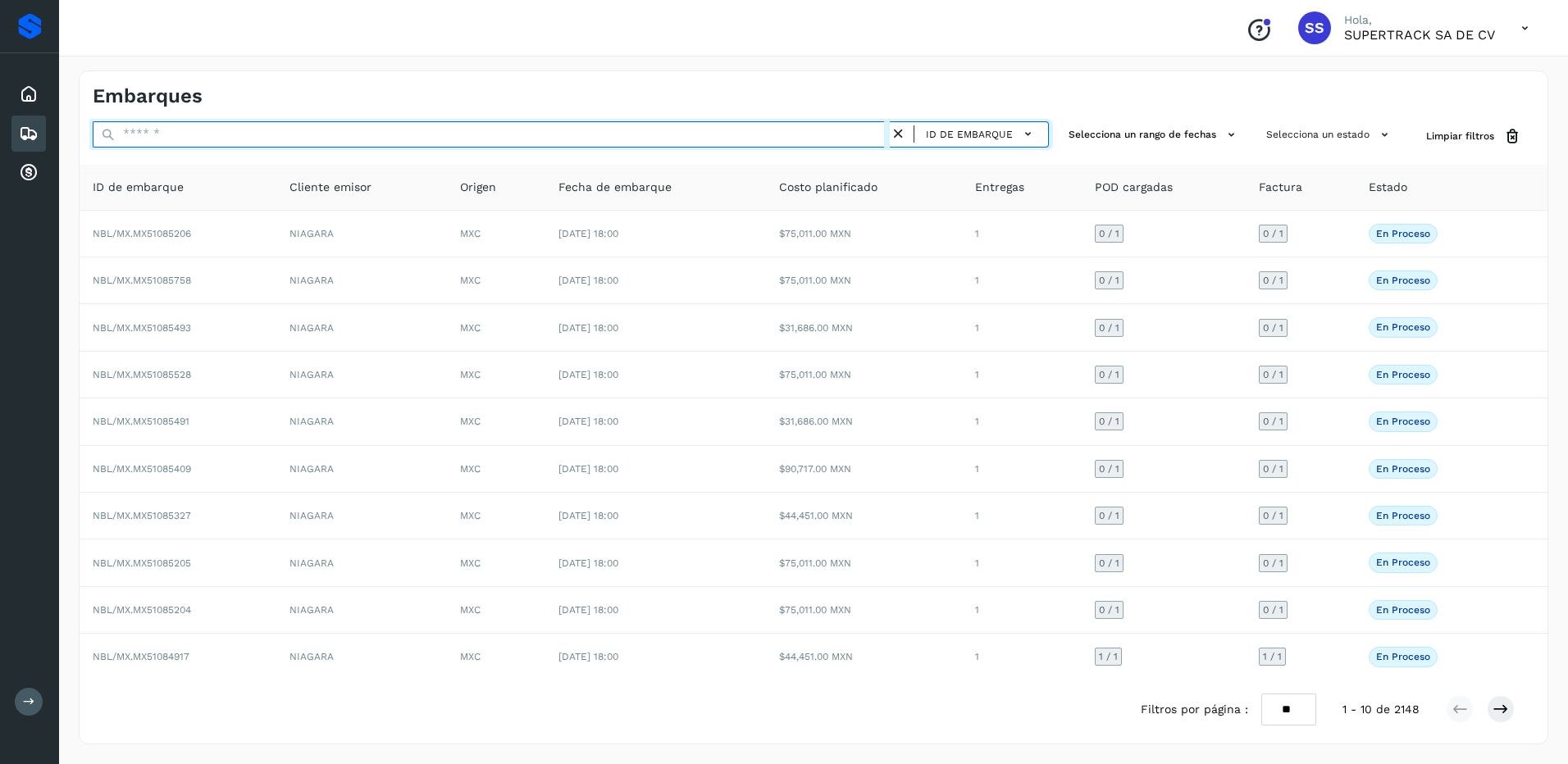
click at [261, 137] on input "text" at bounding box center [491, 135] width 797 height 26
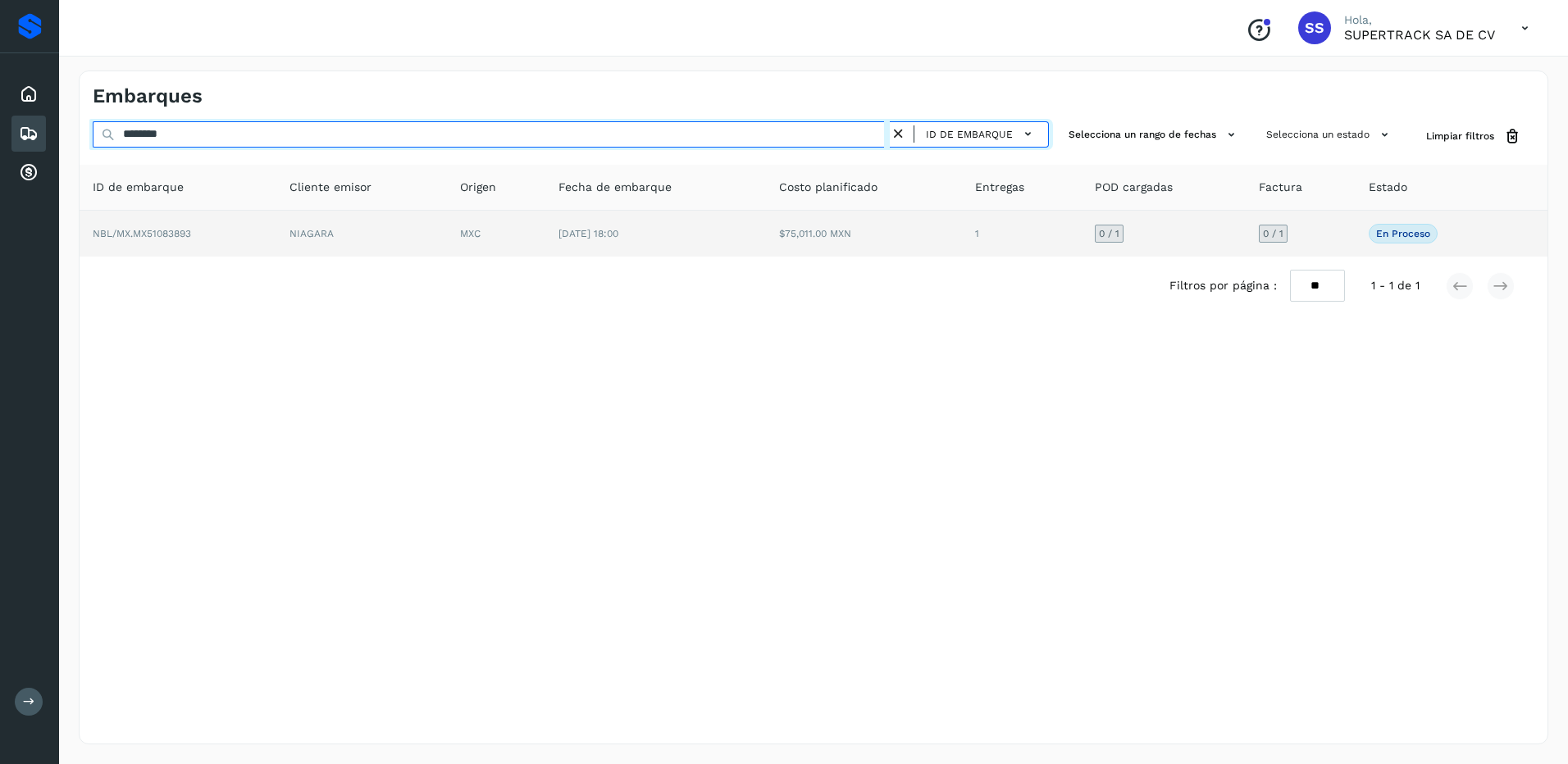
type input "********"
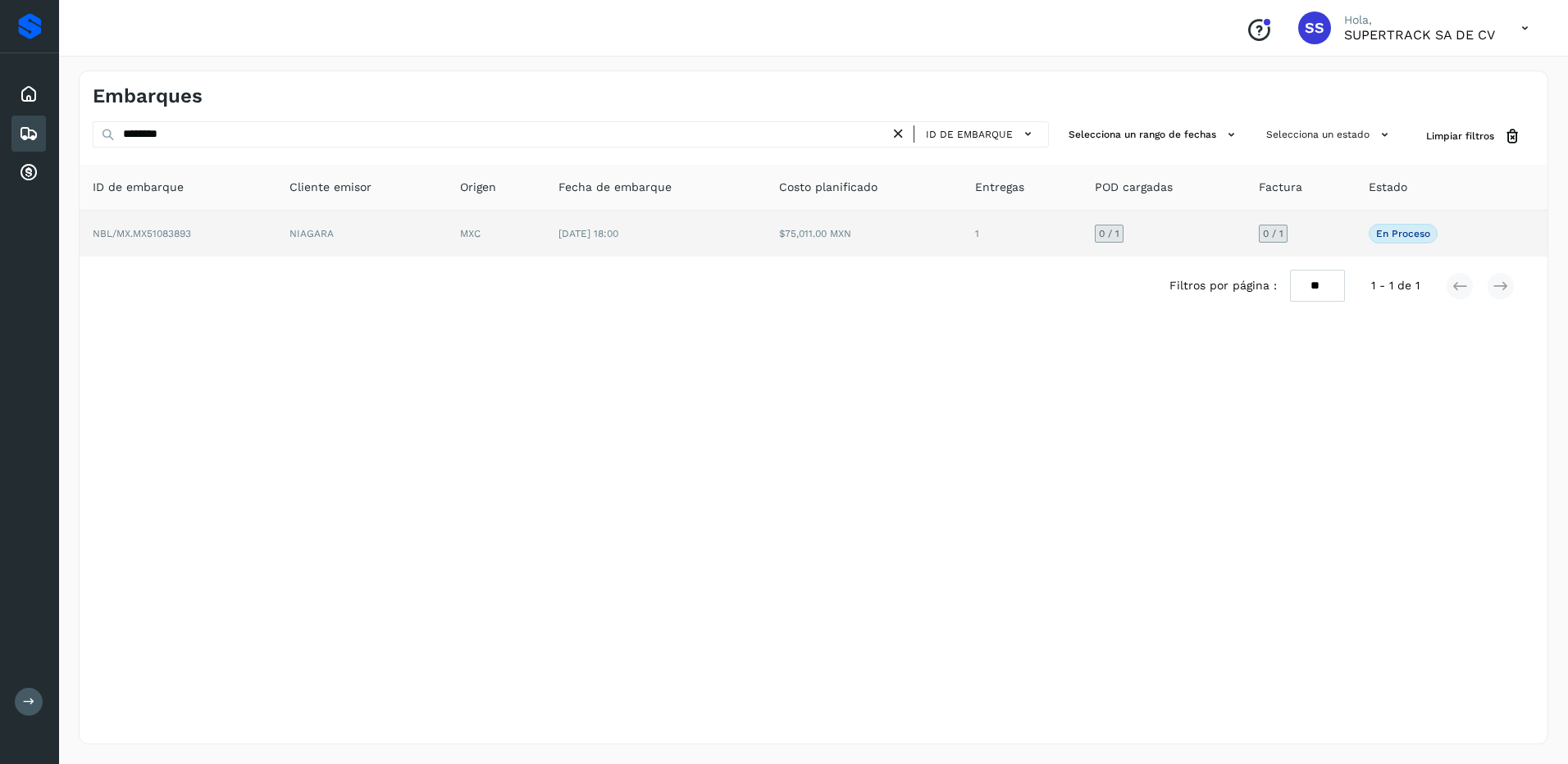
click at [534, 228] on td "MXC" at bounding box center [496, 234] width 99 height 46
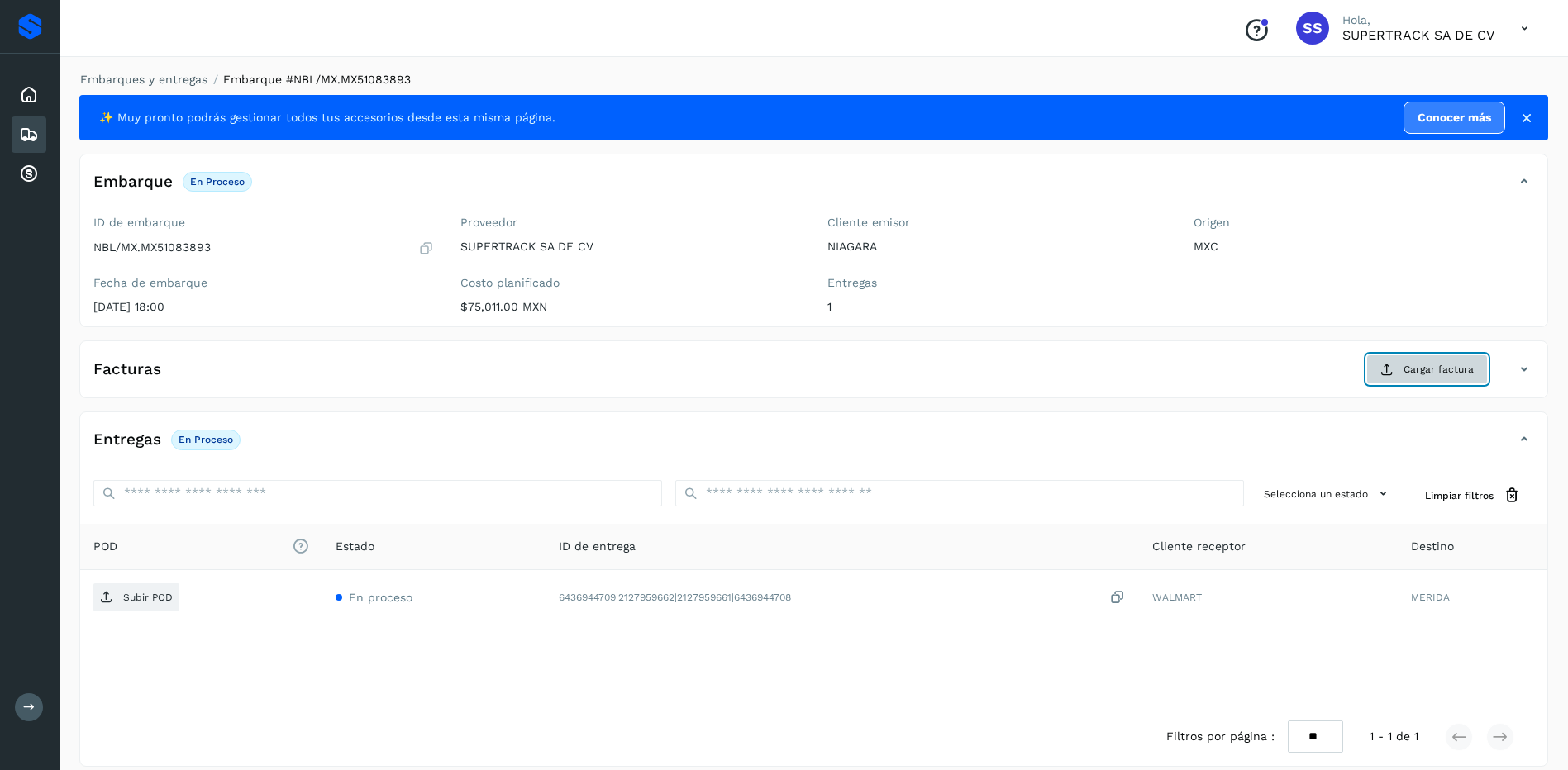
click at [1429, 371] on span "Cargar factura" at bounding box center [1438, 369] width 70 height 15
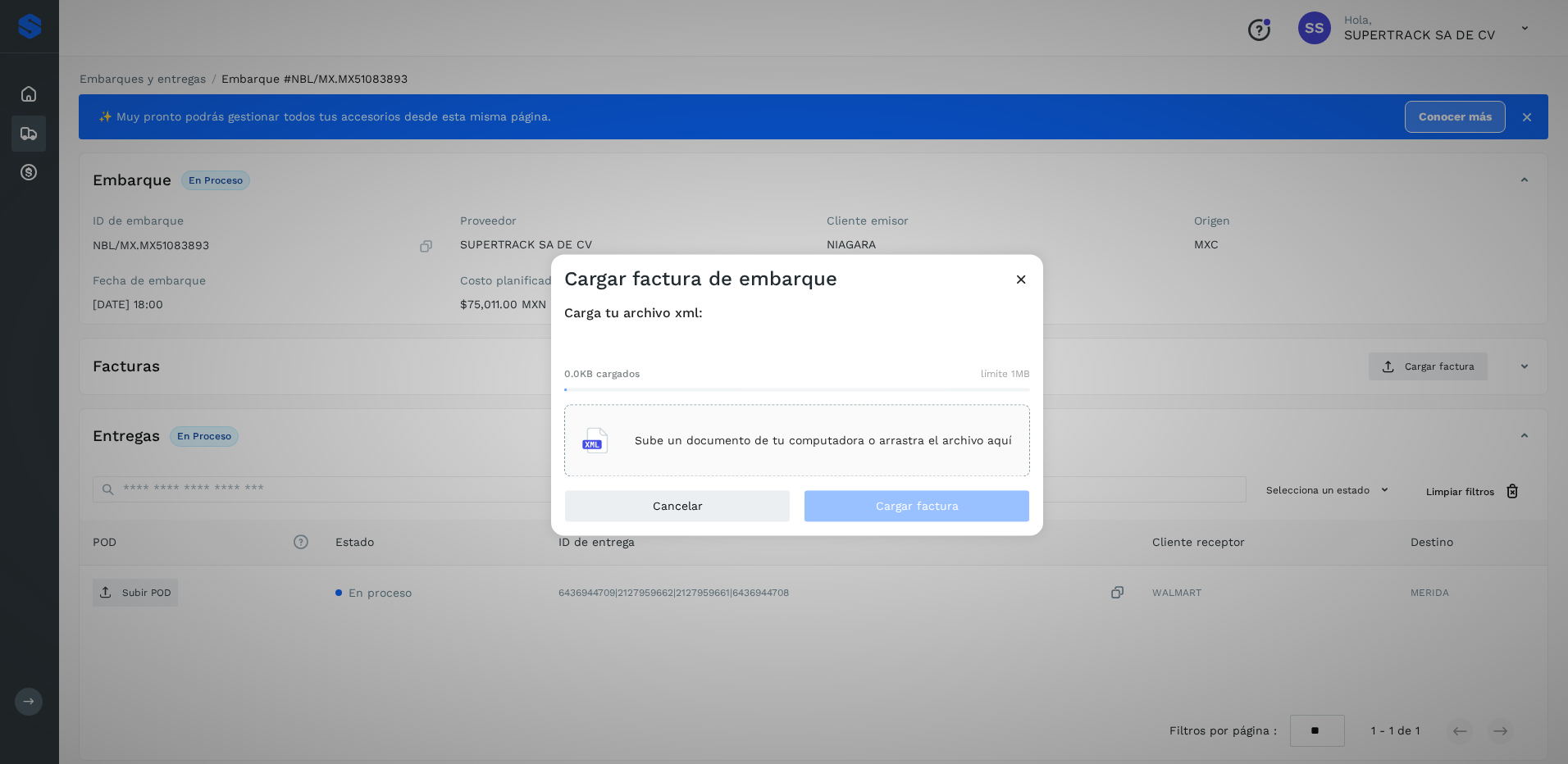
click at [733, 464] on div "Sube un documento de tu computadora o arrastra el archivo aquí" at bounding box center [797, 441] width 465 height 72
click at [746, 434] on p "Sube un documento de tu computadora o arrastra el archivo aquí" at bounding box center [823, 441] width 377 height 14
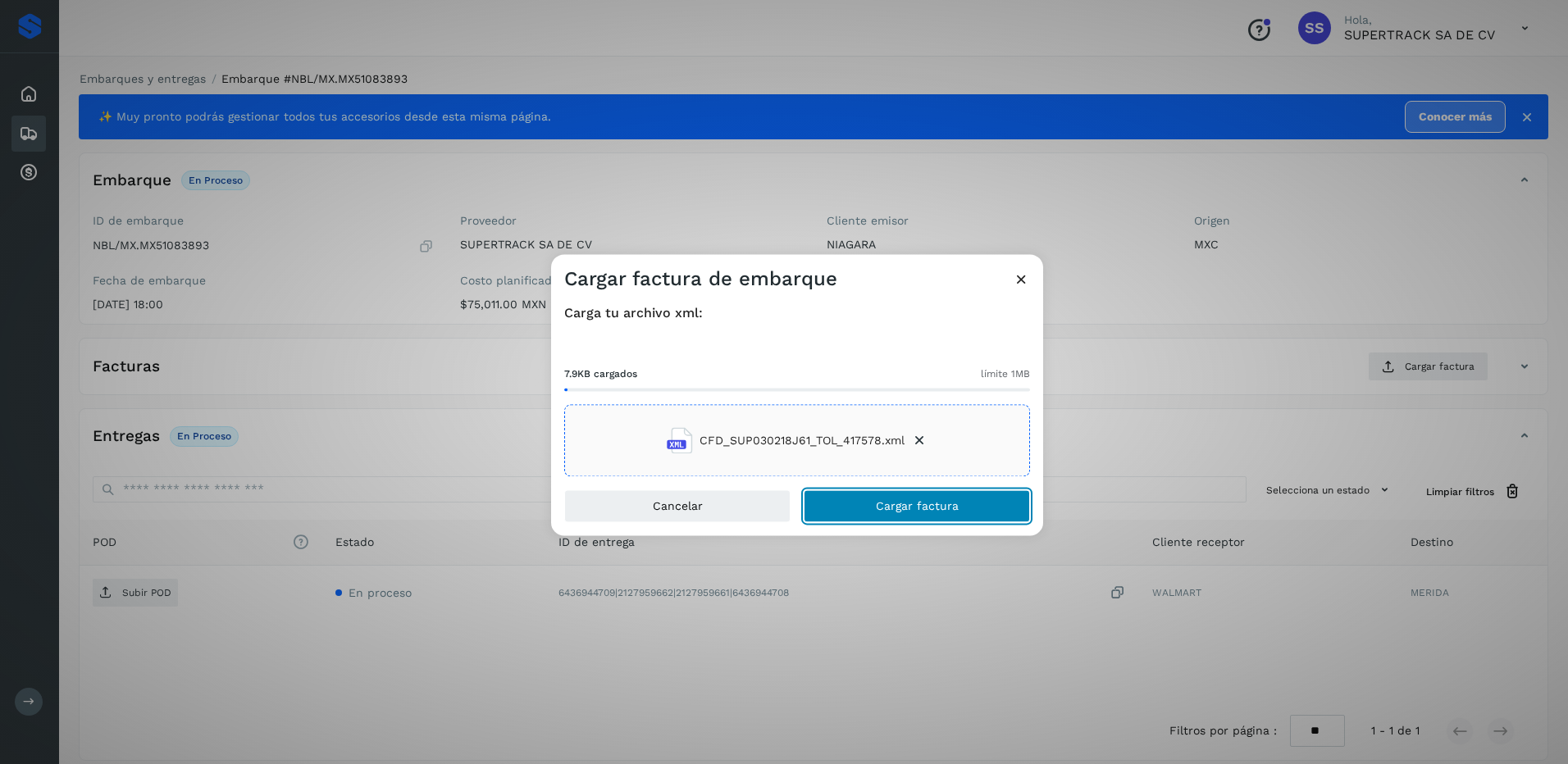
click at [930, 508] on span "Cargar factura" at bounding box center [918, 506] width 83 height 11
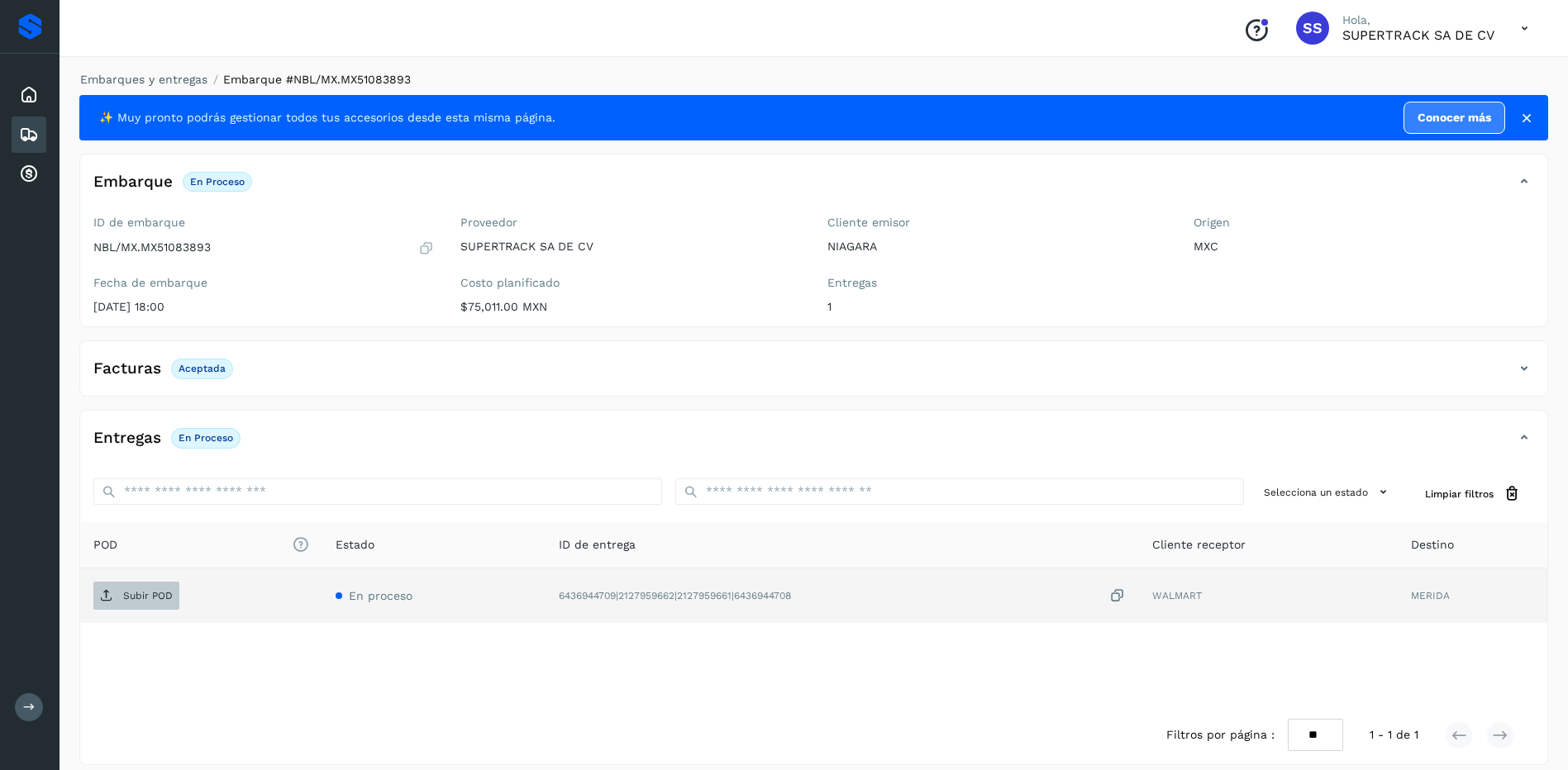
click at [148, 609] on button "Subir POD" at bounding box center [136, 596] width 86 height 28
click at [164, 78] on link "Embarques y entregas" at bounding box center [143, 79] width 127 height 13
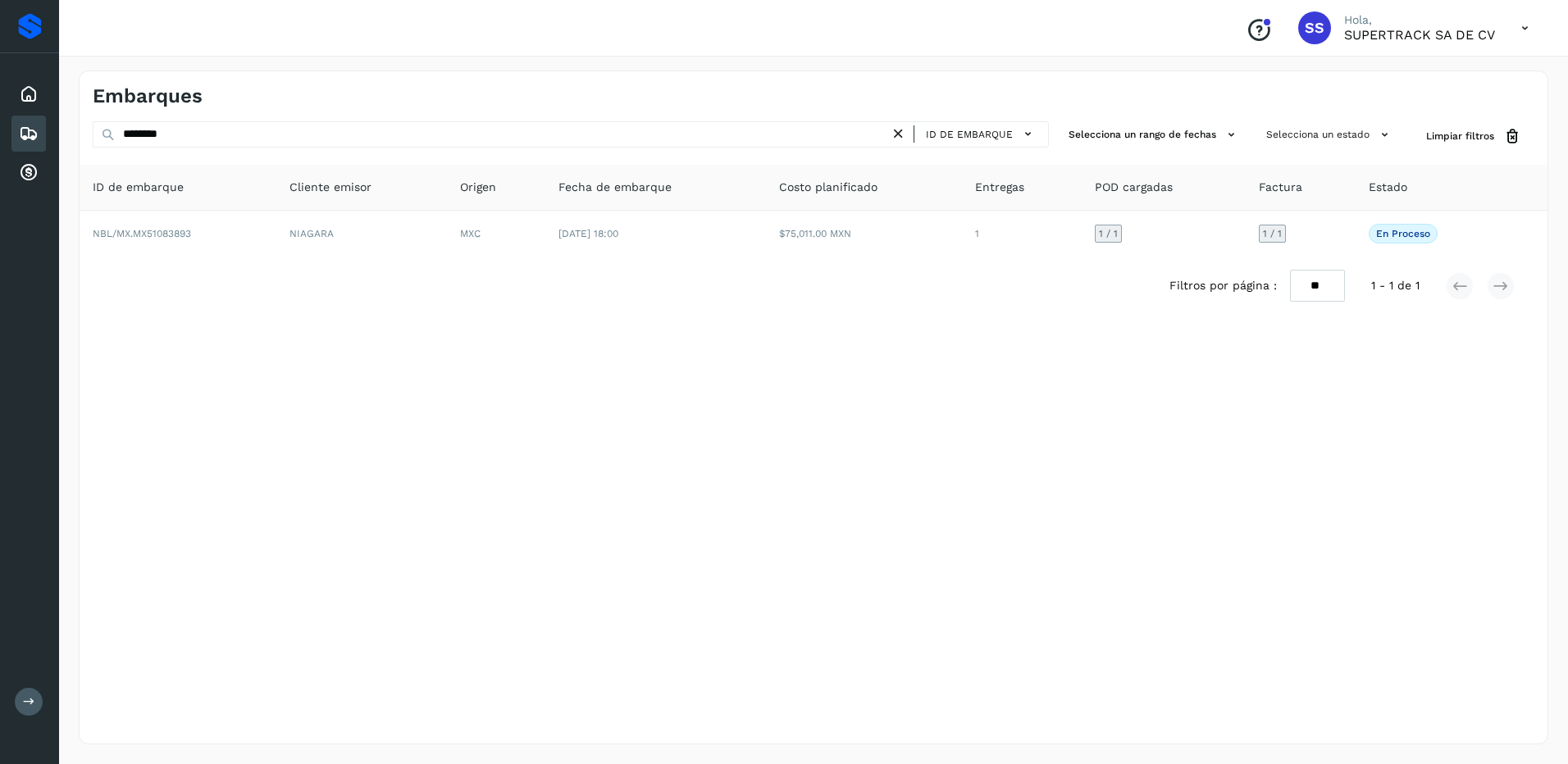
click at [915, 133] on div "ID de embarque" at bounding box center [974, 134] width 135 height 24
click at [910, 134] on div "ID de embarque" at bounding box center [974, 134] width 135 height 24
click at [903, 137] on icon at bounding box center [898, 134] width 18 height 18
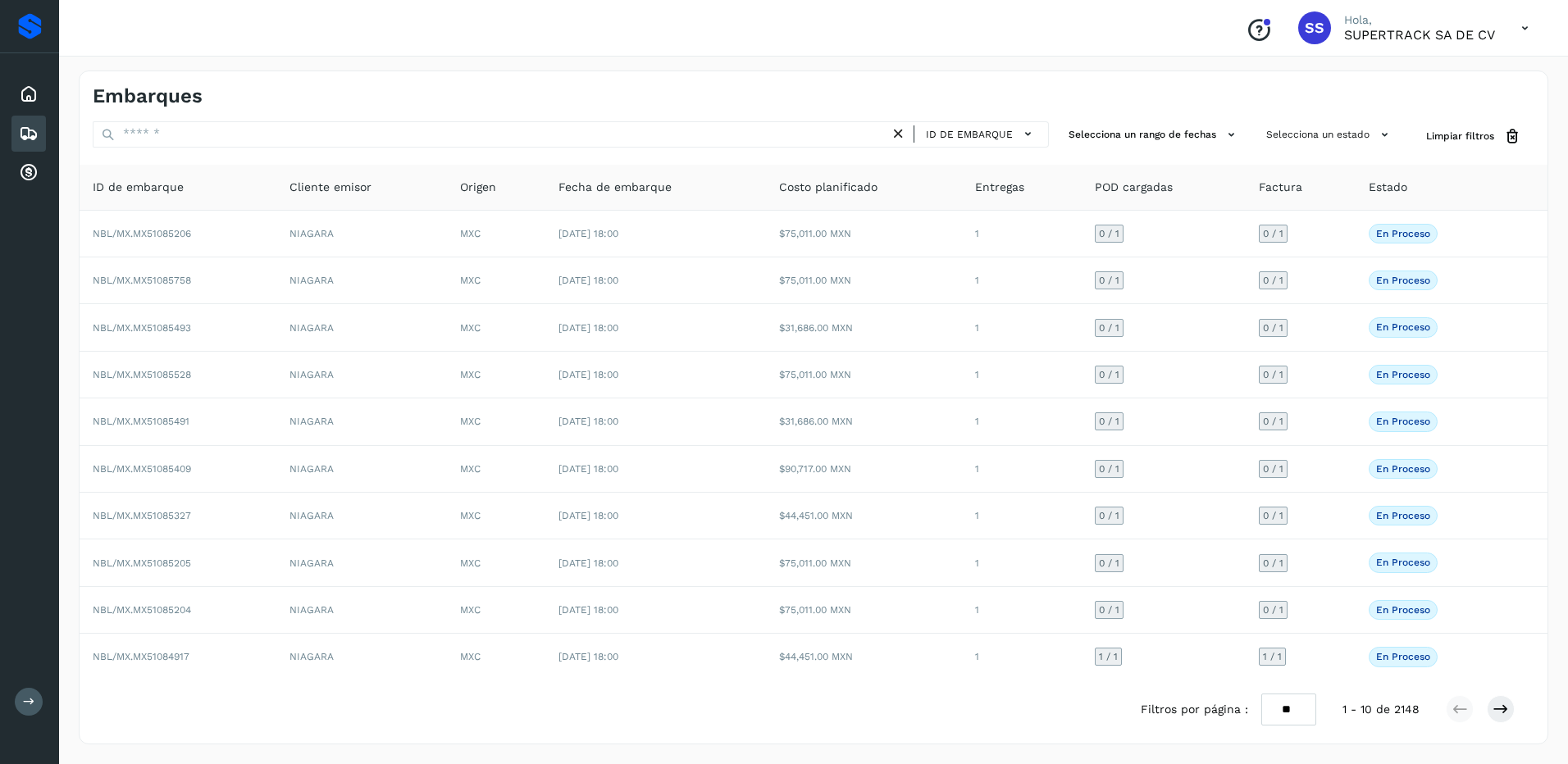
click at [372, 152] on div "ID de embarque Selecciona un rango de fechas Selecciona un estado Limpiar filtr…" at bounding box center [813, 430] width 1468 height 618
click at [365, 148] on div "ID de embarque" at bounding box center [570, 137] width 956 height 30
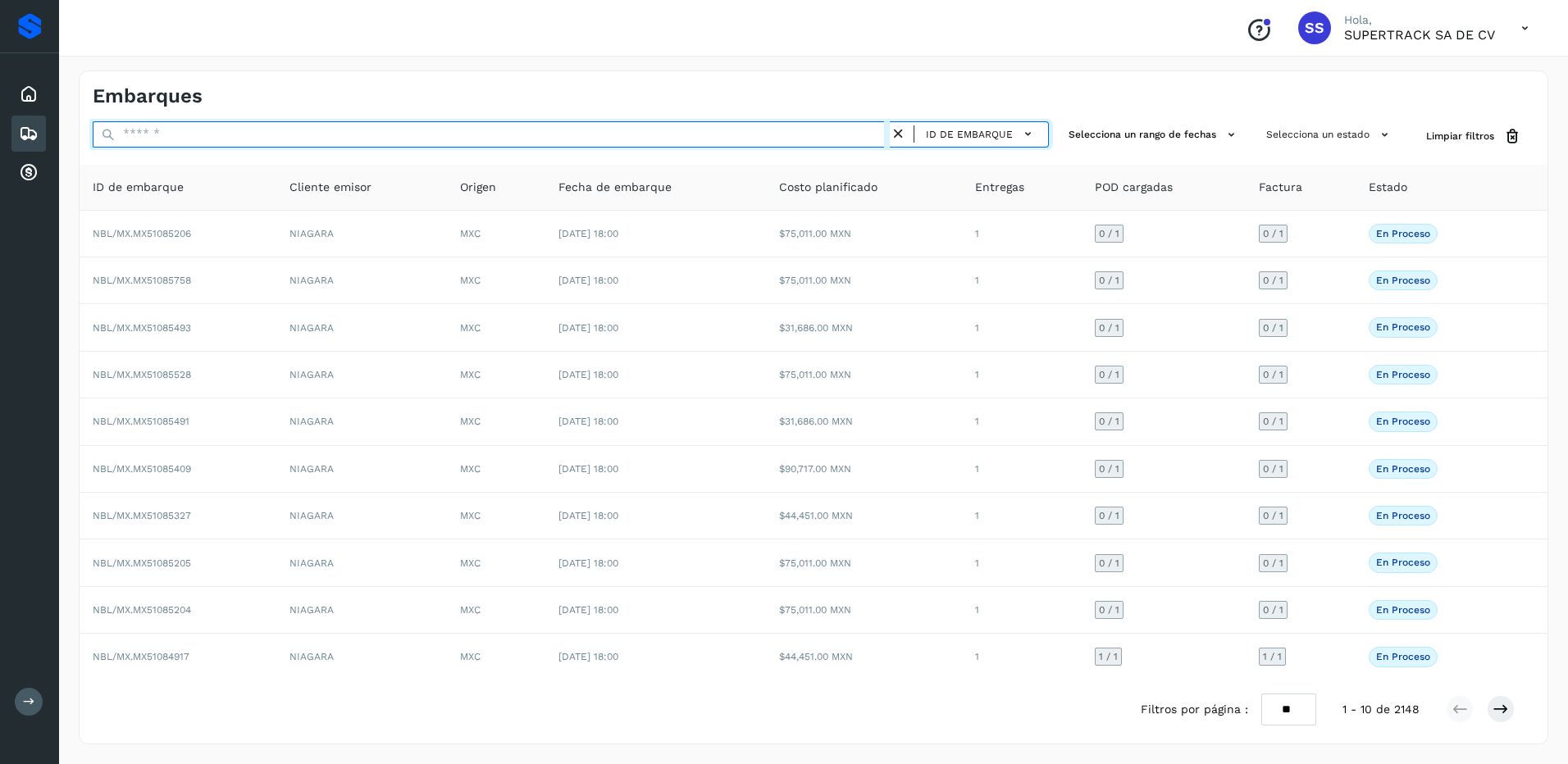
click at [366, 134] on input "text" at bounding box center [491, 135] width 797 height 26
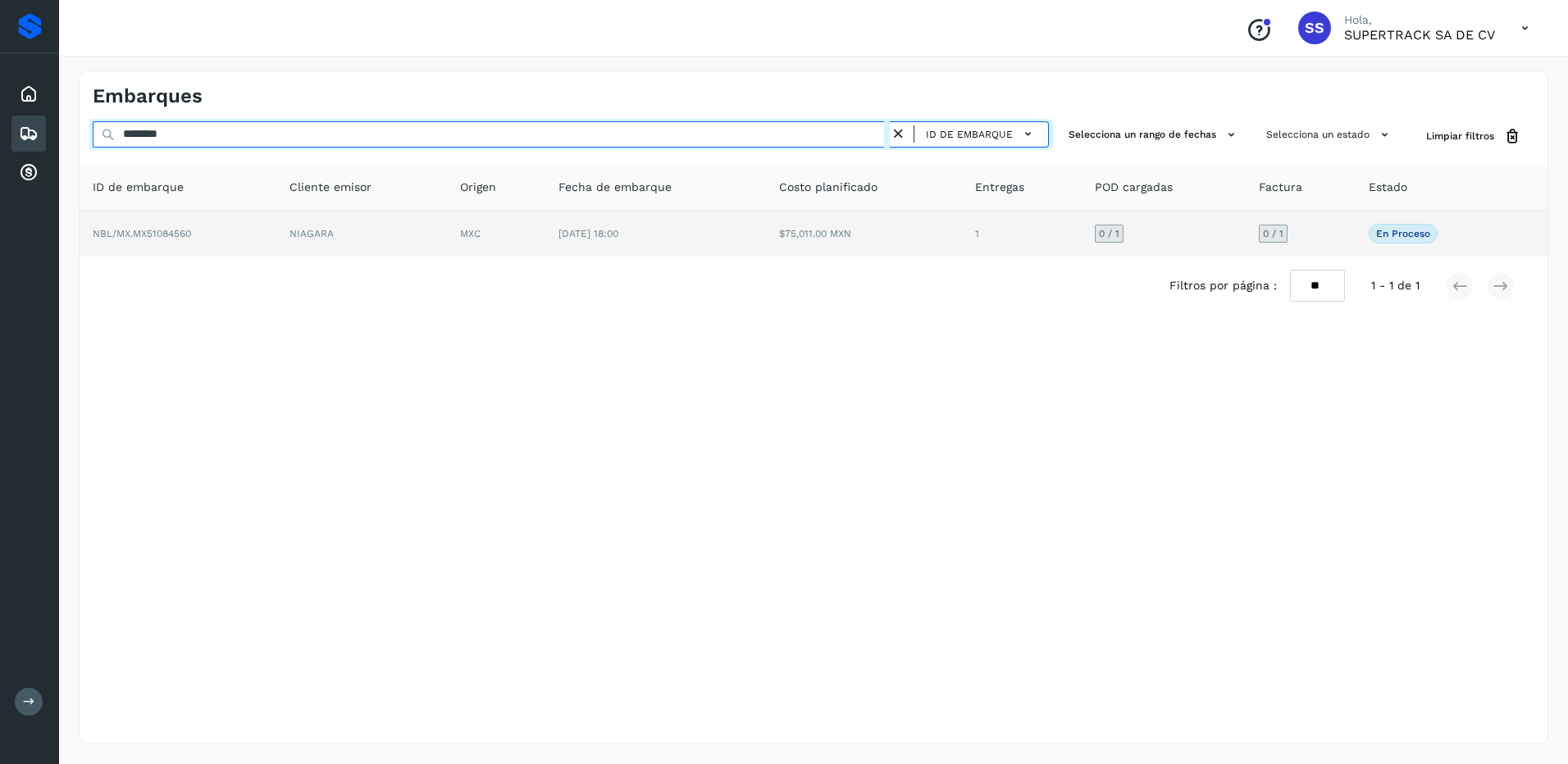
type input "********"
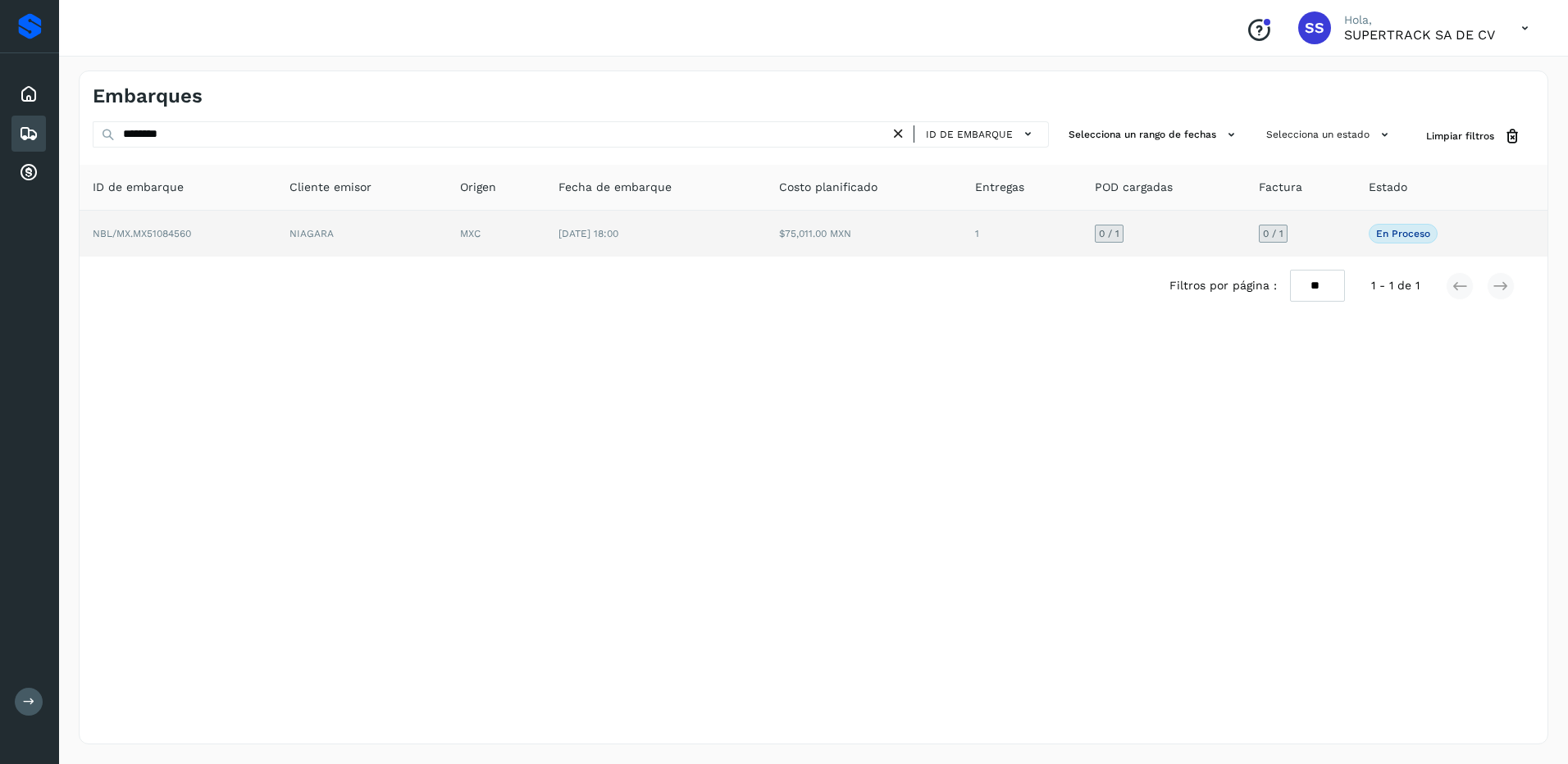
click at [539, 212] on td "MXC" at bounding box center [496, 234] width 99 height 46
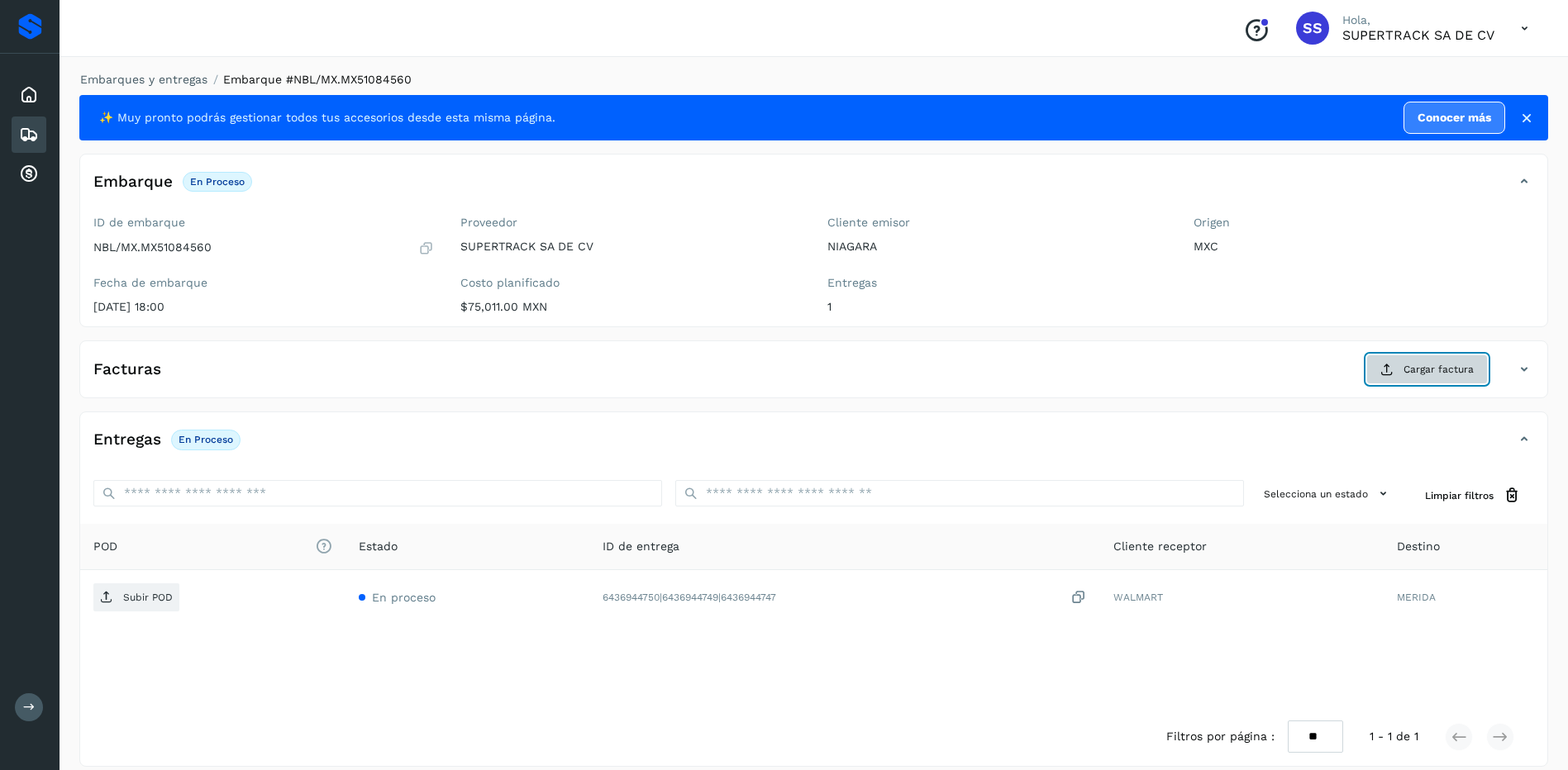
click at [1398, 370] on button "Cargar factura" at bounding box center [1427, 369] width 122 height 29
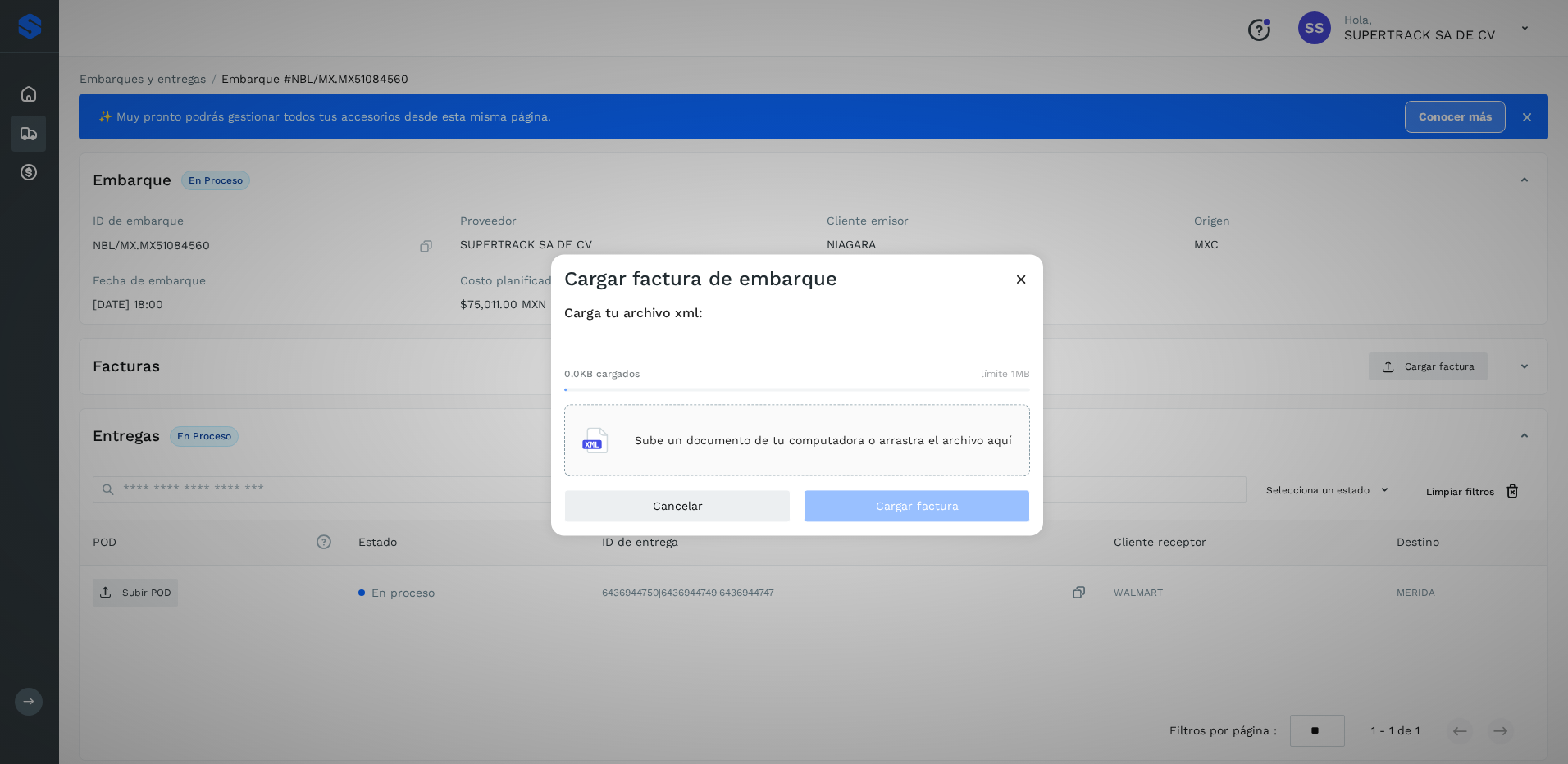
click at [734, 478] on div "Carga tu archivo xml: 0.0KB cargados límite 1MB Sube un documento de tu computa…" at bounding box center [797, 390] width 492 height 197
click at [725, 469] on div "Sube un documento de tu computadora o arrastra el archivo aquí" at bounding box center [797, 441] width 465 height 72
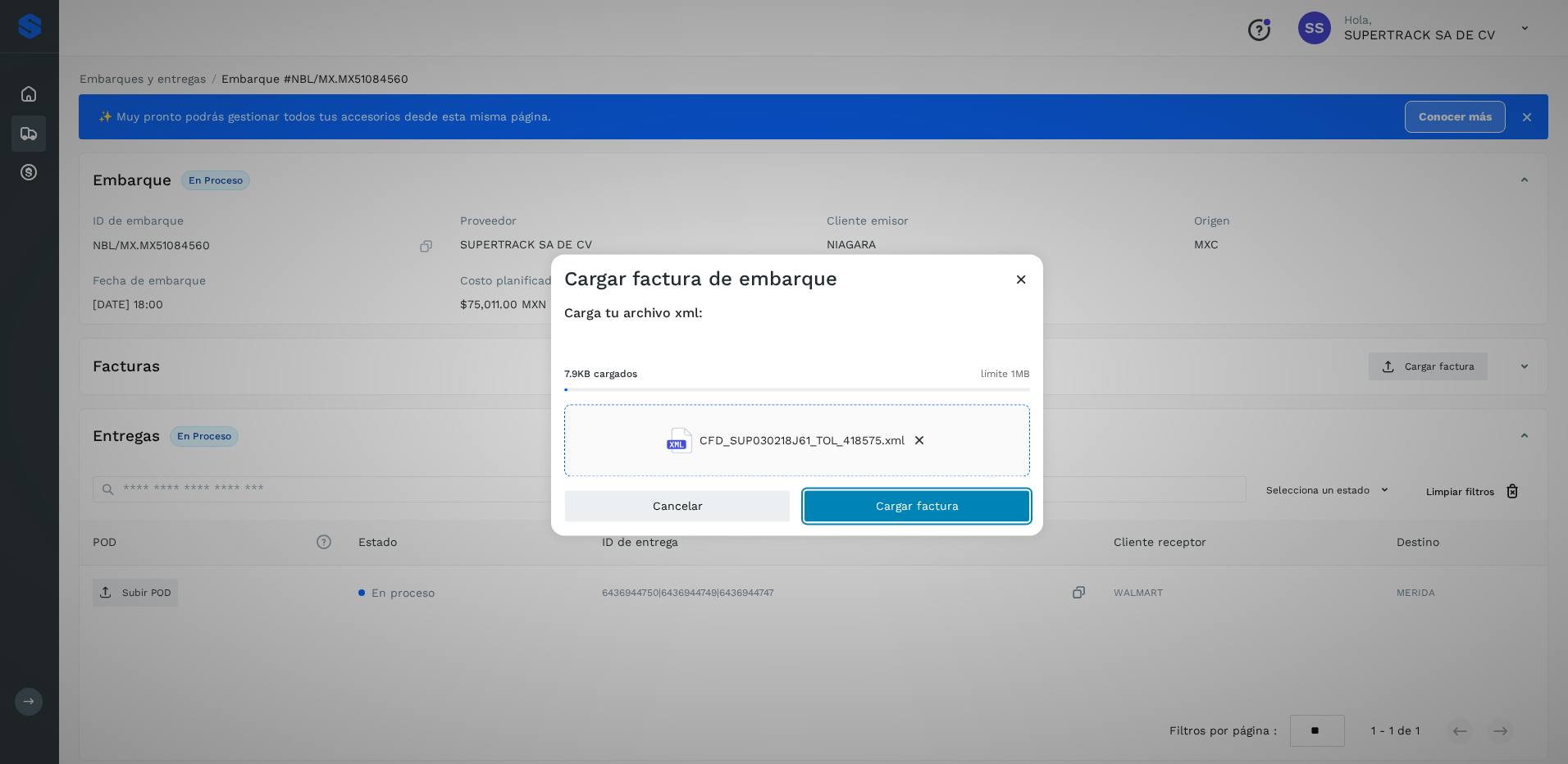
click at [916, 507] on span "Cargar factura" at bounding box center [918, 506] width 83 height 11
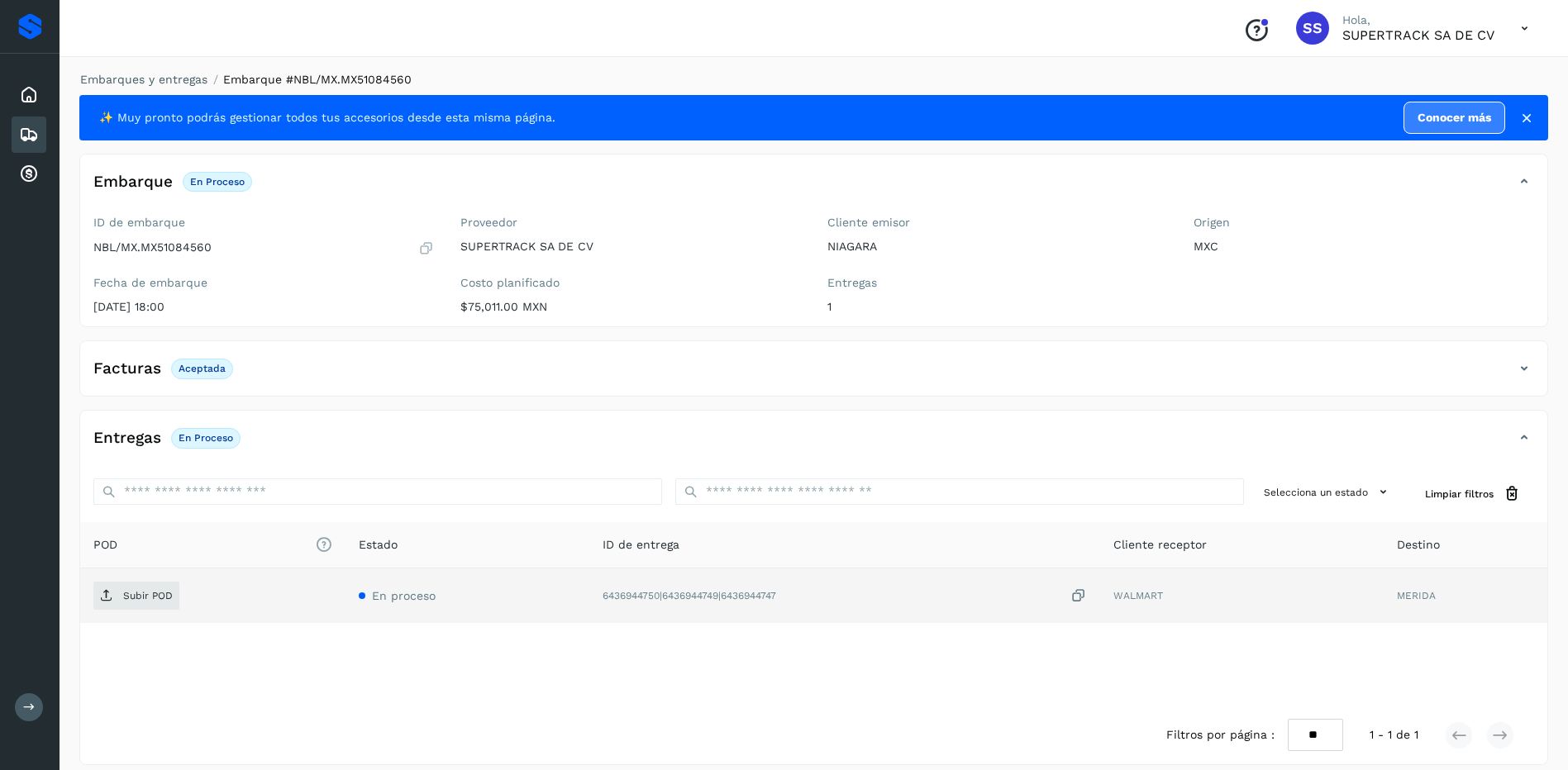
click at [156, 573] on td "Subir POD" at bounding box center [212, 595] width 266 height 54
click at [155, 588] on span "Subir POD" at bounding box center [136, 596] width 86 height 27
click at [157, 81] on link "Embarques y entregas" at bounding box center [143, 79] width 127 height 13
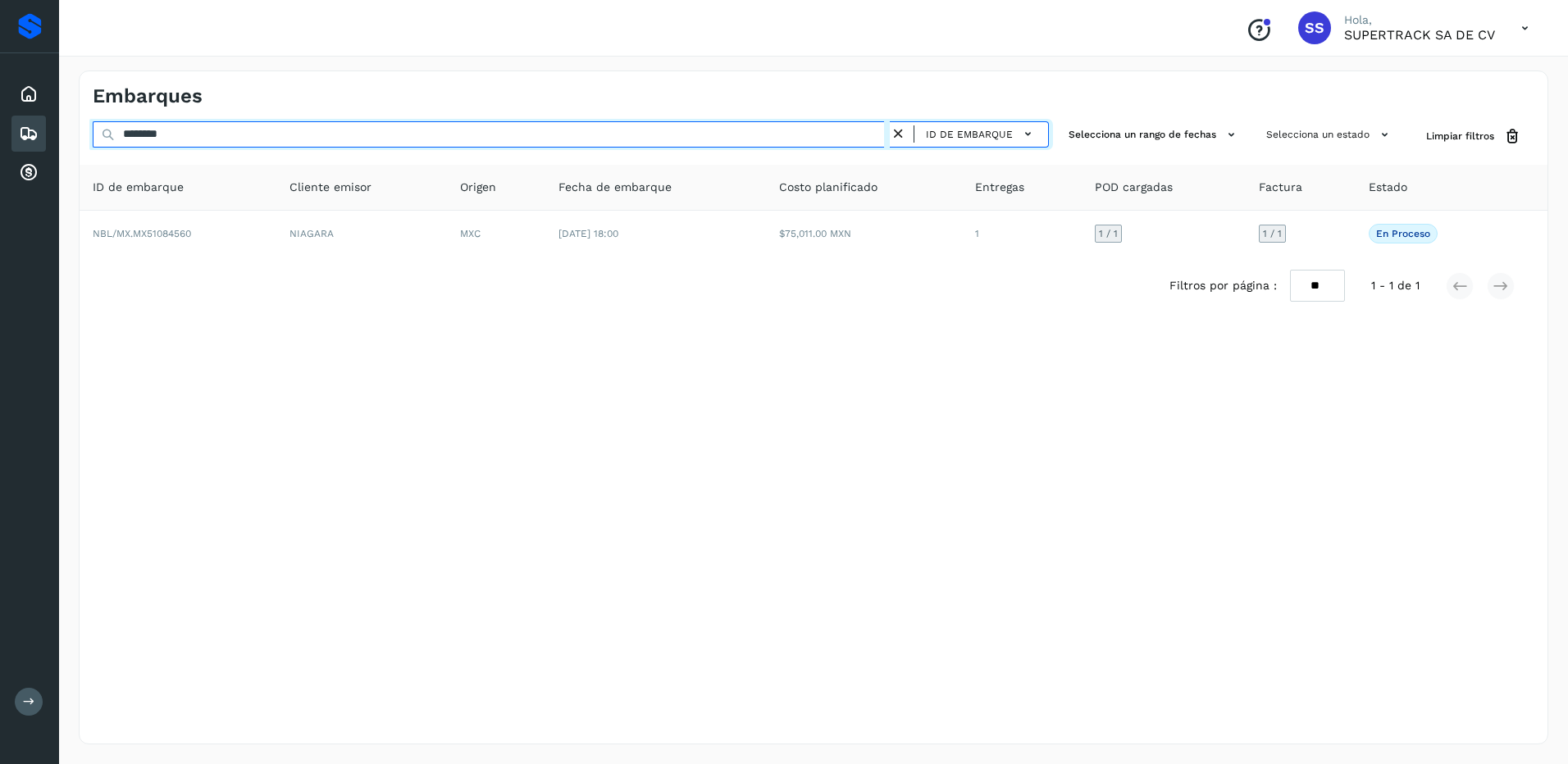
drag, startPoint x: 212, startPoint y: 133, endPoint x: 32, endPoint y: 131, distance: 180.0
click at [30, 133] on div "Proveedores Inicio Embarques Cuentas por cobrar Salir Conoce nuestros beneficio…" at bounding box center [784, 382] width 1568 height 764
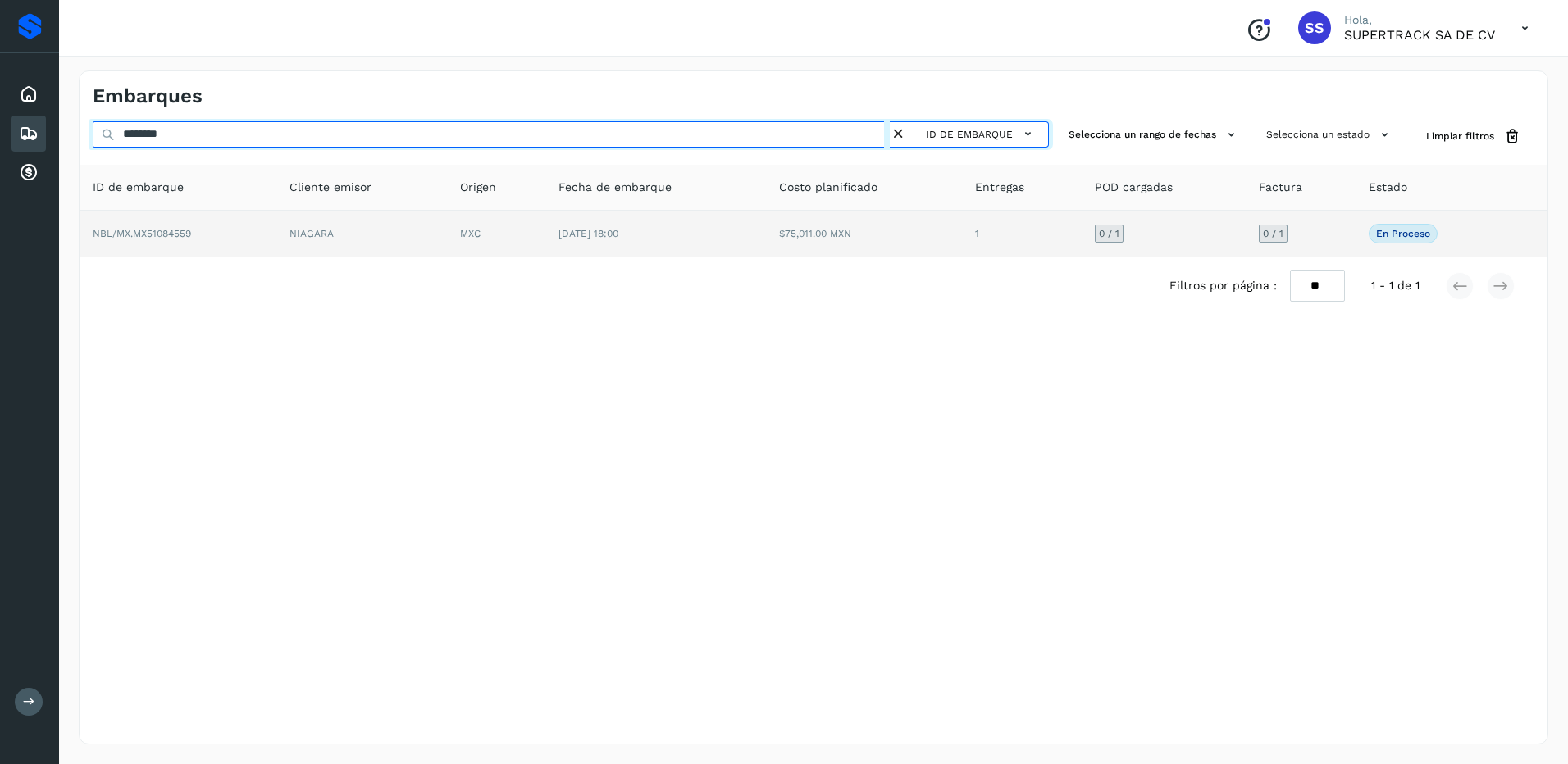
type input "********"
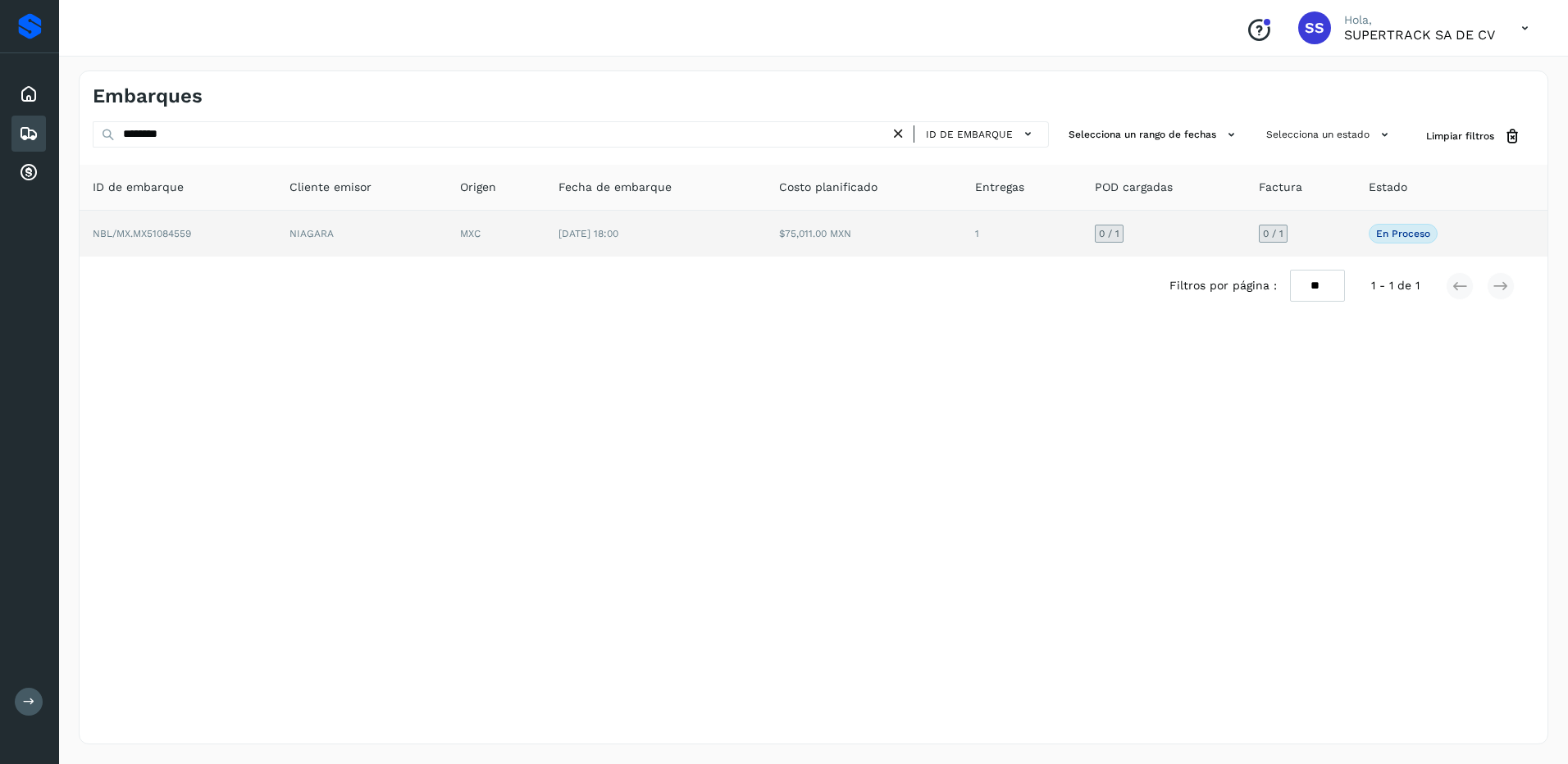
click at [225, 213] on td "NBL/MX.MX51084559" at bounding box center [177, 234] width 197 height 46
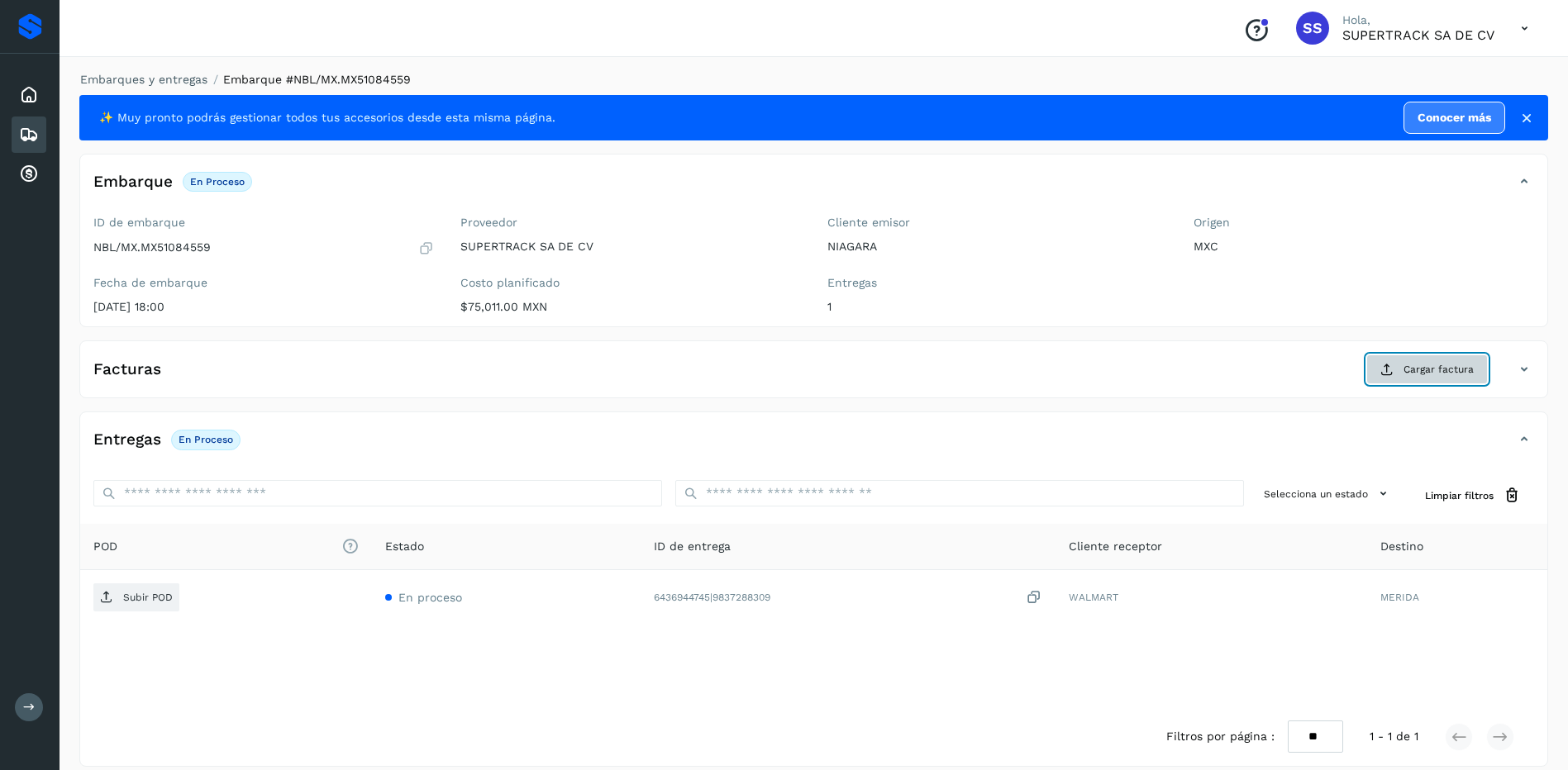
click at [1410, 361] on button "Cargar factura" at bounding box center [1427, 369] width 122 height 29
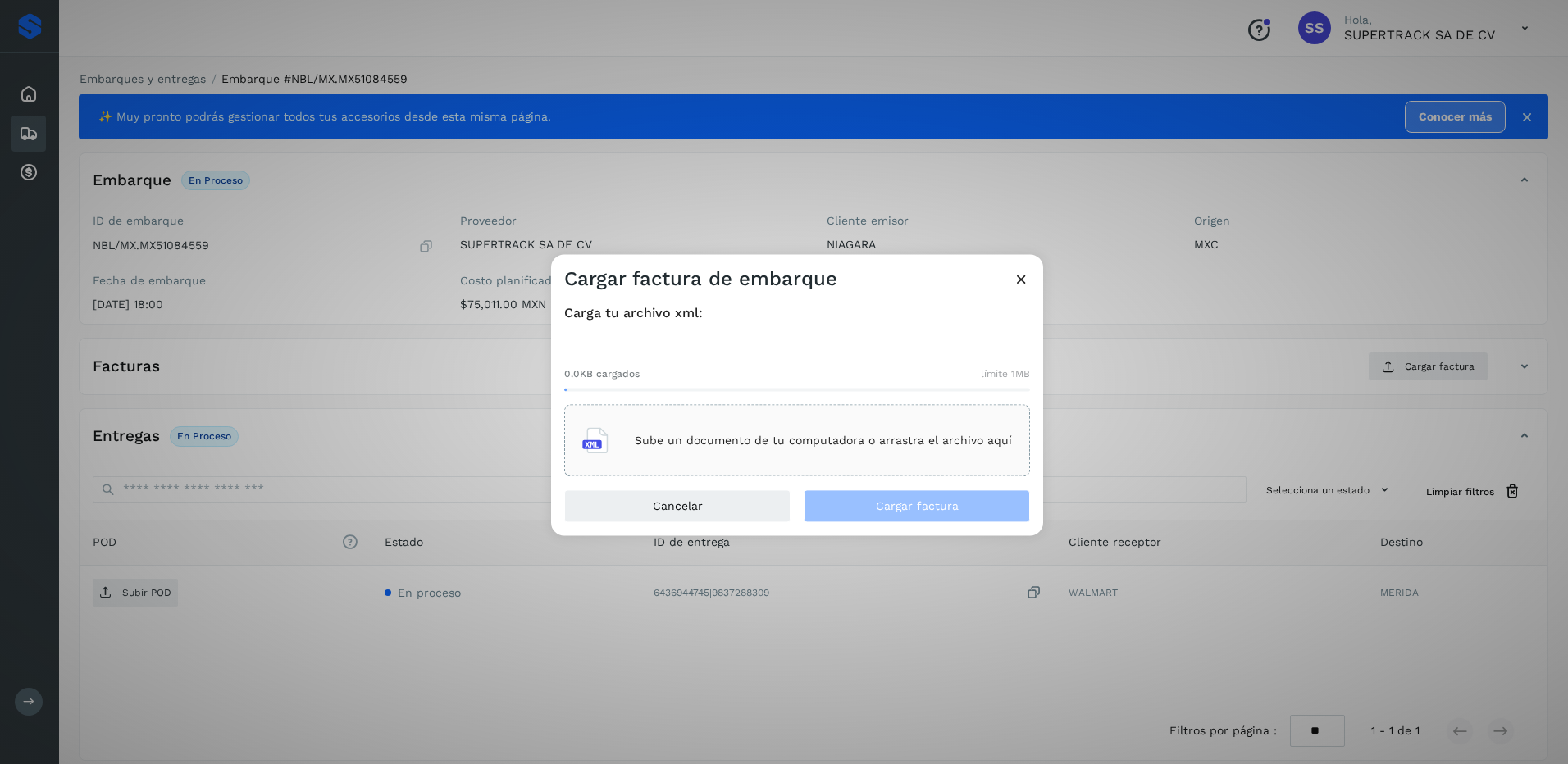
click at [827, 416] on div "Sube un documento de tu computadora o arrastra el archivo aquí" at bounding box center [797, 441] width 465 height 72
click at [885, 509] on span "Cargar factura" at bounding box center [918, 506] width 83 height 11
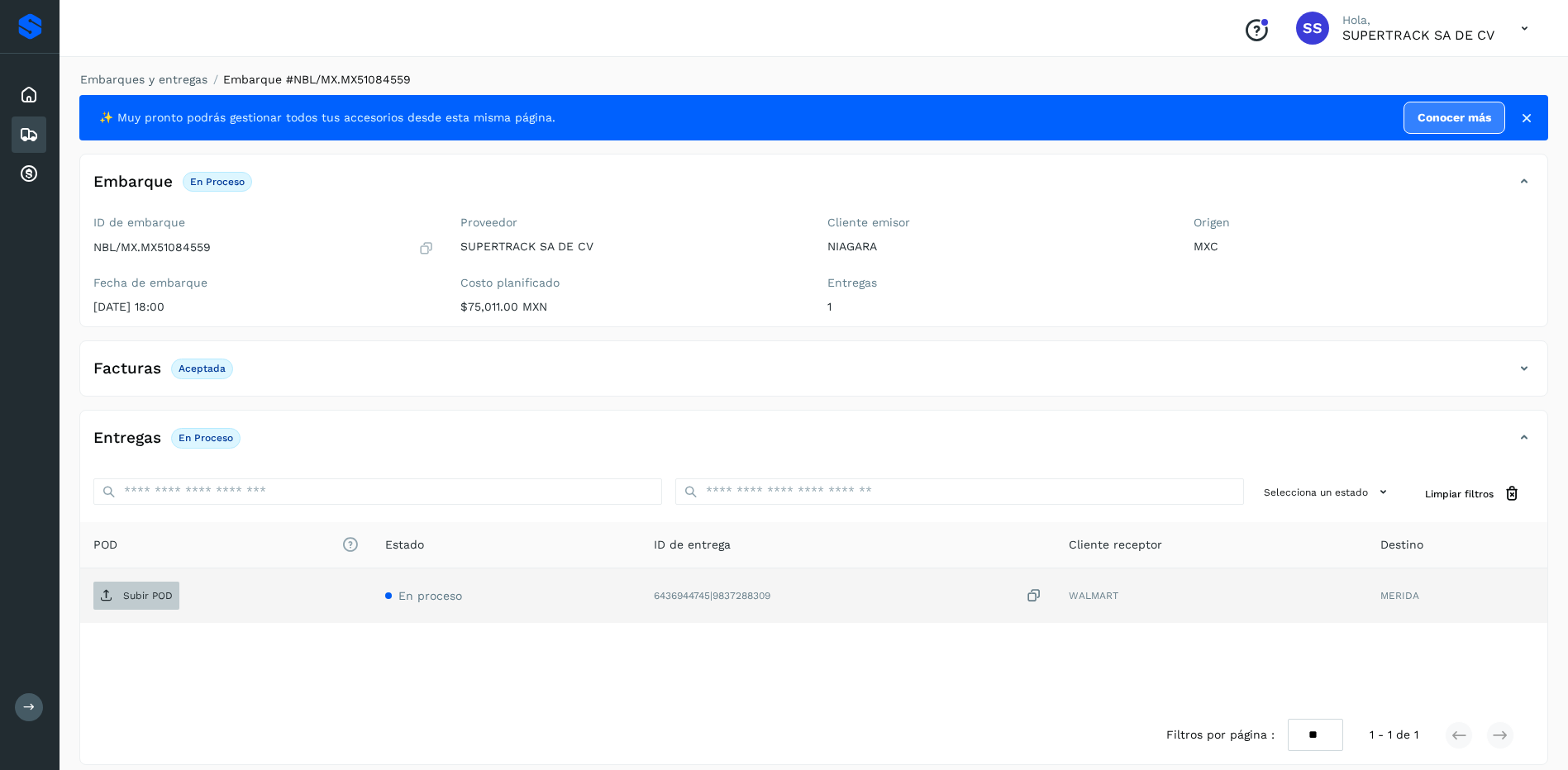
click at [146, 603] on span "Subir POD" at bounding box center [136, 596] width 86 height 27
drag, startPoint x: 438, startPoint y: 301, endPoint x: 279, endPoint y: 766, distance: 491.4
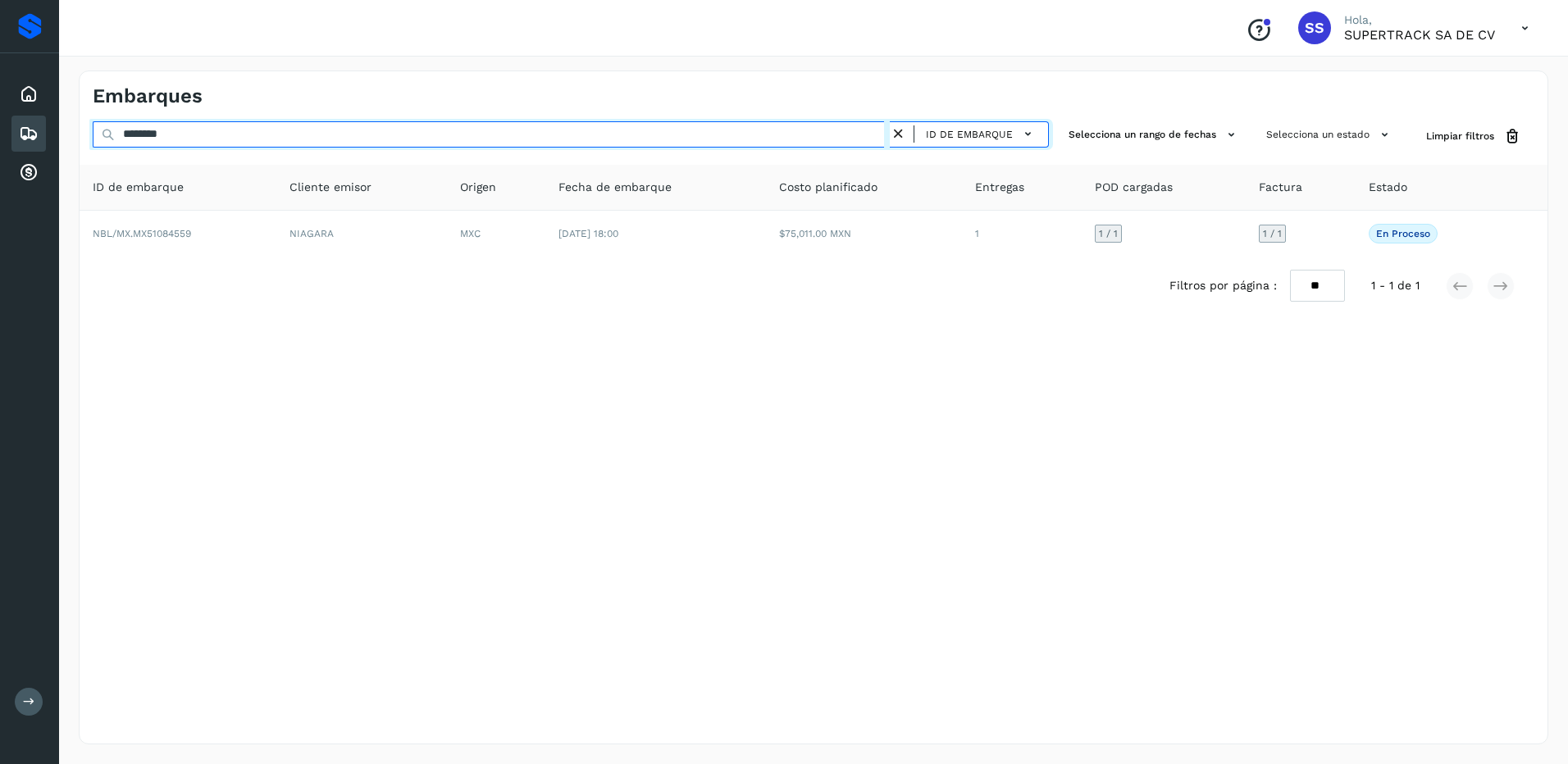
drag, startPoint x: 194, startPoint y: 130, endPoint x: 40, endPoint y: 68, distance: 166.0
click at [36, 70] on div "Proveedores Inicio Embarques Cuentas por cobrar Salir Conoce nuestros beneficio…" at bounding box center [784, 382] width 1568 height 764
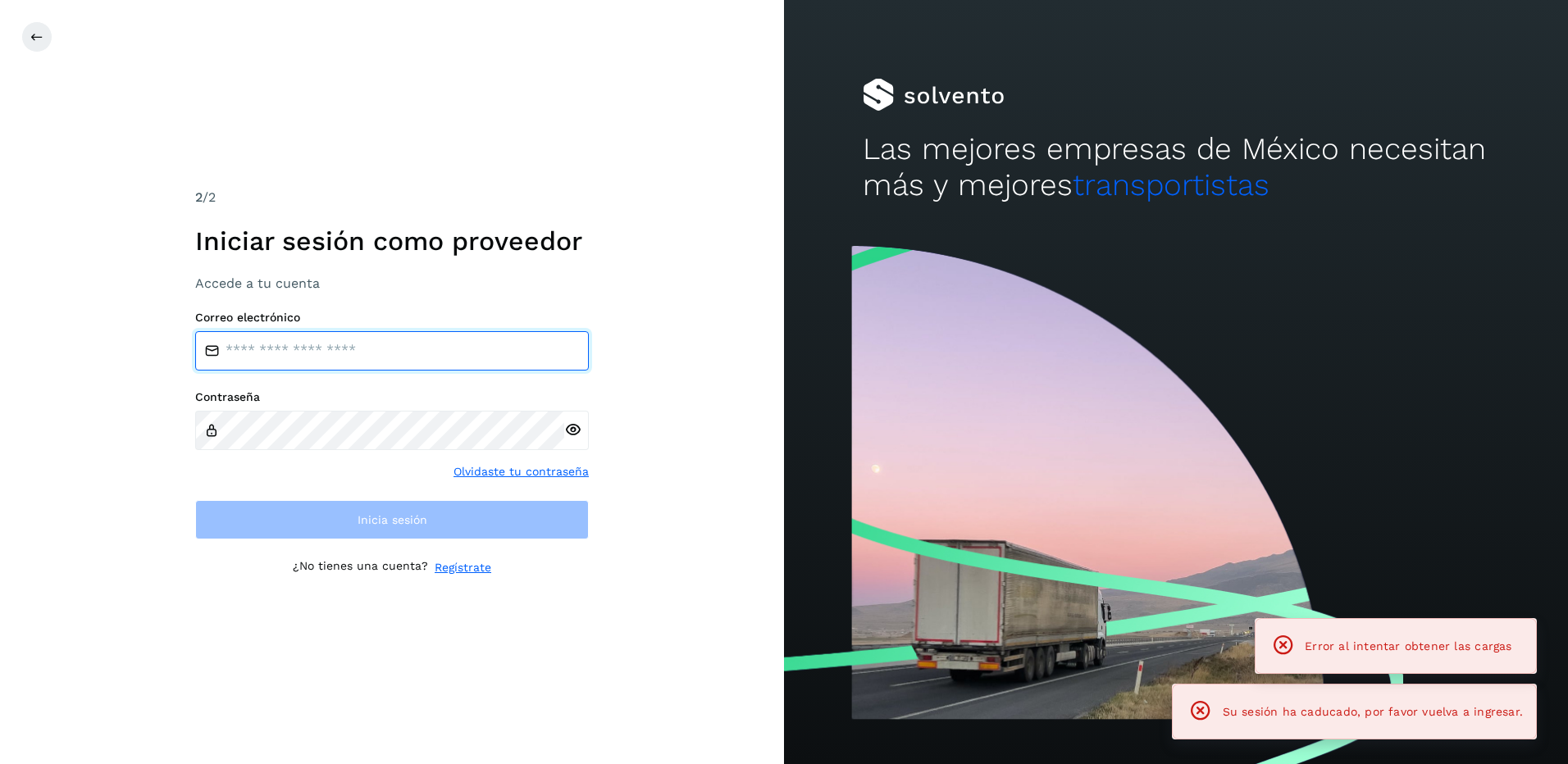
type input "**********"
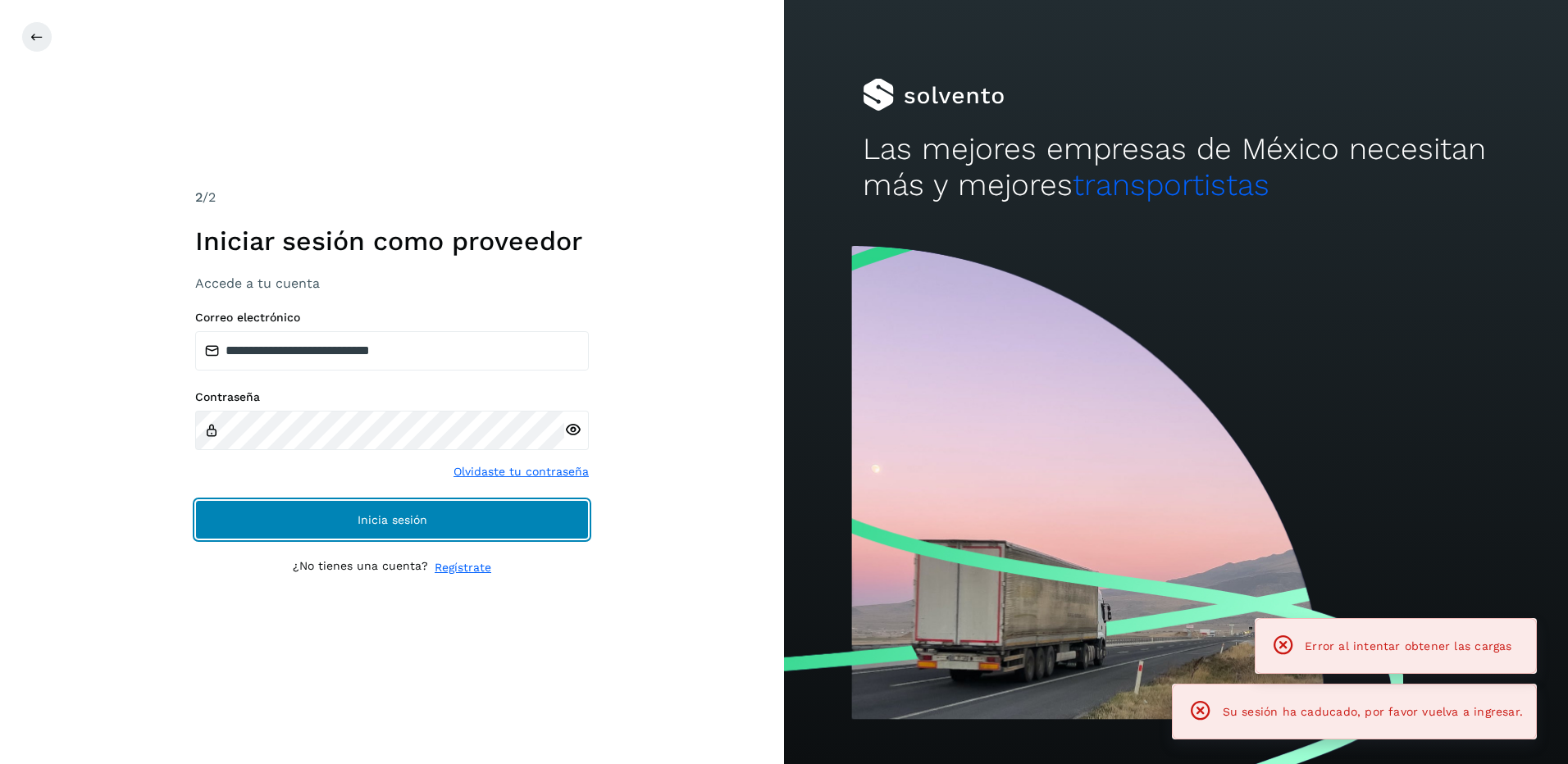
click at [458, 506] on button "Inicia sesión" at bounding box center [391, 519] width 394 height 40
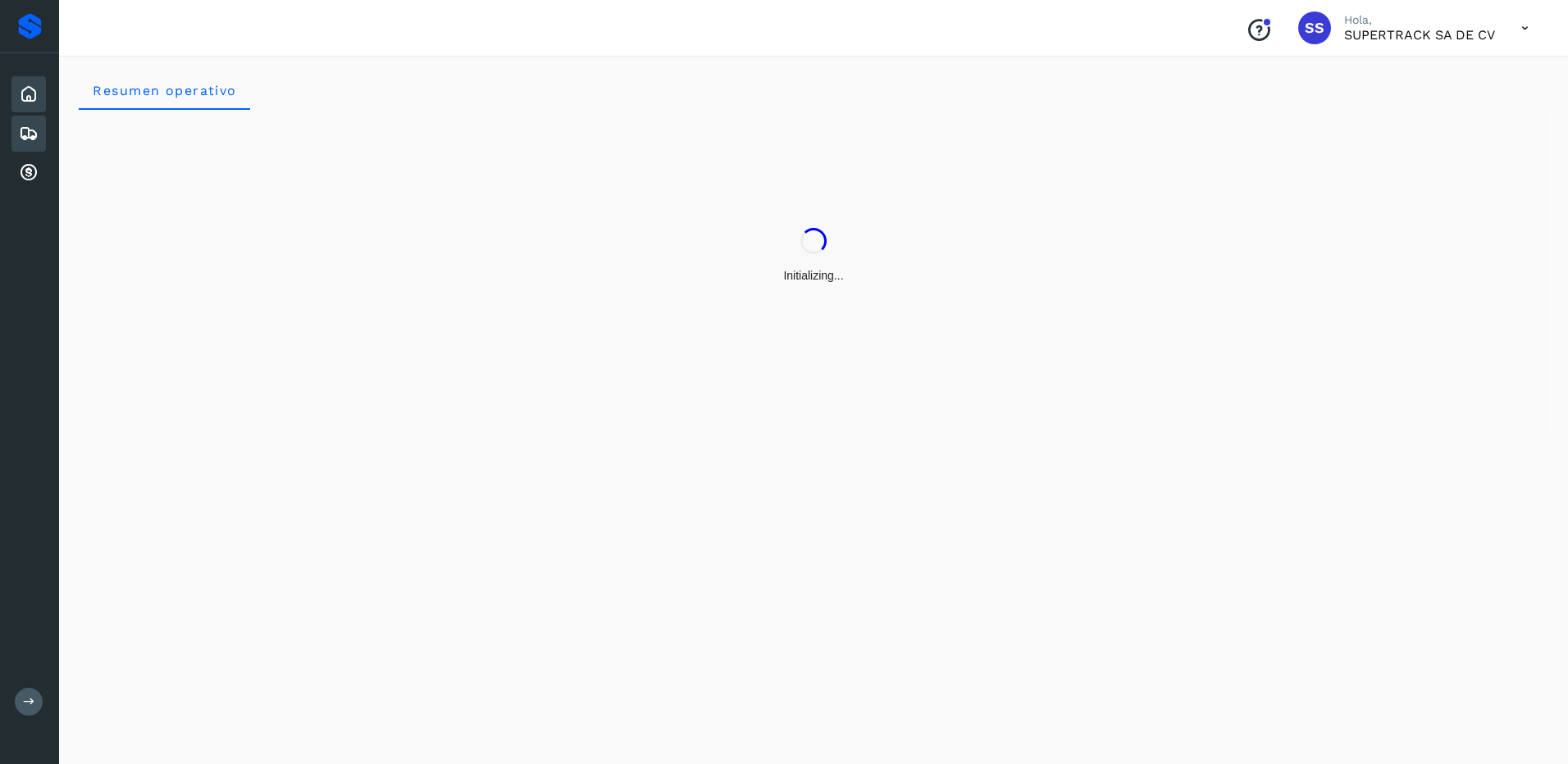
click at [27, 139] on icon at bounding box center [28, 133] width 19 height 19
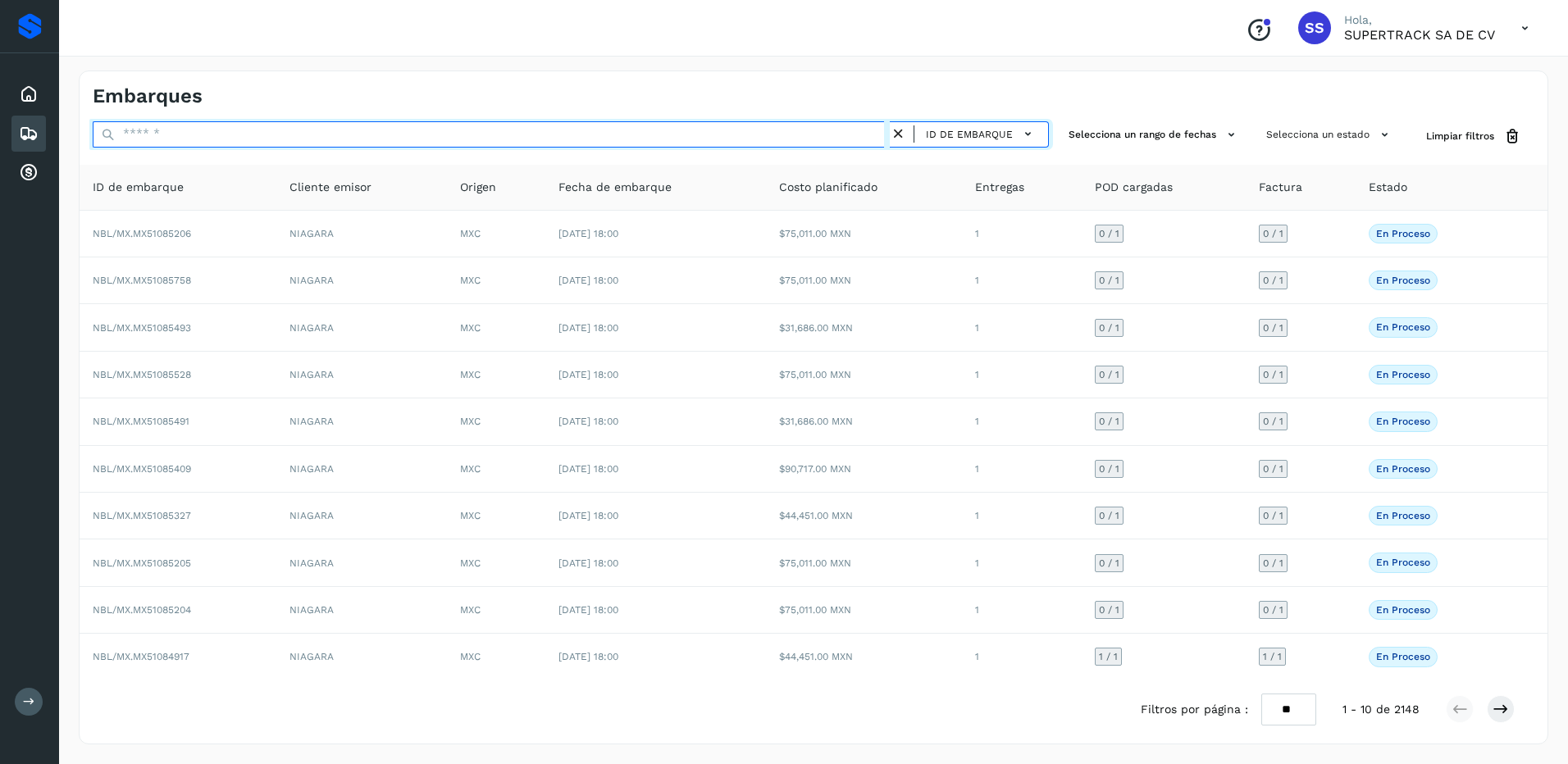
click at [204, 123] on input "text" at bounding box center [491, 135] width 797 height 26
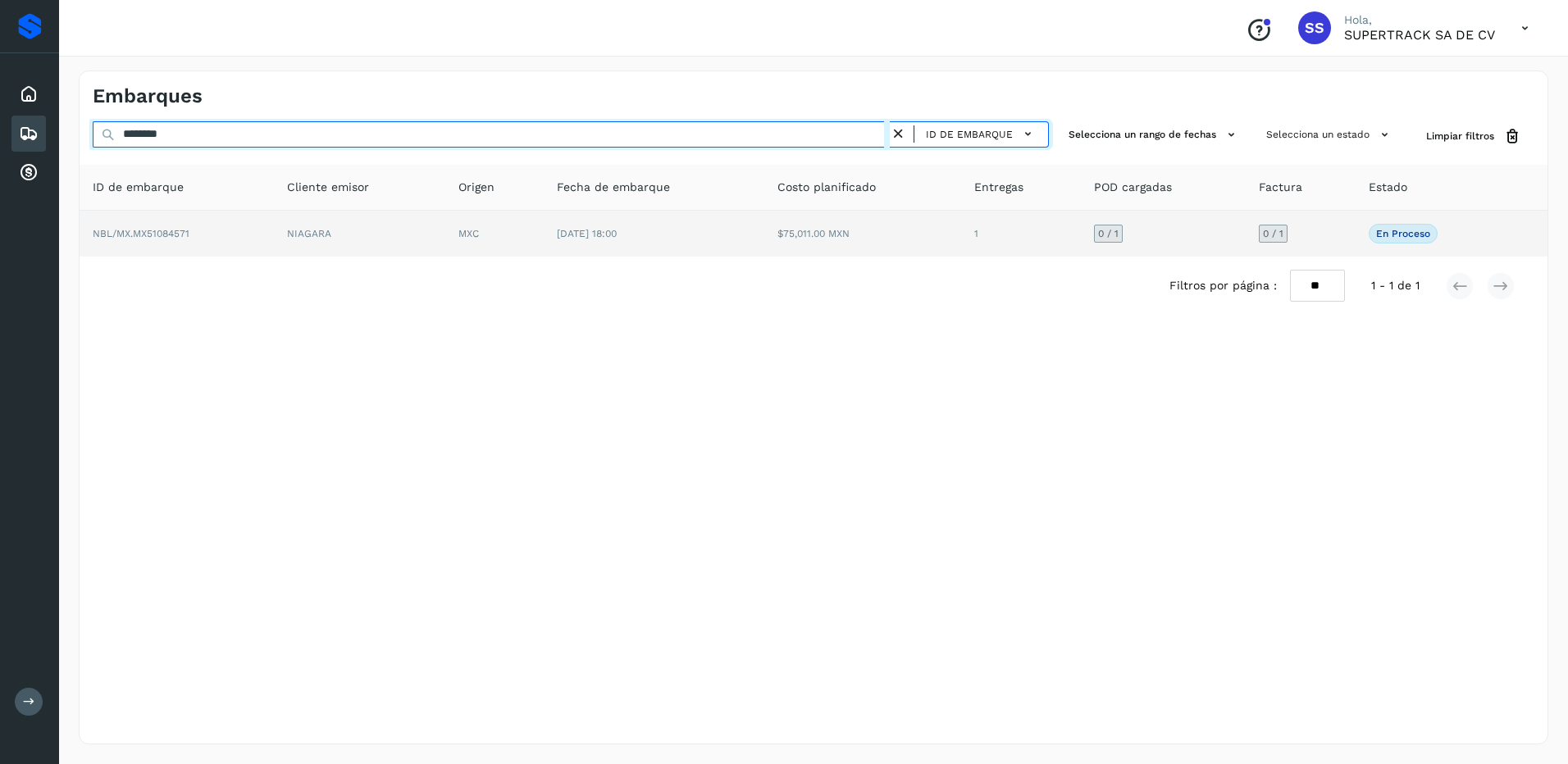
type input "********"
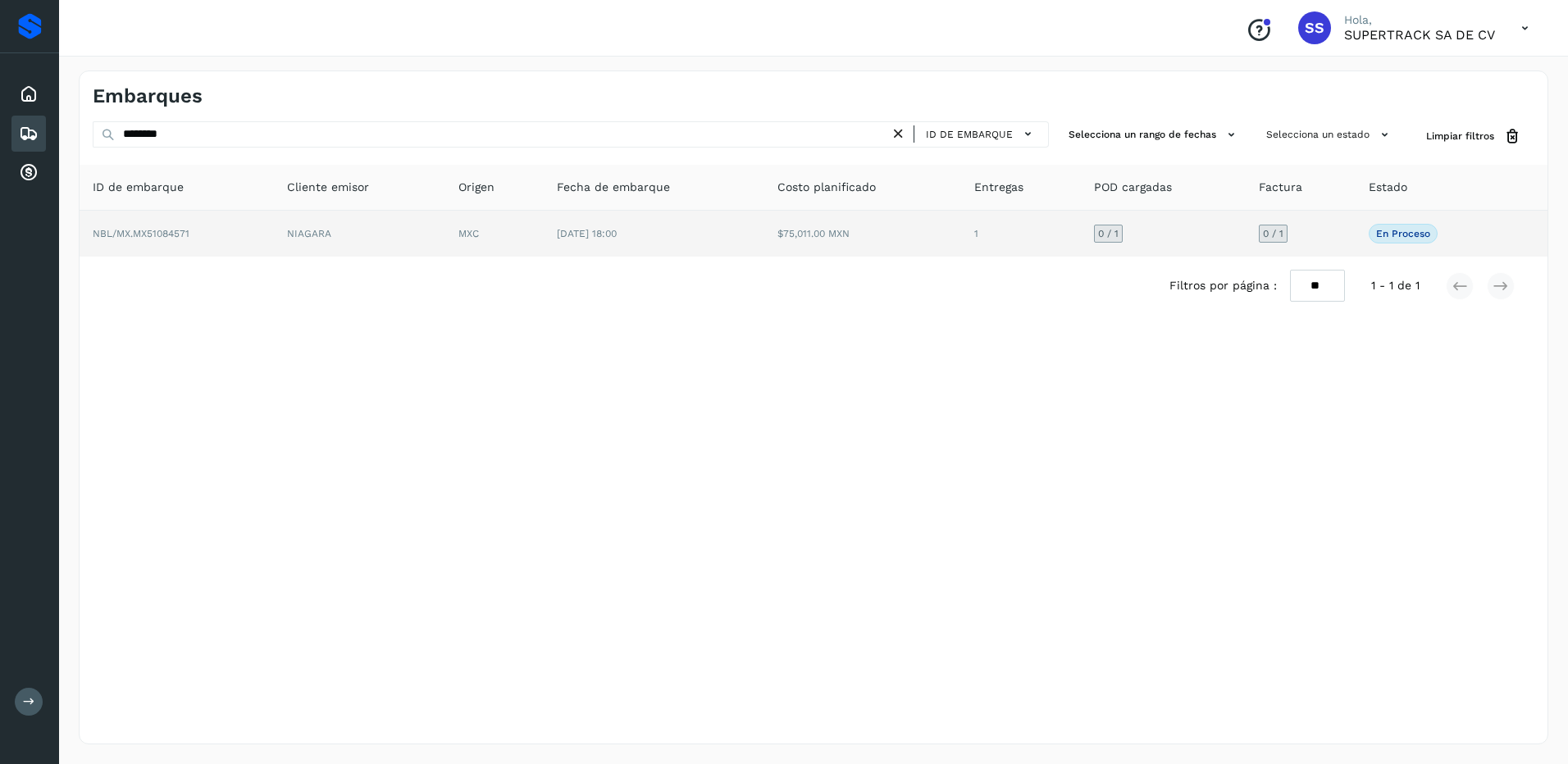
click at [778, 245] on td "$75,011.00 MXN" at bounding box center [862, 234] width 197 height 46
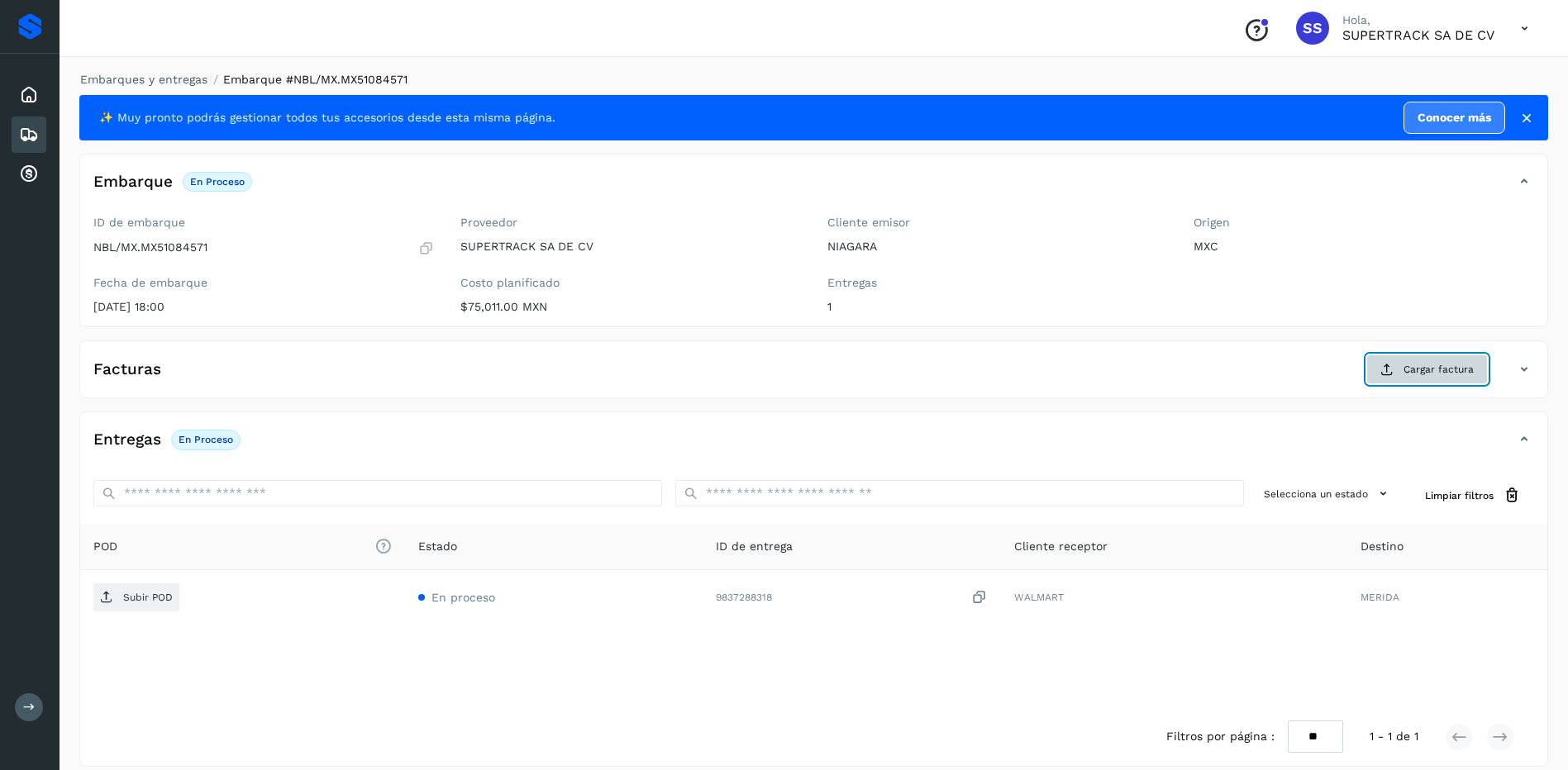
click at [1441, 370] on span "Cargar factura" at bounding box center [1438, 369] width 70 height 15
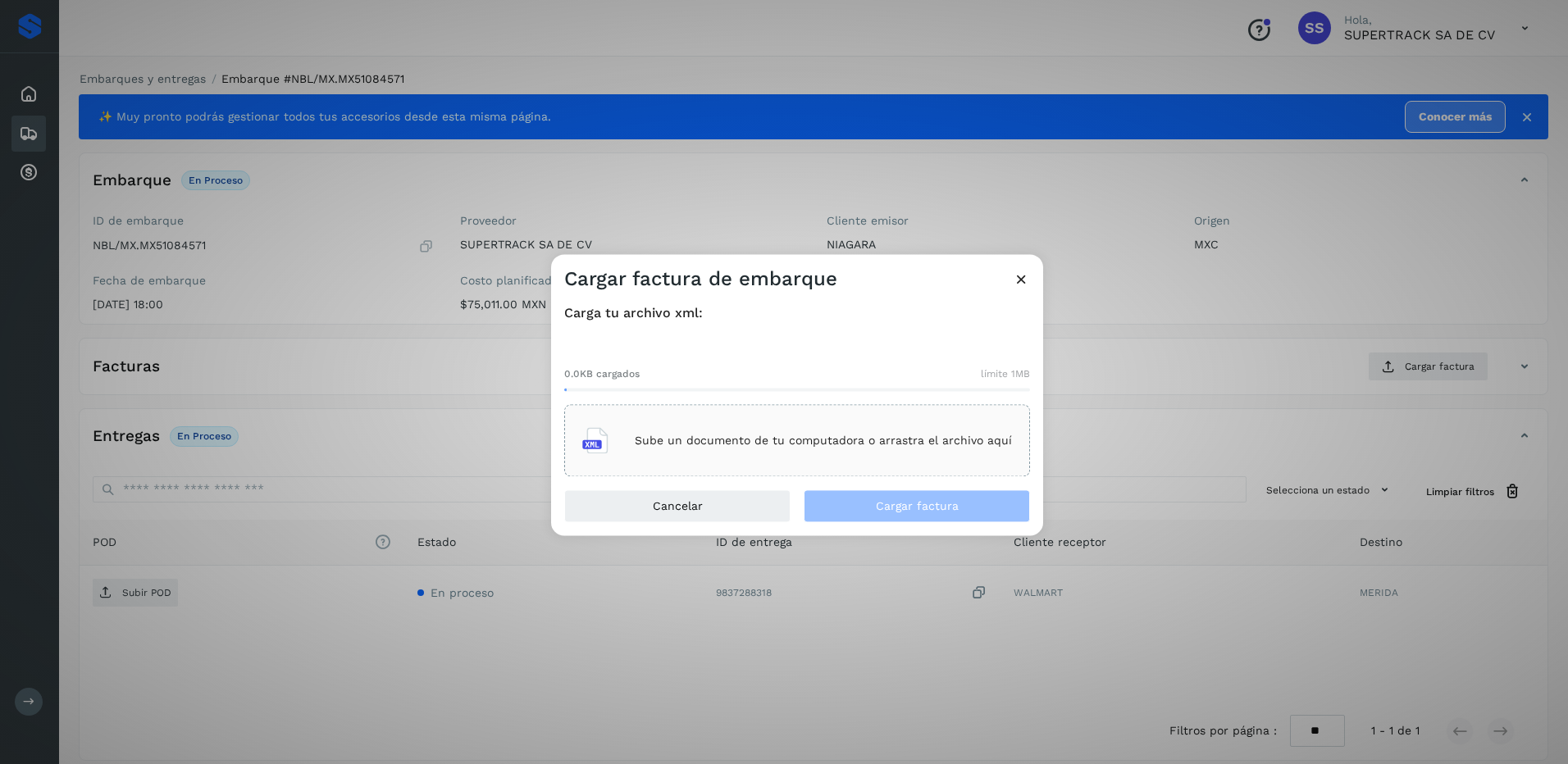
click at [783, 434] on p "Sube un documento de tu computadora o arrastra el archivo aquí" at bounding box center [823, 441] width 377 height 14
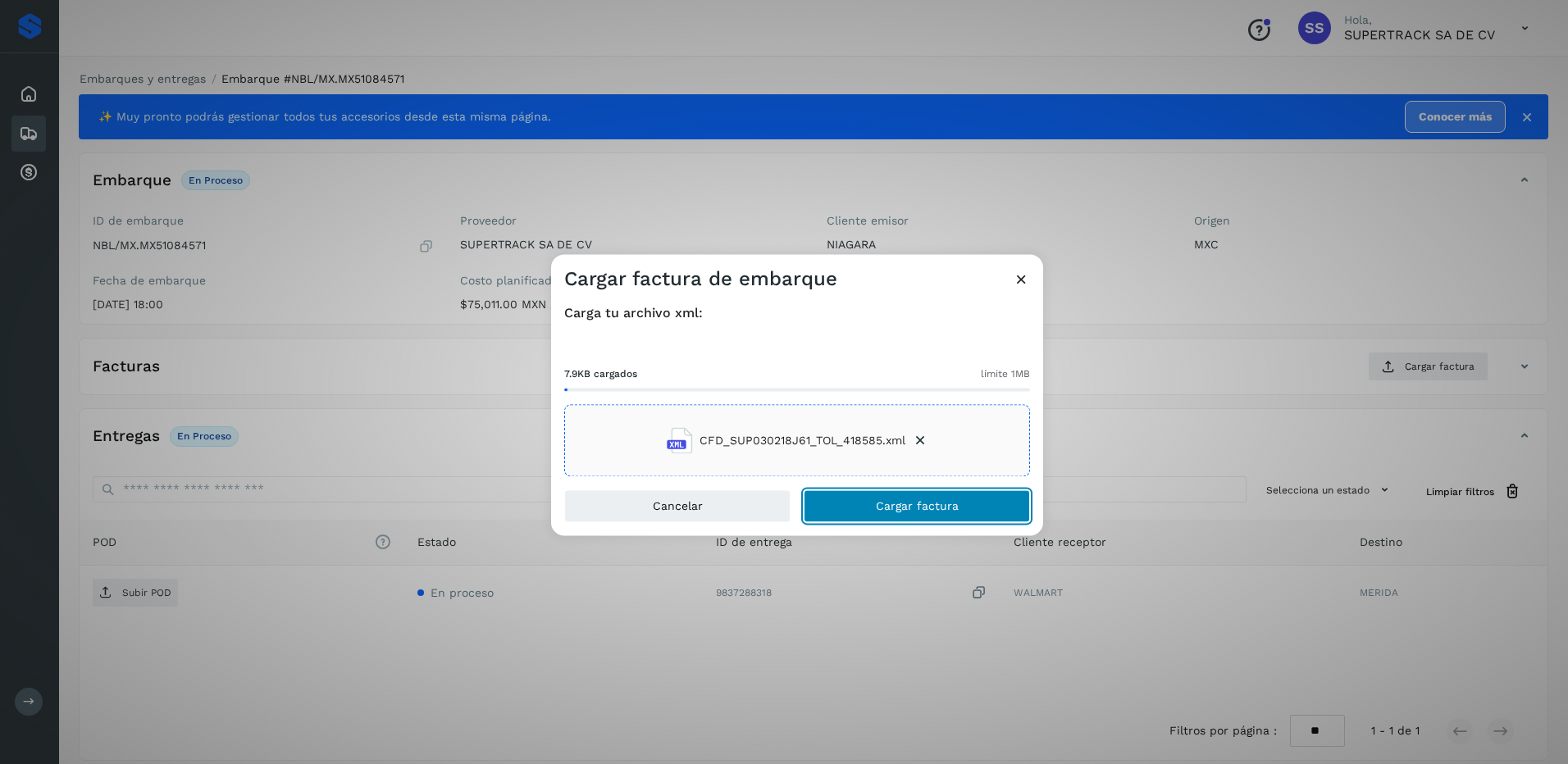
click at [906, 511] on span "Cargar factura" at bounding box center [918, 506] width 83 height 11
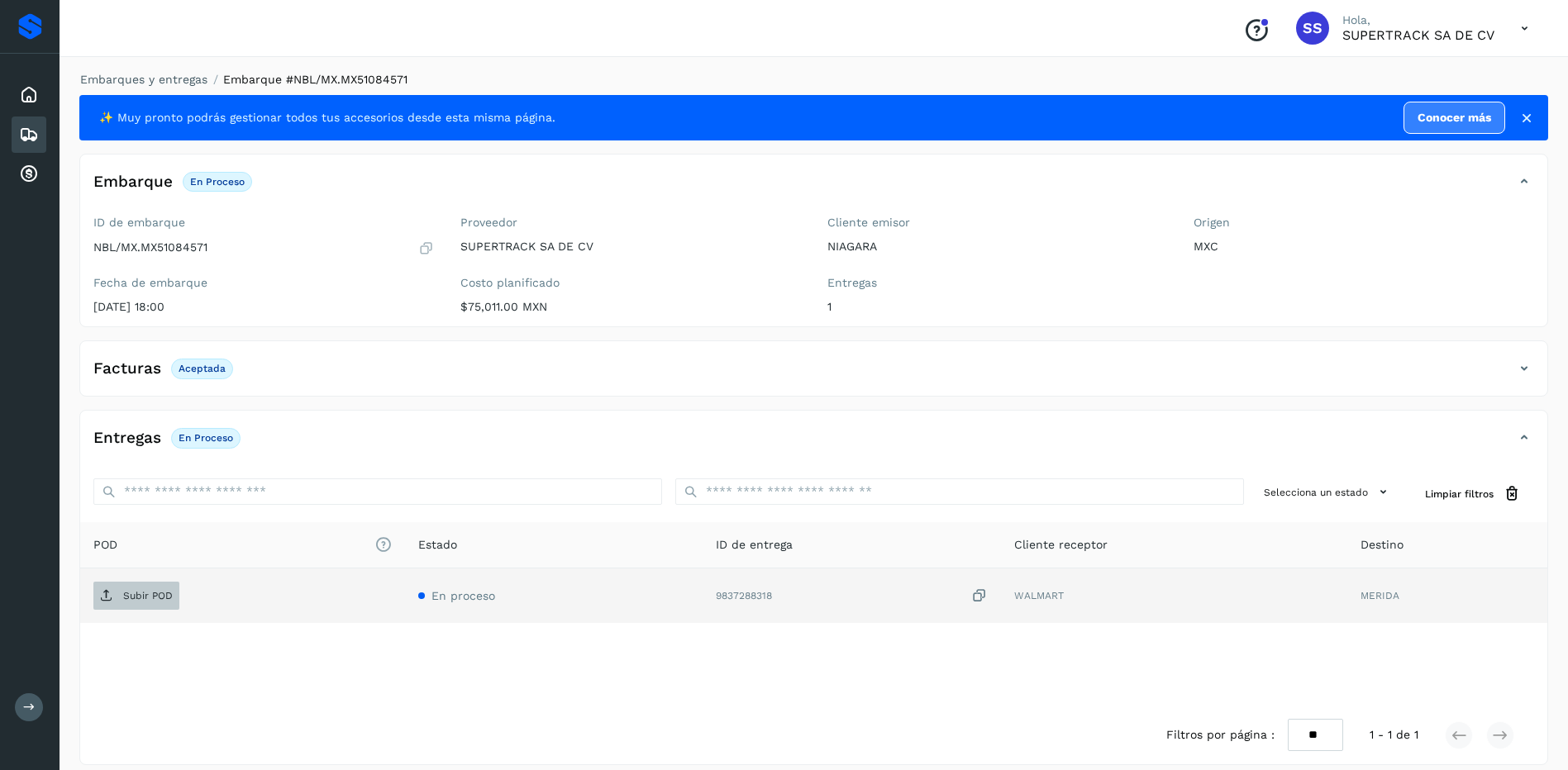
click at [156, 591] on p "Subir POD" at bounding box center [148, 595] width 50 height 12
click at [147, 596] on span "PDF" at bounding box center [121, 596] width 55 height 27
click at [127, 604] on span "PDF" at bounding box center [121, 596] width 55 height 27
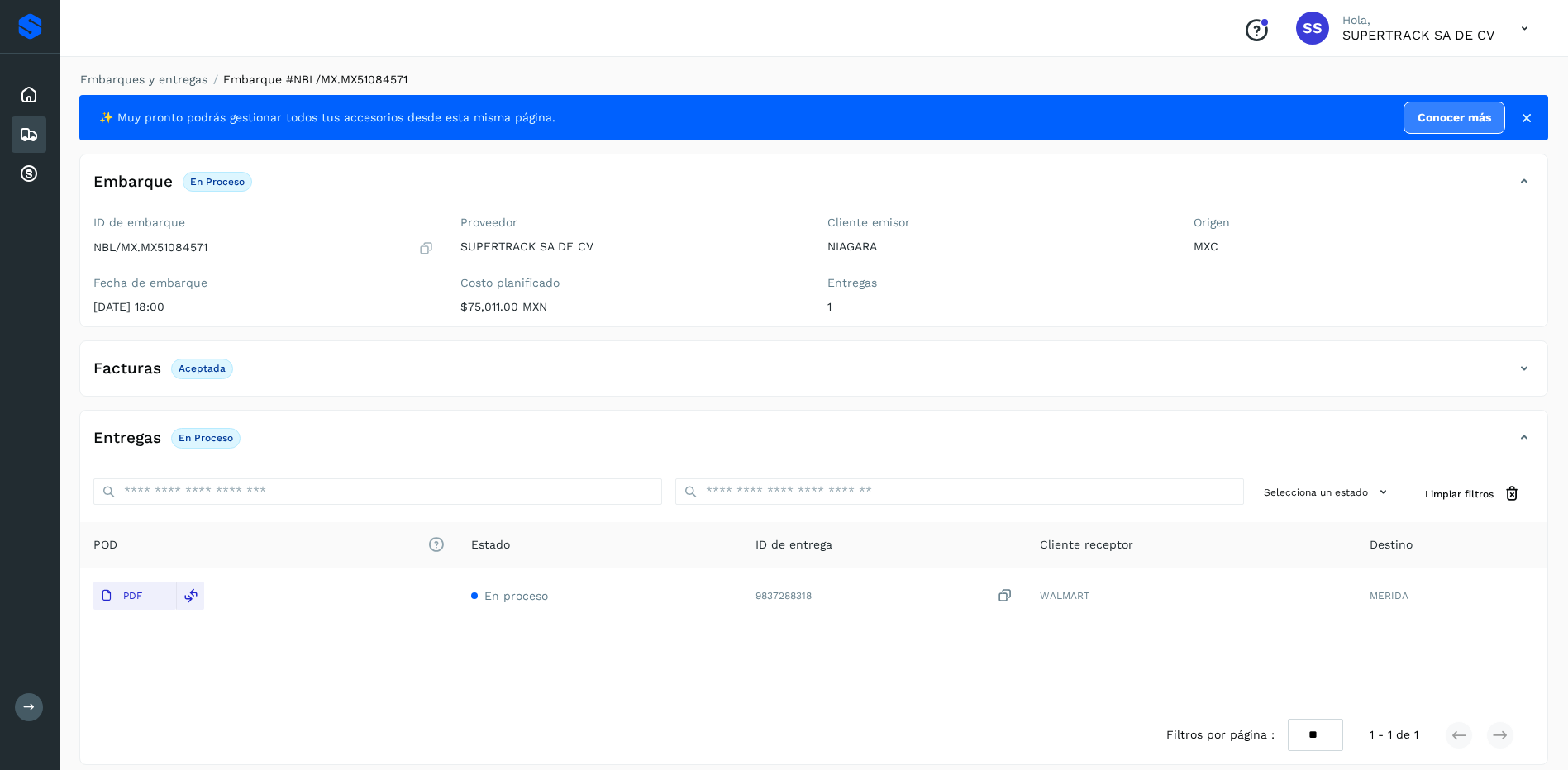
click at [160, 69] on div "Embarques y entregas Embarque #NBL/MX.MX51084571 ✨ Muy pronto podrás gestionar …" at bounding box center [814, 418] width 1508 height 734
click at [164, 77] on link "Embarques y entregas" at bounding box center [143, 79] width 127 height 13
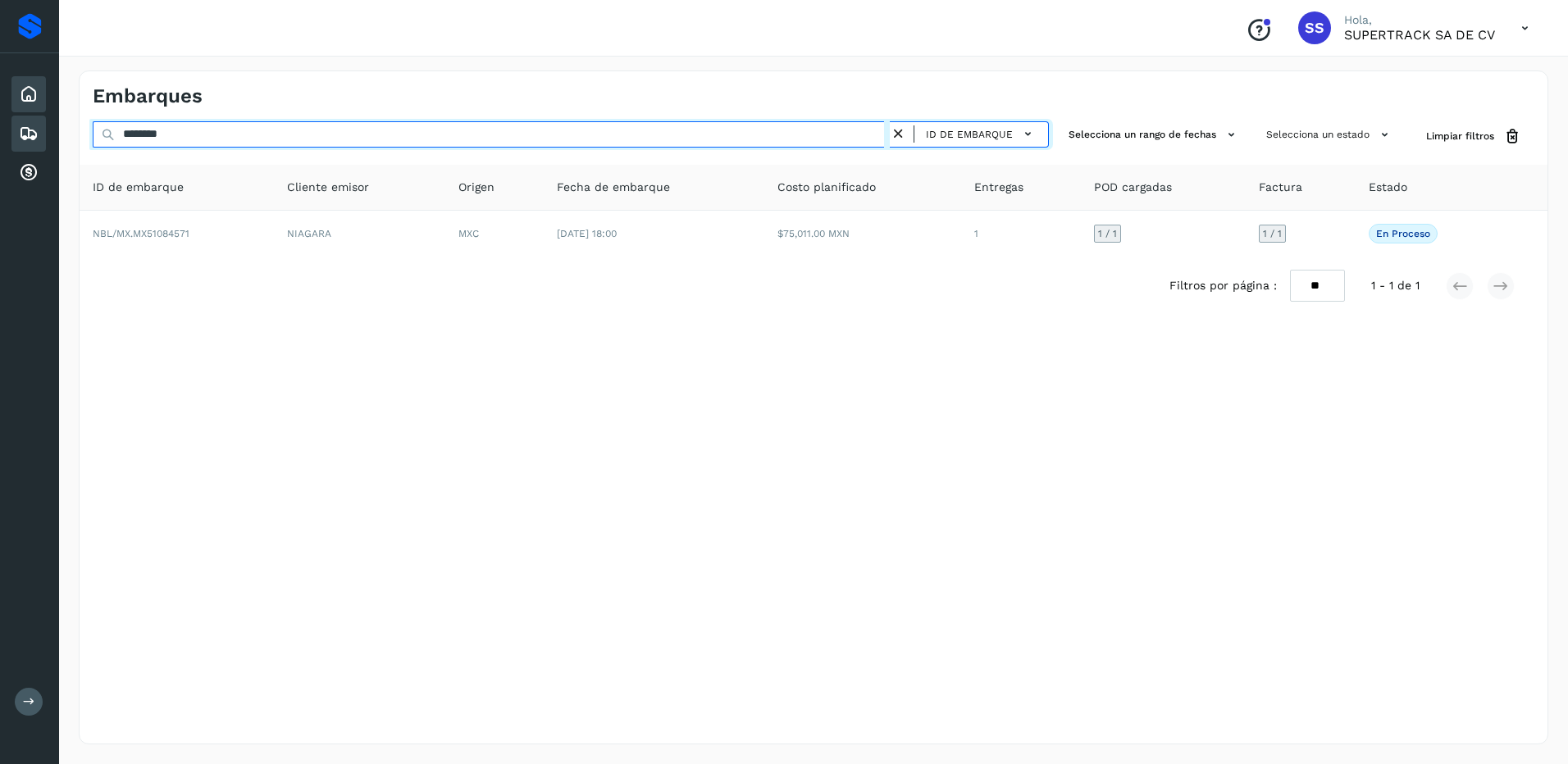
drag, startPoint x: 208, startPoint y: 136, endPoint x: 23, endPoint y: 99, distance: 188.7
click at [23, 99] on div "Proveedores Inicio Embarques Cuentas por cobrar Salir Conoce nuestros beneficio…" at bounding box center [784, 382] width 1568 height 764
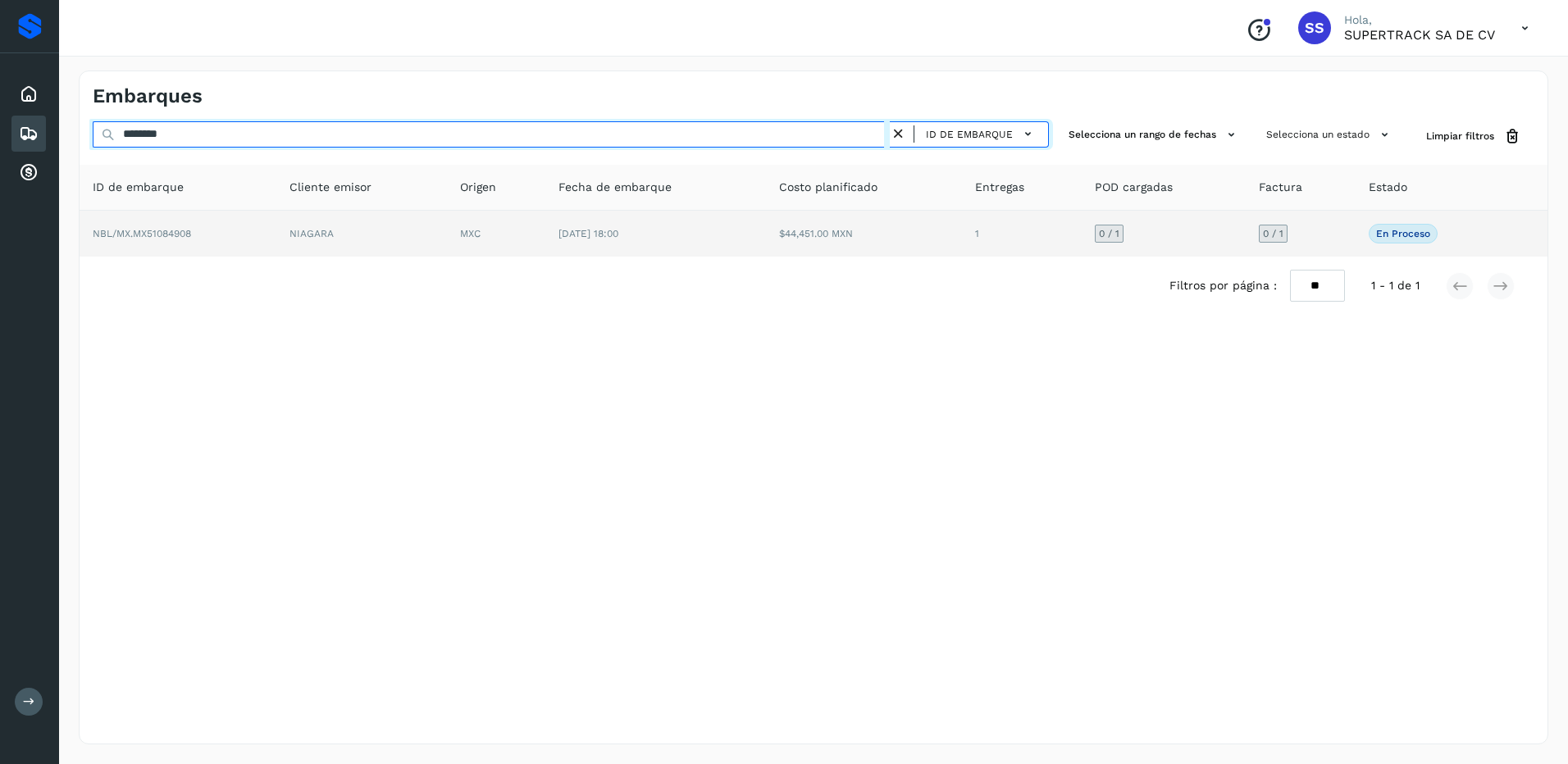
type input "********"
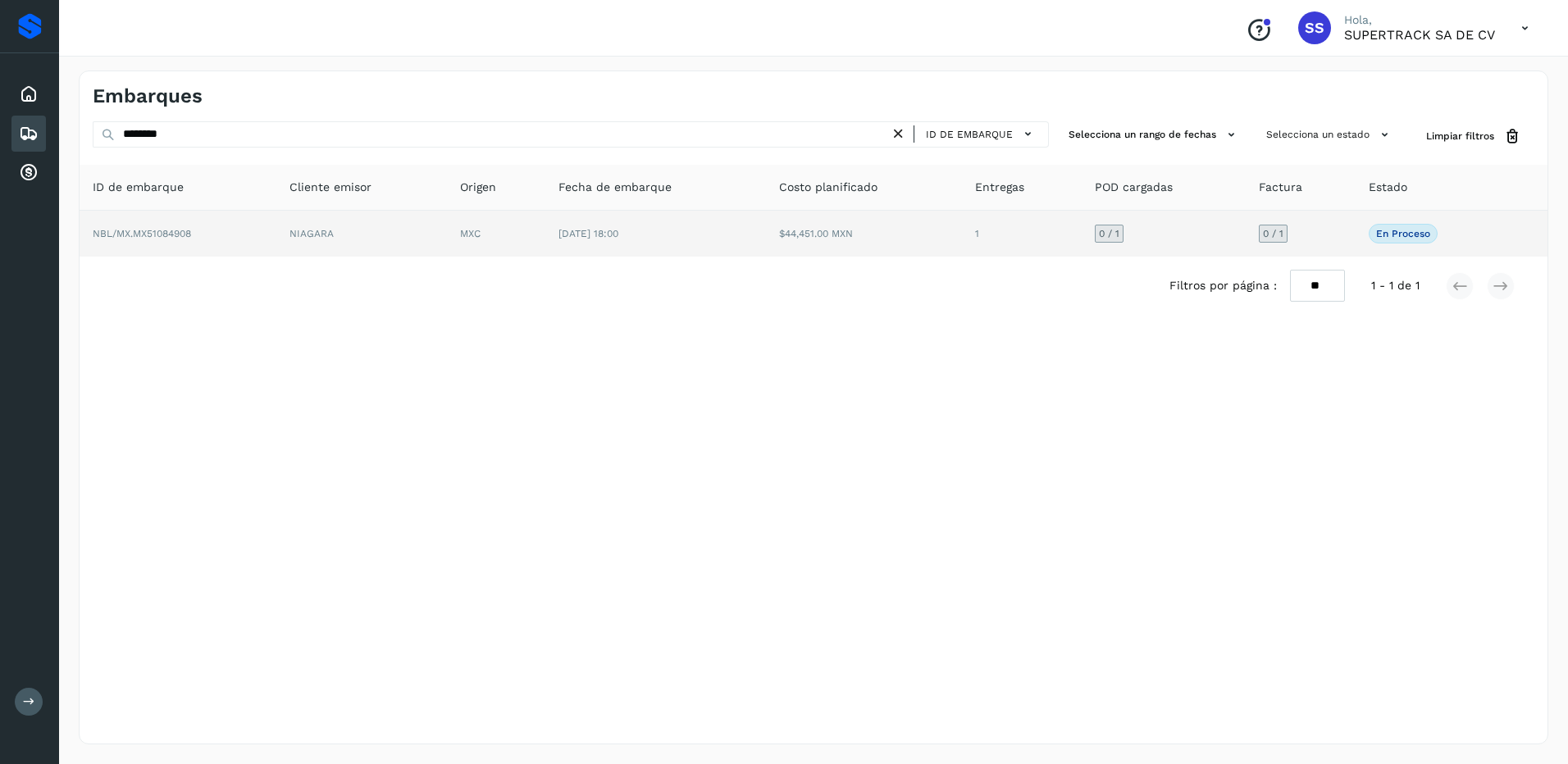
click at [848, 250] on td "$44,451.00 MXN" at bounding box center [864, 234] width 197 height 46
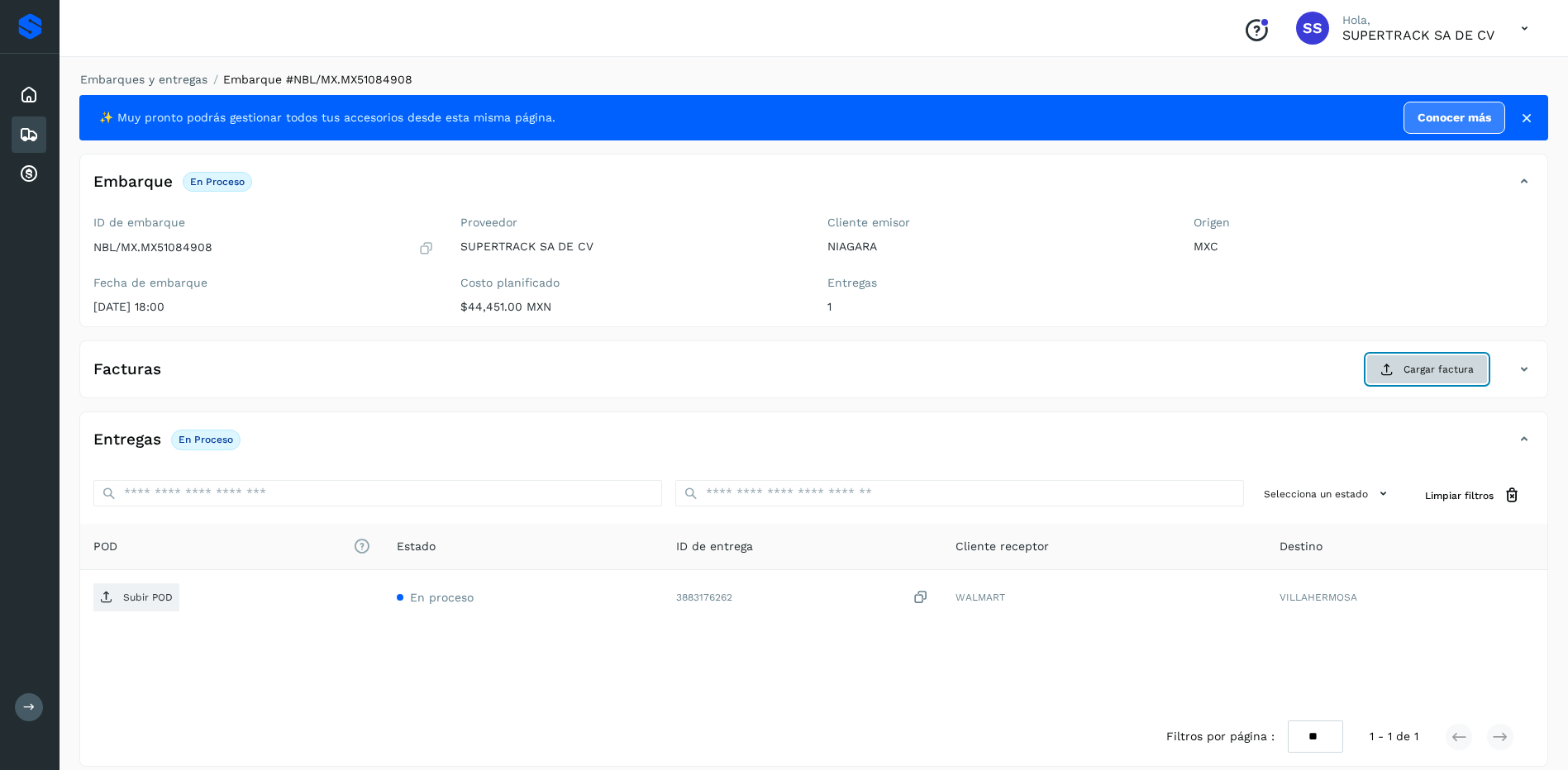
click at [1396, 365] on button "Cargar factura" at bounding box center [1427, 369] width 122 height 29
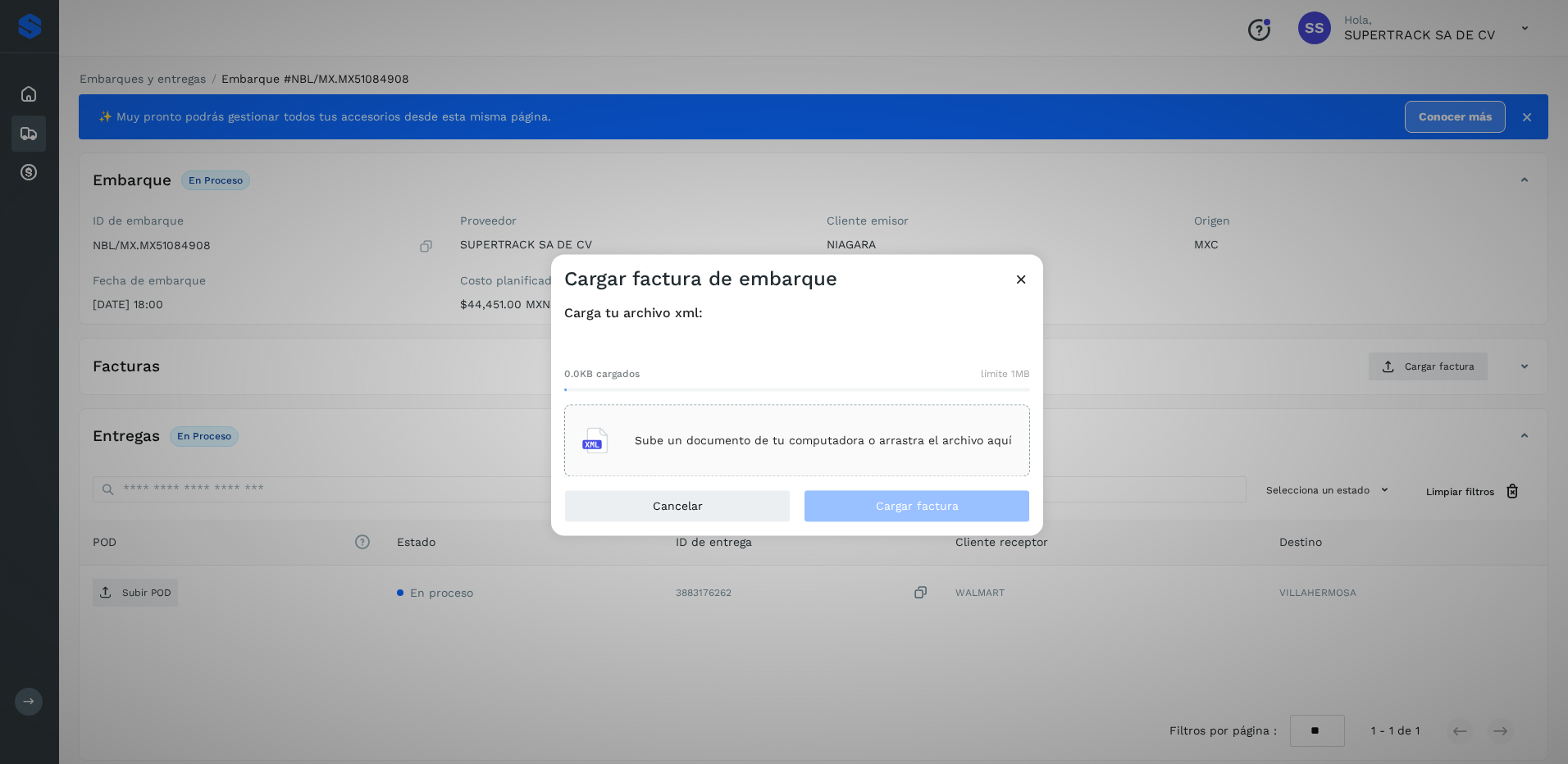
click at [907, 461] on div "Sube un documento de tu computadora o arrastra el archivo aquí" at bounding box center [797, 441] width 429 height 44
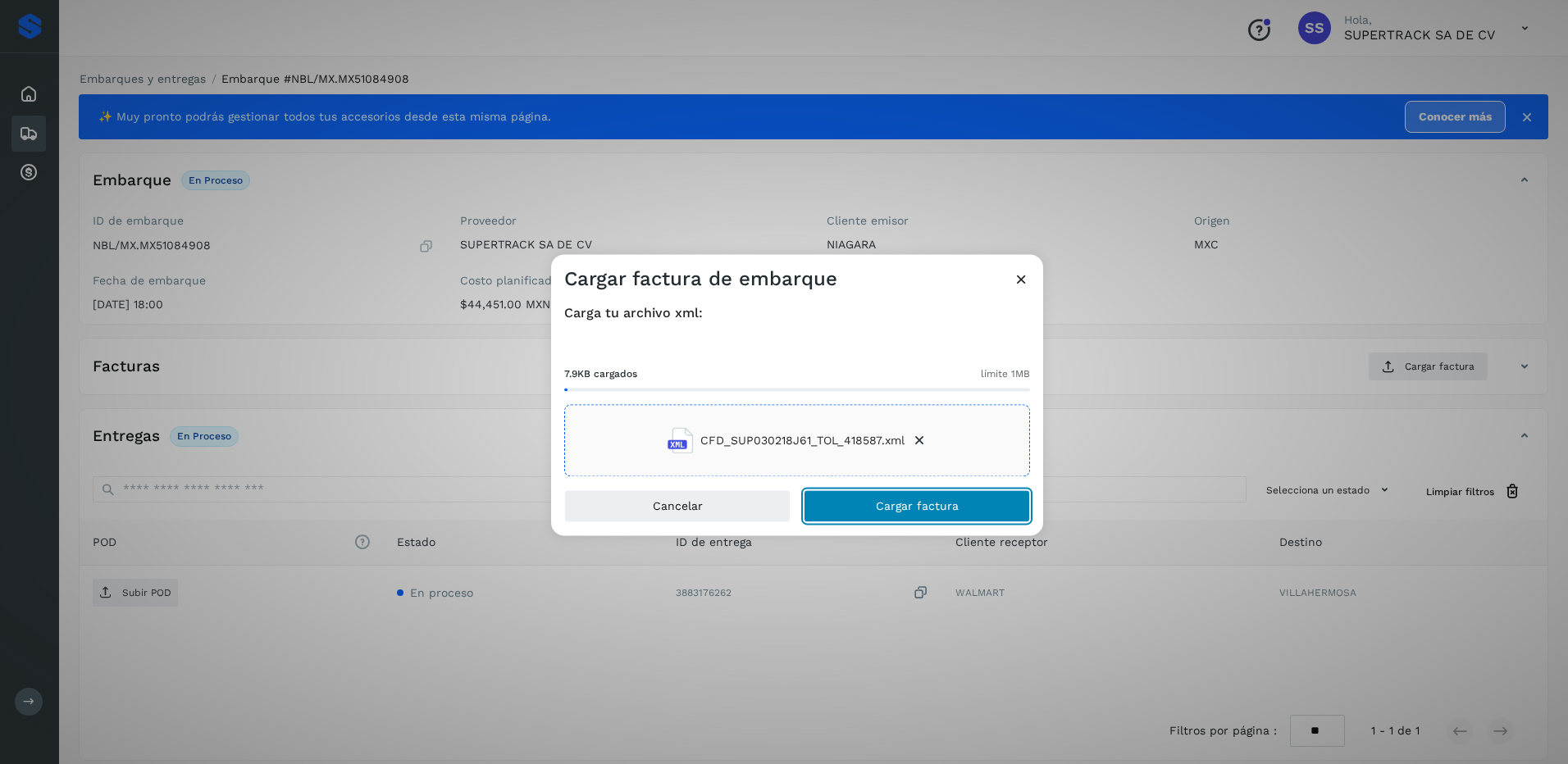
click at [927, 504] on span "Cargar factura" at bounding box center [918, 506] width 83 height 11
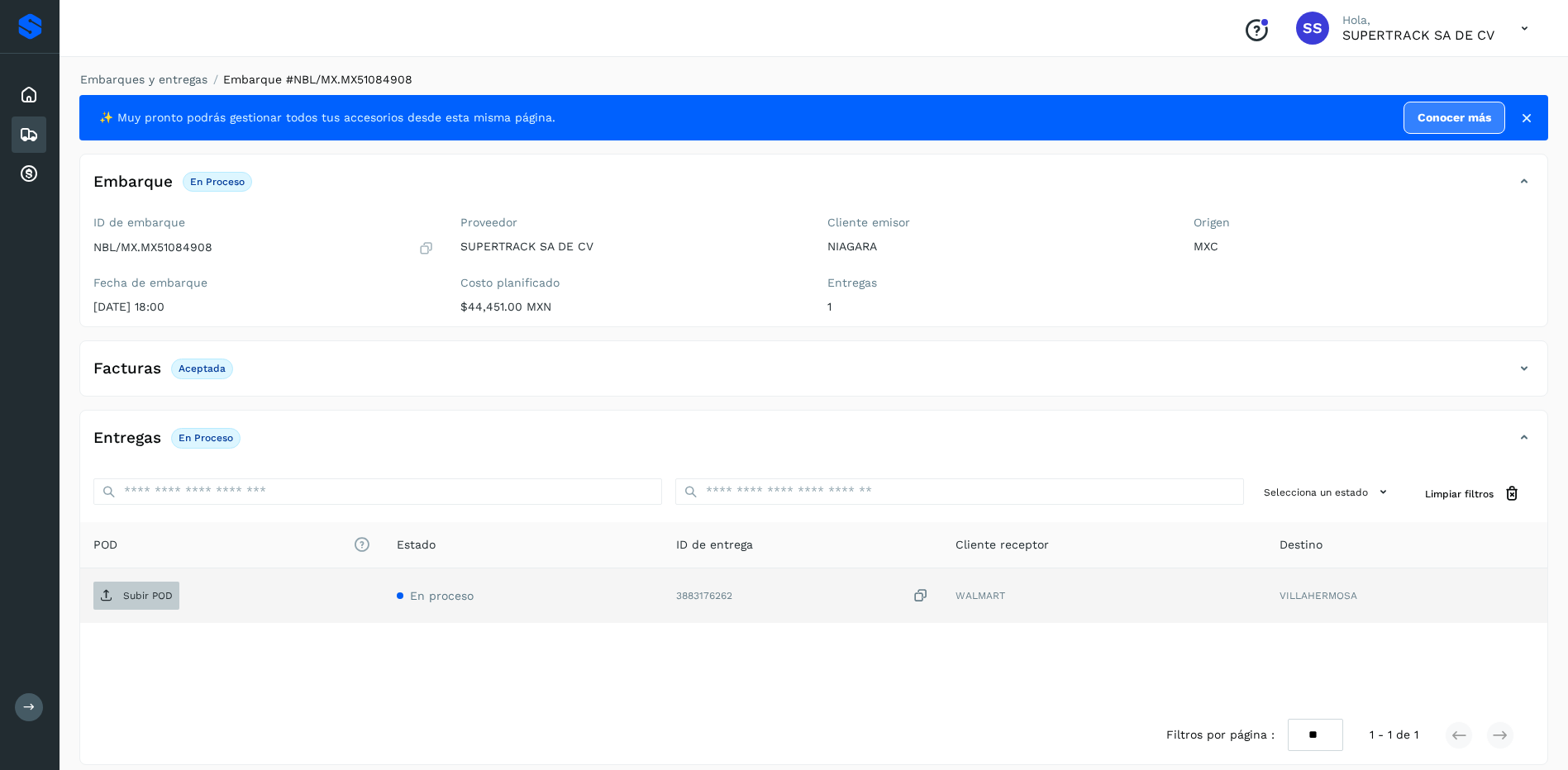
click at [141, 592] on p "Subir POD" at bounding box center [148, 595] width 50 height 12
